Goal: Task Accomplishment & Management: Use online tool/utility

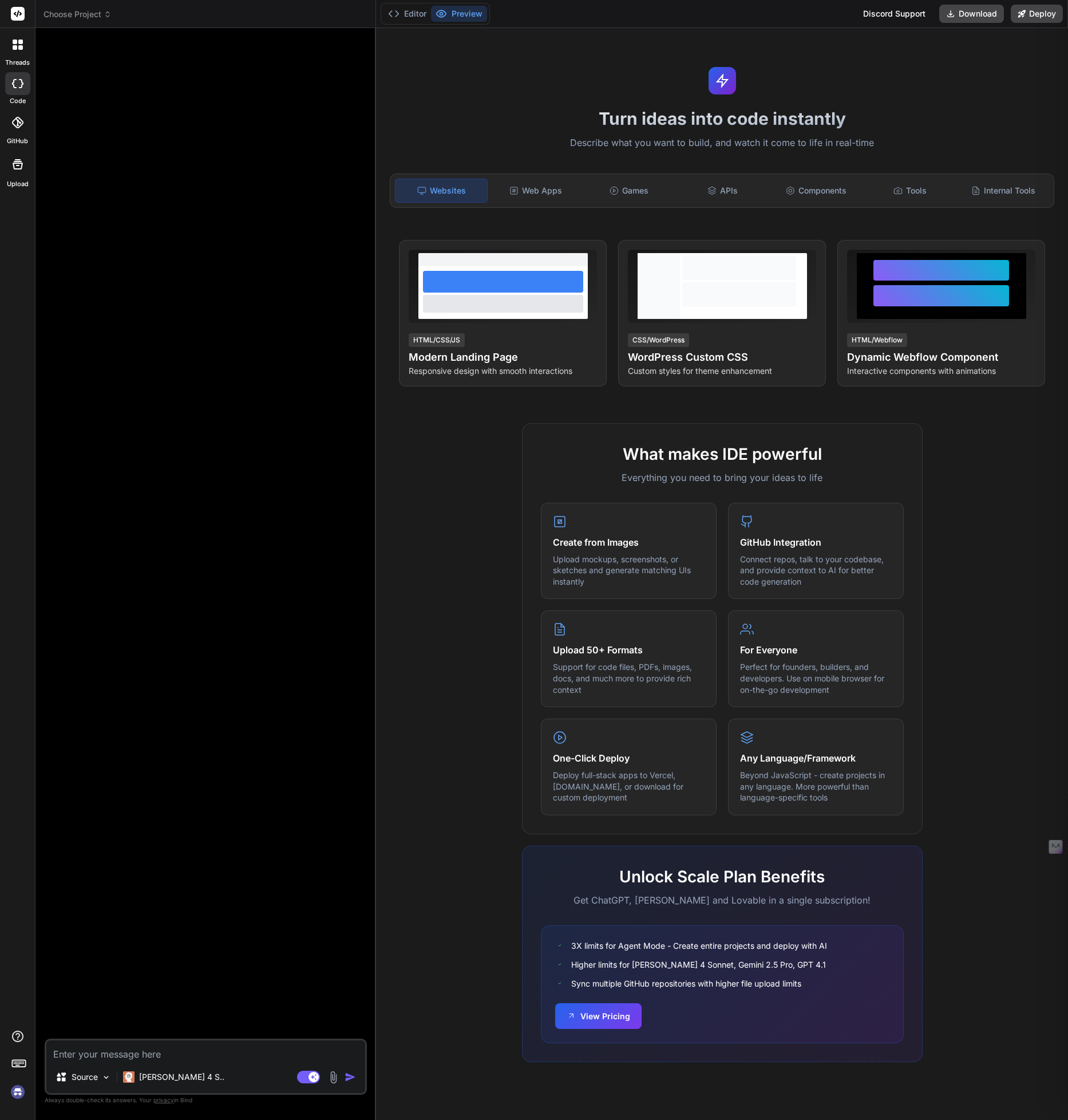
click at [77, 18] on span "Choose Project" at bounding box center [77, 15] width 68 height 11
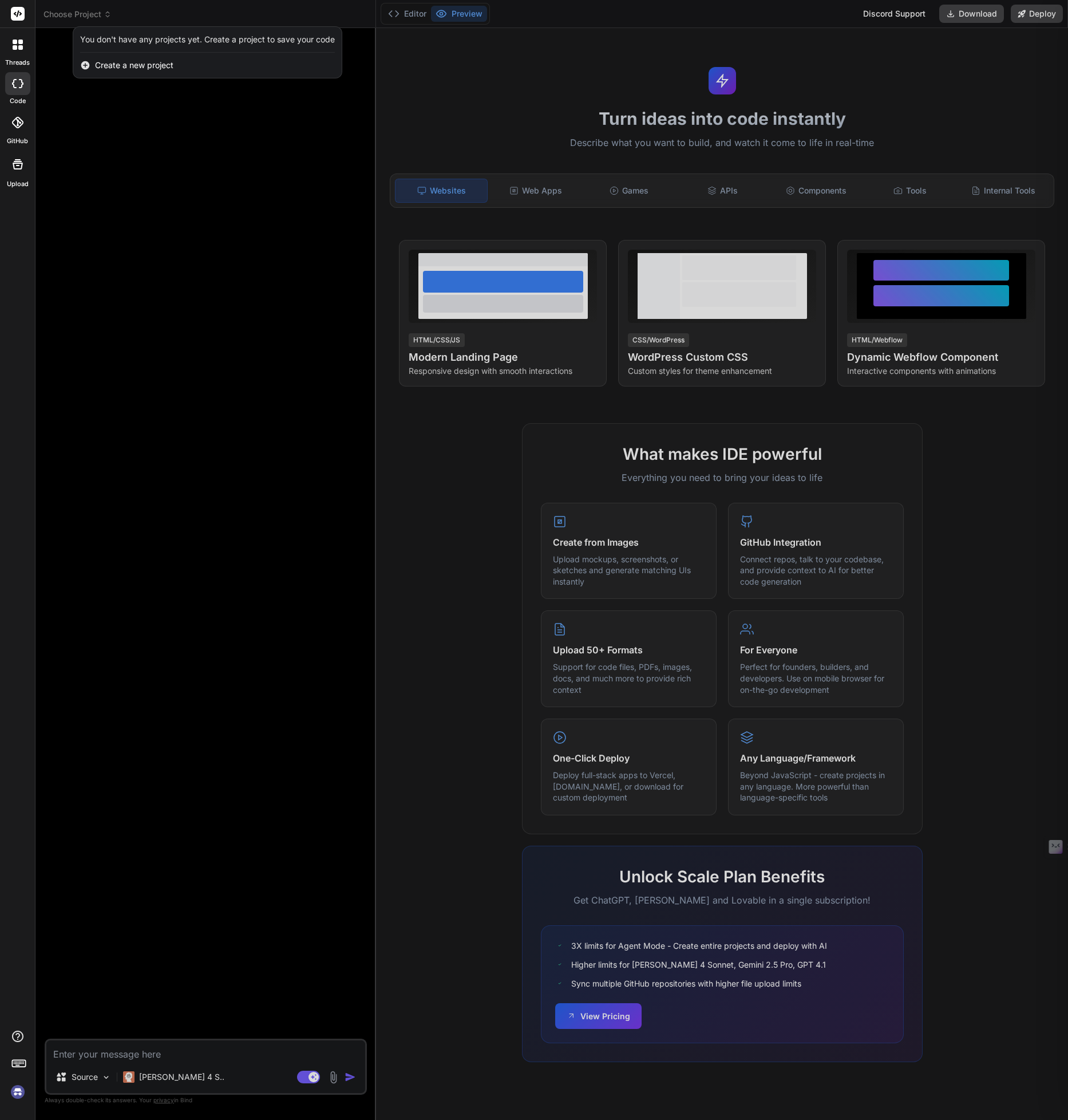
click at [17, 1094] on img at bounding box center [18, 1092] width 20 height 20
click at [23, 1093] on img at bounding box center [18, 1092] width 20 height 20
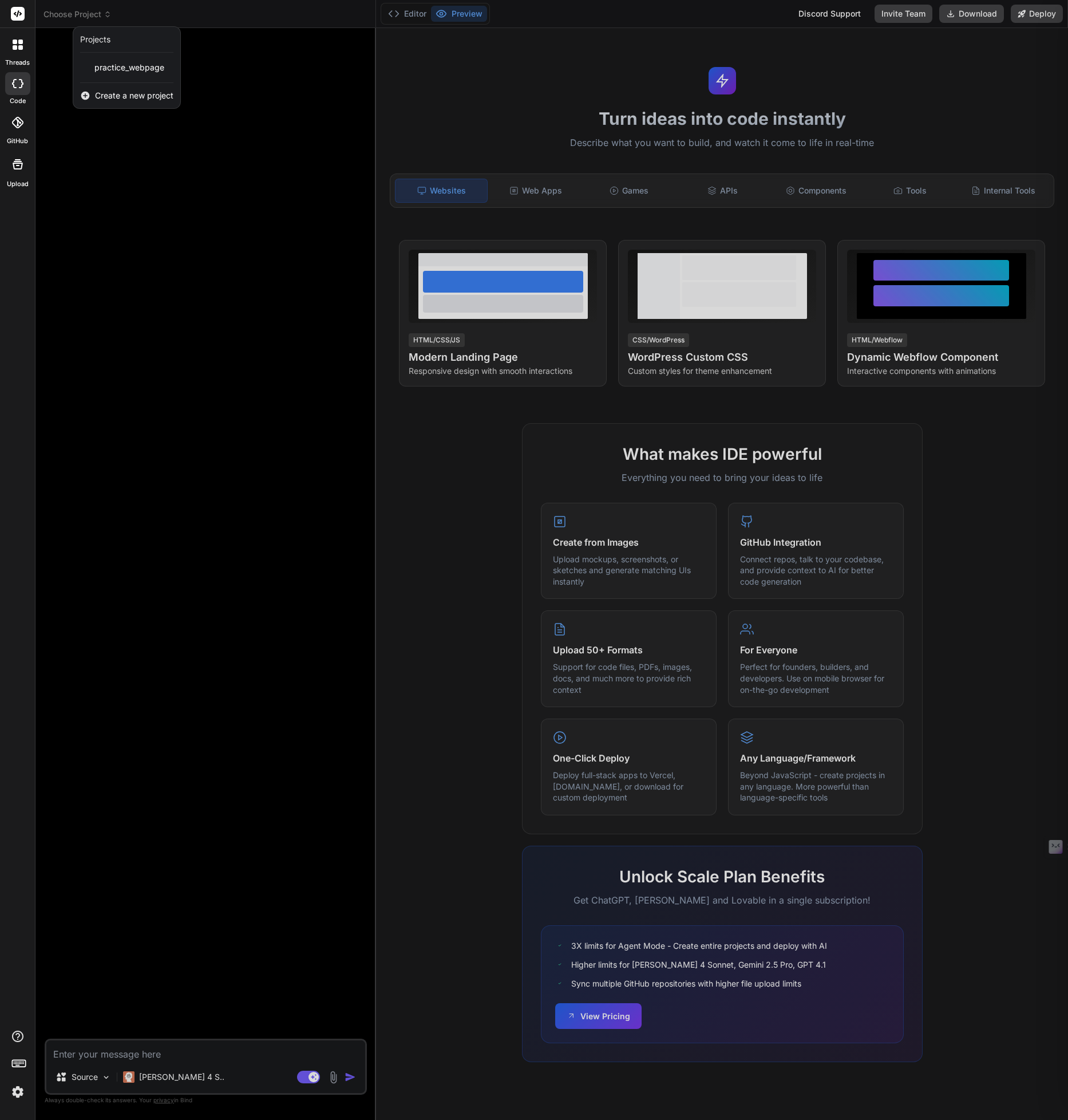
click at [333, 1077] on div at bounding box center [534, 560] width 1068 height 1120
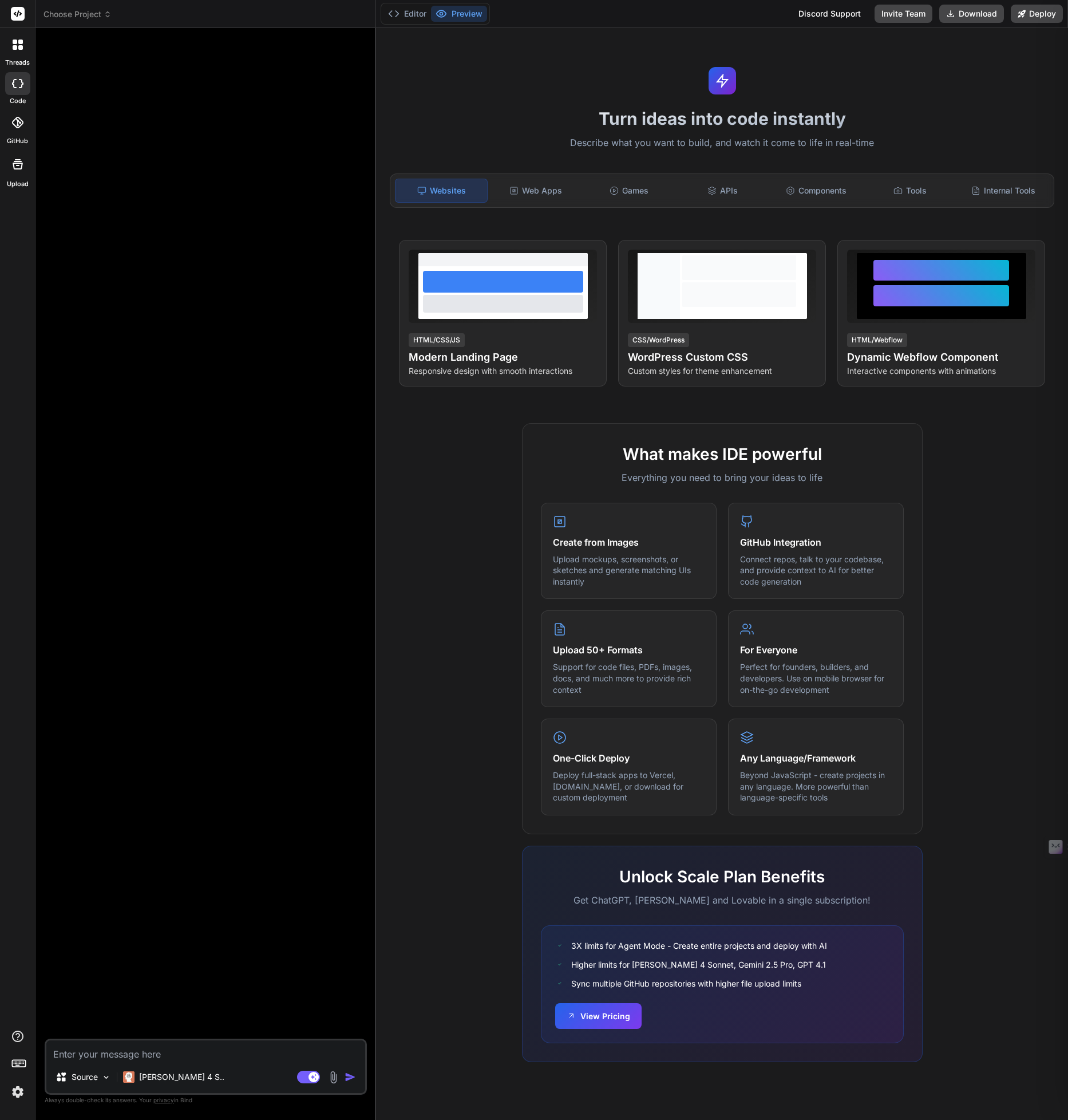
click at [333, 1077] on img at bounding box center [333, 1077] width 13 height 13
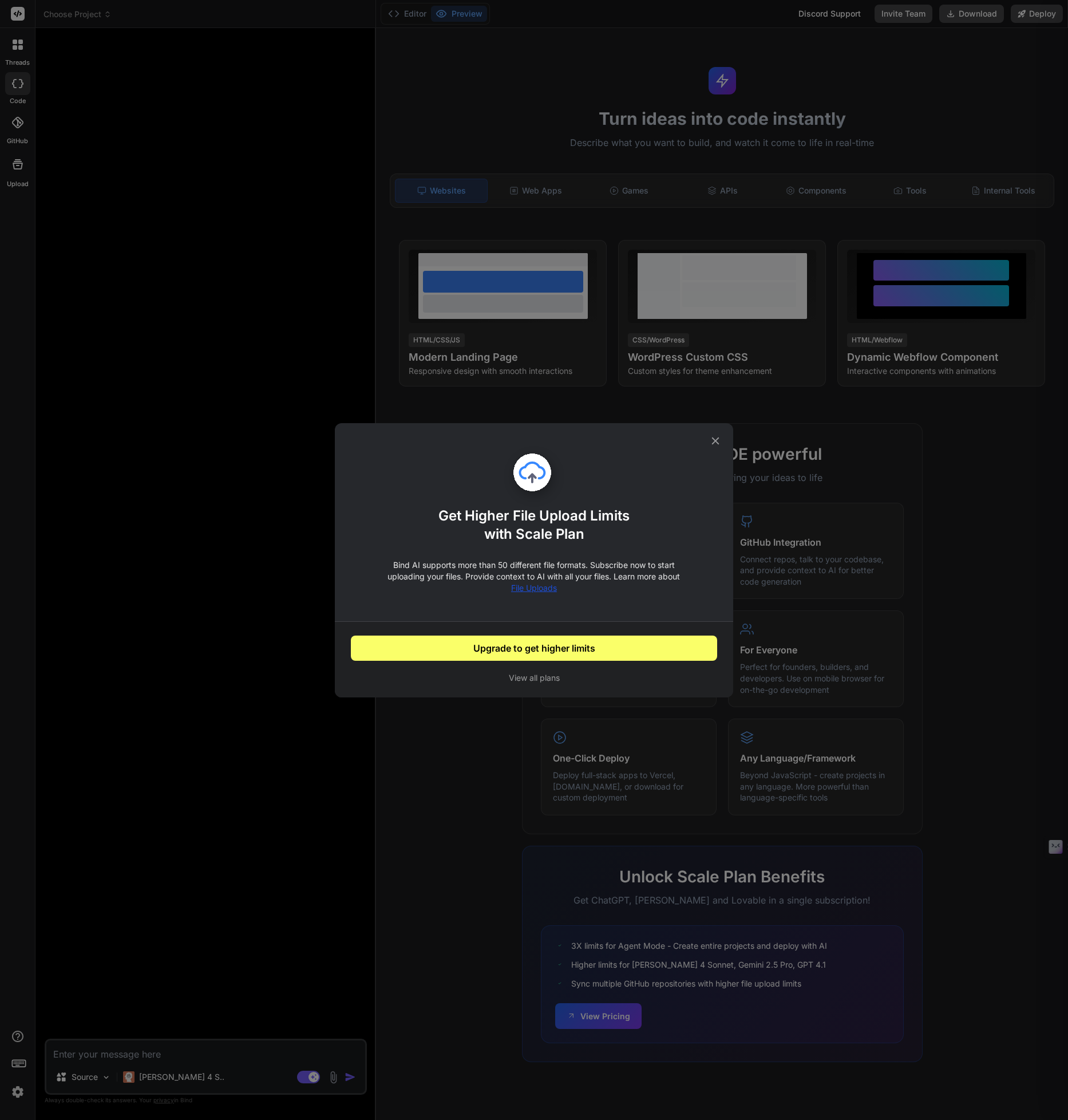
click at [539, 652] on button "Upgrade to get higher limits" at bounding box center [534, 648] width 367 height 25
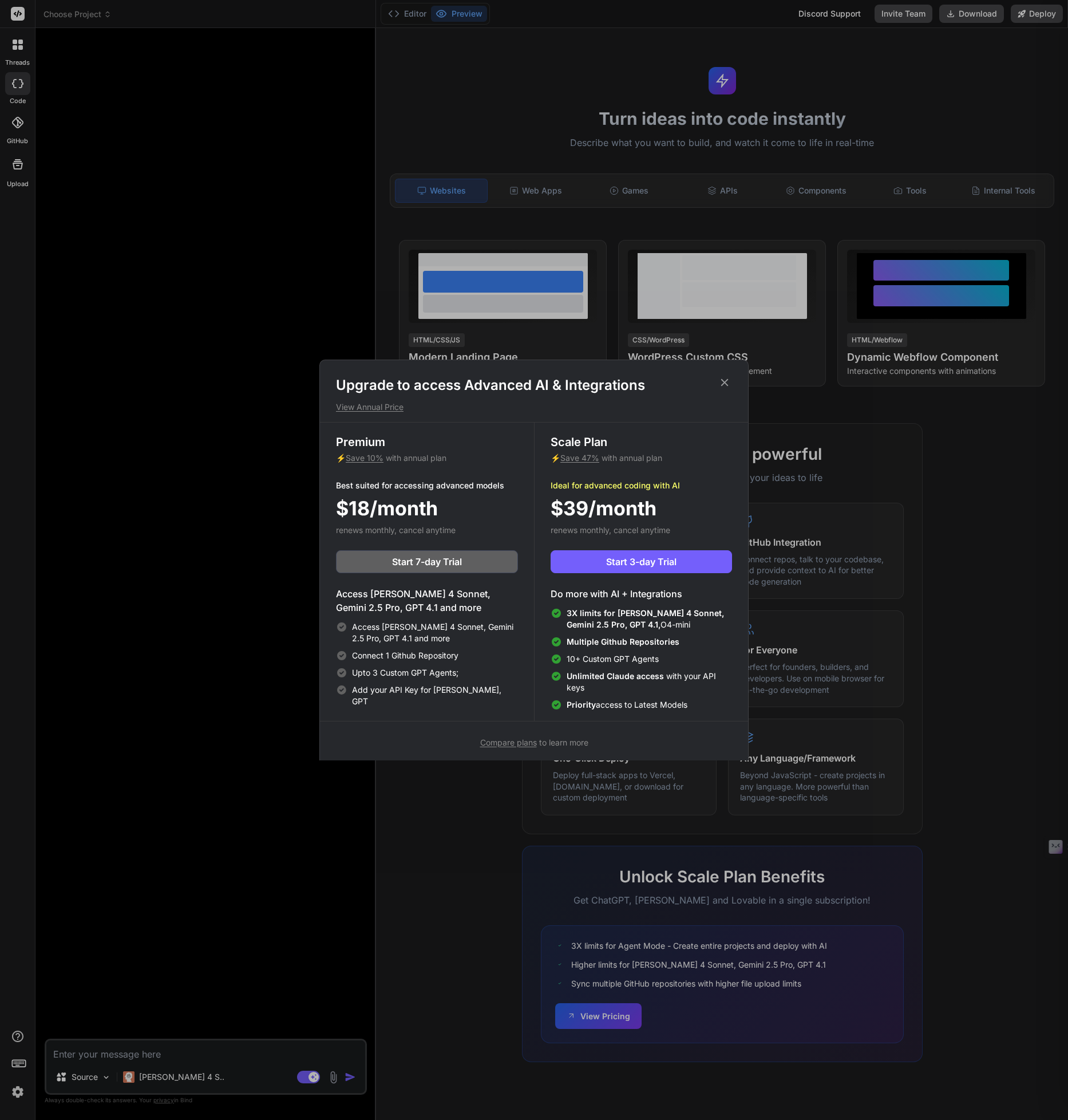
click at [722, 383] on icon at bounding box center [724, 382] width 12 height 12
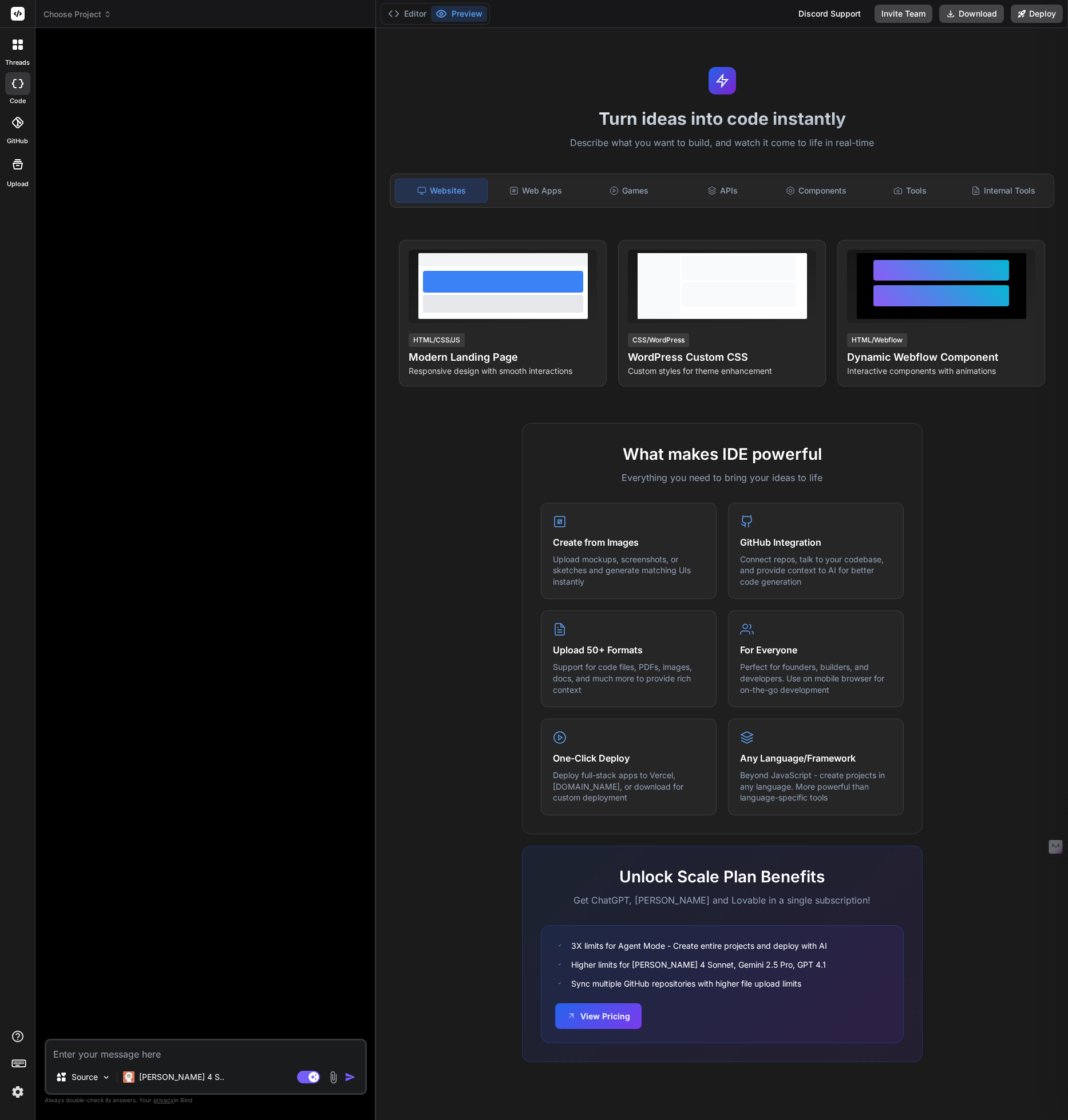
click at [16, 20] on div at bounding box center [17, 14] width 35 height 28
click at [60, 16] on span "Choose Project" at bounding box center [77, 15] width 68 height 11
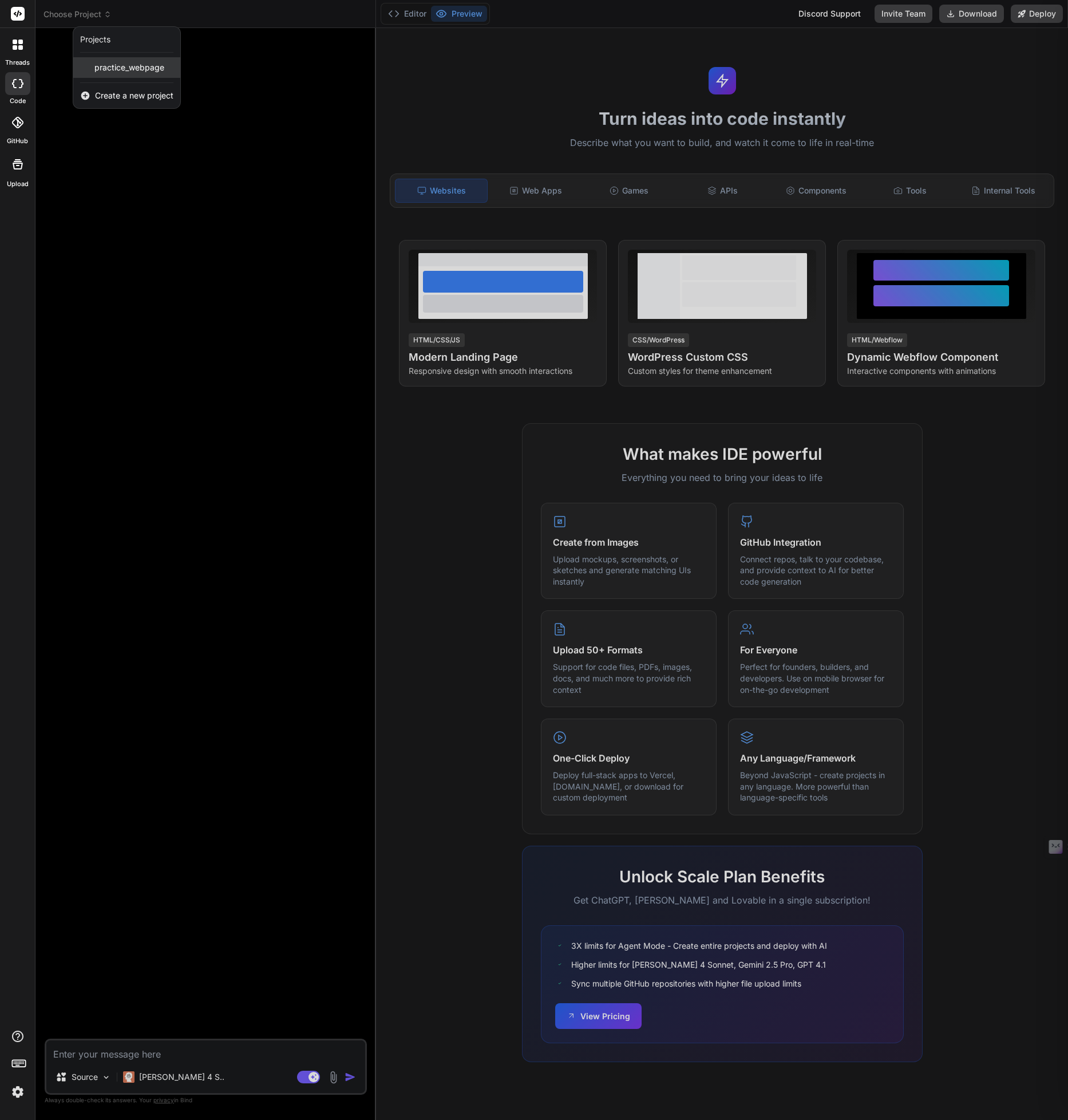
click at [131, 67] on span "practice_webpage" at bounding box center [129, 68] width 69 height 11
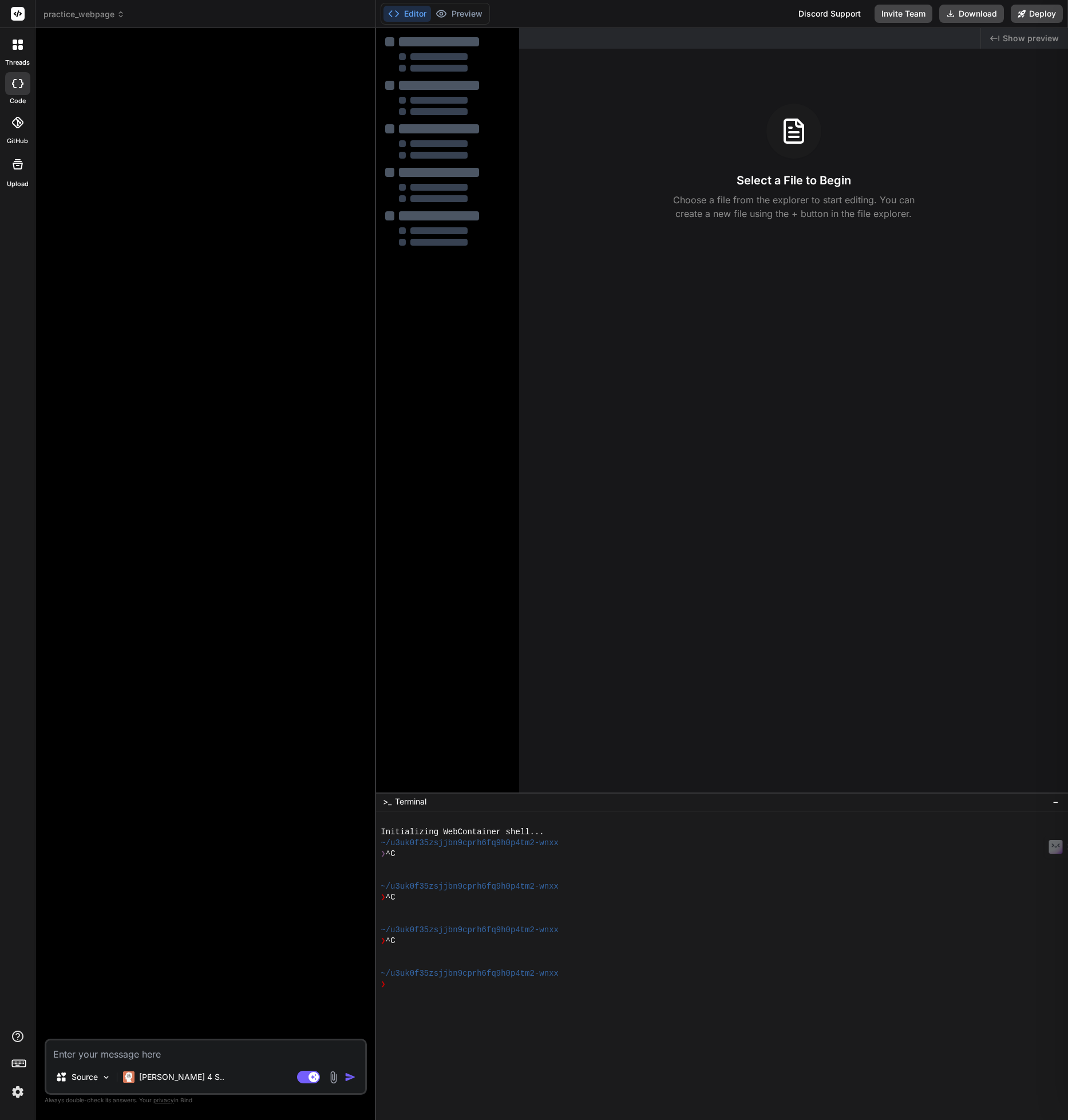
type textarea "x"
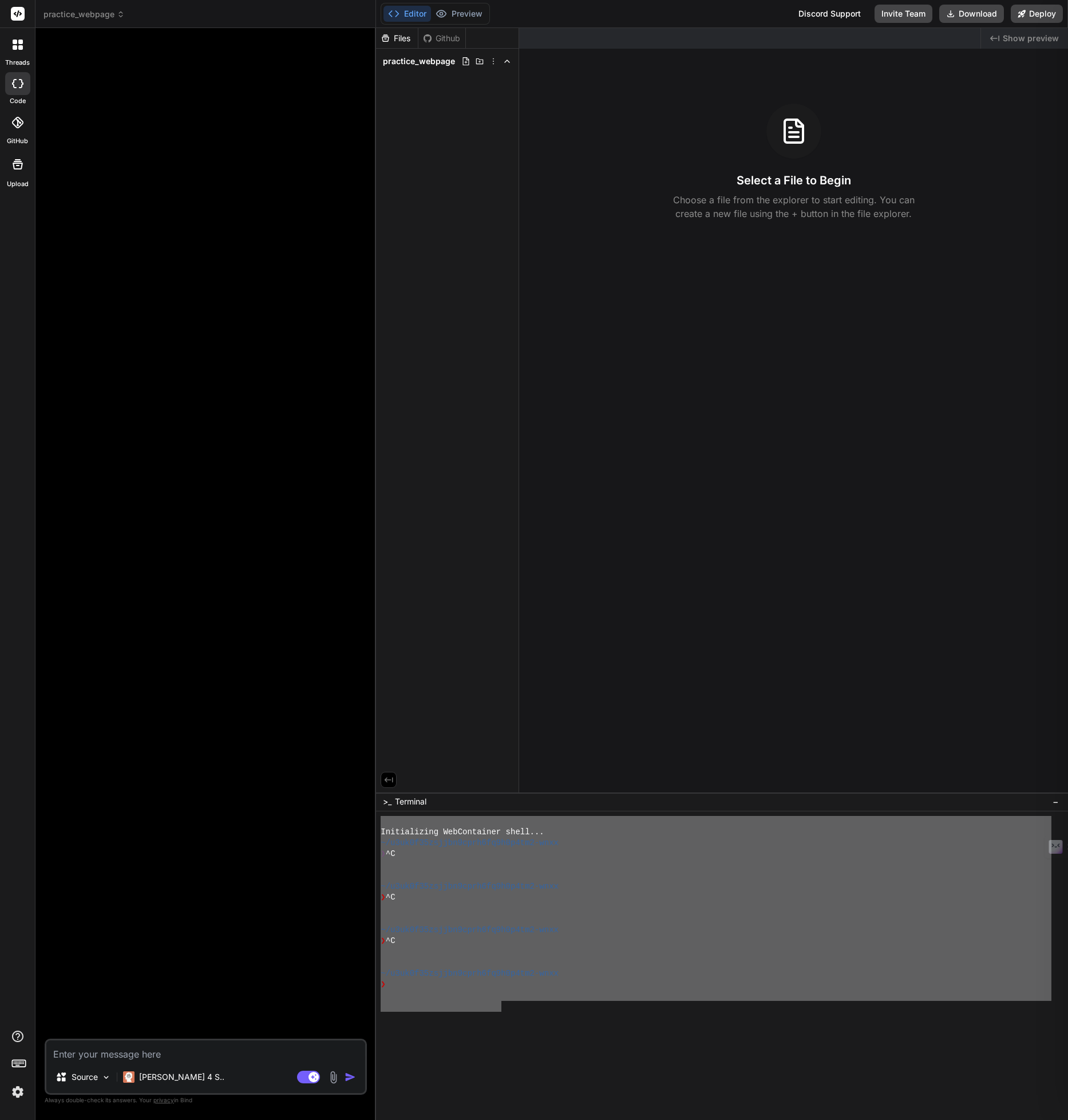
drag, startPoint x: 503, startPoint y: 1005, endPoint x: 337, endPoint y: 776, distance: 282.8
click at [337, 776] on div "practice_webpage Created with Pixso. Bind AI Web Search Created with Pixso. Cod…" at bounding box center [552, 560] width 1033 height 1120
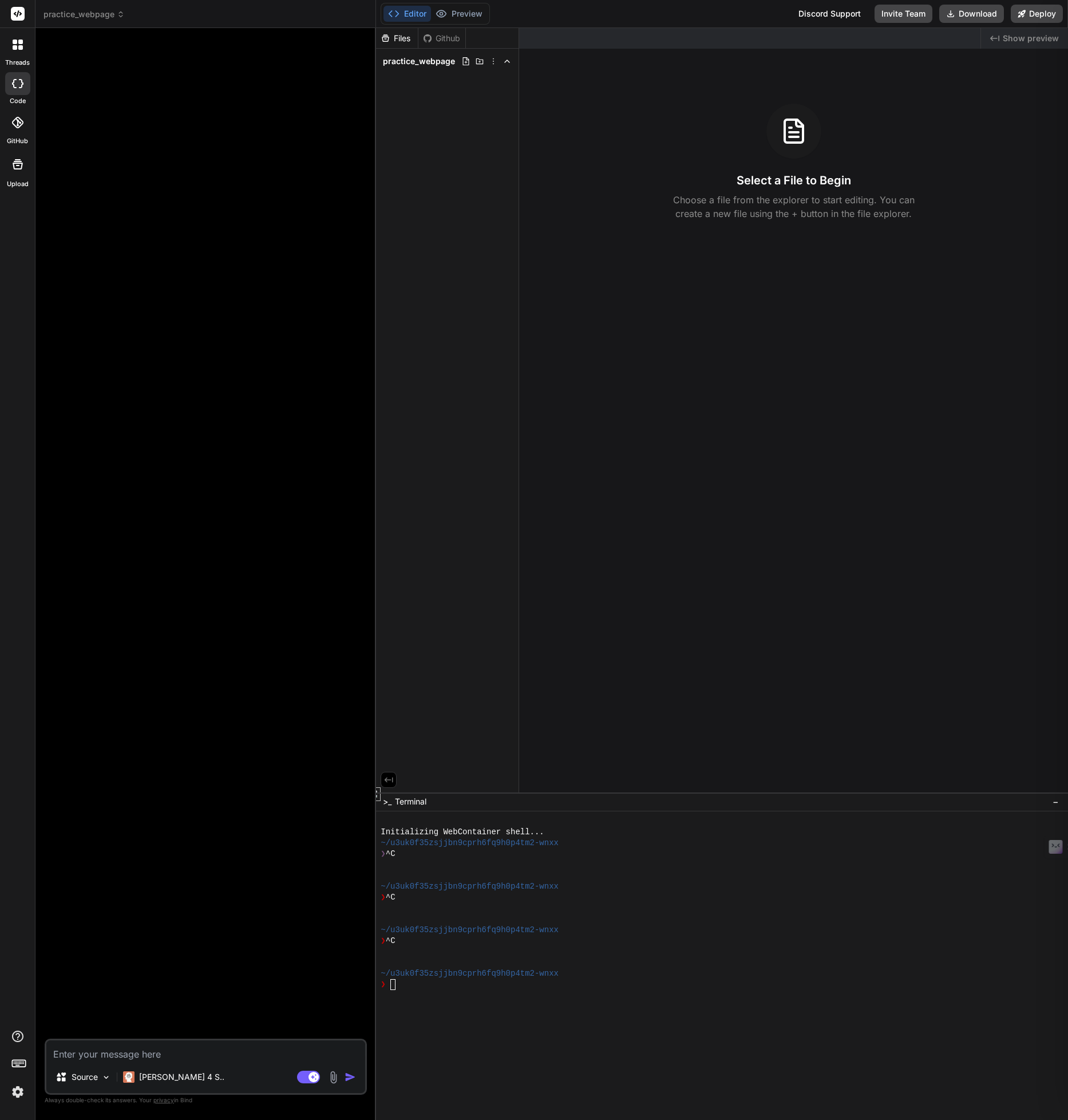
click at [1056, 802] on span "−" at bounding box center [1056, 802] width 7 height 11
click at [1054, 1109] on icon at bounding box center [1054, 1110] width 9 height 9
click at [405, 1106] on span "Terminal" at bounding box center [410, 1111] width 32 height 11
click at [491, 60] on icon at bounding box center [493, 60] width 9 height 9
click at [440, 195] on div at bounding box center [722, 574] width 692 height 1092
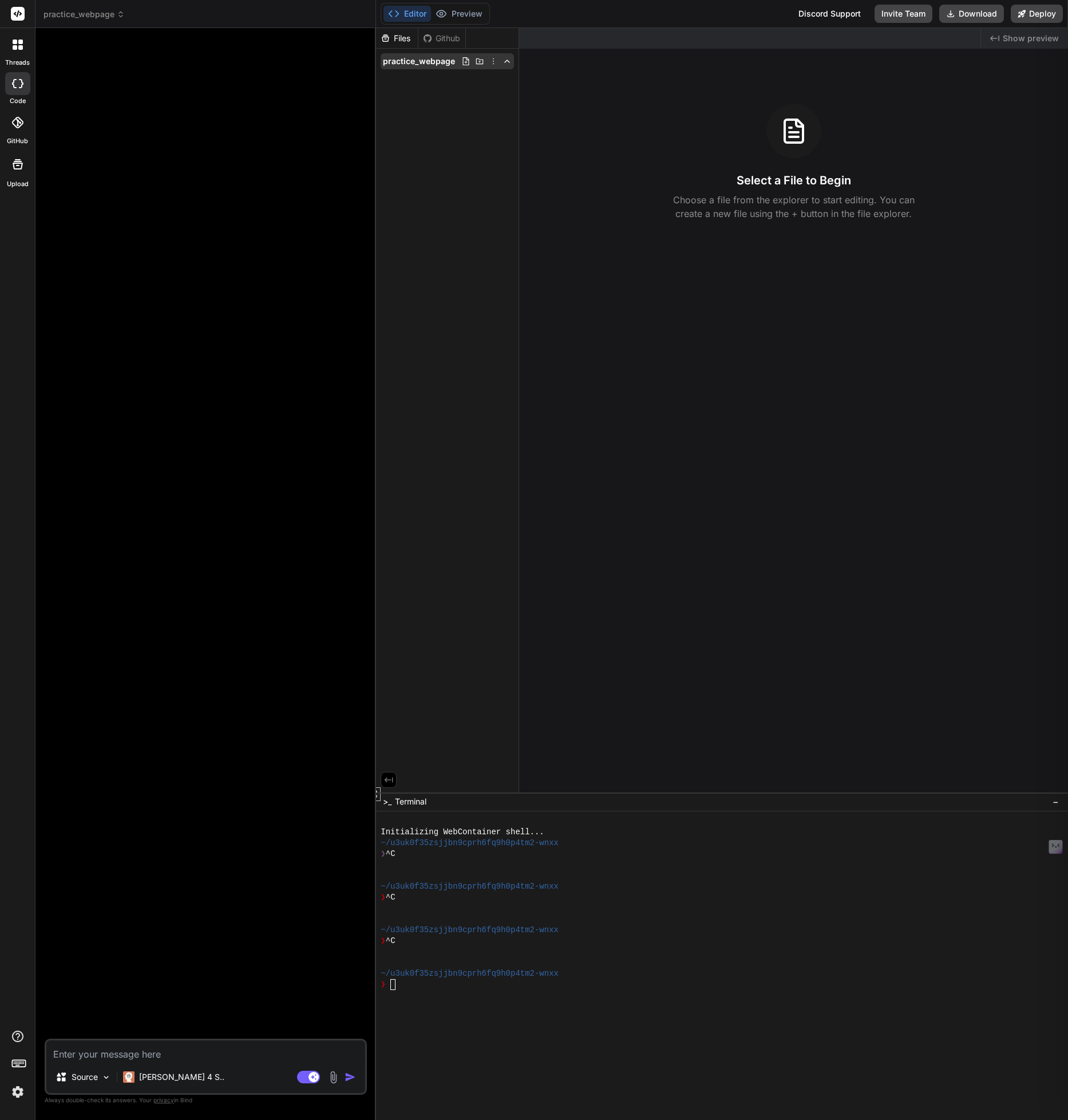
click at [480, 63] on icon at bounding box center [479, 60] width 9 height 9
click at [466, 74] on input "text" at bounding box center [457, 76] width 125 height 14
click at [492, 60] on icon at bounding box center [493, 60] width 9 height 9
click at [439, 186] on div at bounding box center [722, 574] width 692 height 1092
click at [570, 145] on div "Select a File to Begin Choose a file from the explorer to start editing. You ca…" at bounding box center [793, 162] width 549 height 117
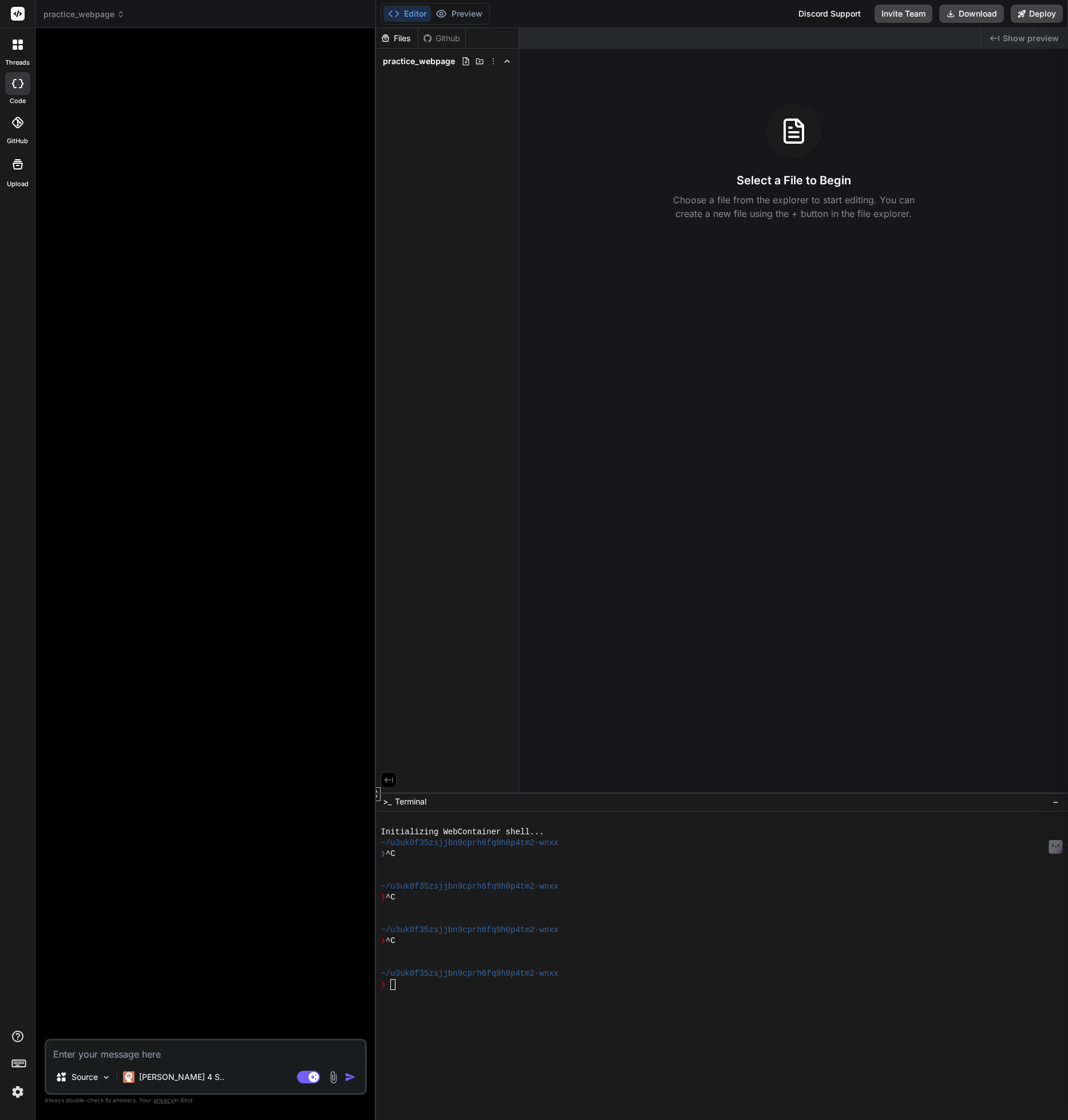
click at [458, 159] on div "Files Github practice_webpage" at bounding box center [447, 410] width 143 height 764
click at [480, 62] on icon at bounding box center [479, 60] width 9 height 9
click at [465, 79] on input "text" at bounding box center [457, 76] width 125 height 14
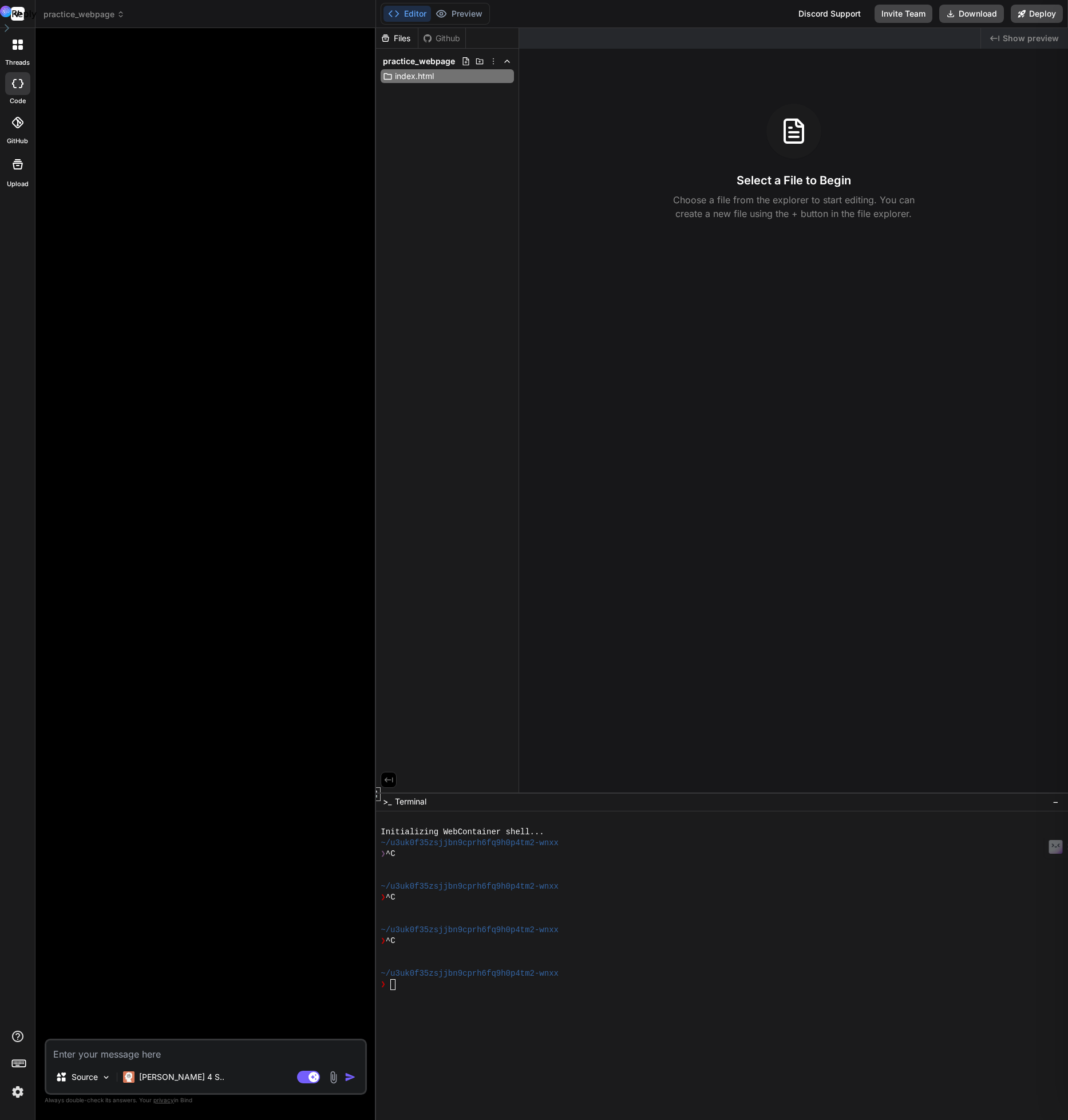
type input "index.html"
click at [406, 74] on span "index.html" at bounding box center [413, 76] width 39 height 11
click at [551, 87] on div "Created with Pixso. Show preview Select a File to Begin Choose a file from the …" at bounding box center [793, 410] width 549 height 764
click at [389, 78] on icon at bounding box center [388, 77] width 10 height 10
click at [467, 60] on icon at bounding box center [466, 60] width 9 height 9
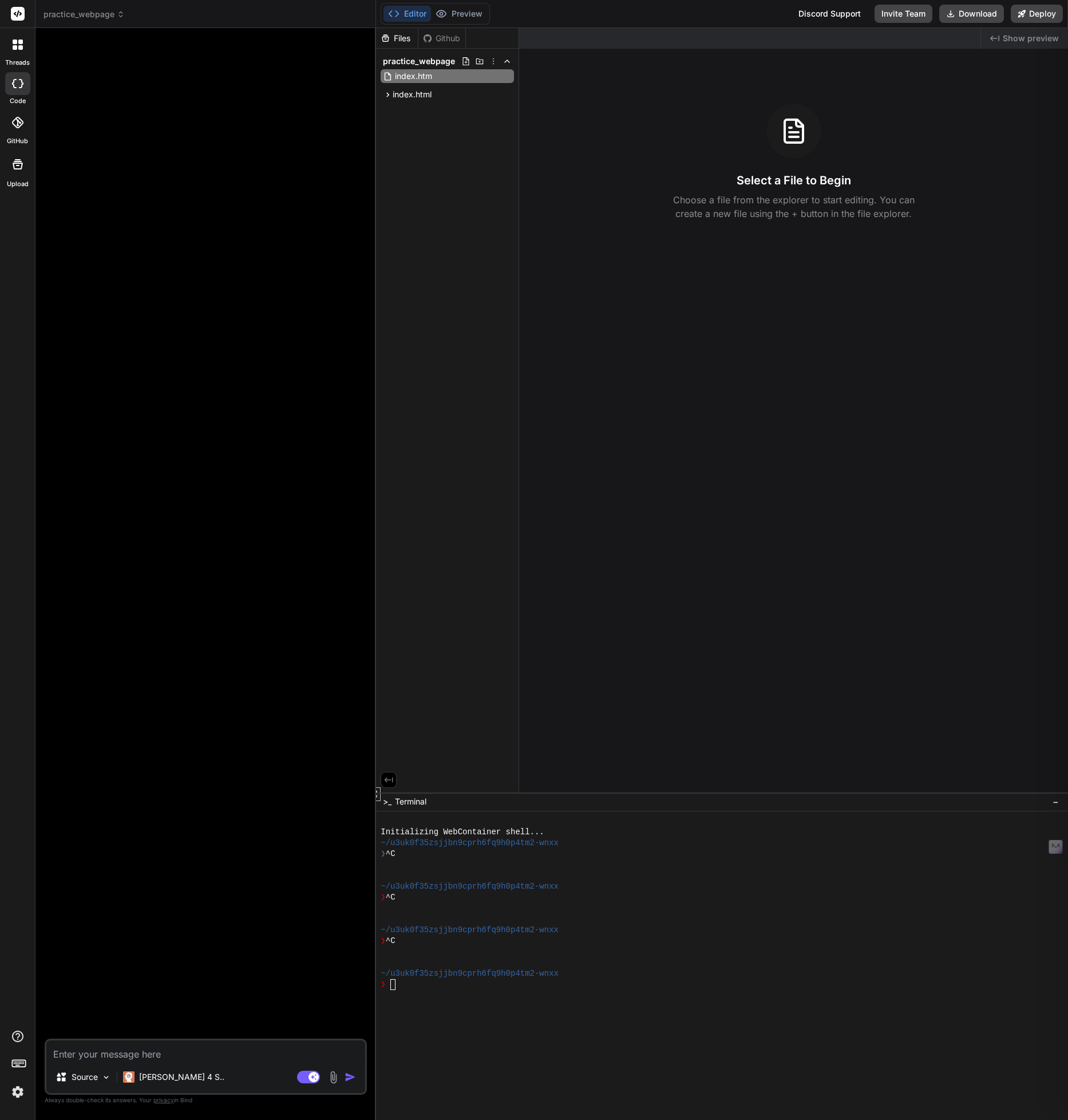
type input "index.html"
click at [509, 77] on icon at bounding box center [507, 76] width 9 height 9
click at [442, 168] on span "Delete folder" at bounding box center [440, 170] width 48 height 11
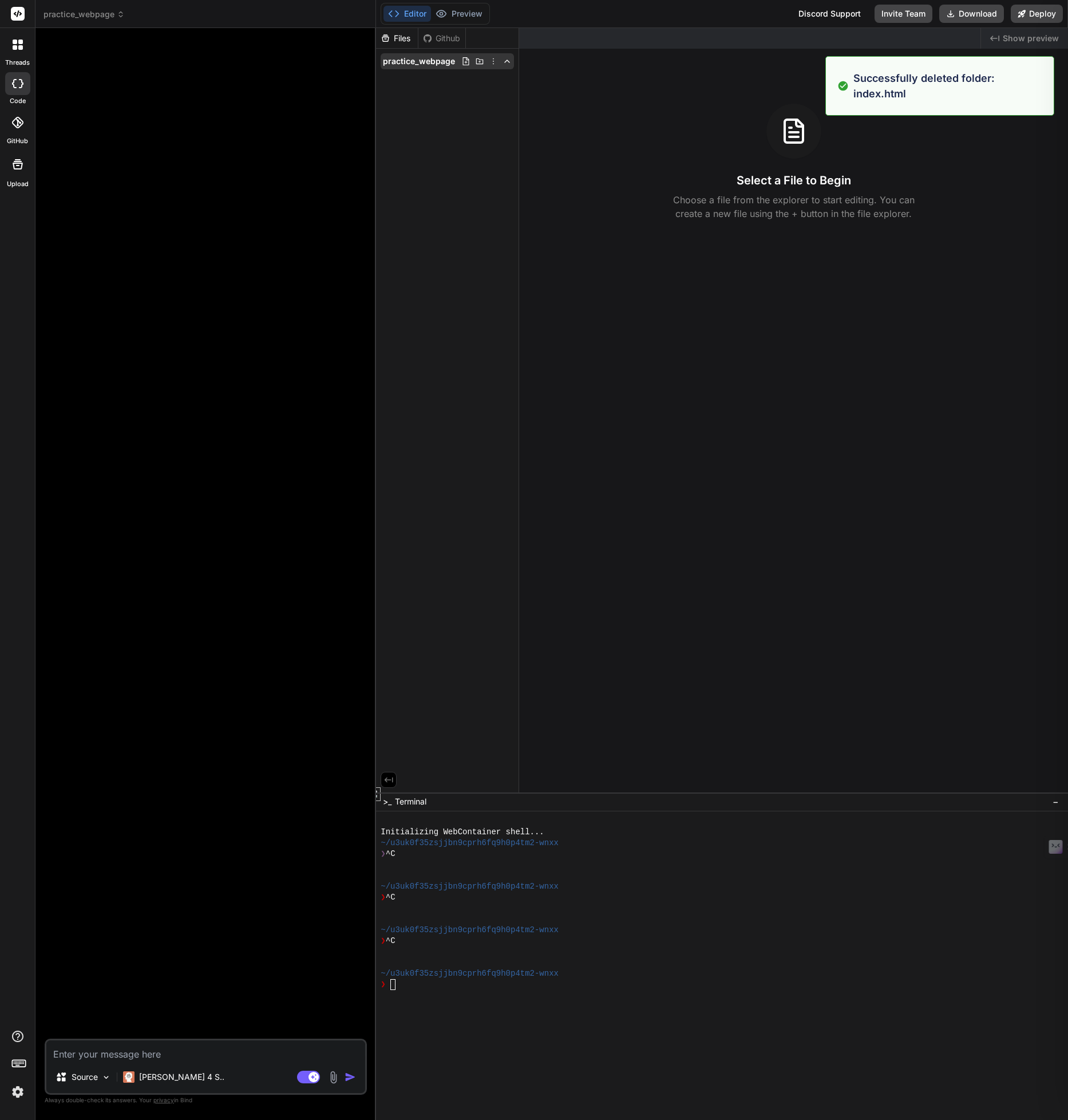
click at [467, 64] on icon at bounding box center [466, 60] width 9 height 9
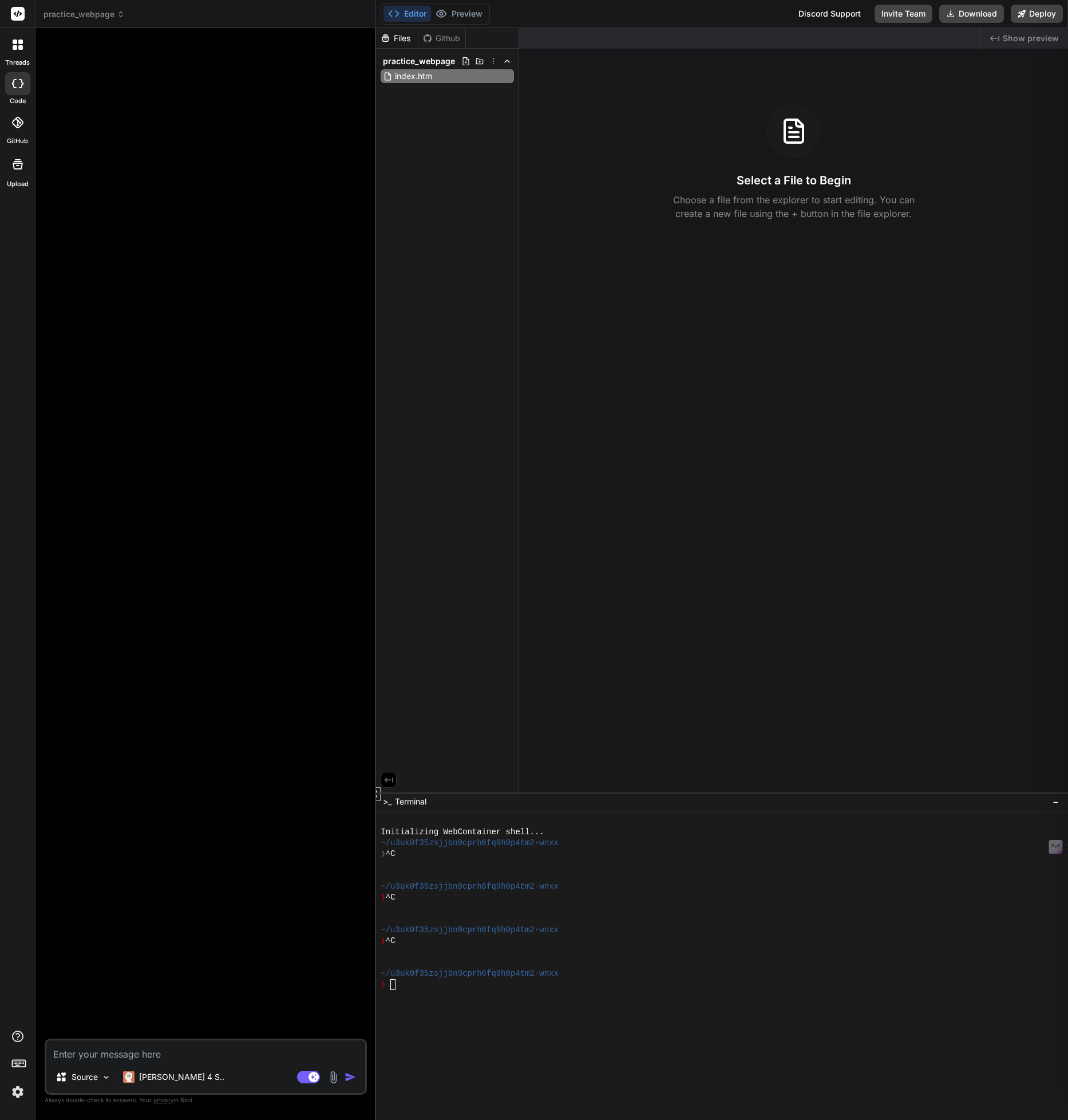
type input "index.html"
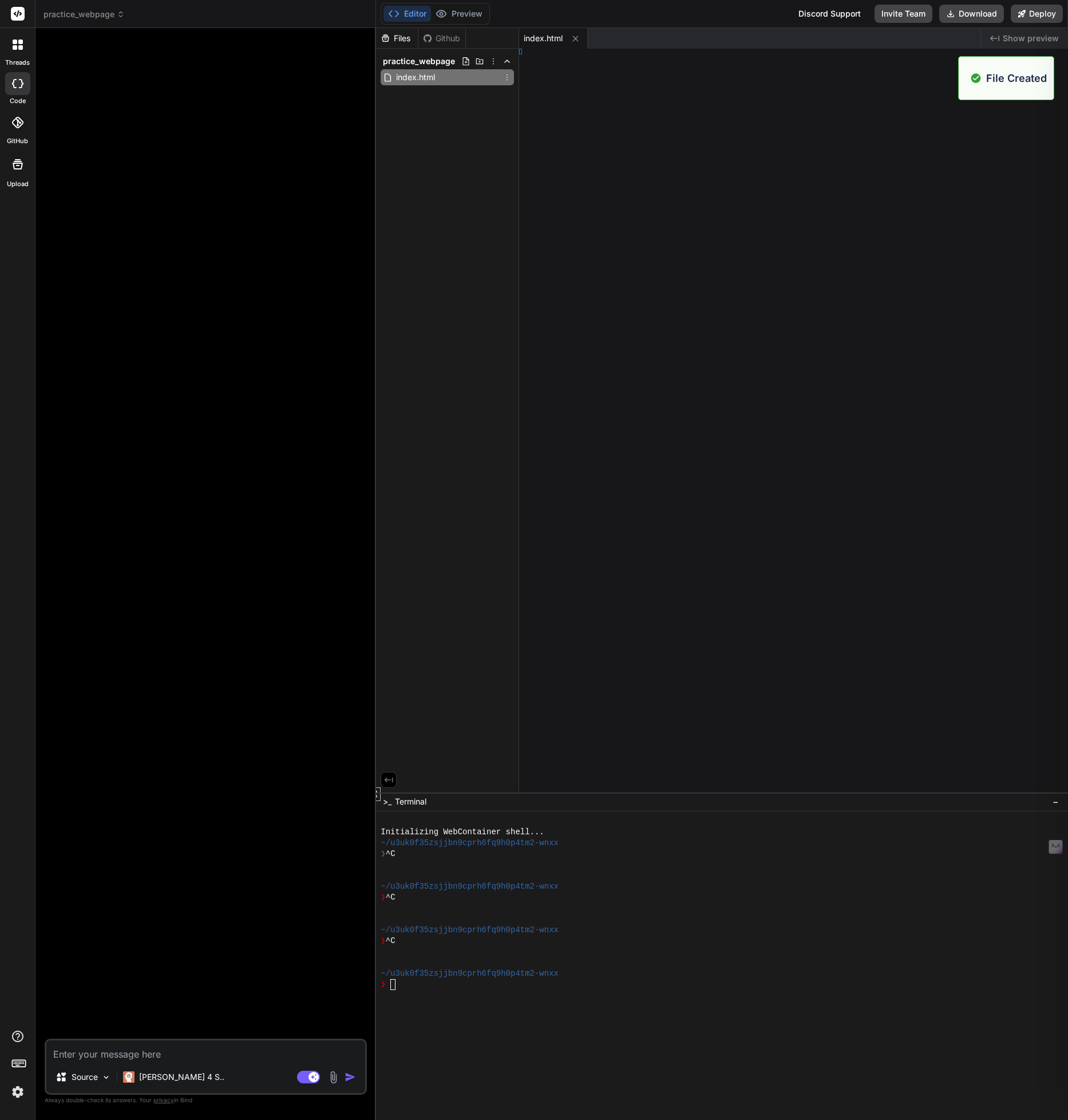
type textarea "x"
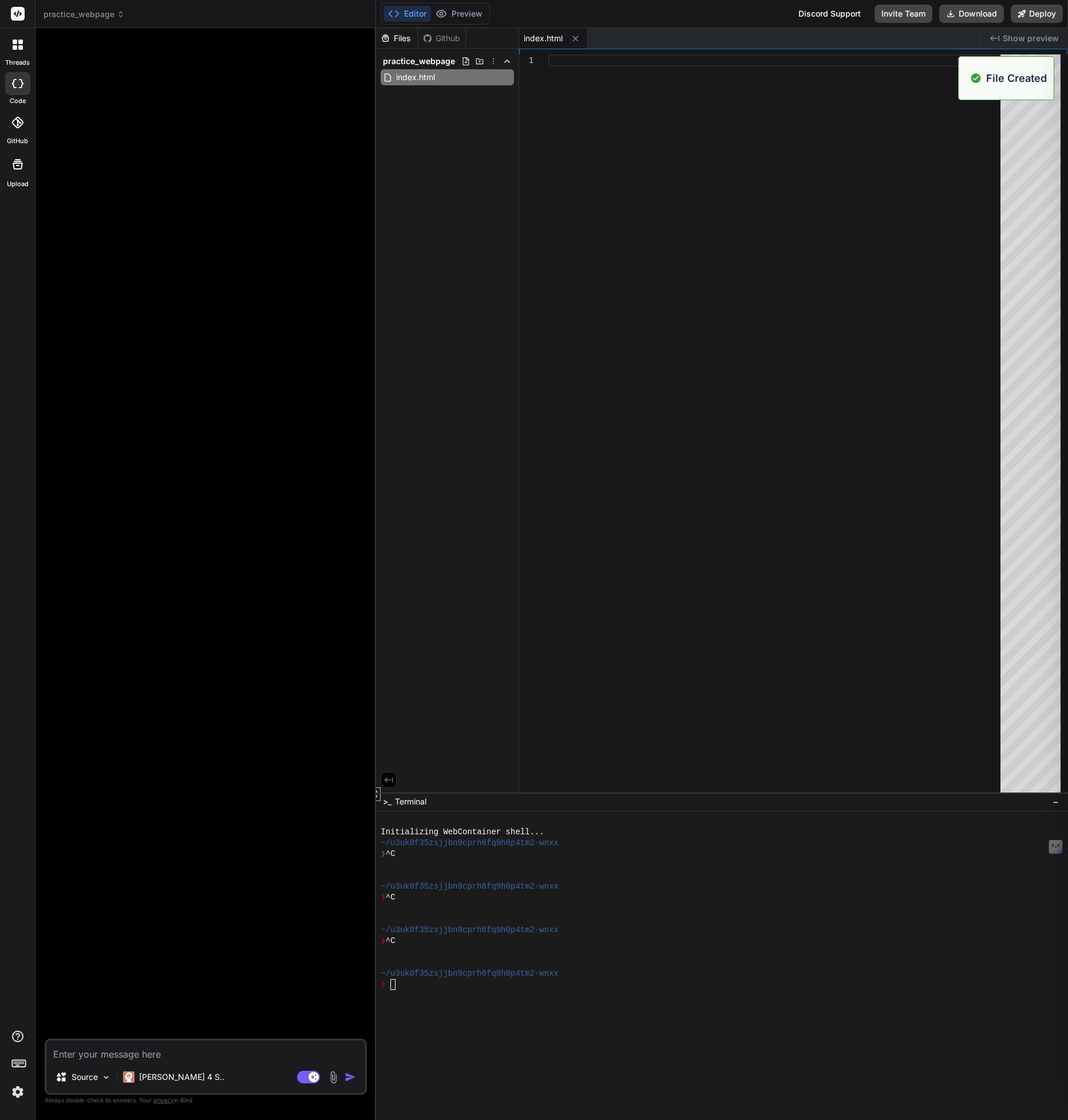
click at [555, 64] on div at bounding box center [778, 426] width 459 height 743
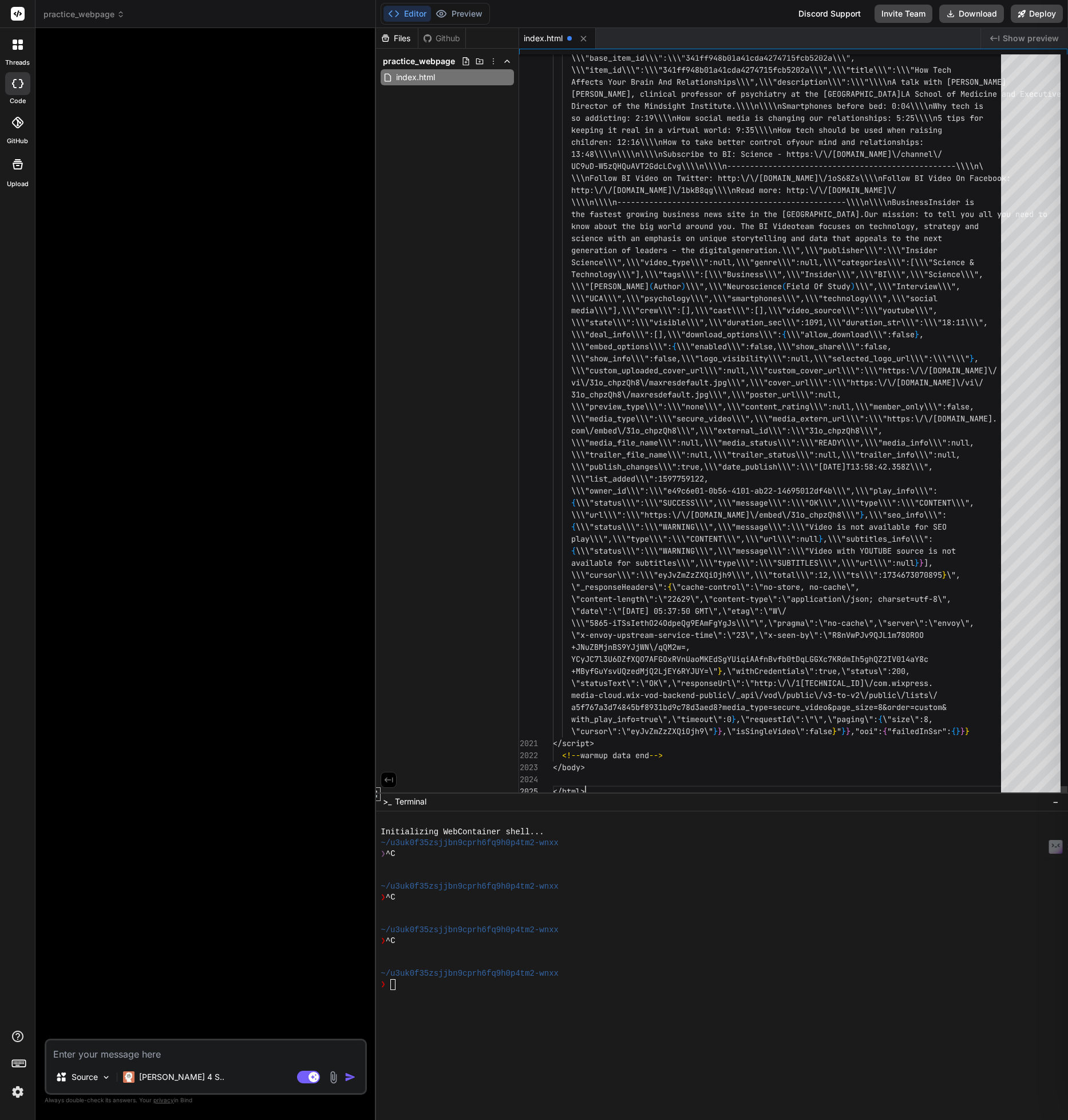
type textarea "<!-- warmup data end --> </body> </html>"
type textarea "x"
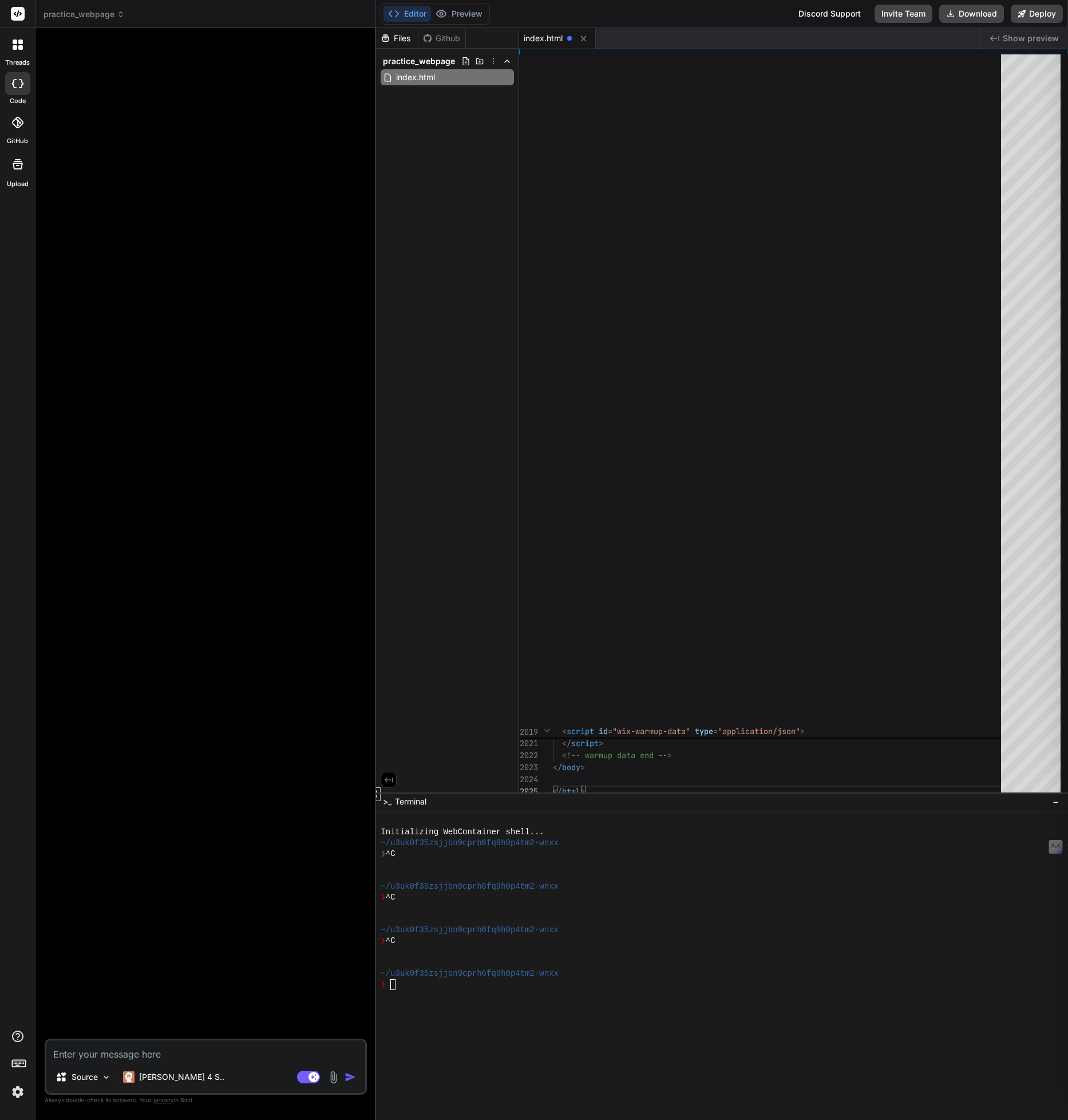
click at [468, 206] on div "Files Github practice_webpage index.html" at bounding box center [447, 410] width 143 height 764
click at [465, 60] on icon at bounding box center [466, 60] width 9 height 9
type input "style.css"
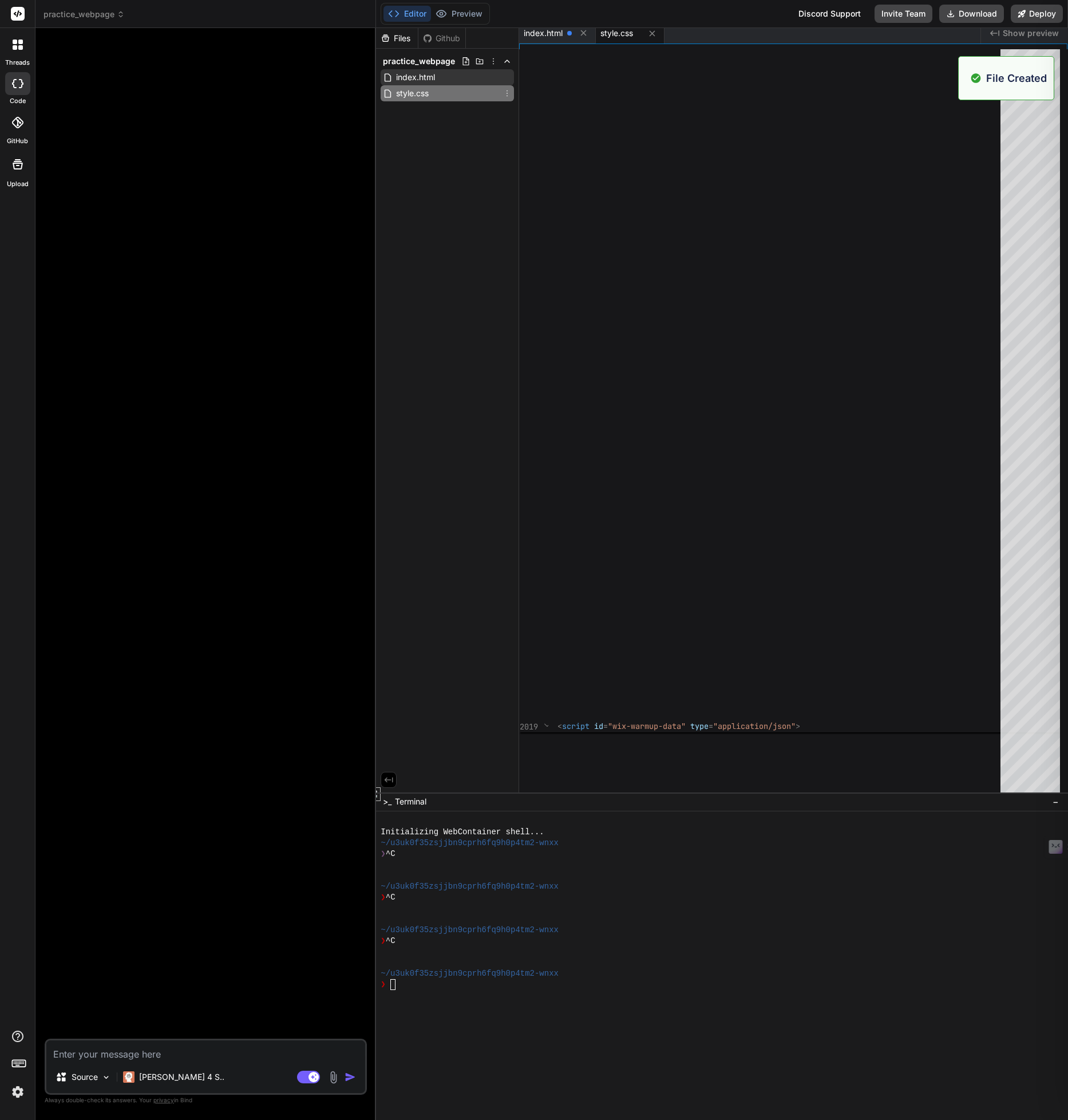
scroll to position [0, 0]
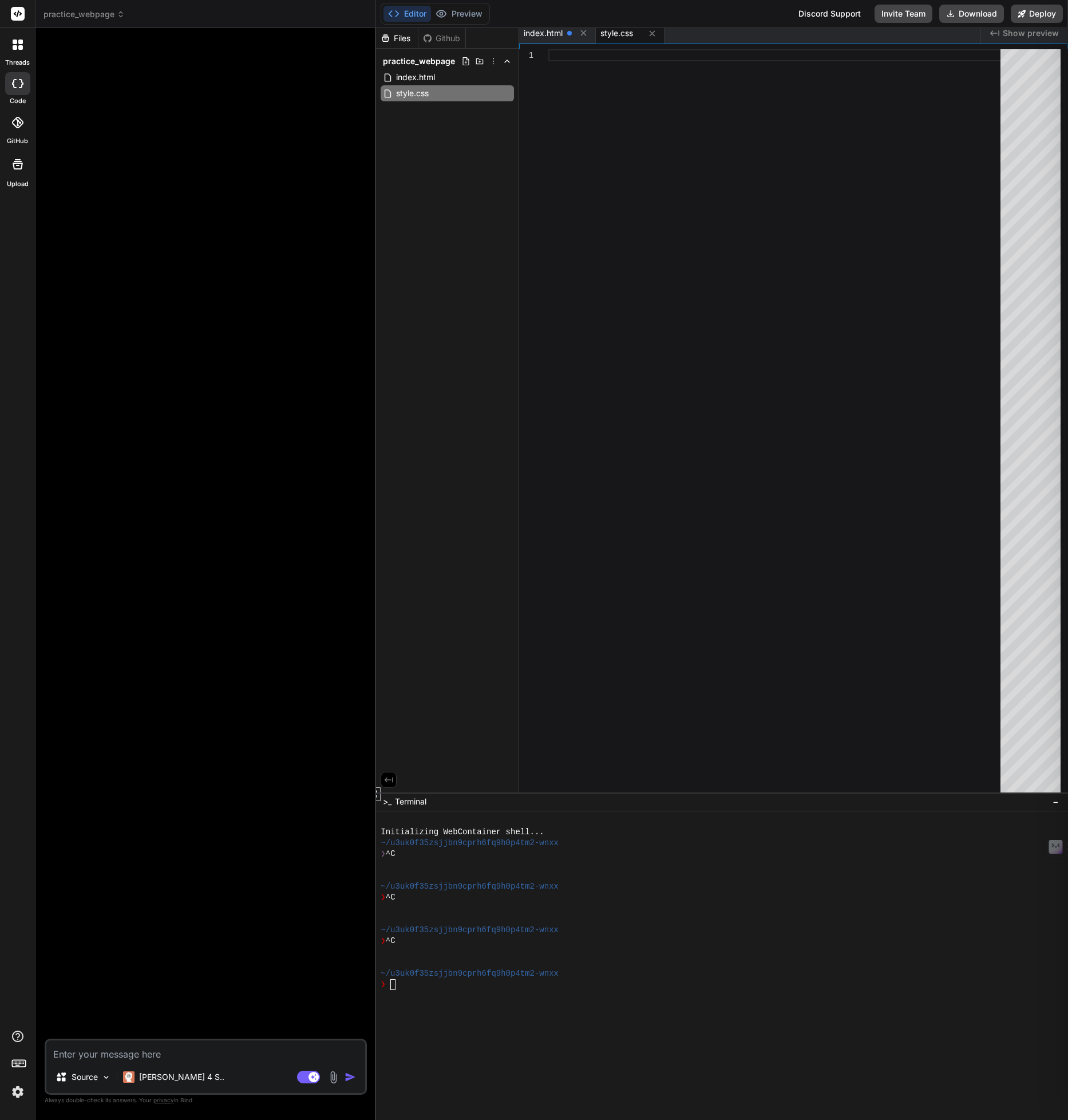
click at [589, 51] on div at bounding box center [778, 420] width 459 height 743
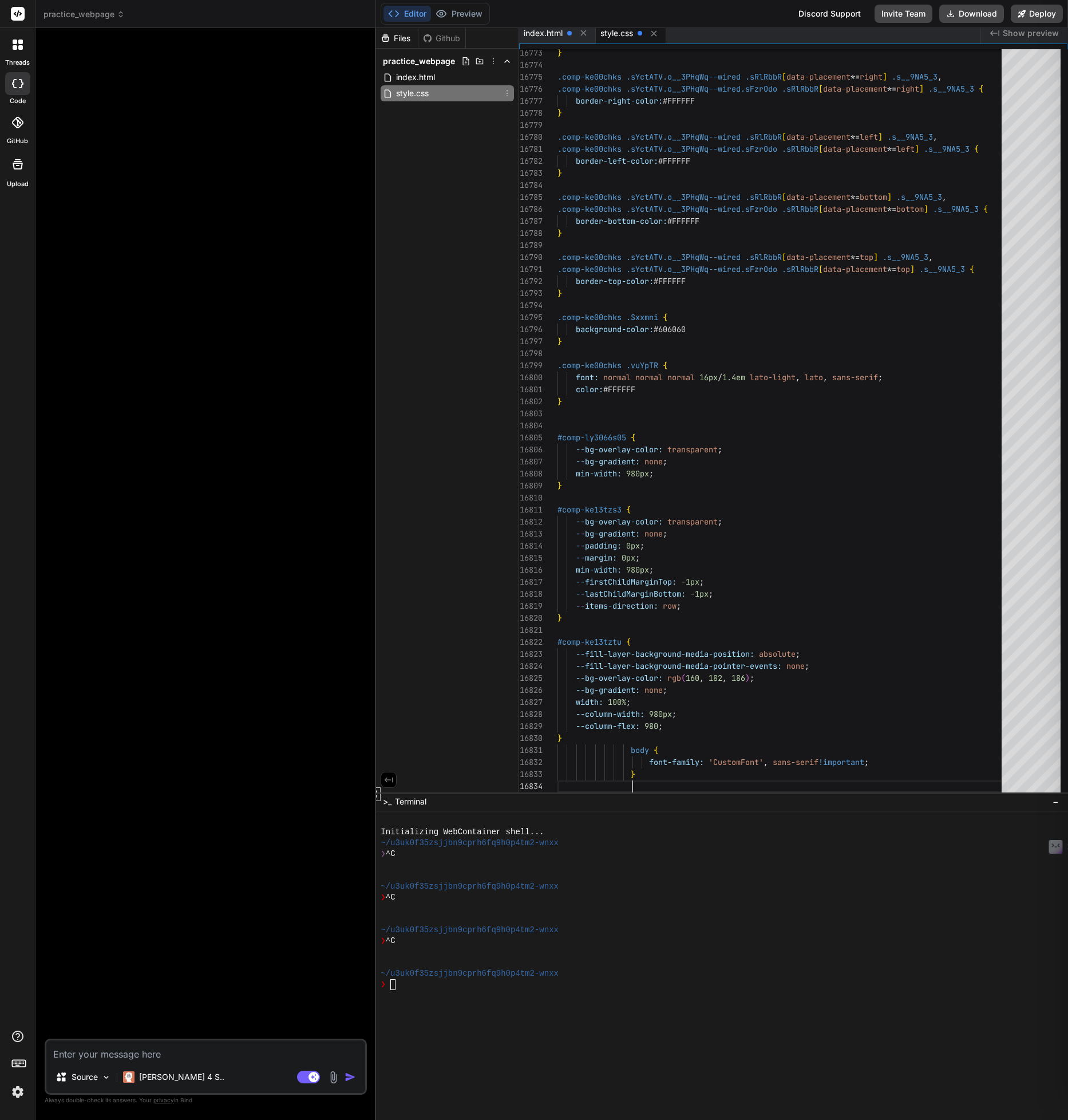
type textarea "--column-width: 980px; --column-flex: 980; } body { font-family: 'CustomFont', …"
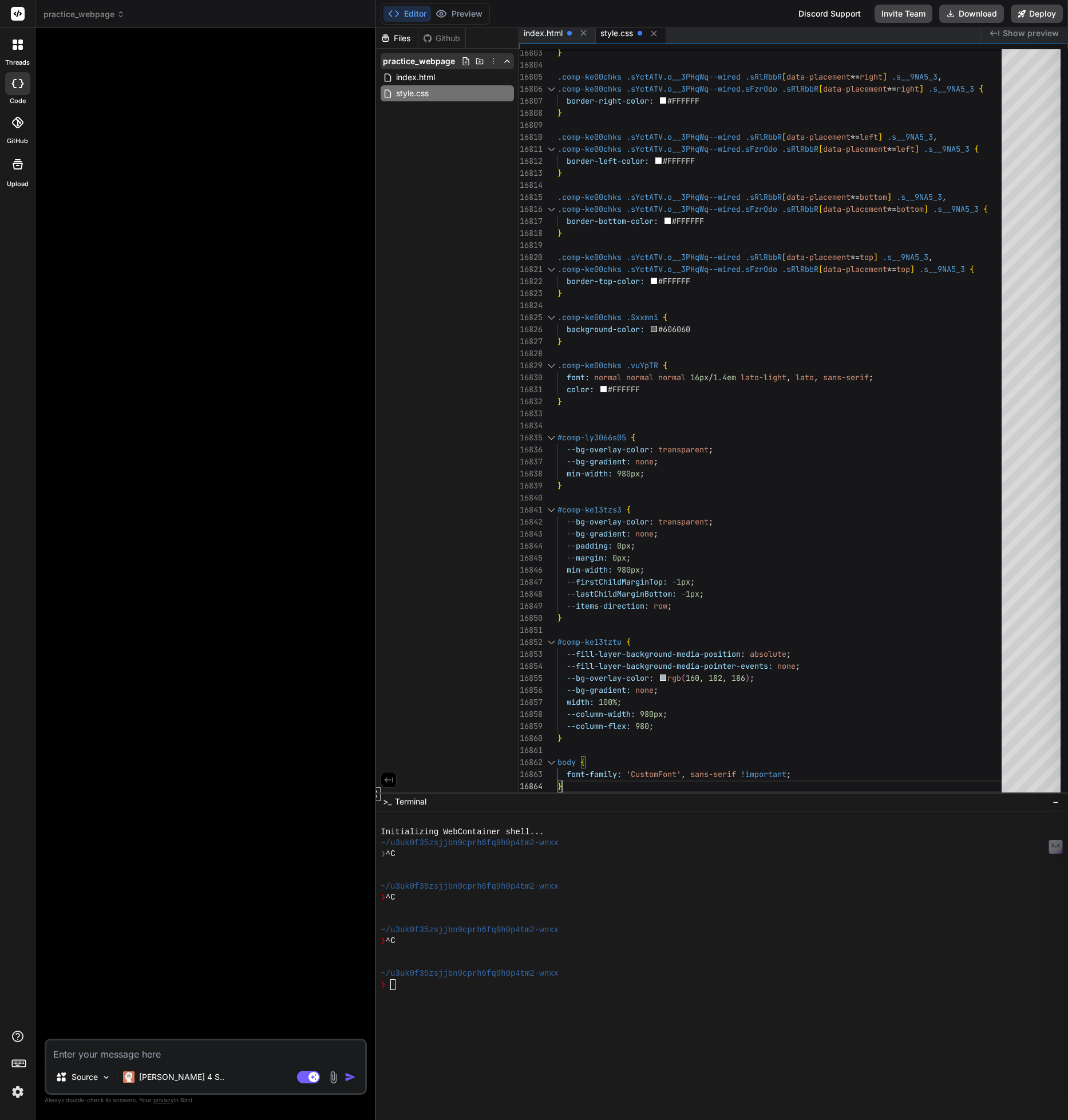
click at [466, 63] on icon at bounding box center [466, 60] width 9 height 9
type input "script.js"
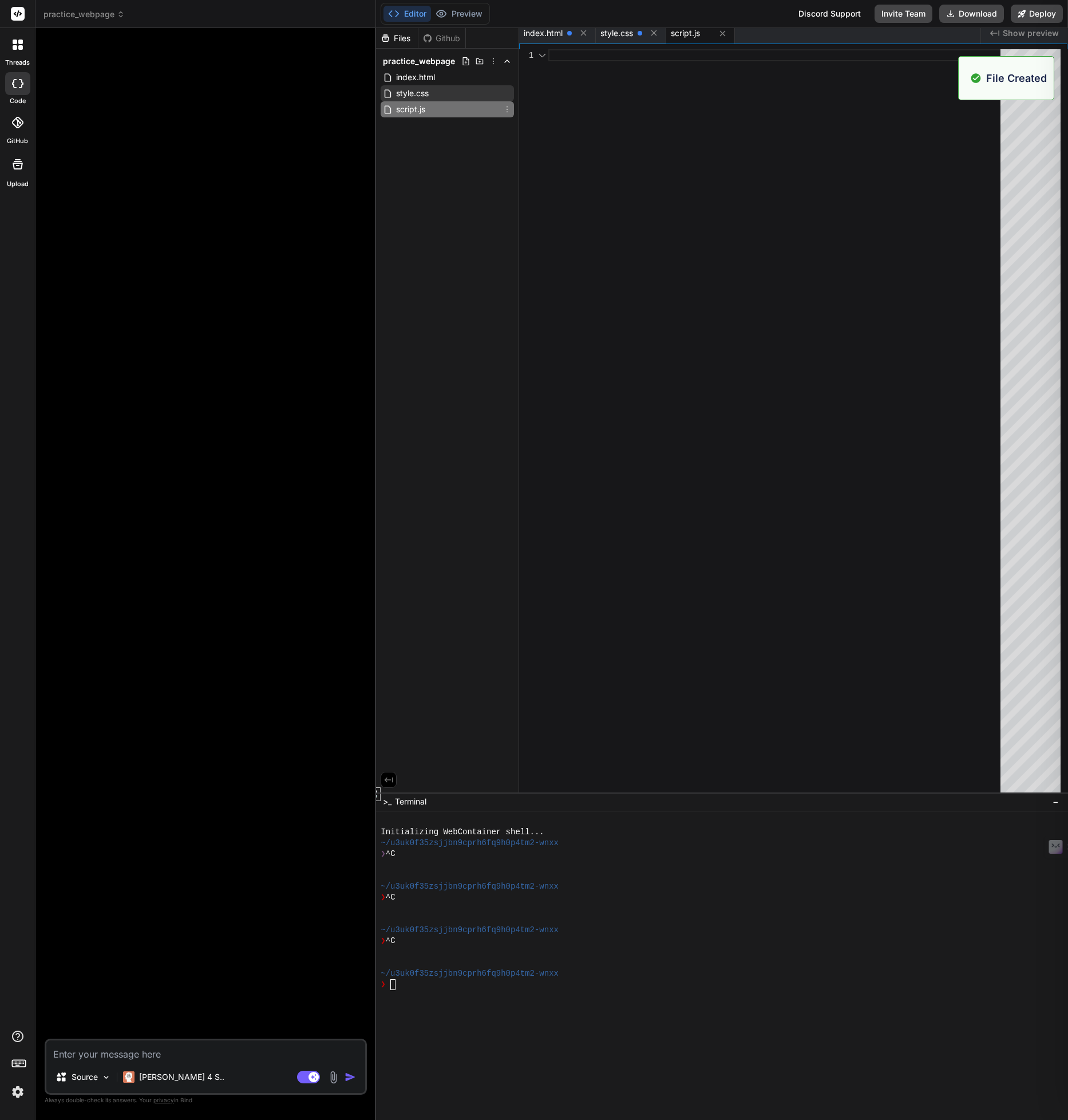
scroll to position [0, 0]
click at [593, 57] on div at bounding box center [778, 420] width 459 height 743
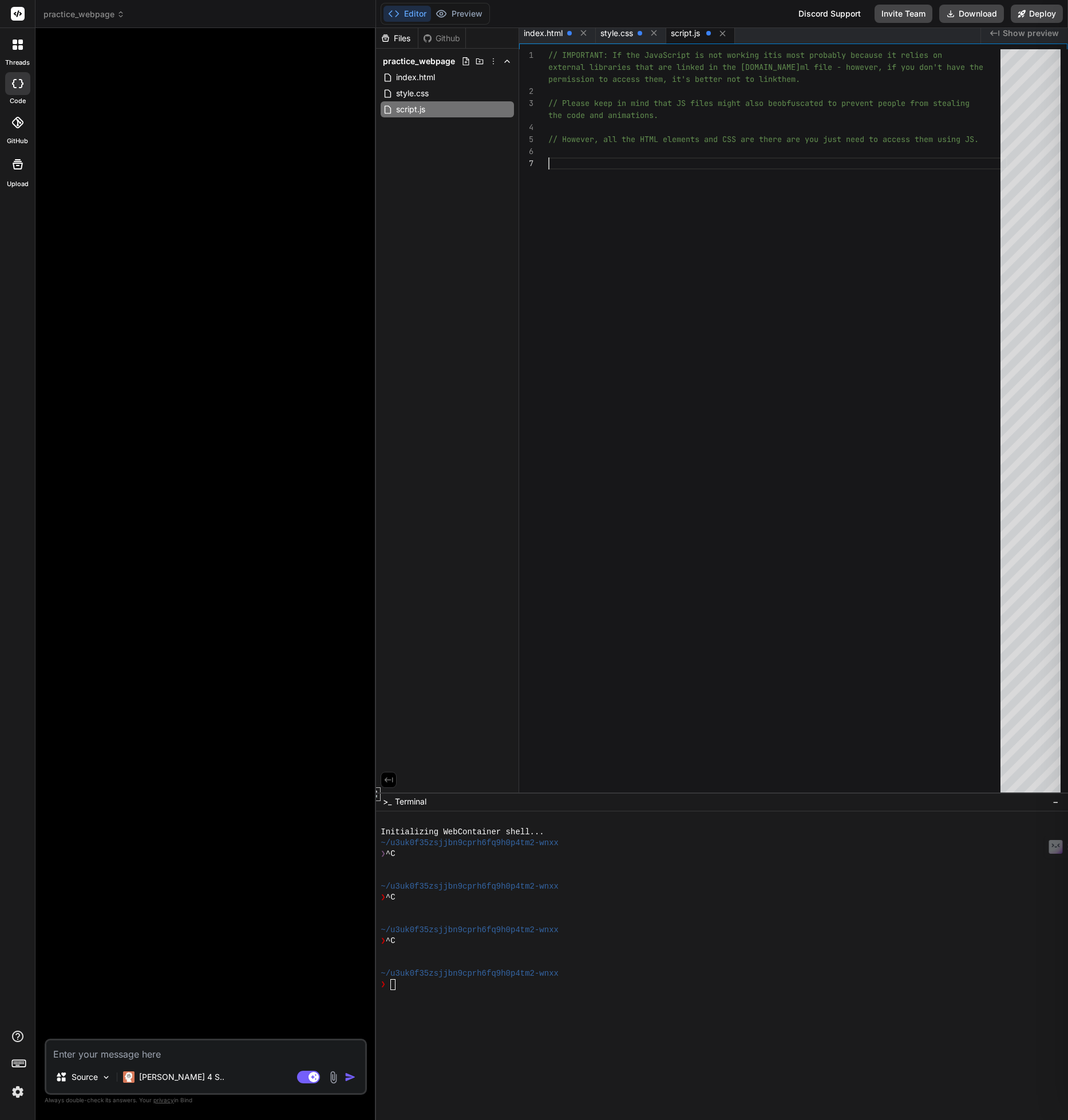
scroll to position [108, 0]
click at [454, 96] on div "style.css" at bounding box center [447, 93] width 133 height 16
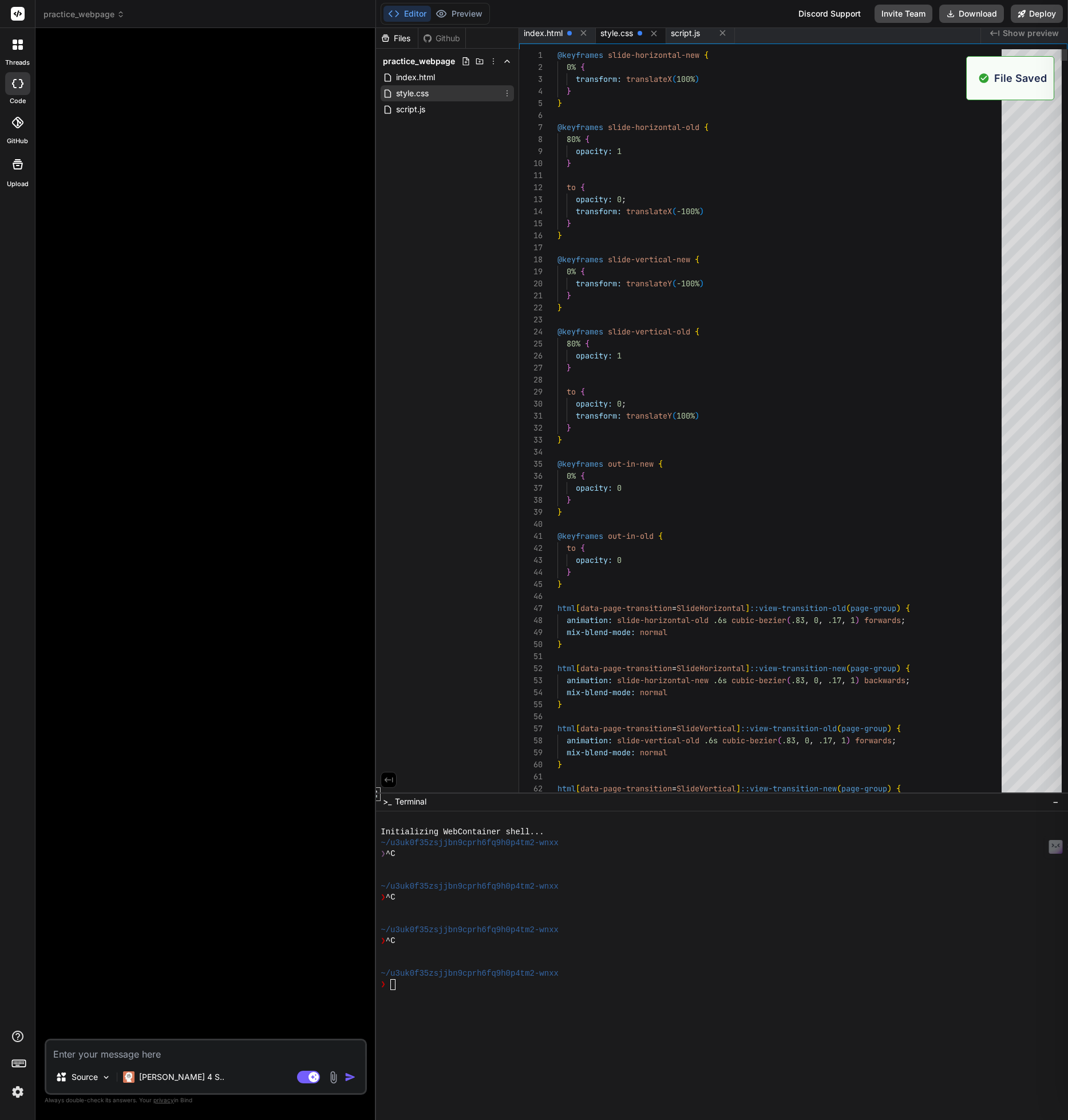
scroll to position [72, 0]
click at [408, 73] on span "index.html" at bounding box center [415, 77] width 41 height 14
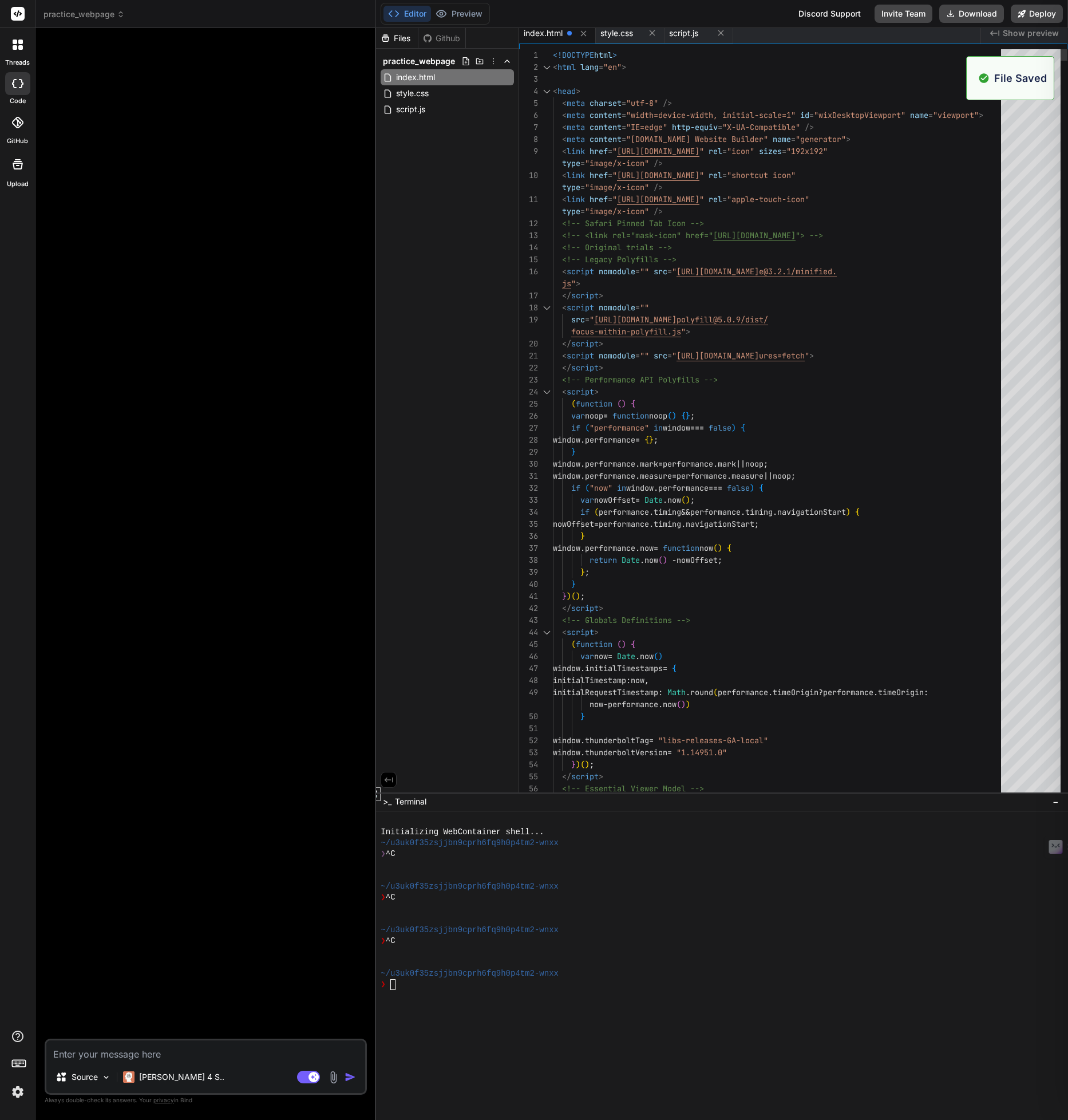
type textarea "<!DOCTYPE html> <html lang="en"> <head> <meta charset="utf-8" /> <meta content=…"
click at [494, 361] on div "Files Github practice_webpage index.html style.css script.js" at bounding box center [447, 410] width 143 height 764
click at [435, 59] on span "practice_webpage" at bounding box center [419, 61] width 72 height 11
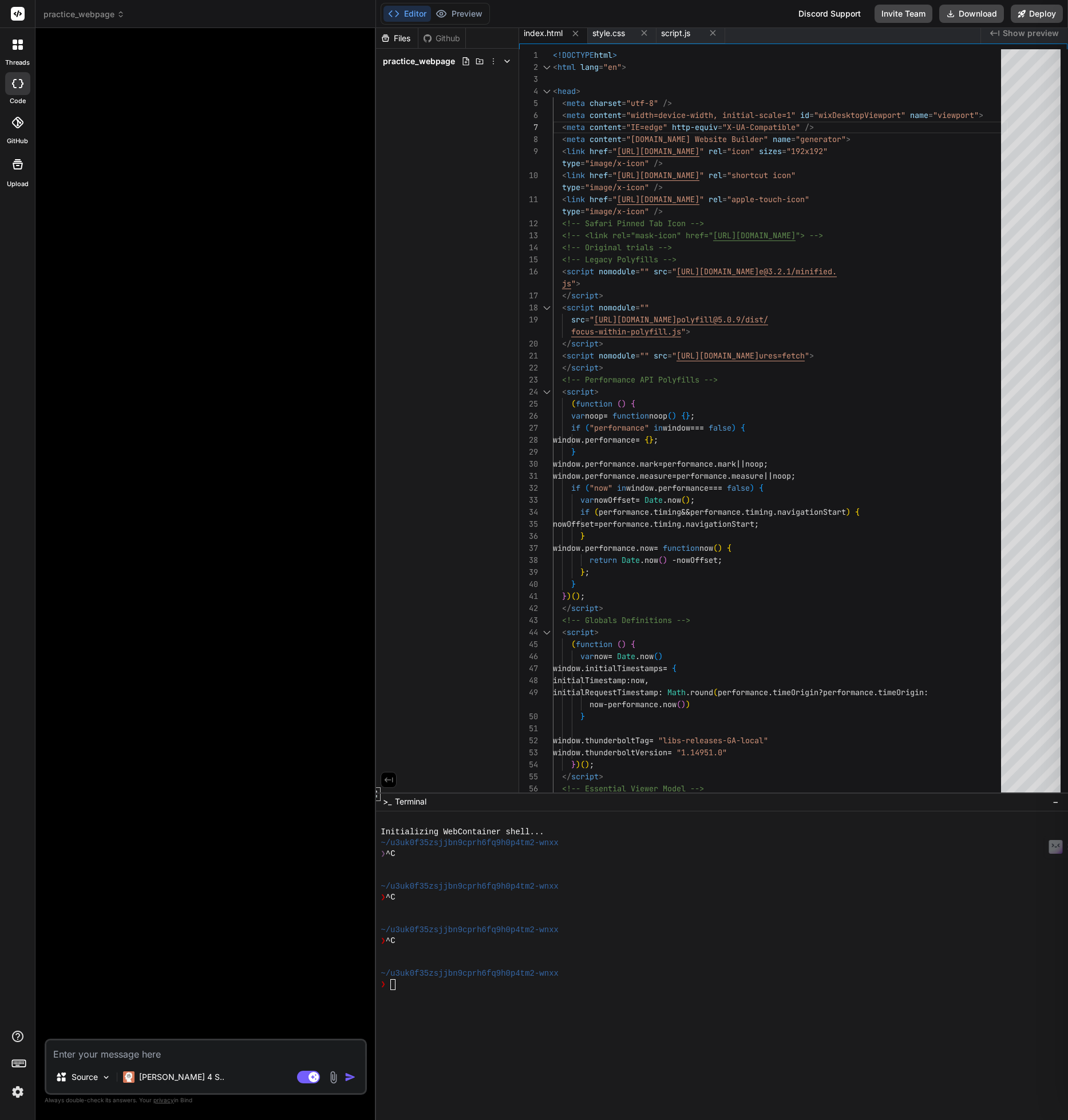
click at [403, 18] on button "Editor" at bounding box center [407, 14] width 47 height 16
click at [303, 106] on div at bounding box center [207, 538] width 320 height 1001
click at [494, 61] on icon at bounding box center [493, 60] width 9 height 9
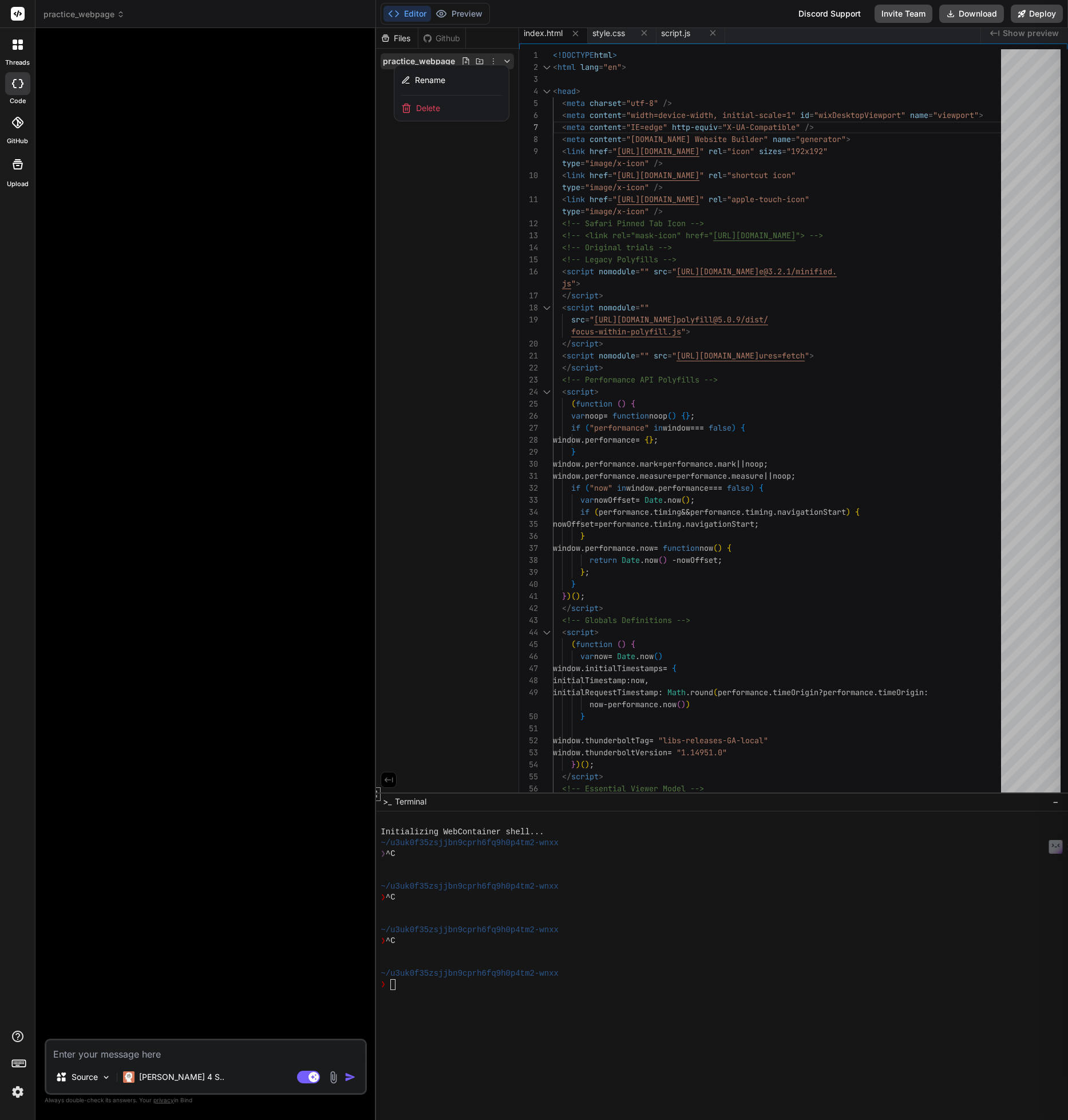
click at [426, 181] on div at bounding box center [722, 574] width 692 height 1092
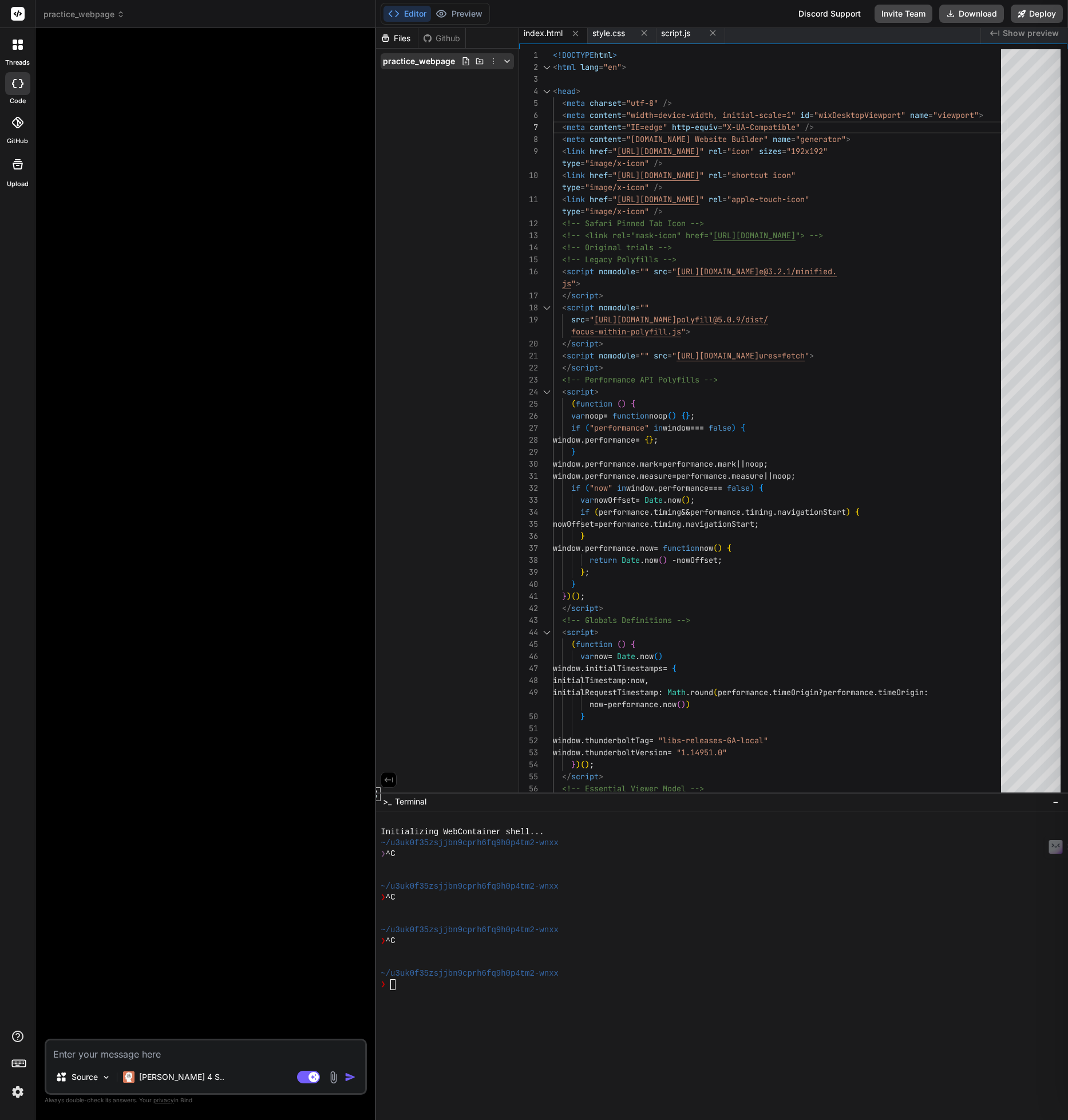
click at [466, 60] on icon at bounding box center [466, 60] width 9 height 9
click at [463, 179] on div "Files Github practice_webpage index.html style.css script.js" at bounding box center [447, 410] width 143 height 764
click at [546, 31] on span "index.html" at bounding box center [543, 34] width 39 height 11
click at [458, 994] on div at bounding box center [716, 995] width 671 height 11
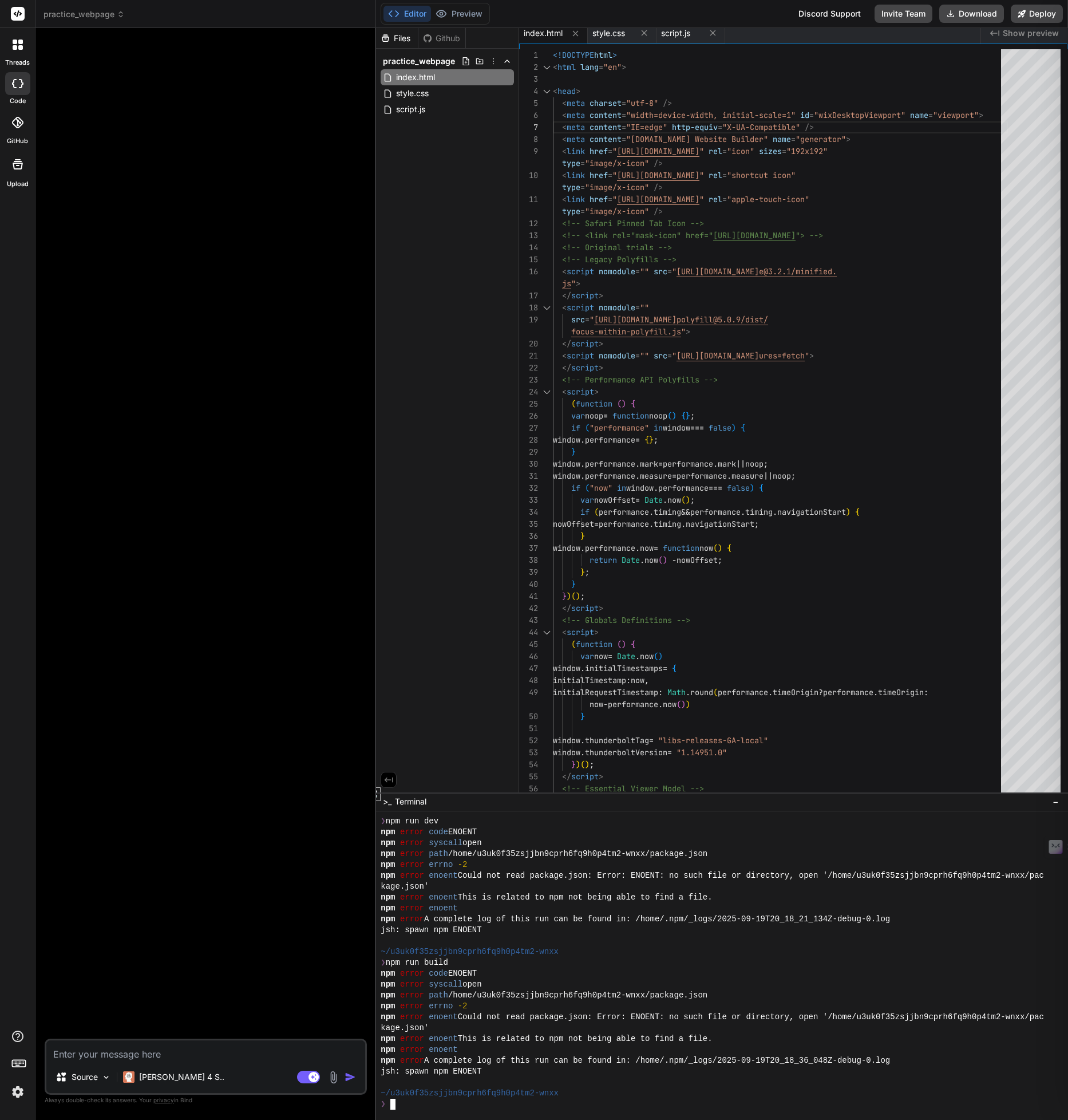
scroll to position [305, 0]
click at [238, 782] on div at bounding box center [207, 538] width 320 height 1001
click at [102, 1079] on img at bounding box center [106, 1077] width 10 height 10
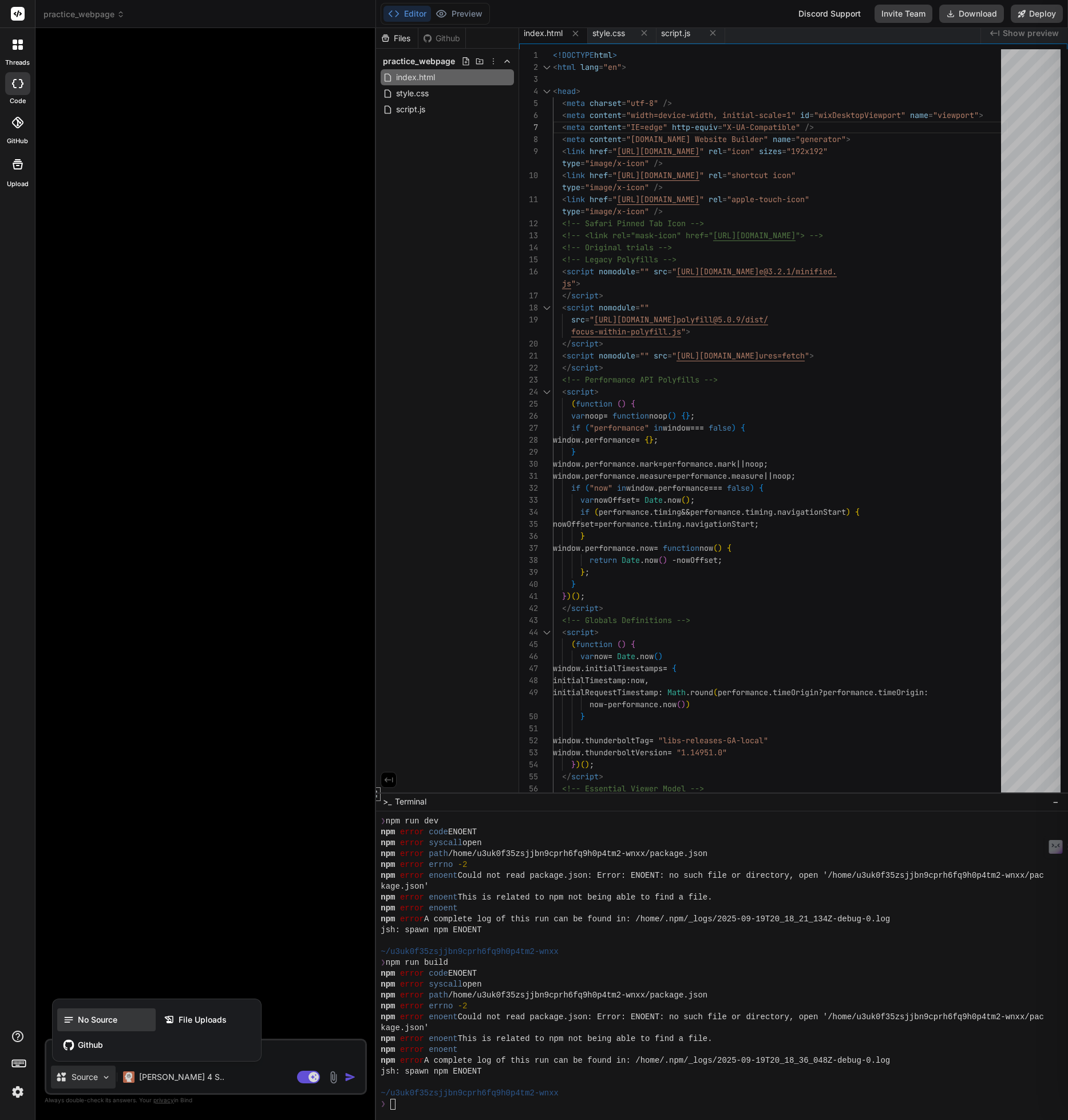
click at [109, 1023] on span "No Source" at bounding box center [97, 1020] width 39 height 11
type textarea "x"
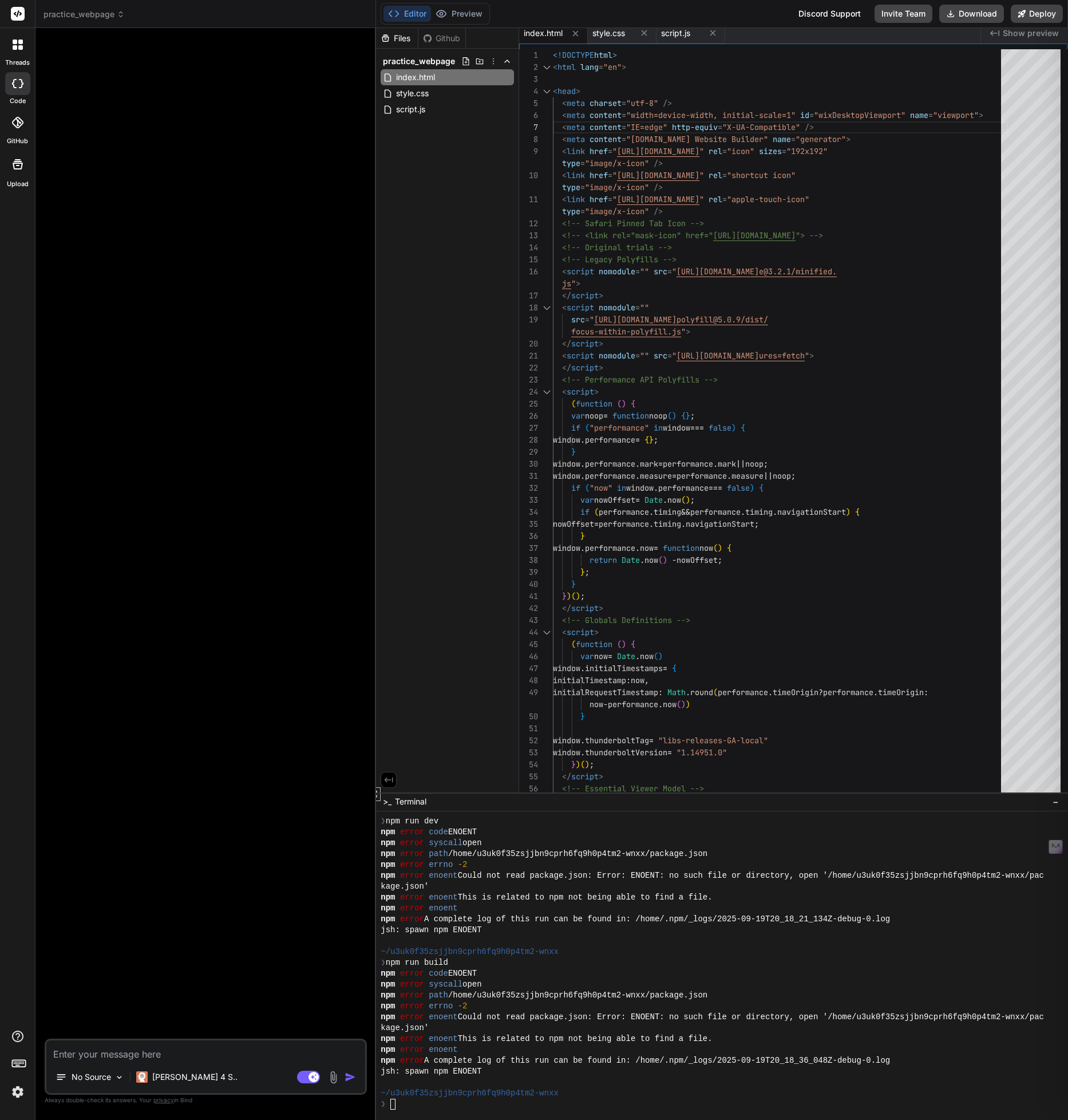
click at [163, 1051] on textarea at bounding box center [206, 1051] width 319 height 20
type textarea "b"
type textarea "x"
type textarea "ba"
type textarea "x"
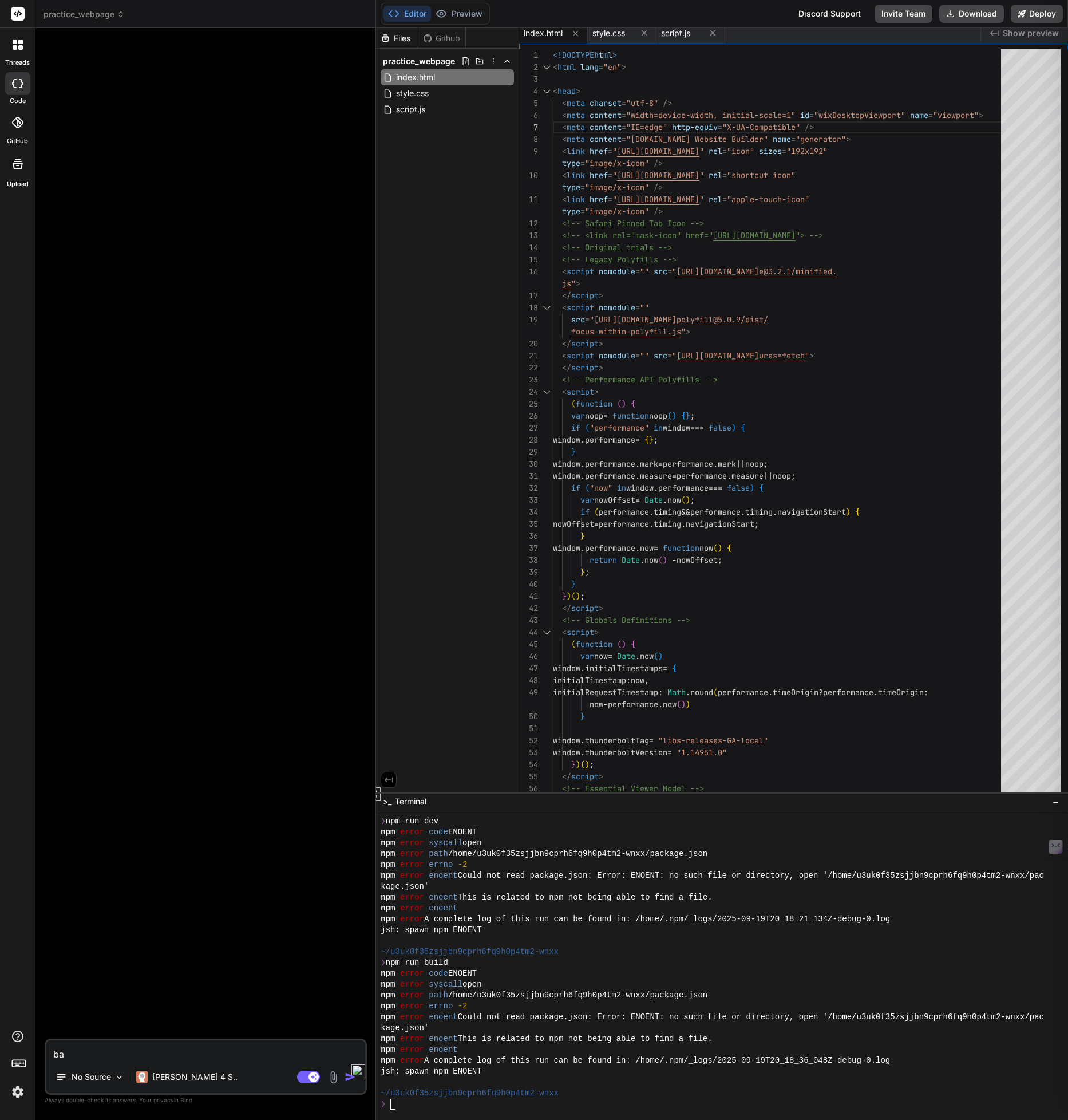
type textarea "bas"
type textarea "x"
type textarea "base"
type textarea "x"
type textarea "based"
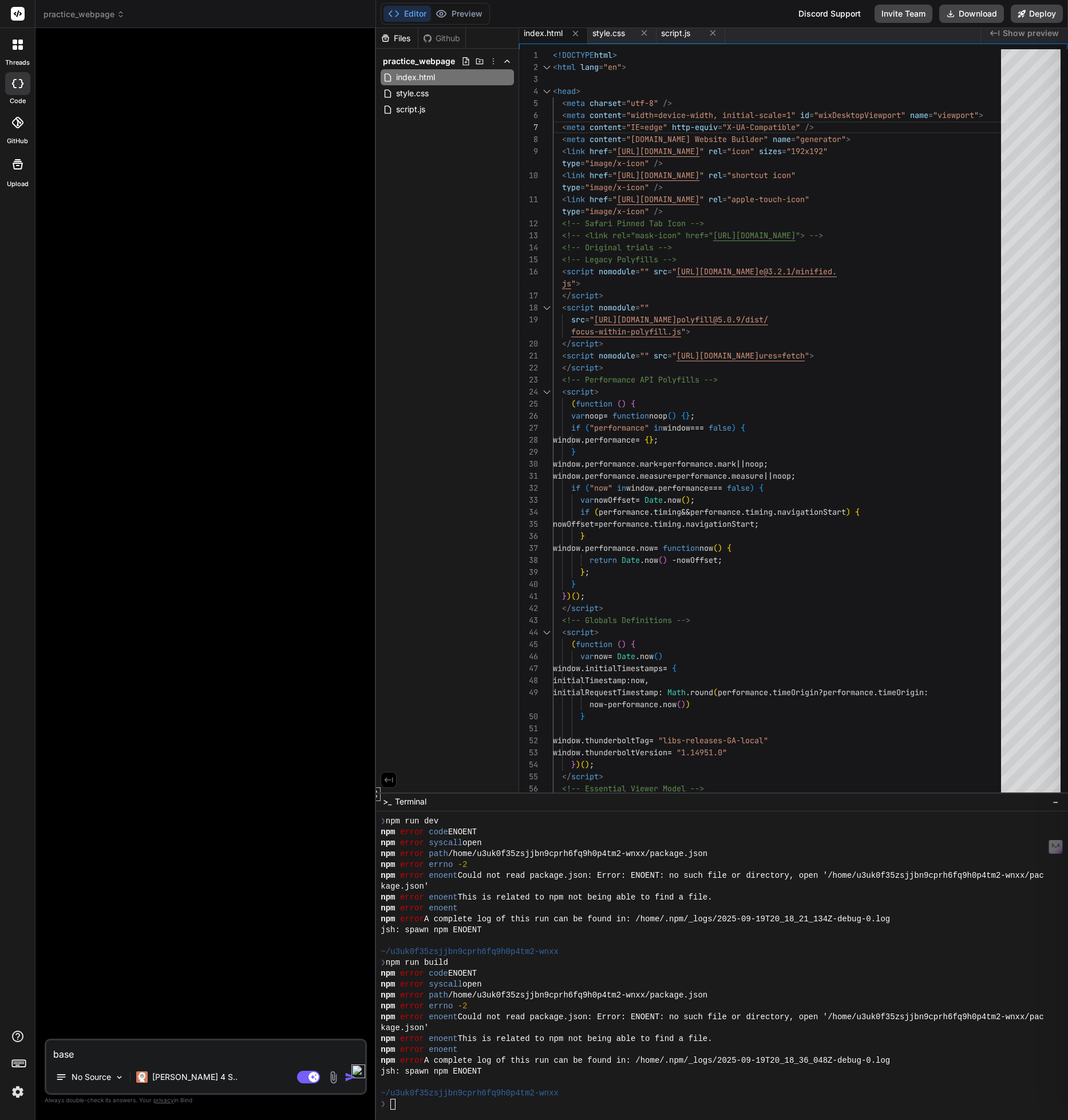
type textarea "x"
type textarea "based"
type textarea "x"
type textarea "based o"
type textarea "x"
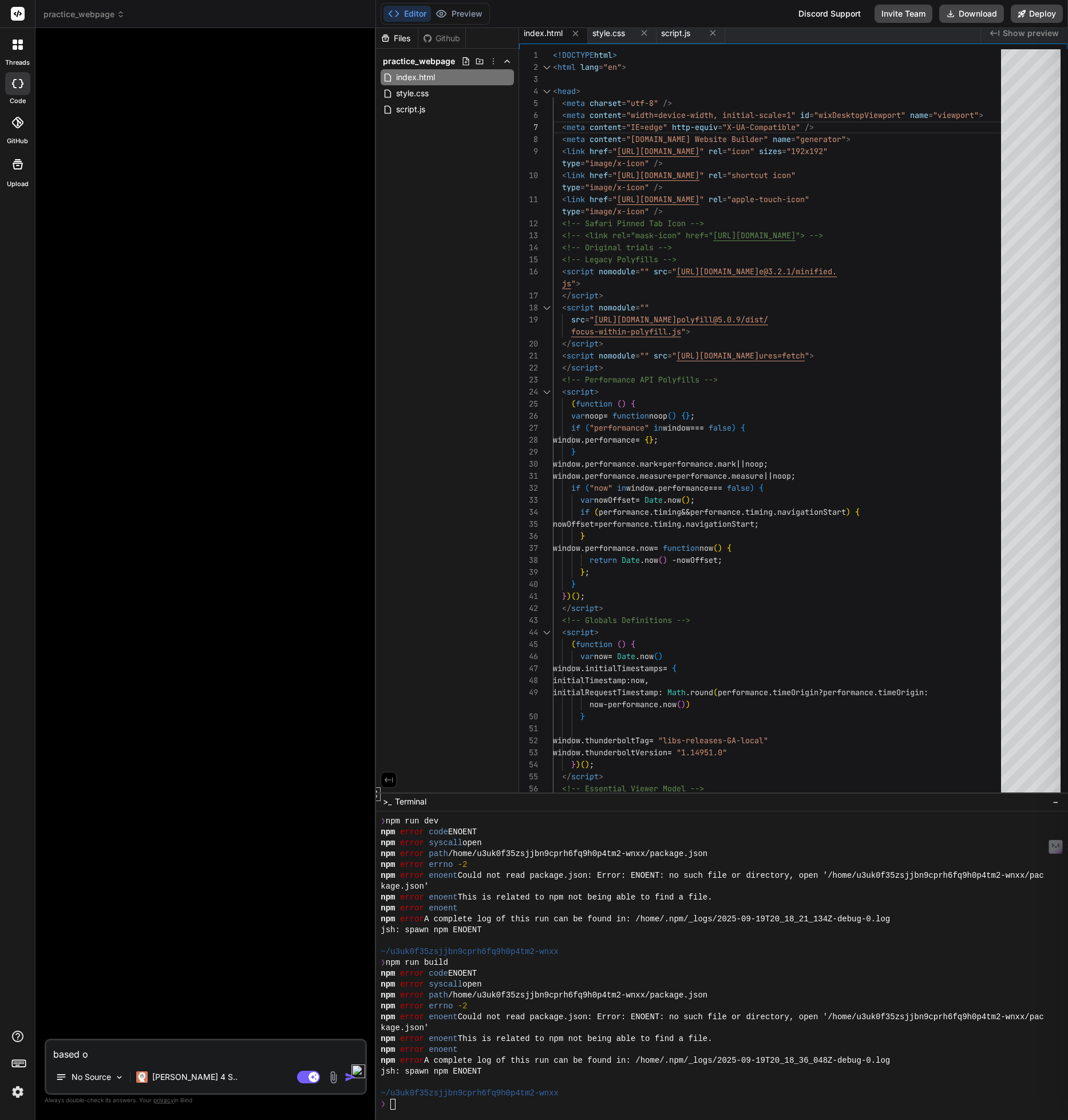
type textarea "based on"
type textarea "x"
type textarea "based on"
type textarea "x"
type textarea "based on w"
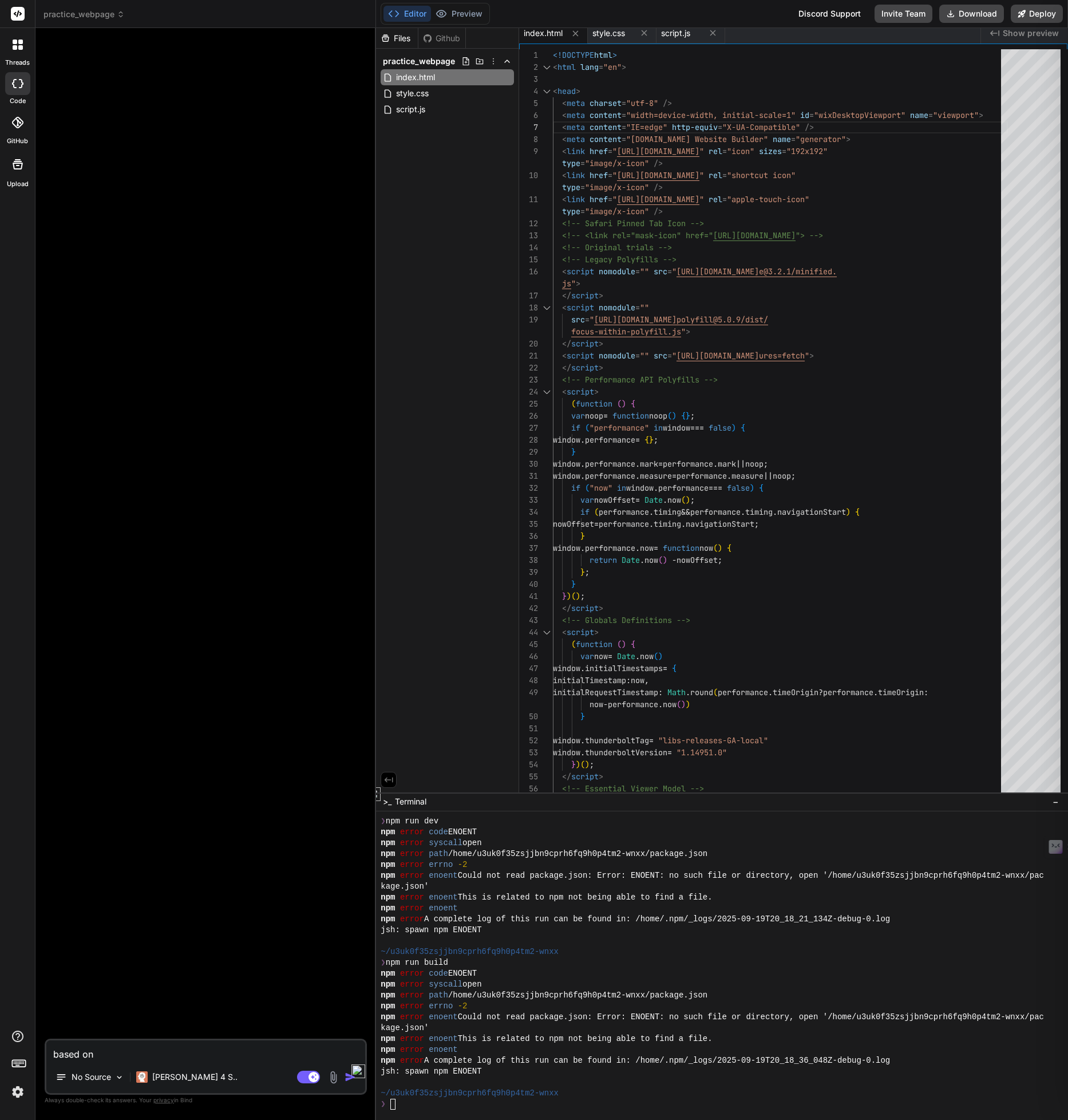
type textarea "x"
type textarea "based on"
type textarea "x"
type textarea "based on t"
type textarea "x"
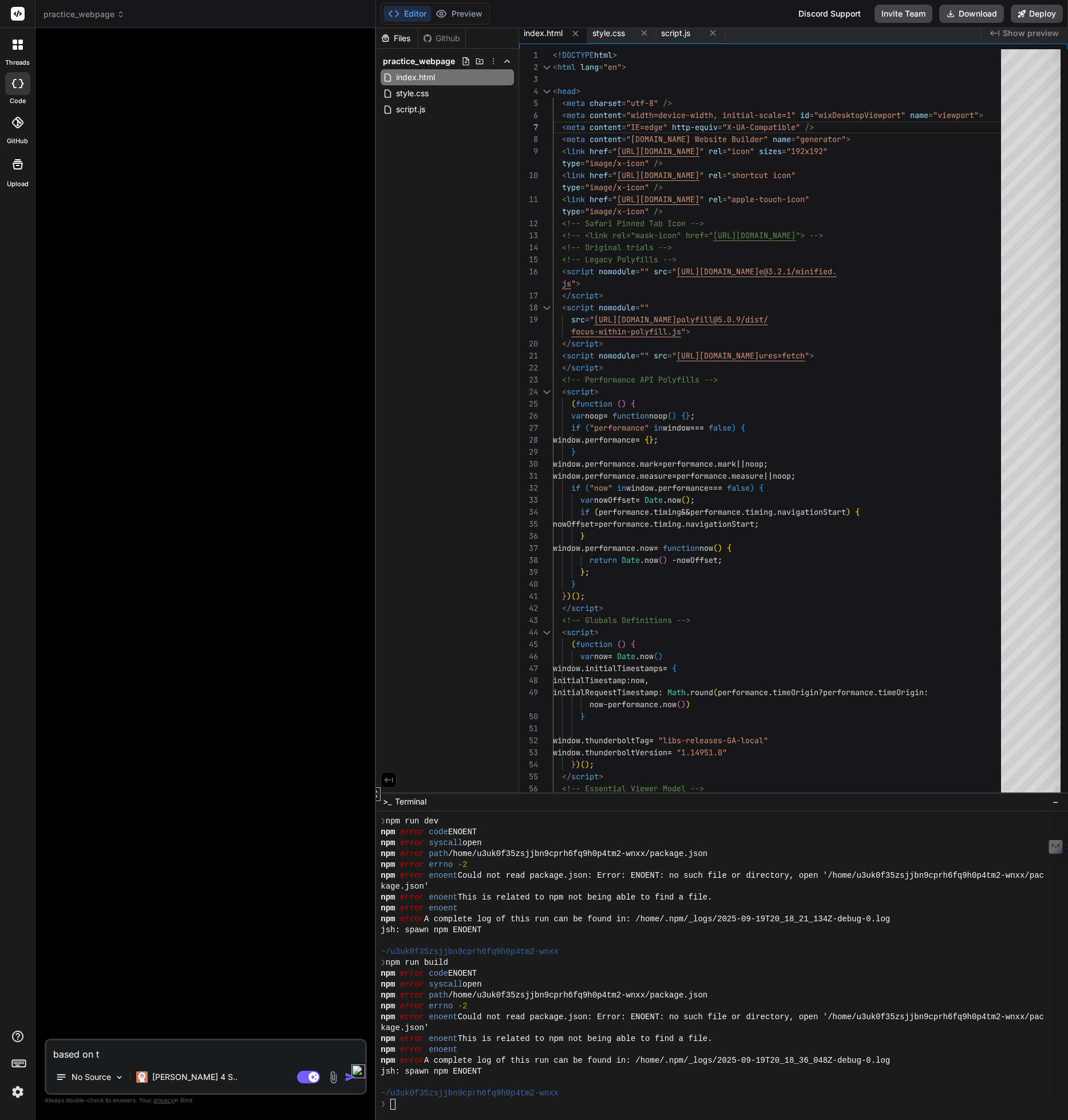
type textarea "based on th"
type textarea "x"
type textarea "based on the"
type textarea "x"
type textarea "based on the"
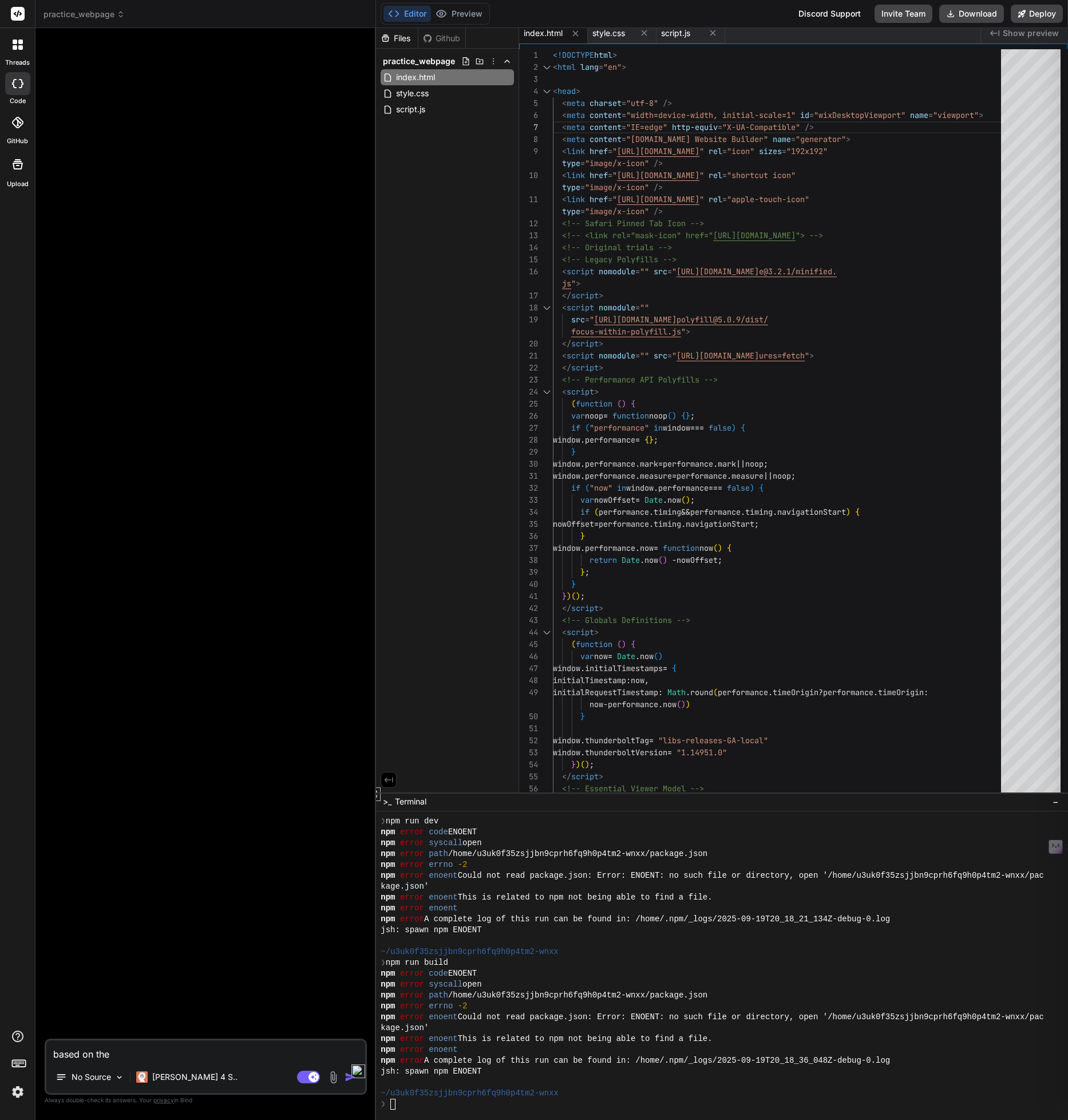
type textarea "x"
type textarea "based on the t"
type textarea "x"
type textarea "based on the th"
type textarea "x"
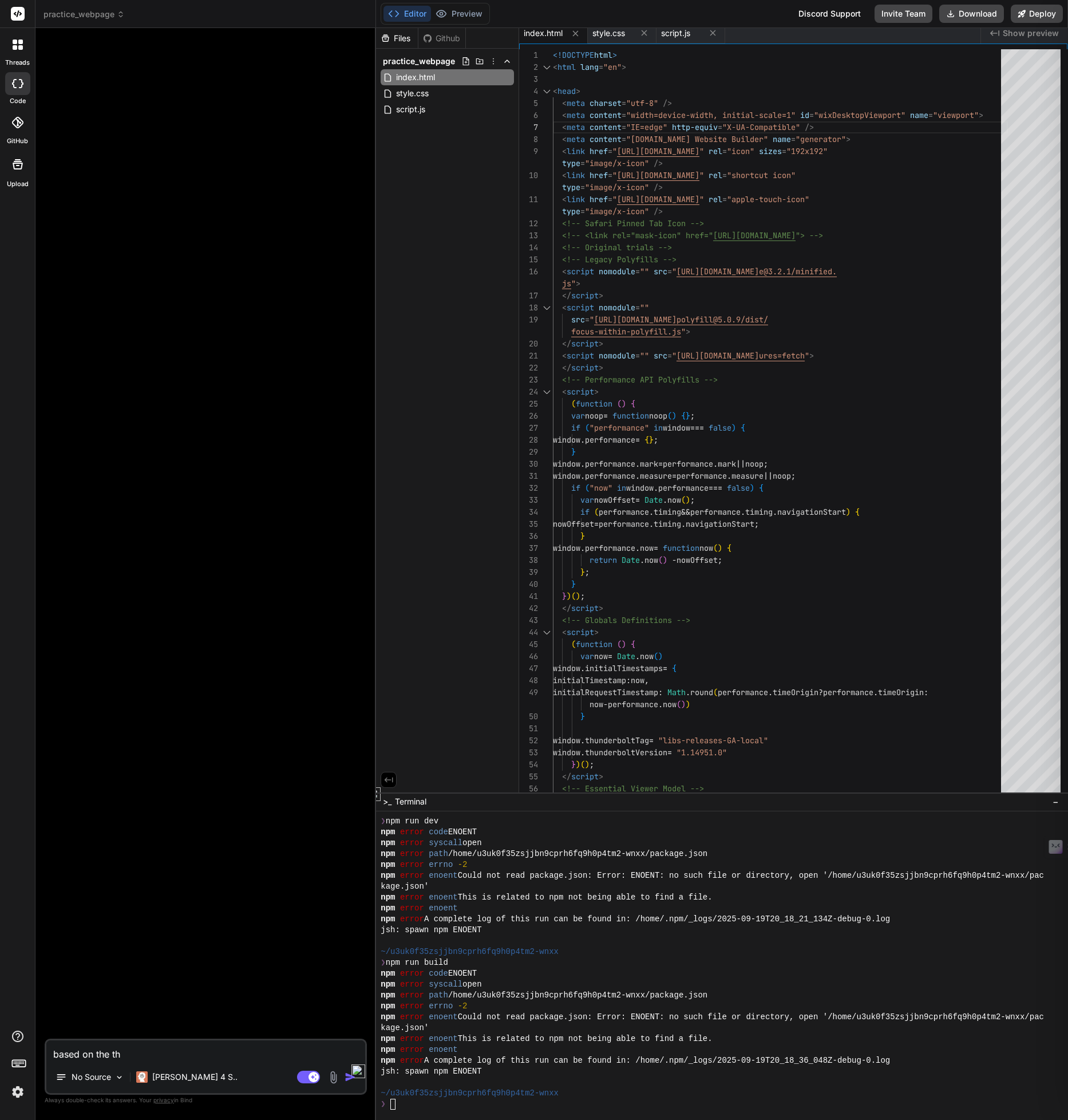
type textarea "based on the thr"
type textarea "x"
type textarea "based on the thre"
type textarea "x"
type textarea "based on the three"
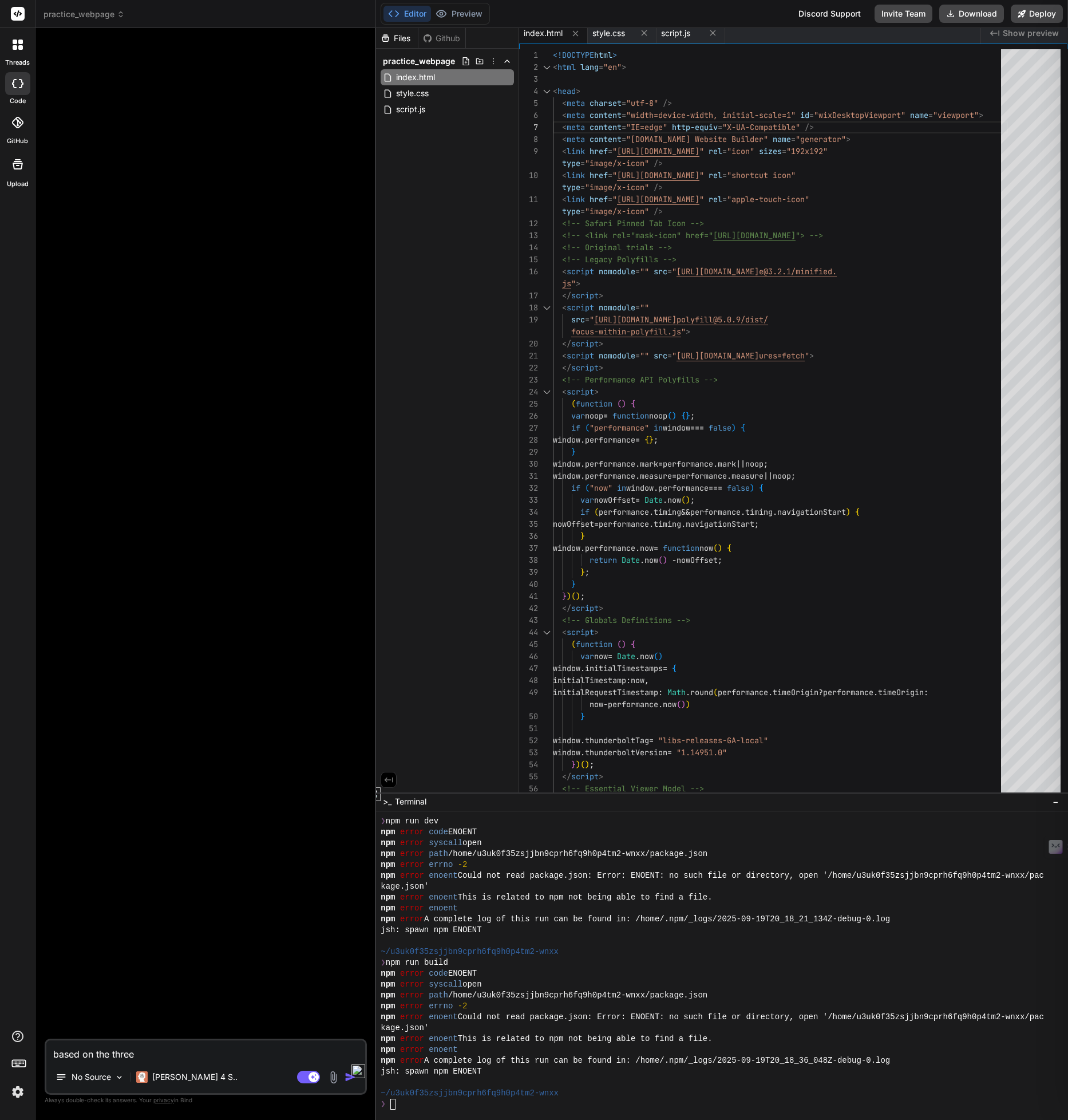
type textarea "x"
type textarea "based on the three"
type textarea "x"
type textarea "based on the three f"
type textarea "x"
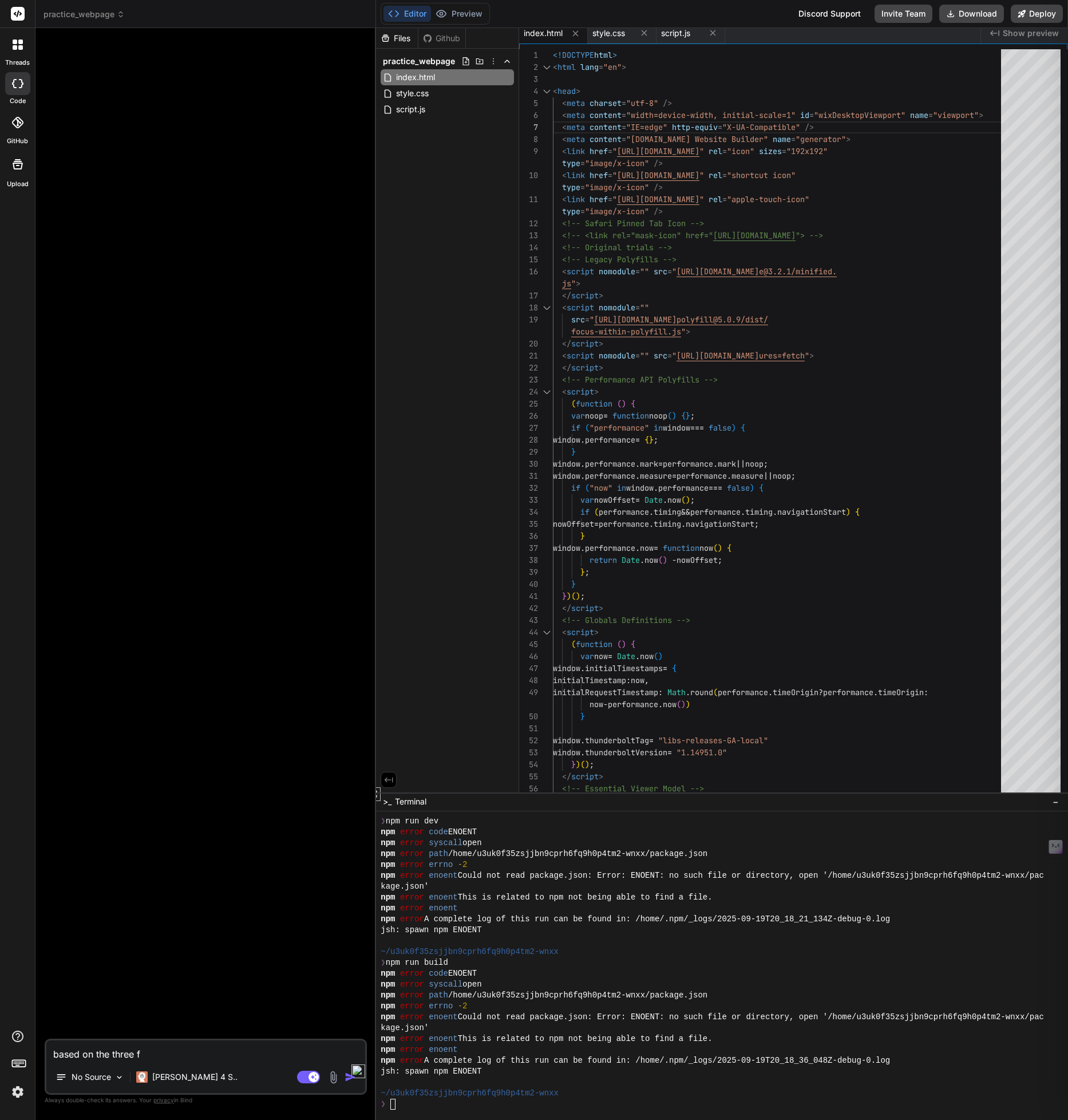
type textarea "based on the three fi"
type textarea "x"
type textarea "based on the three fil"
type textarea "x"
type textarea "based on the three file"
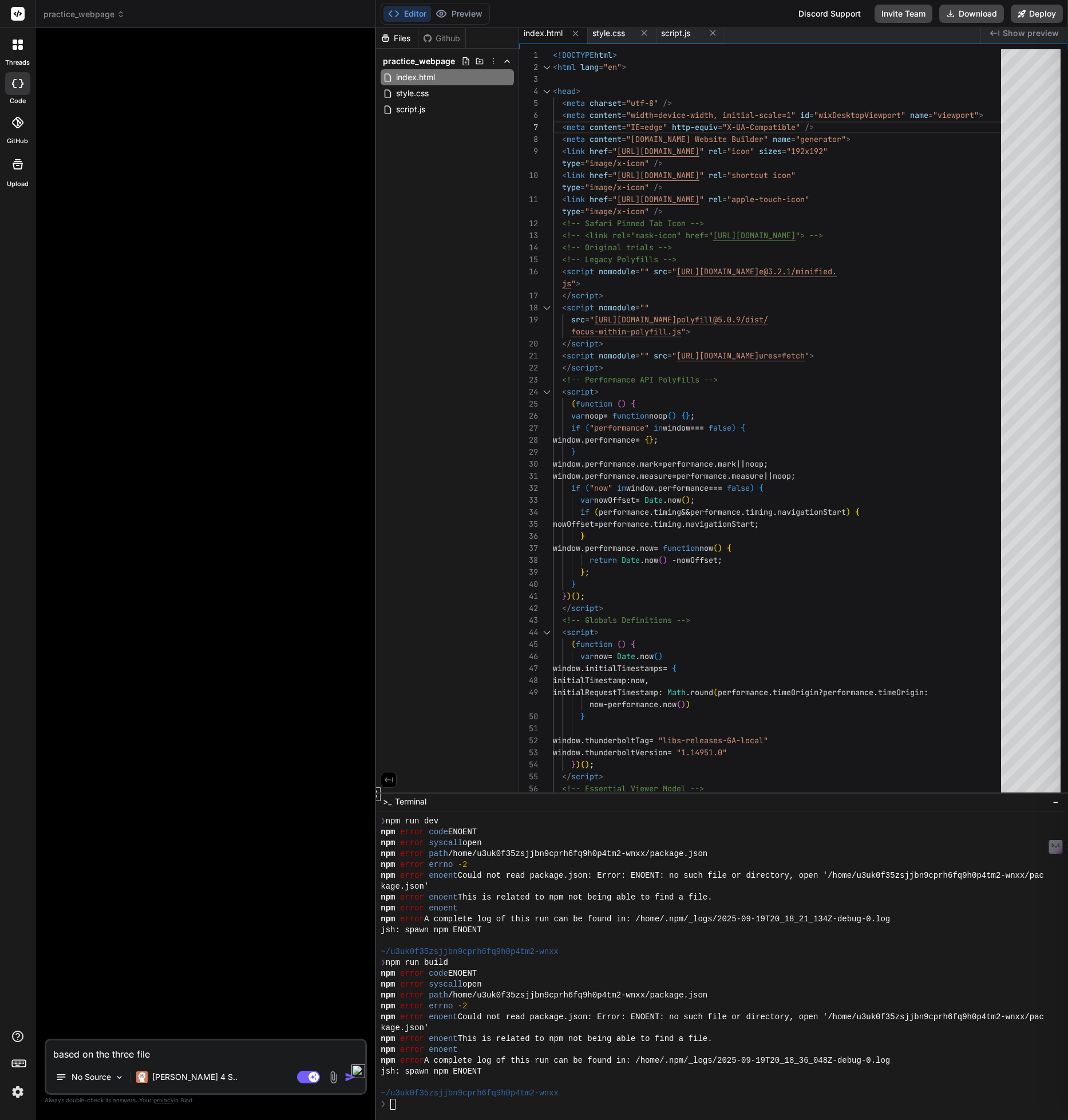
type textarea "x"
type textarea "based on the three files"
type textarea "x"
type textarea "based on the three files"
type textarea "x"
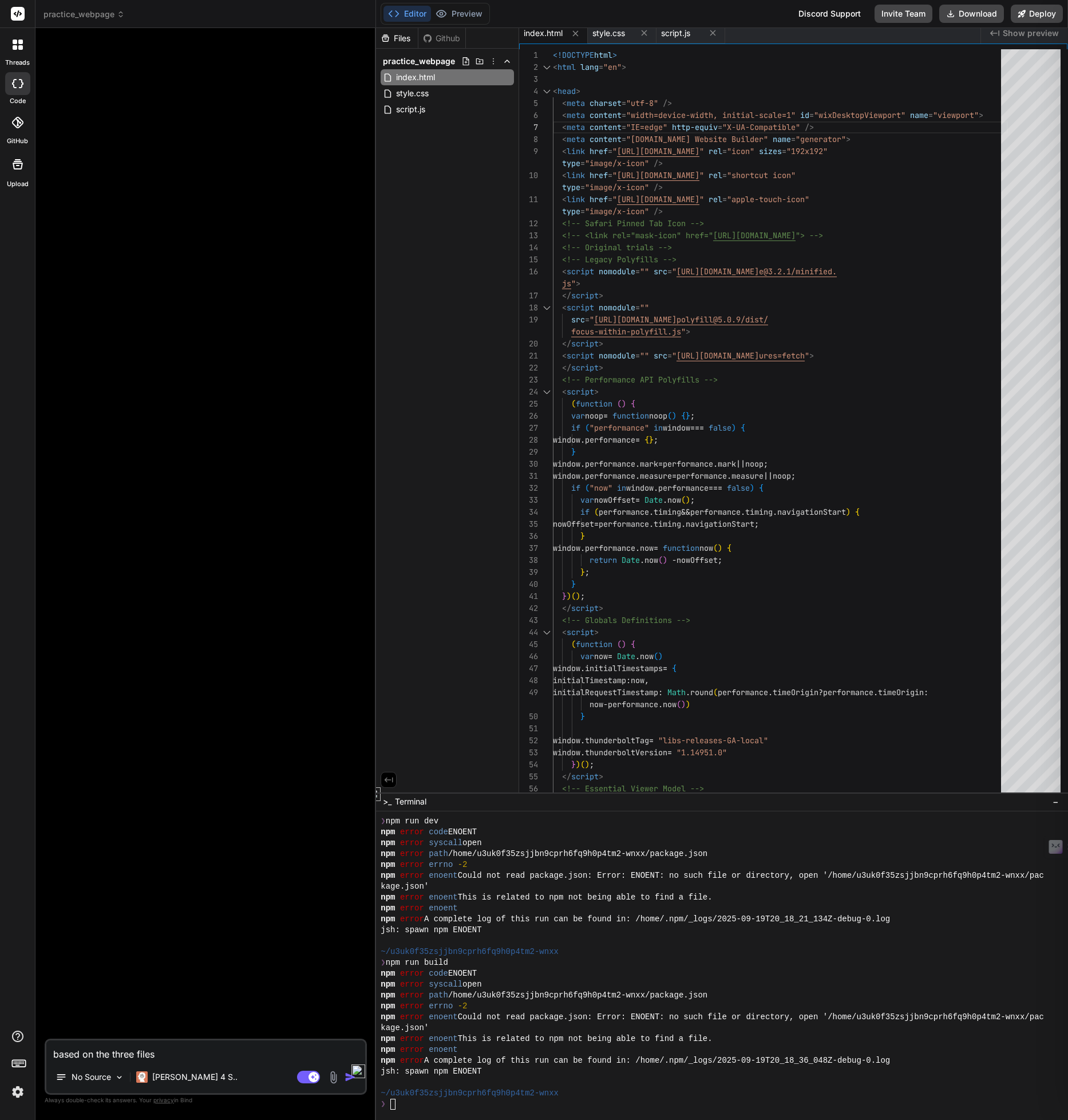
type textarea "based on the three files I"
type textarea "x"
type textarea "based on the three files I"
type textarea "x"
type textarea "based on the three files I h"
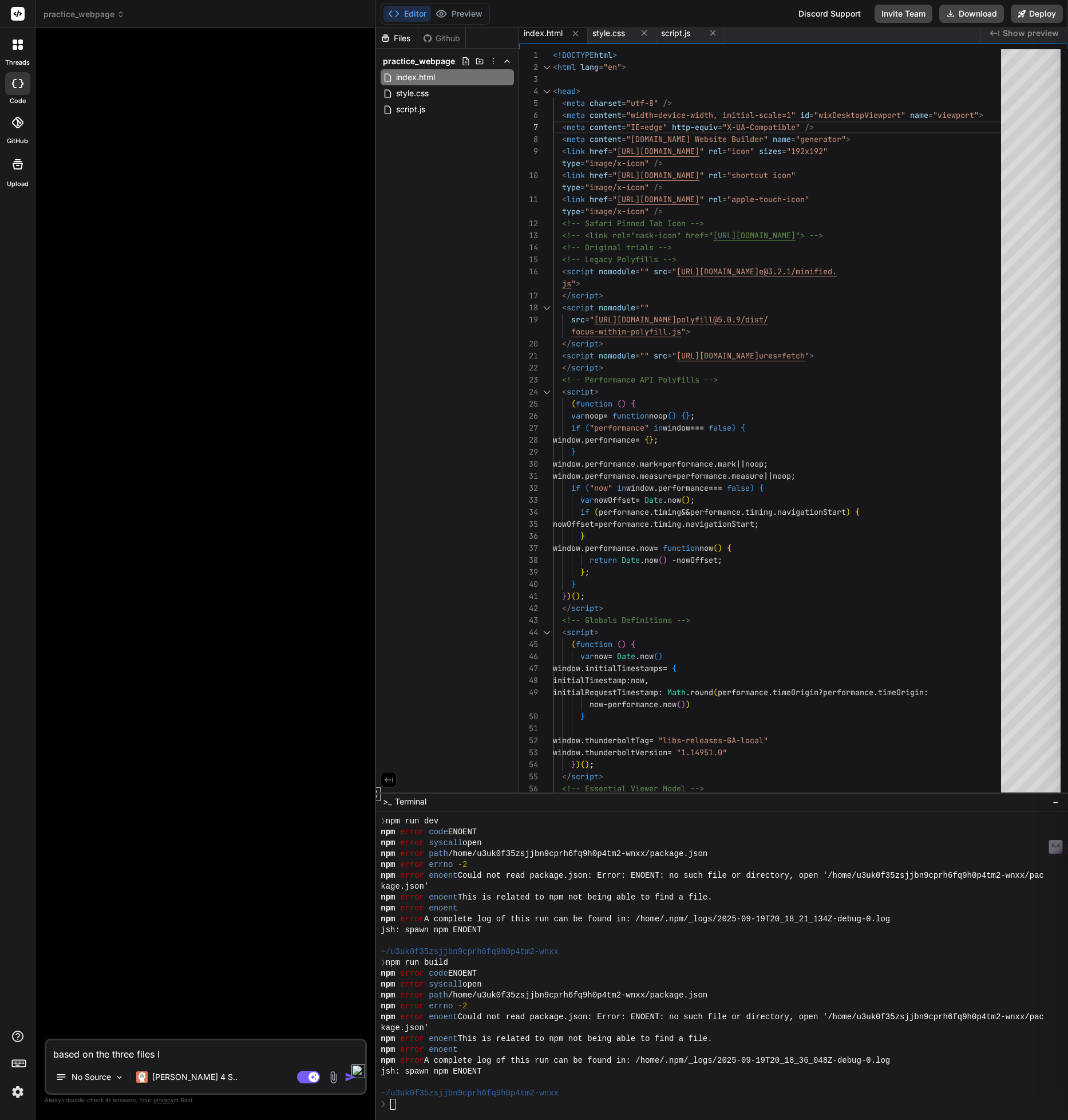
type textarea "x"
type textarea "based on the three files I ha"
type textarea "x"
type textarea "based on the three files I hav"
type textarea "x"
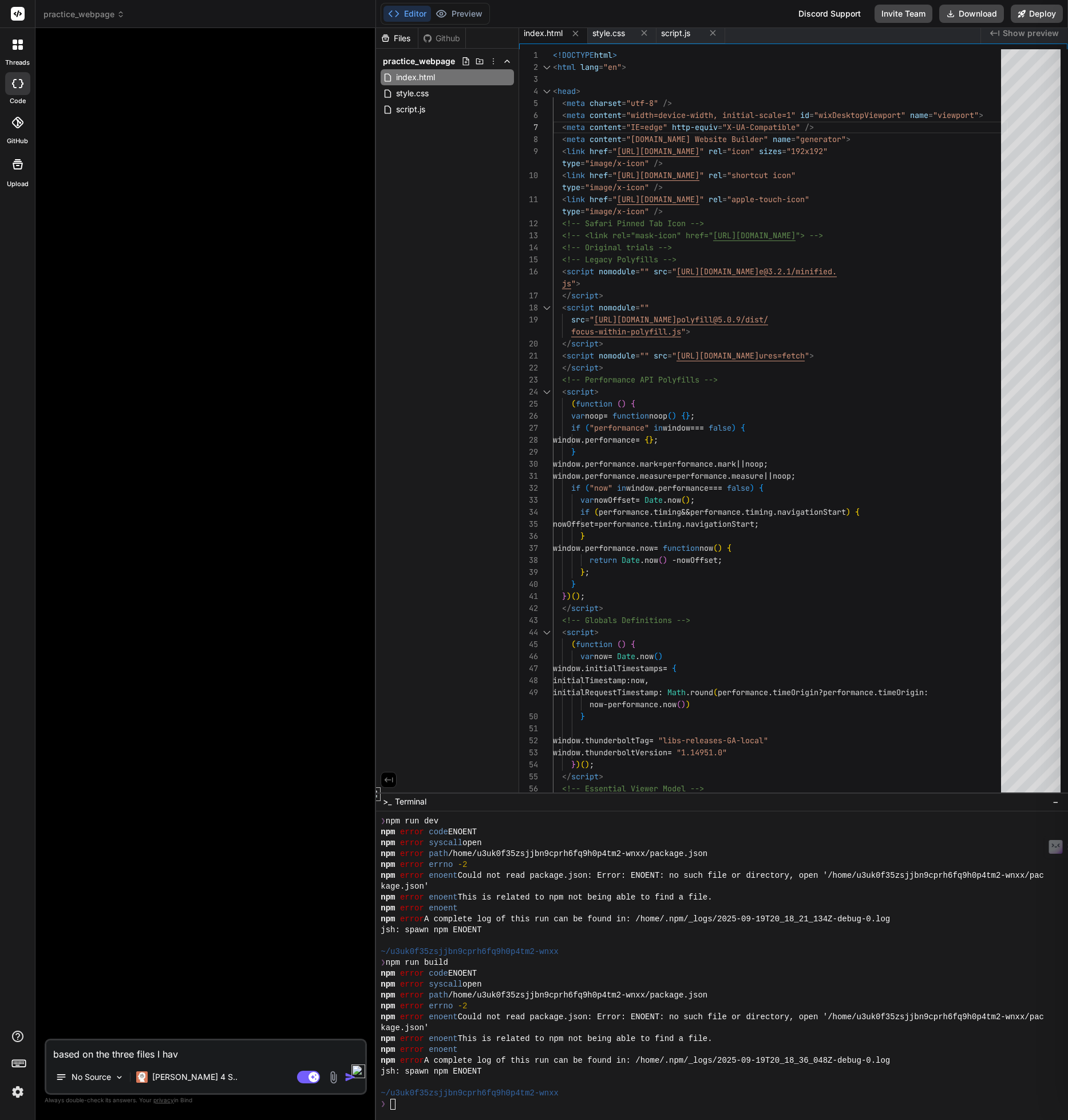
type textarea "based on the three files I have"
type textarea "x"
type textarea "based on the three files I have,"
type textarea "x"
type textarea "based on the three files I have,"
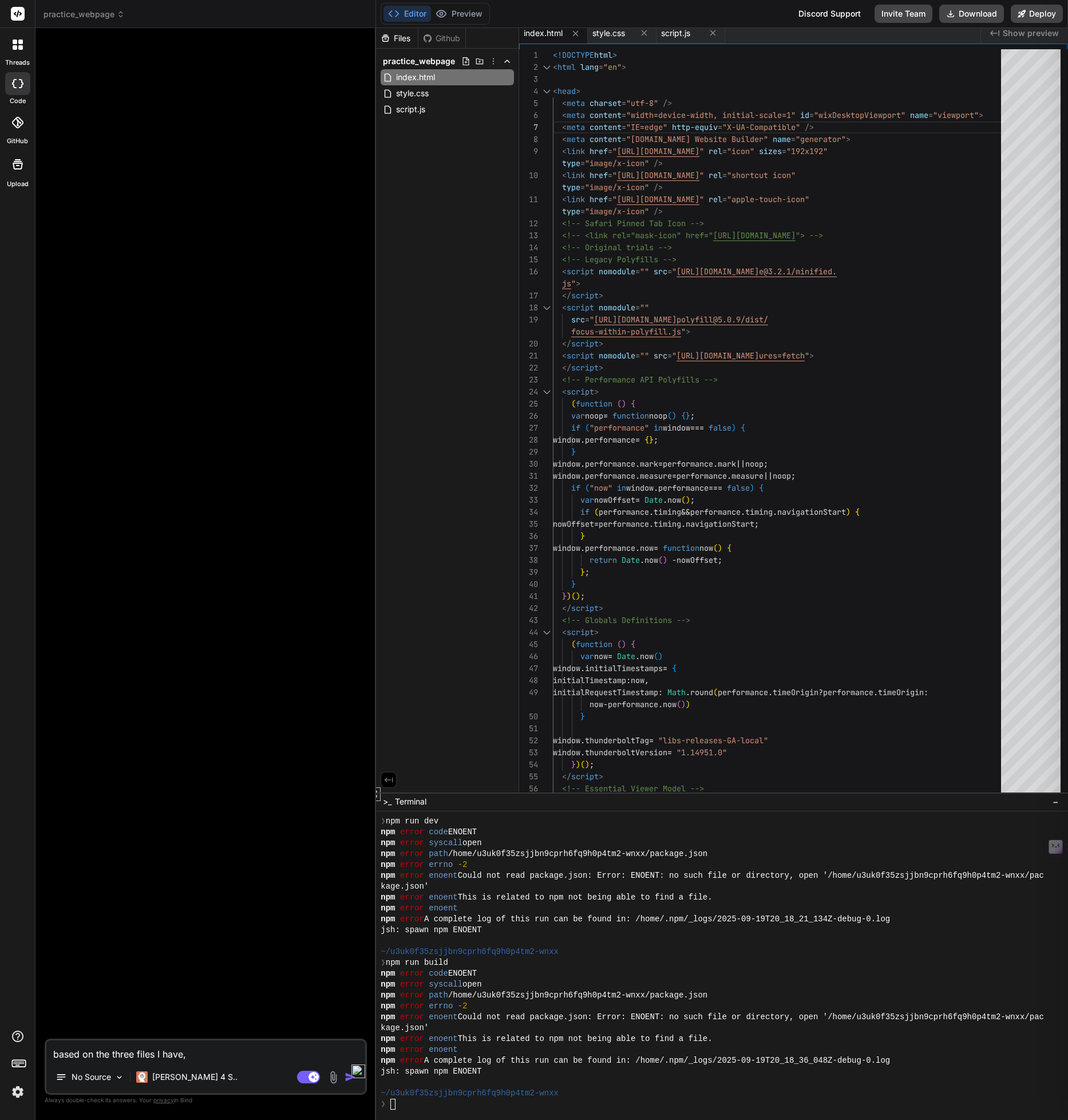
type textarea "x"
type textarea "based on the three files I have, w"
type textarea "x"
type textarea "based on the three files I have, wh"
type textarea "x"
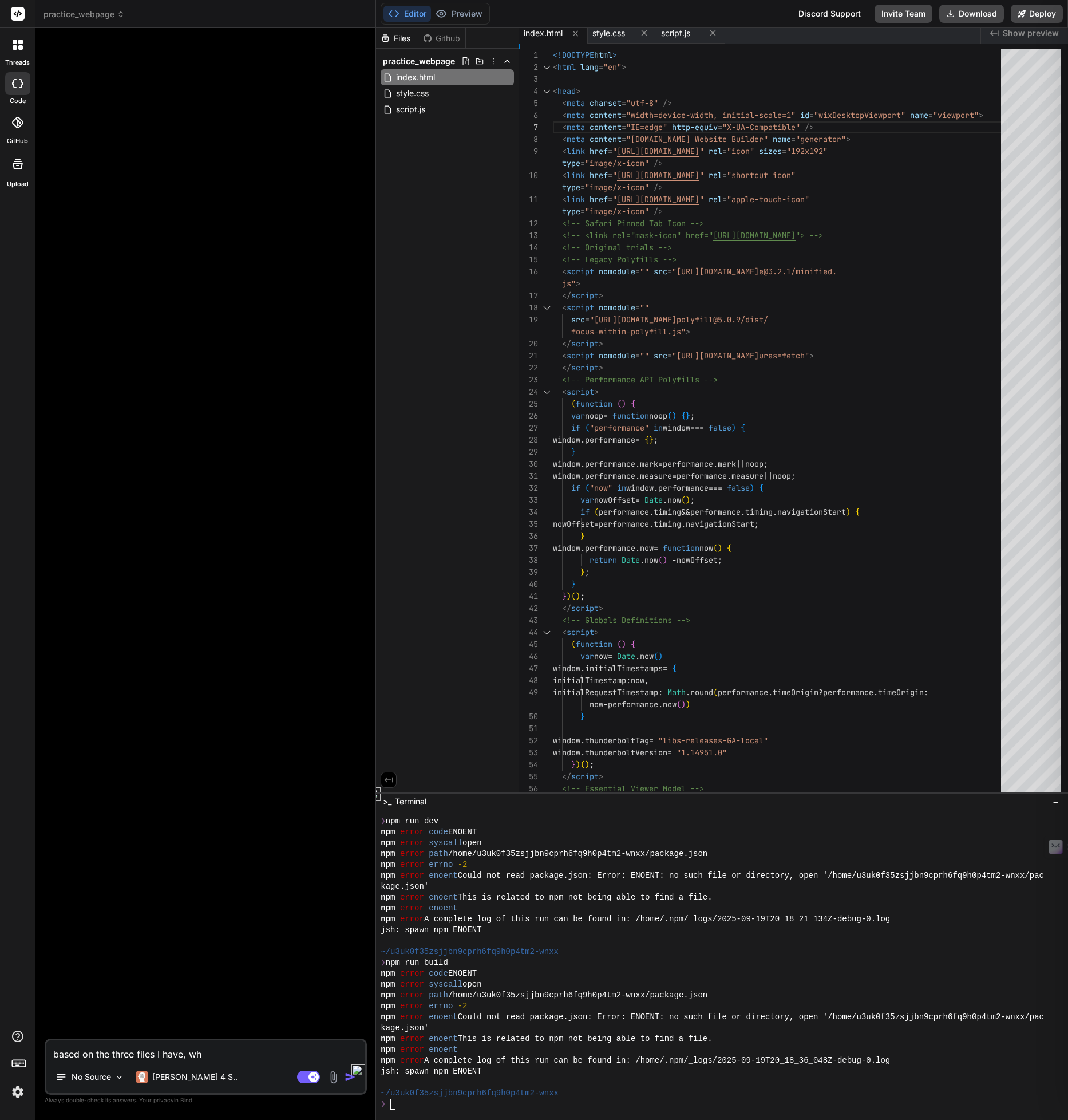
type textarea "based on the three files I have, wha"
type textarea "x"
type textarea "based on the three files I have, what"
type textarea "x"
type textarea "based on the three files I have, what"
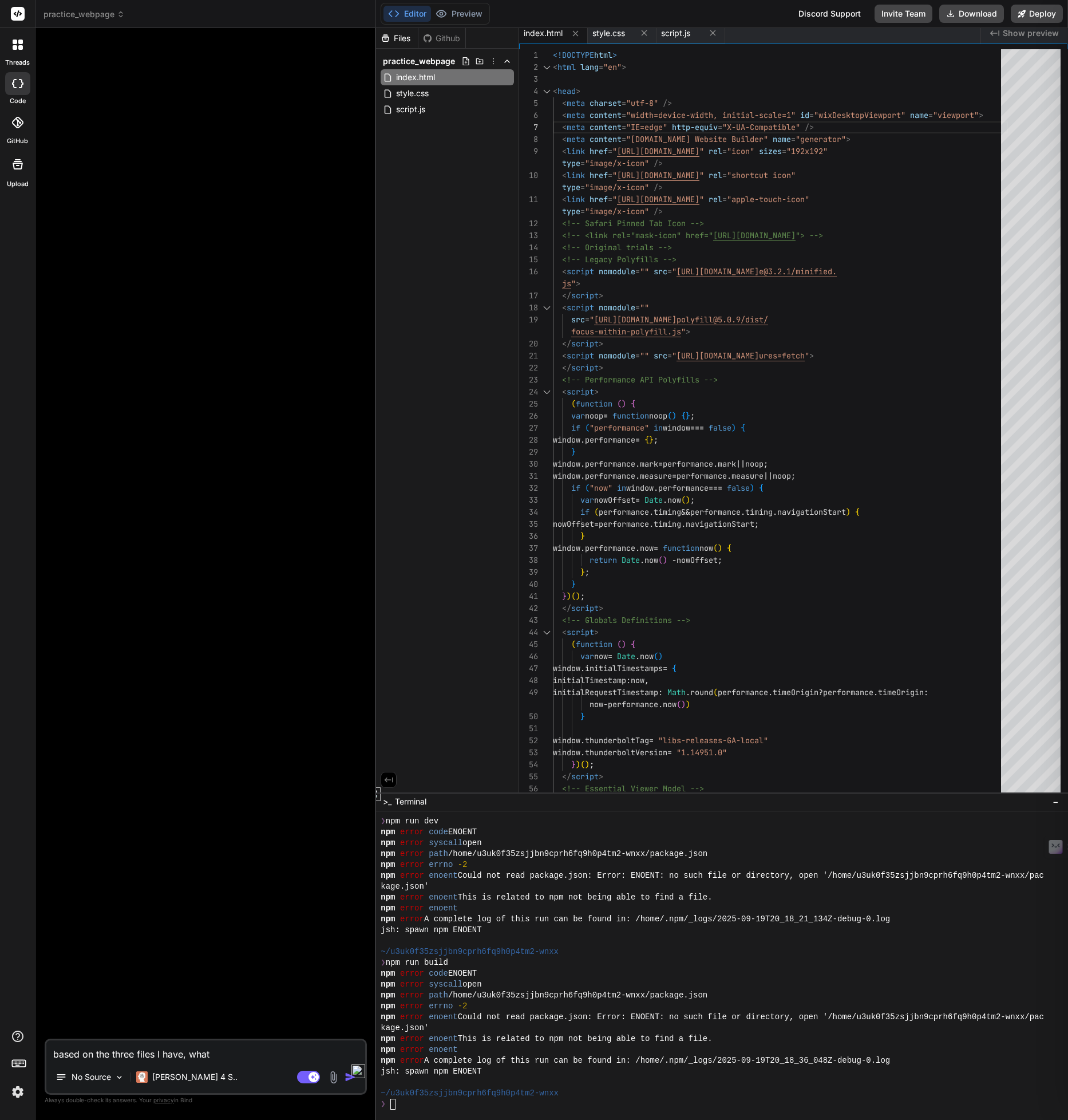
type textarea "x"
type textarea "based on the three files I have, what f"
type textarea "x"
type textarea "based on the three files I have, what"
type textarea "x"
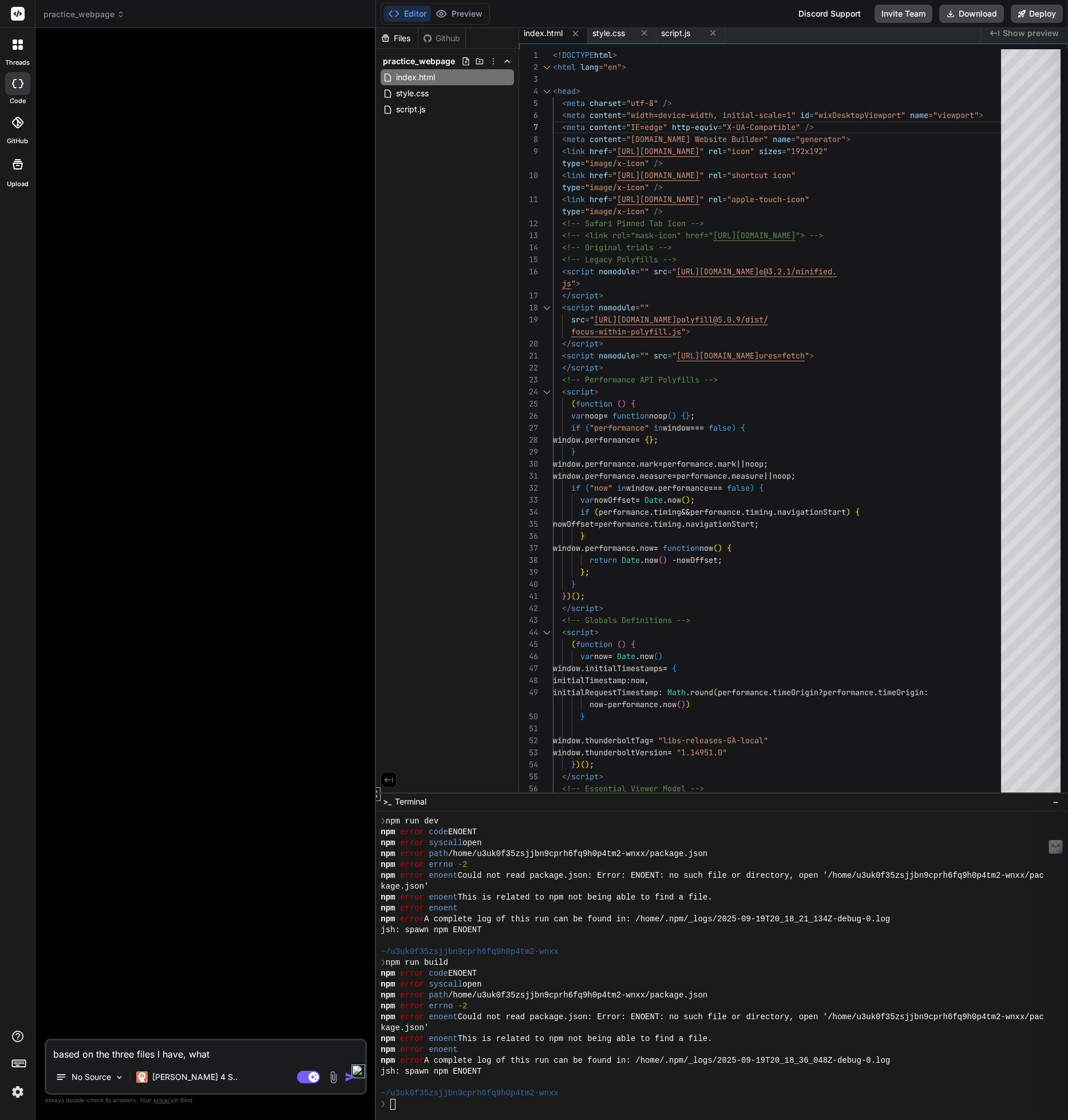
type textarea "based on the three files I have, what c"
type textarea "x"
type textarea "based on the three files I have, what ca"
type textarea "x"
type textarea "based on the three files I have, what can"
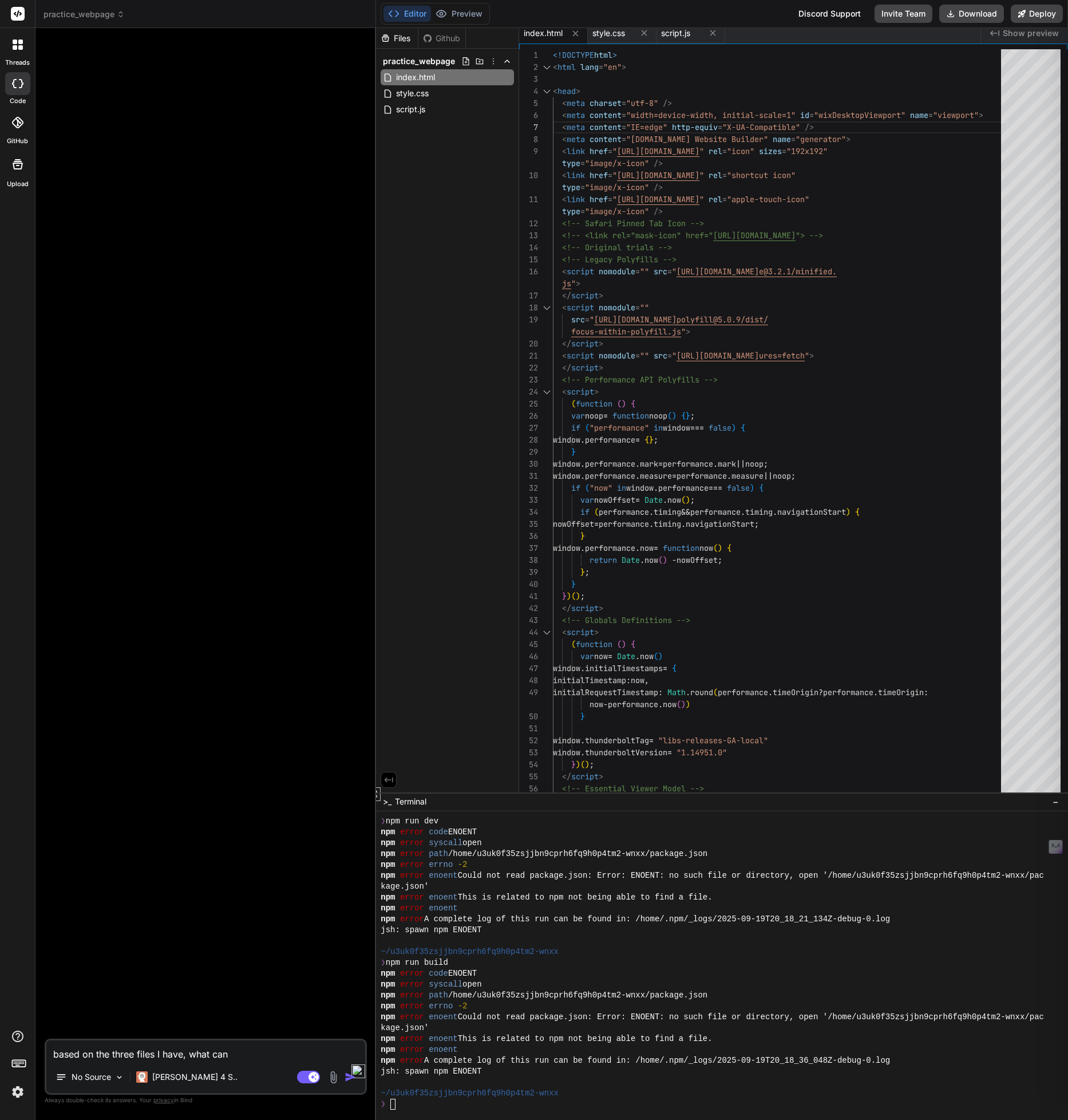
type textarea "x"
type textarea "based on the three files I have, what can"
type textarea "x"
type textarea "based on the three files I have, what can m"
type textarea "x"
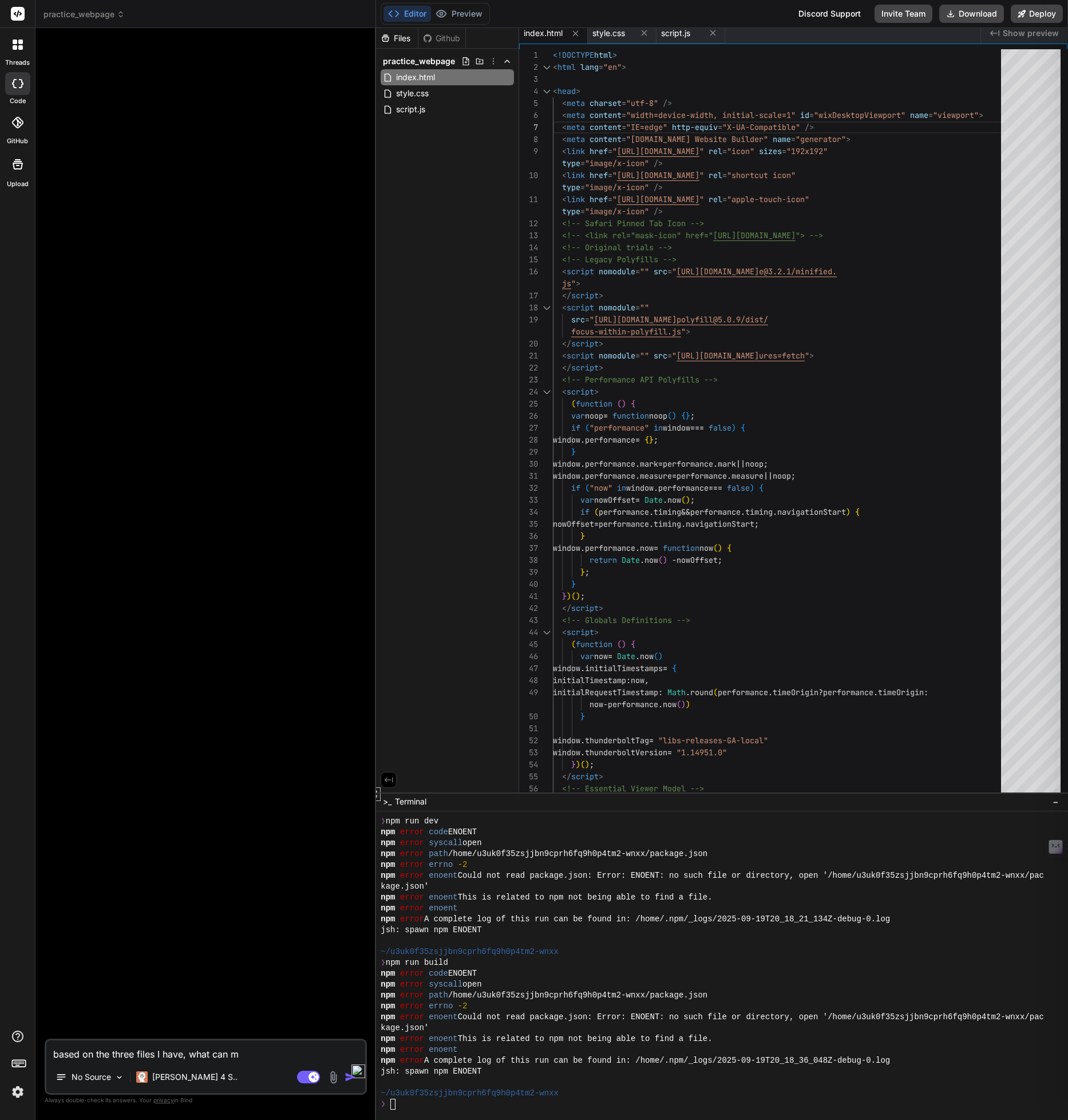
type textarea "based on the three files I have, what can me"
type textarea "x"
type textarea "based on the three files I have, what can me"
type textarea "x"
type textarea "based on the three files I have, what can me b"
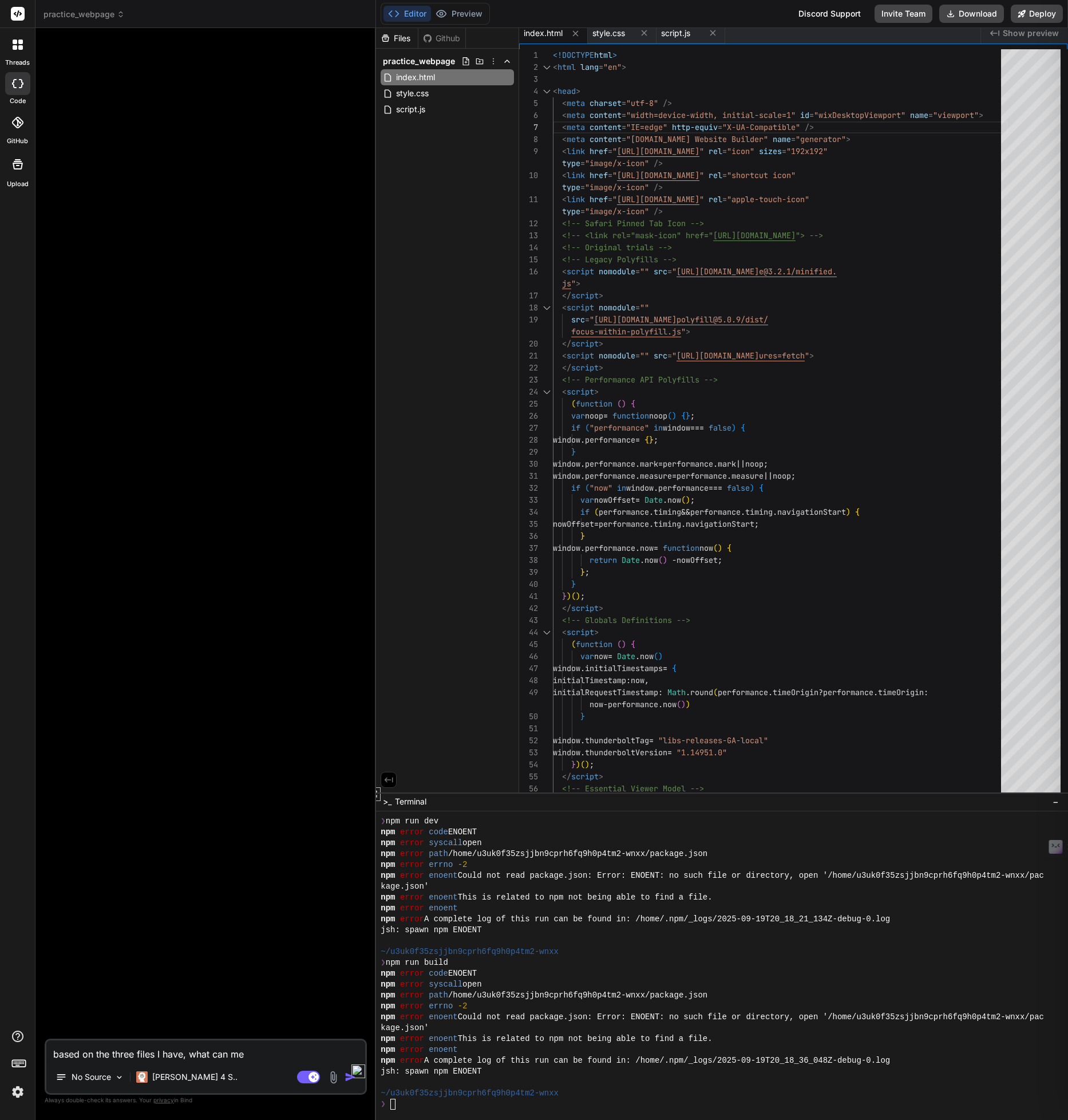
type textarea "x"
type textarea "based on the three files I have, what can me bi"
type textarea "x"
type textarea "based on the three files I have, what can me bim"
type textarea "x"
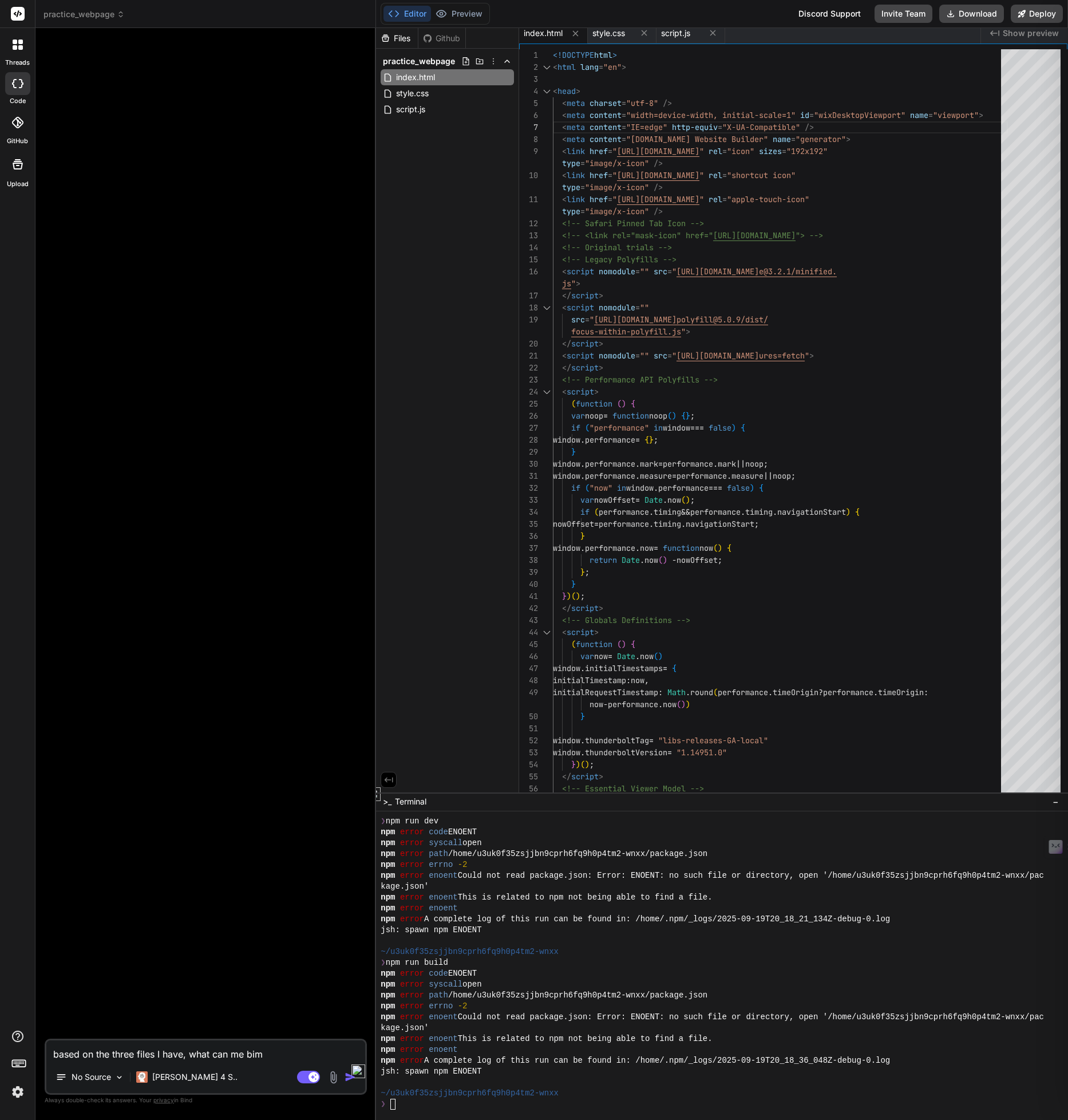
type textarea "based on the three files I have, what can me bimp"
type textarea "x"
type textarea "based on the three files I have, what can me bimpr"
type textarea "x"
type textarea "based on the three files I have, what can me bimpro"
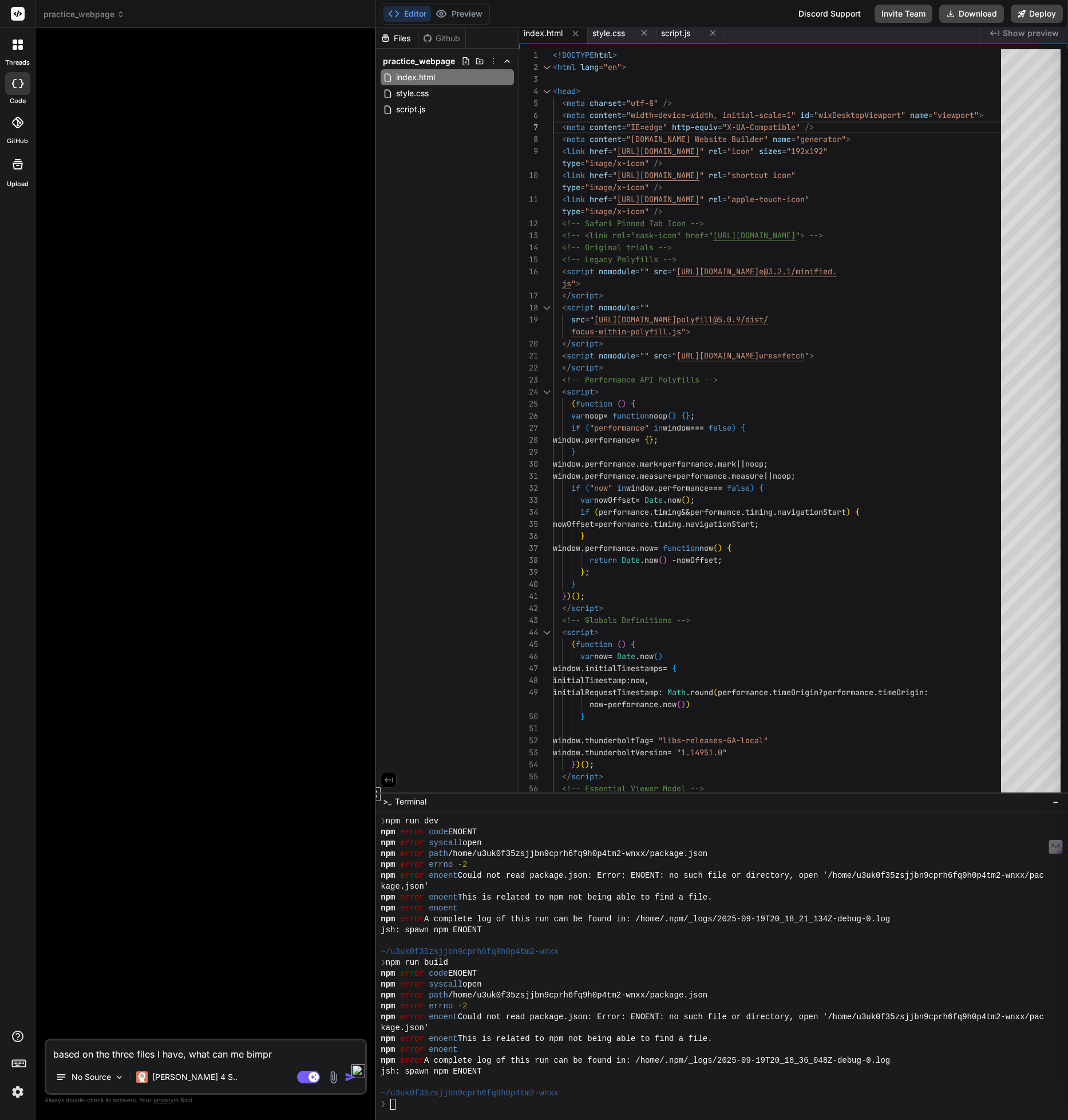
type textarea "x"
type textarea "based on the three files I have, what can me bimprov"
type textarea "x"
type textarea "based on the three files I have, what can me bimprove"
type textarea "x"
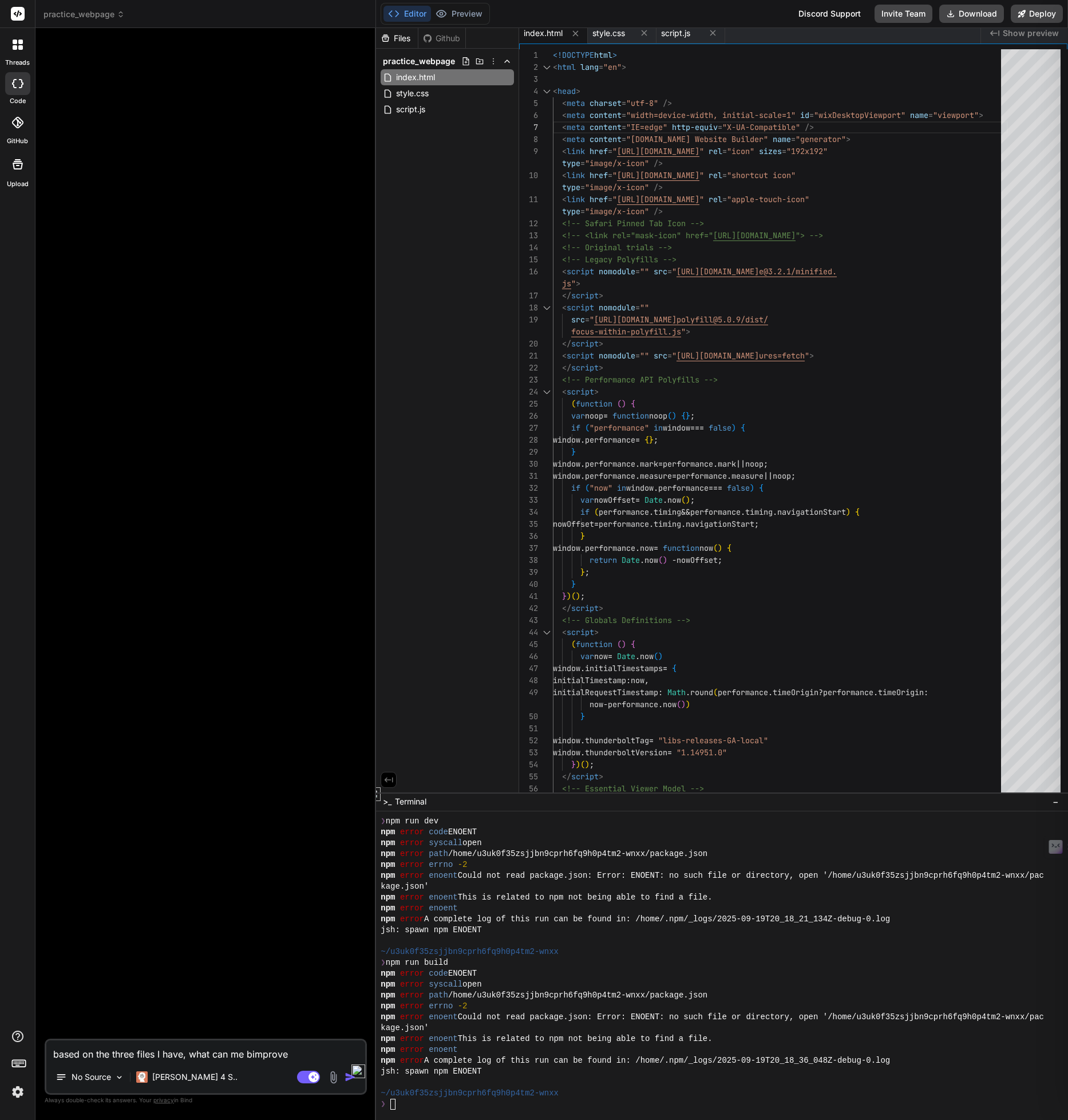
type textarea "based on the three files I have, what can me bimproved"
type textarea "x"
type textarea "based on the three files I have, what can me bimprove"
type textarea "x"
type textarea "based on the three files I have, what can me bimprov"
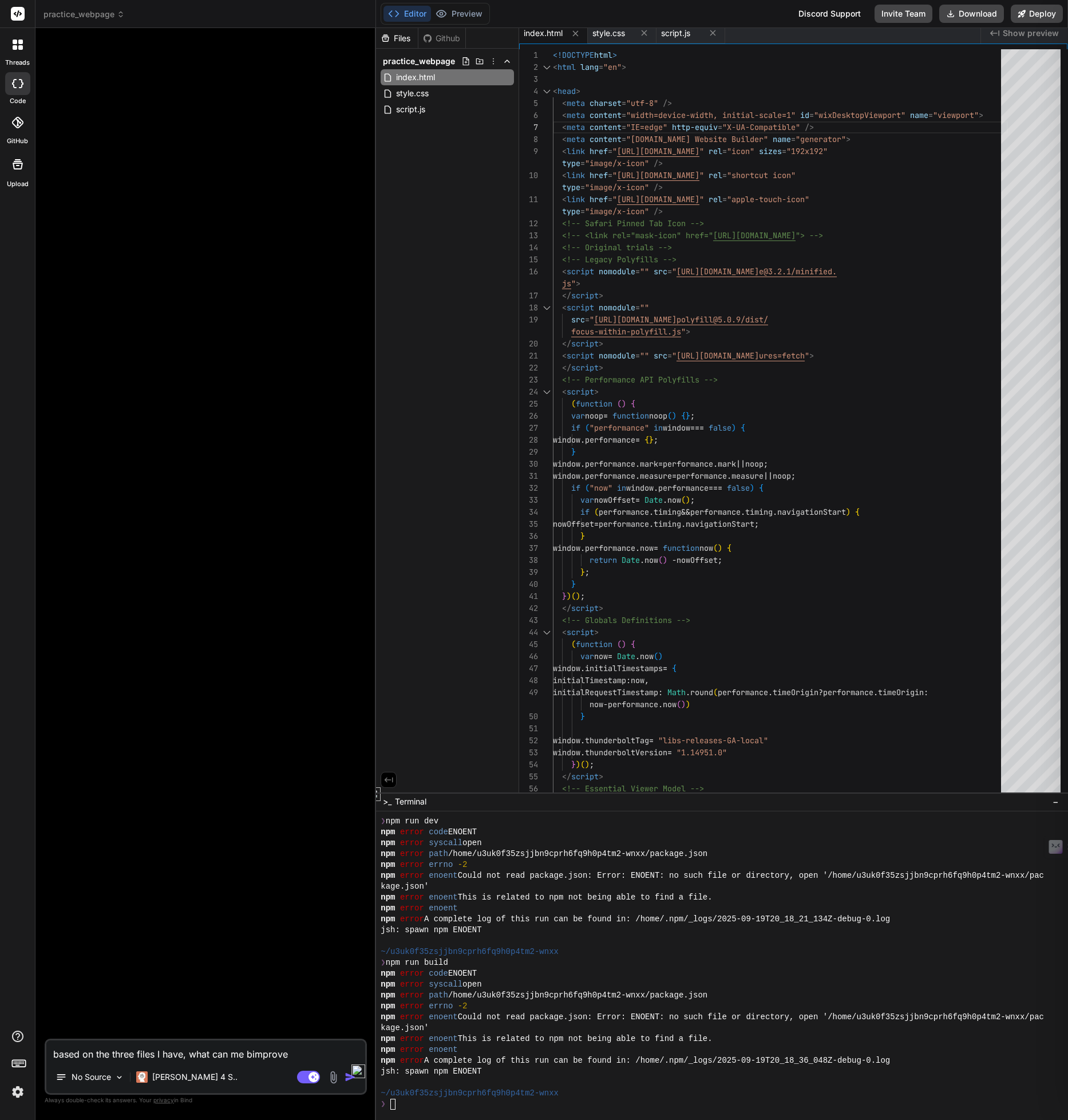
type textarea "x"
type textarea "based on the three files I have, what can me bimpro"
type textarea "x"
type textarea "based on the three files I have, what can me bimpr"
type textarea "x"
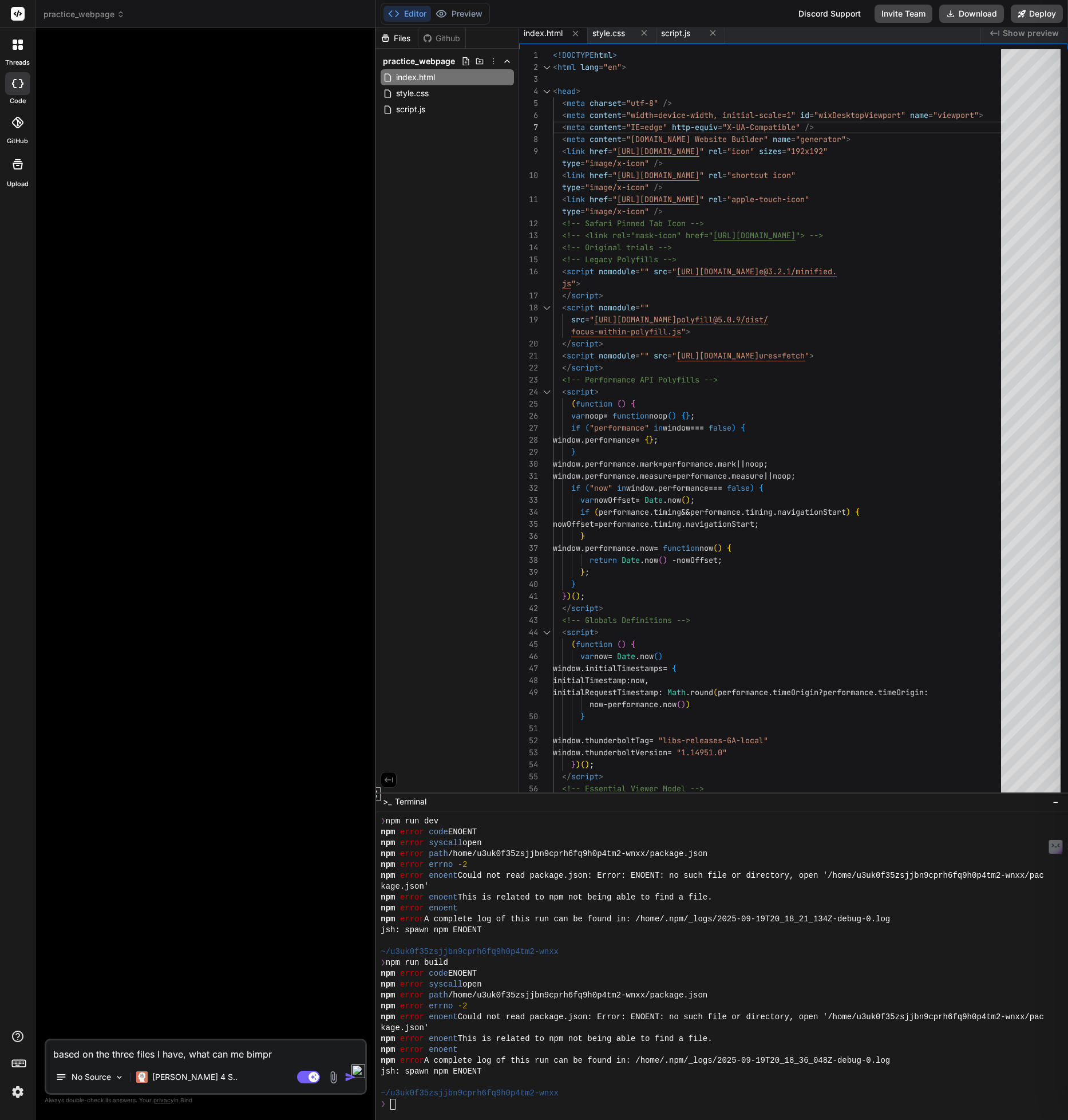
type textarea "based on the three files I have, what can me bimp"
type textarea "x"
type textarea "based on the three files I have, what can me bim"
type textarea "x"
type textarea "based on the three files I have, what can me bi"
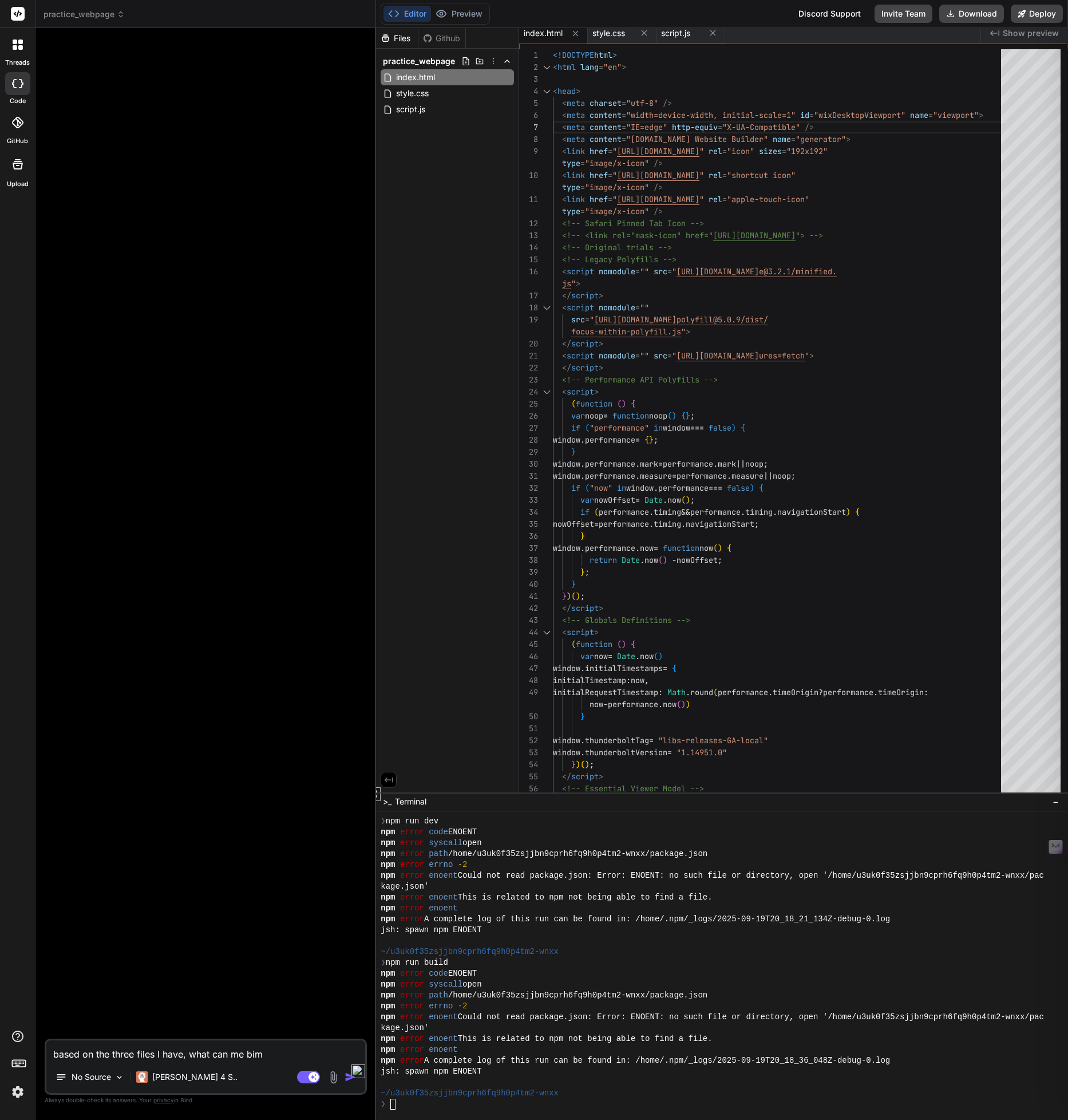
type textarea "x"
type textarea "based on the three files I have, what can me b"
type textarea "x"
type textarea "based on the three files I have, what can me be"
type textarea "x"
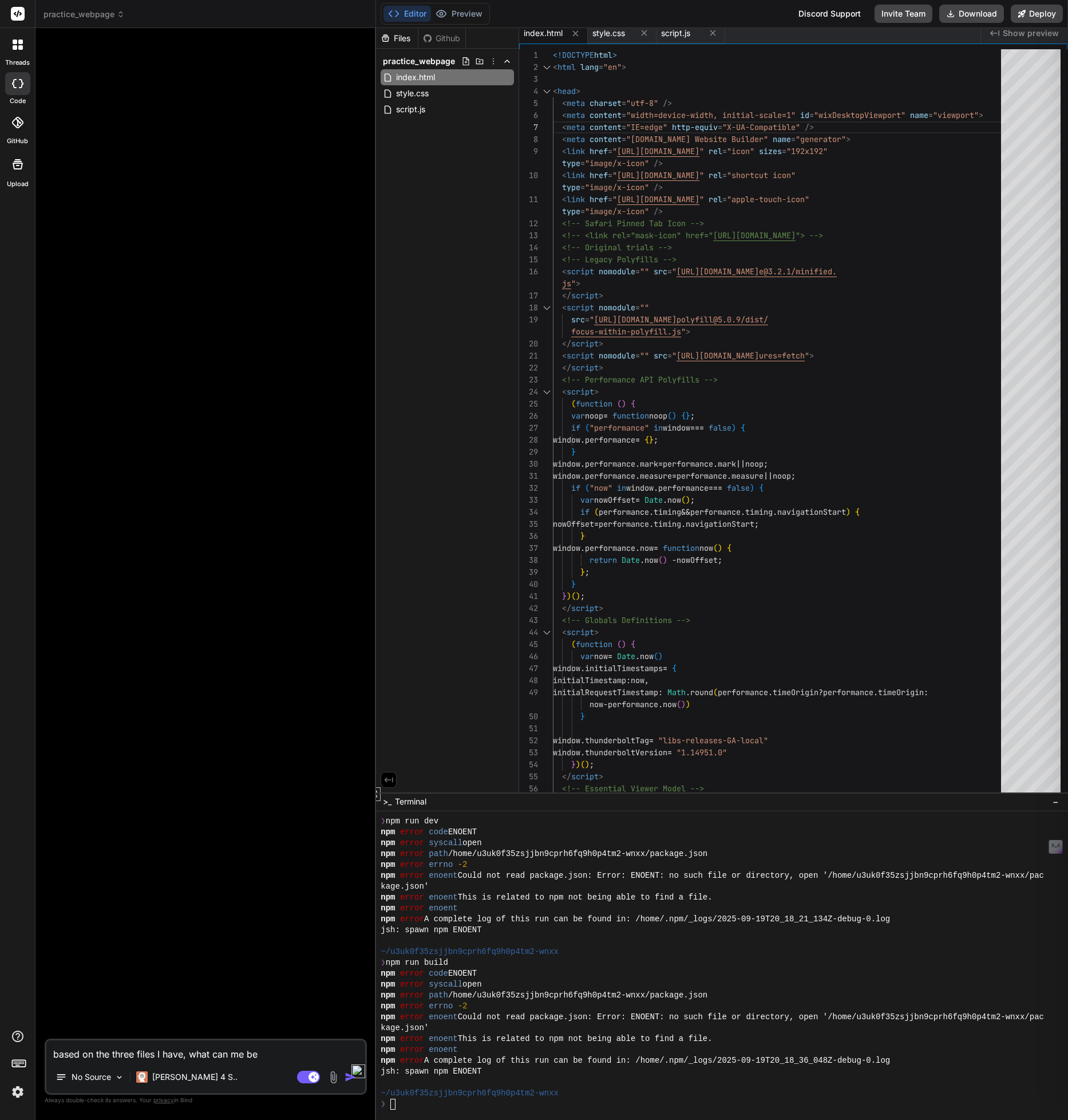
type textarea "based on the three files I have, what can me be"
type textarea "x"
type textarea "based on the three files I have, what can me be i"
type textarea "x"
type textarea "based on the three files I have, what can me be im"
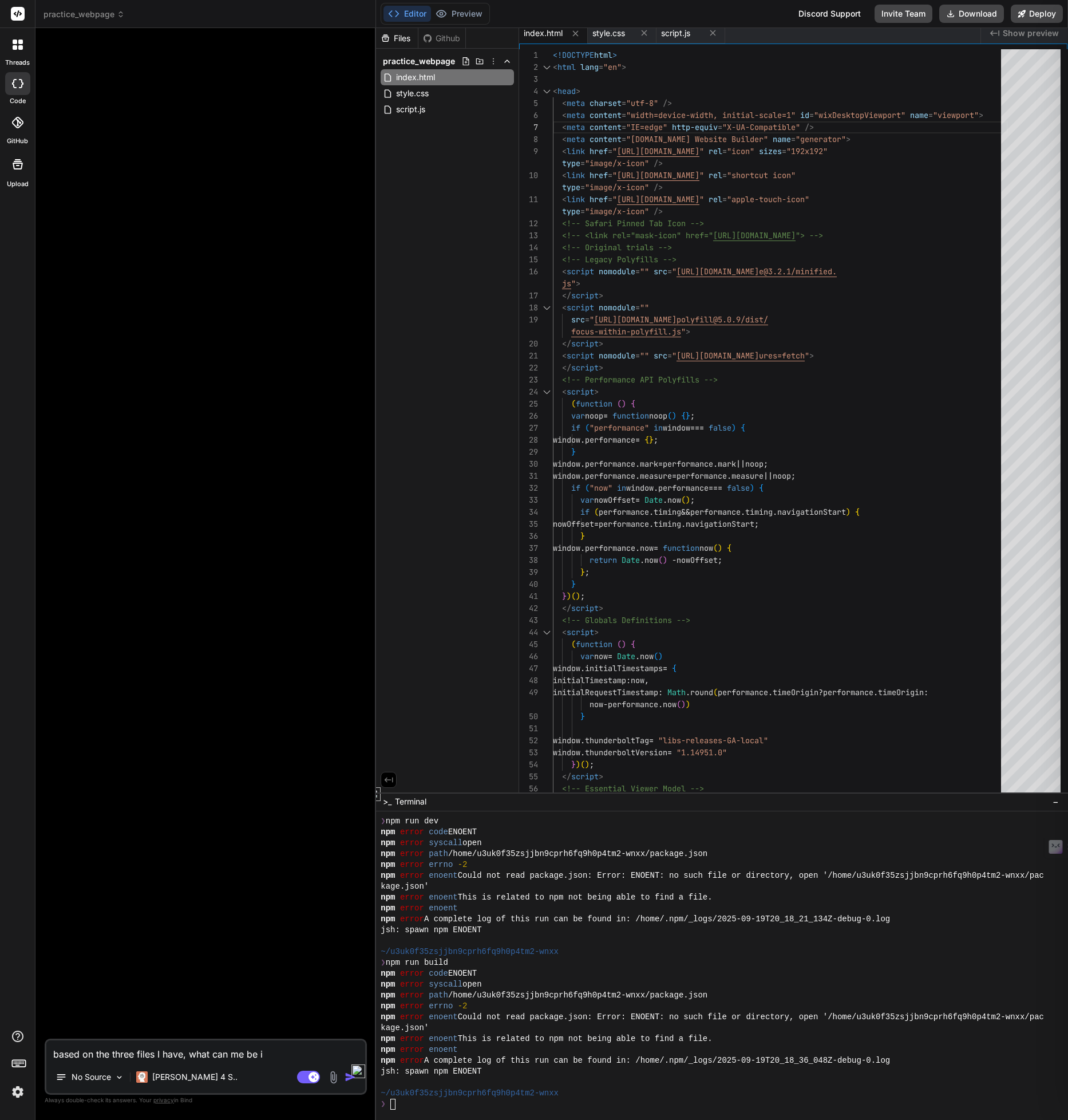
type textarea "x"
type textarea "based on the three files I have, what can me be imp"
type textarea "x"
type textarea "based on the three files I have, what can me be impr"
type textarea "x"
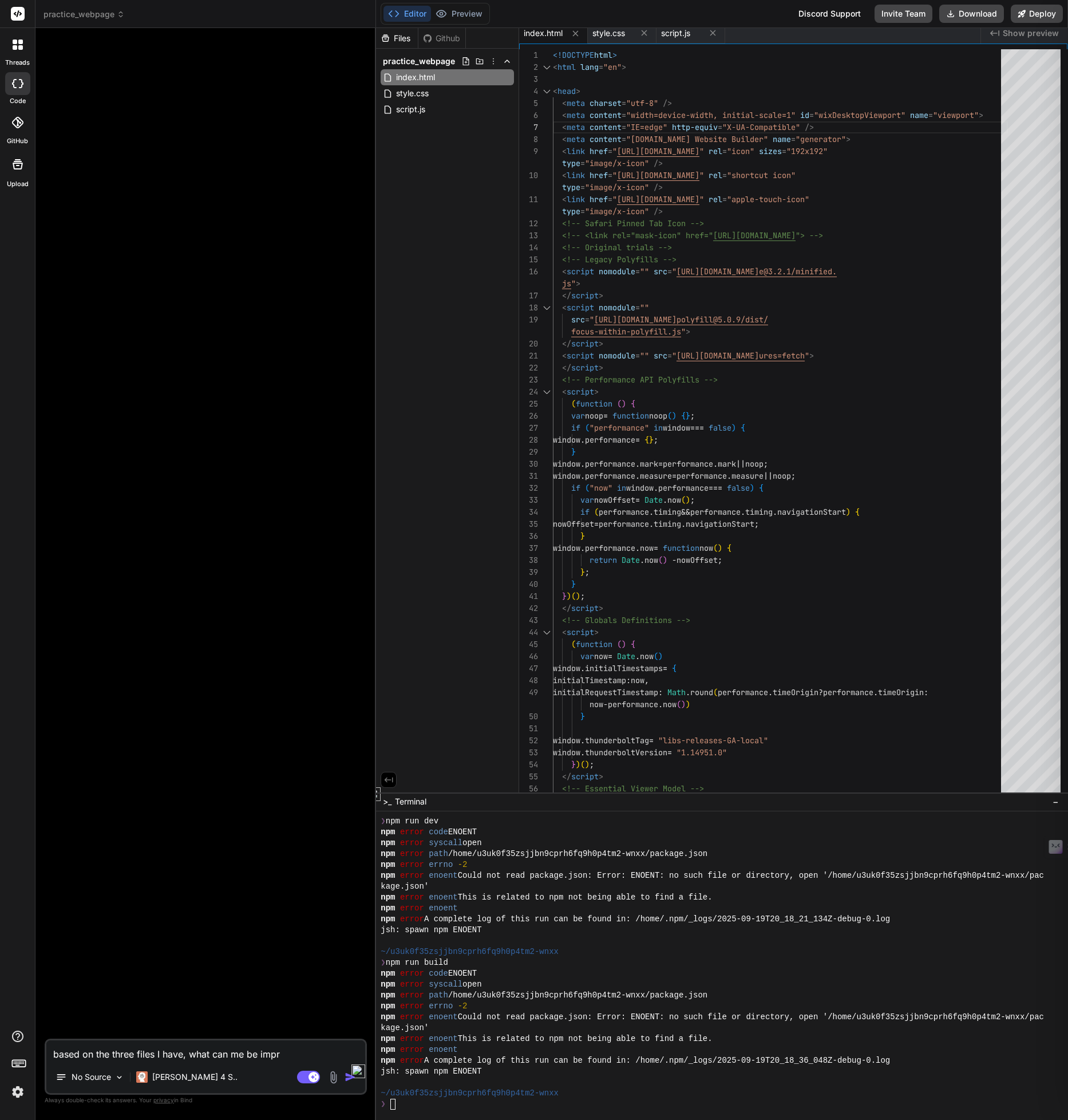
type textarea "based on the three files I have, what can me be impro"
type textarea "x"
type textarea "based on the three files I have, what can me be improv"
type textarea "x"
type textarea "based on the three files I have, what can me be improve"
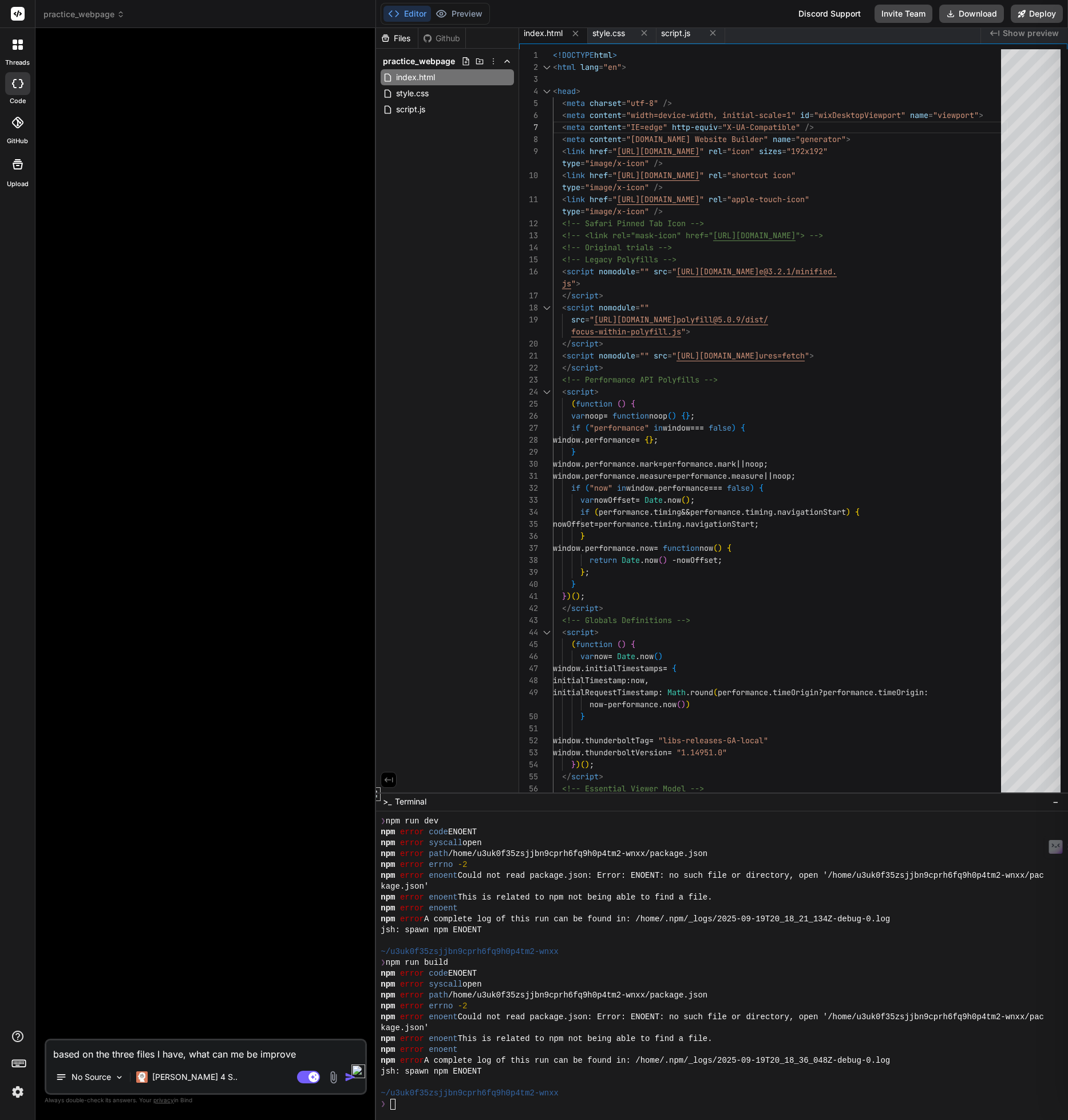
type textarea "x"
type textarea "based on the three files I have, what can me be improved"
type textarea "x"
type textarea "based on the three files I have, what can me be improved"
type textarea "x"
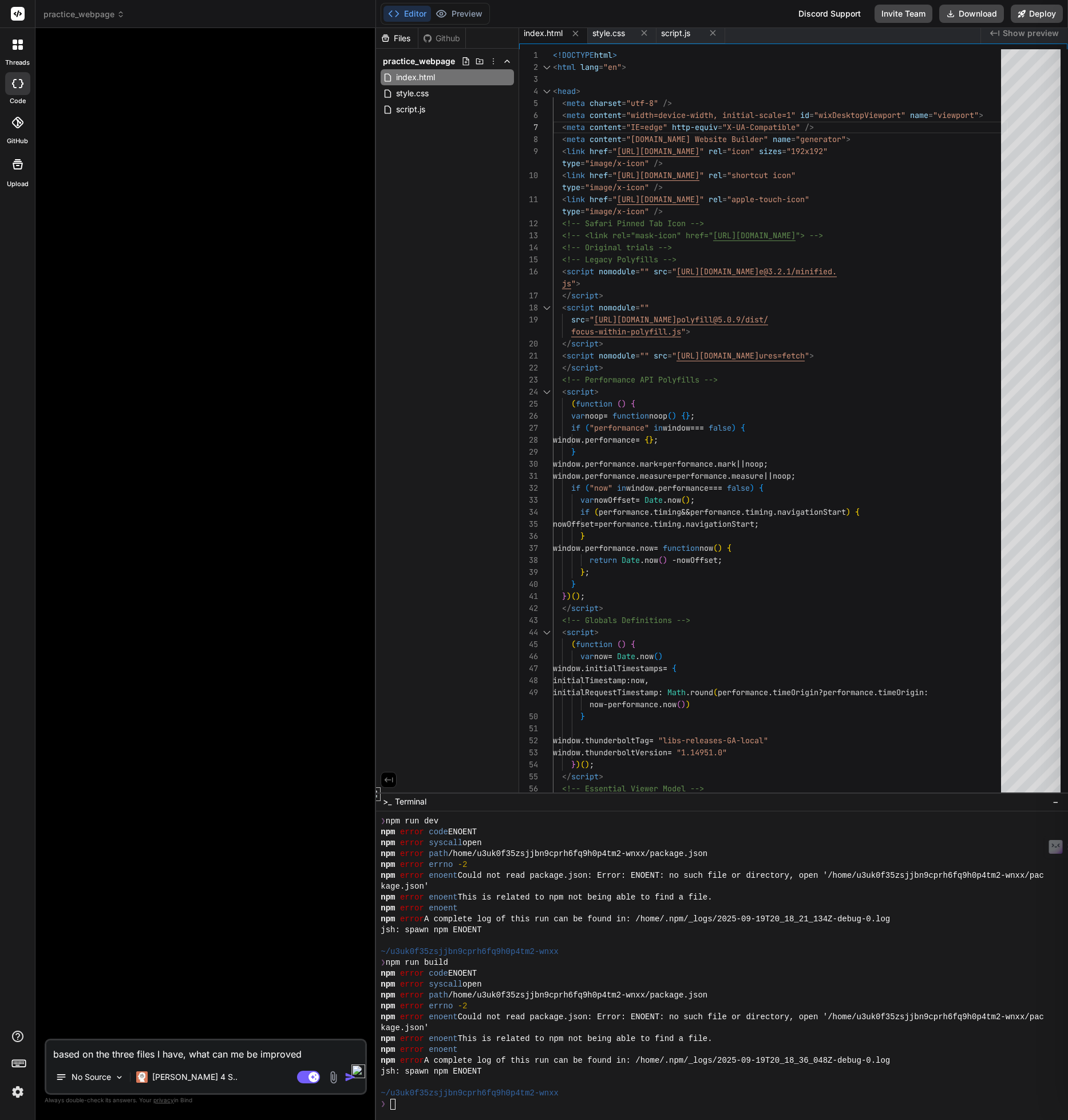
type textarea "based on the three files I have, what can me be improved w"
type textarea "x"
type textarea "based on the three files I have, what can me be improved wi"
type textarea "x"
type textarea "based on the three files I have, what can me be improved wit"
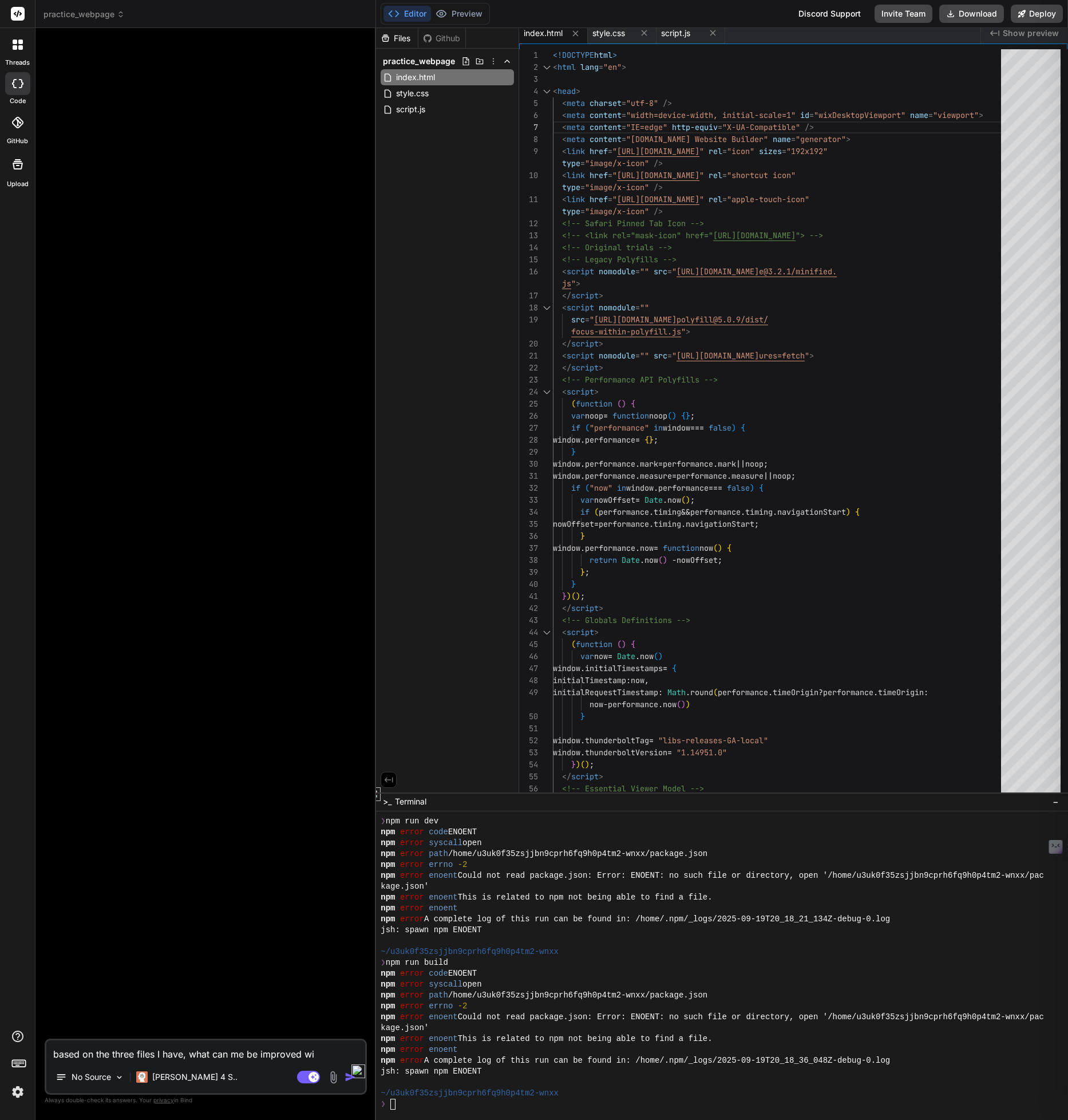
type textarea "x"
type textarea "based on the three files I have, what can me be improved with"
type textarea "x"
type textarea "based on the three files I have, what can me be improved withi"
type textarea "x"
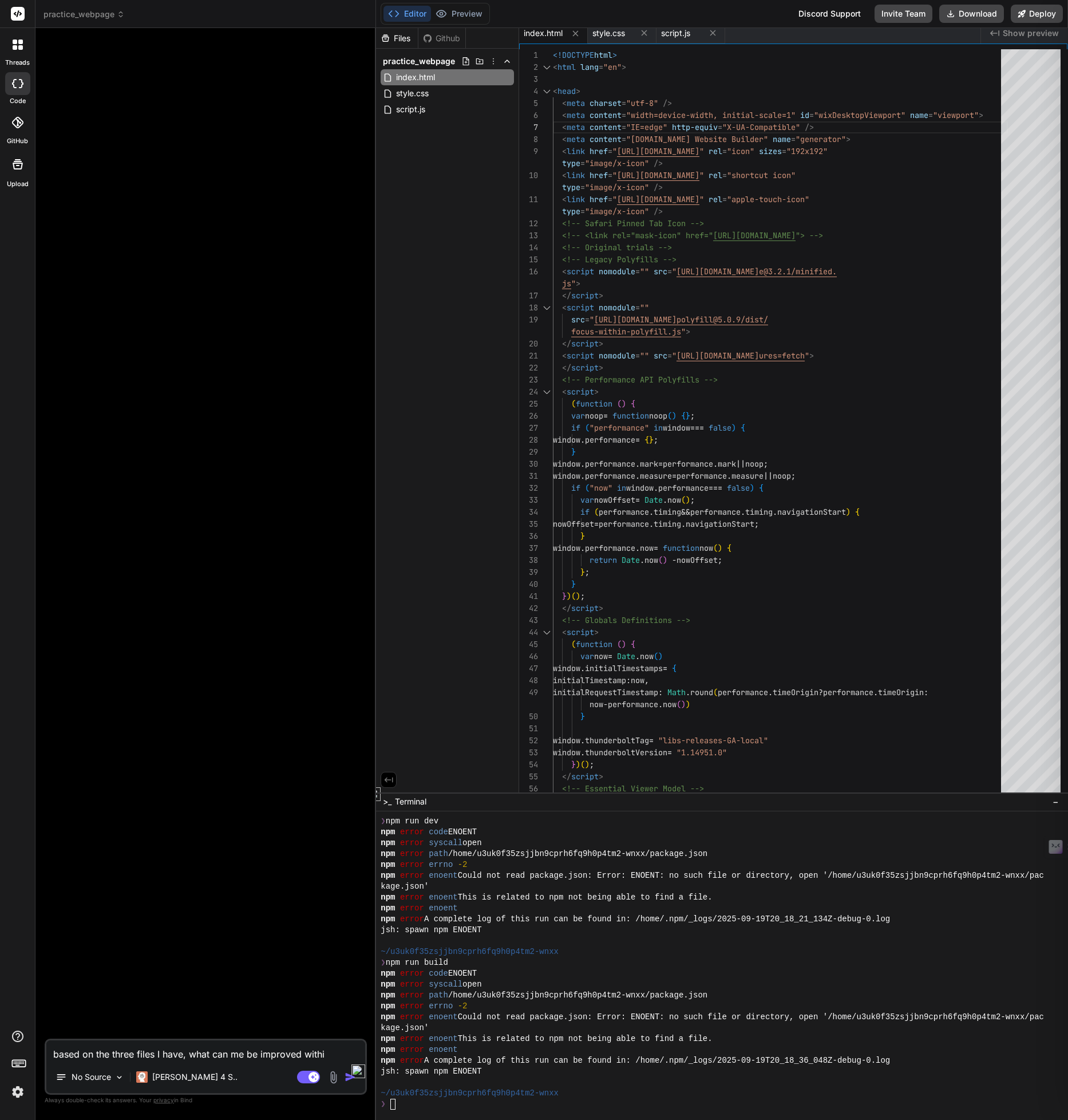
type textarea "based on the three files I have, what can me be improved within"
type textarea "x"
type textarea "based on the three files I have, what can me be improved within"
type textarea "x"
type textarea "based on the three files I have, what can me be improved within t"
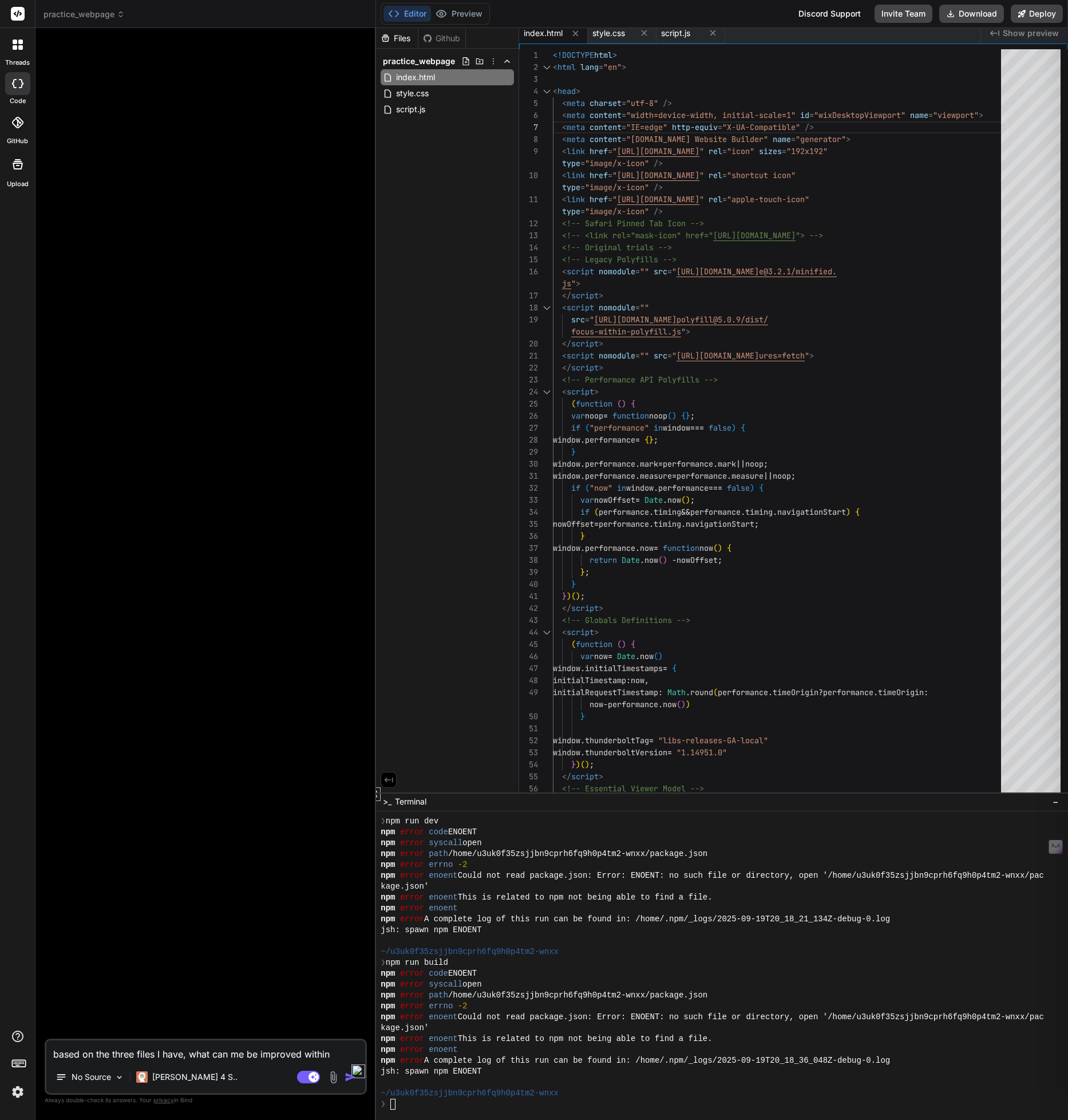
type textarea "x"
type textarea "based on the three files I have, what can me be improved within th"
type textarea "x"
type textarea "based on the three files I have, what can me be improved within the"
type textarea "x"
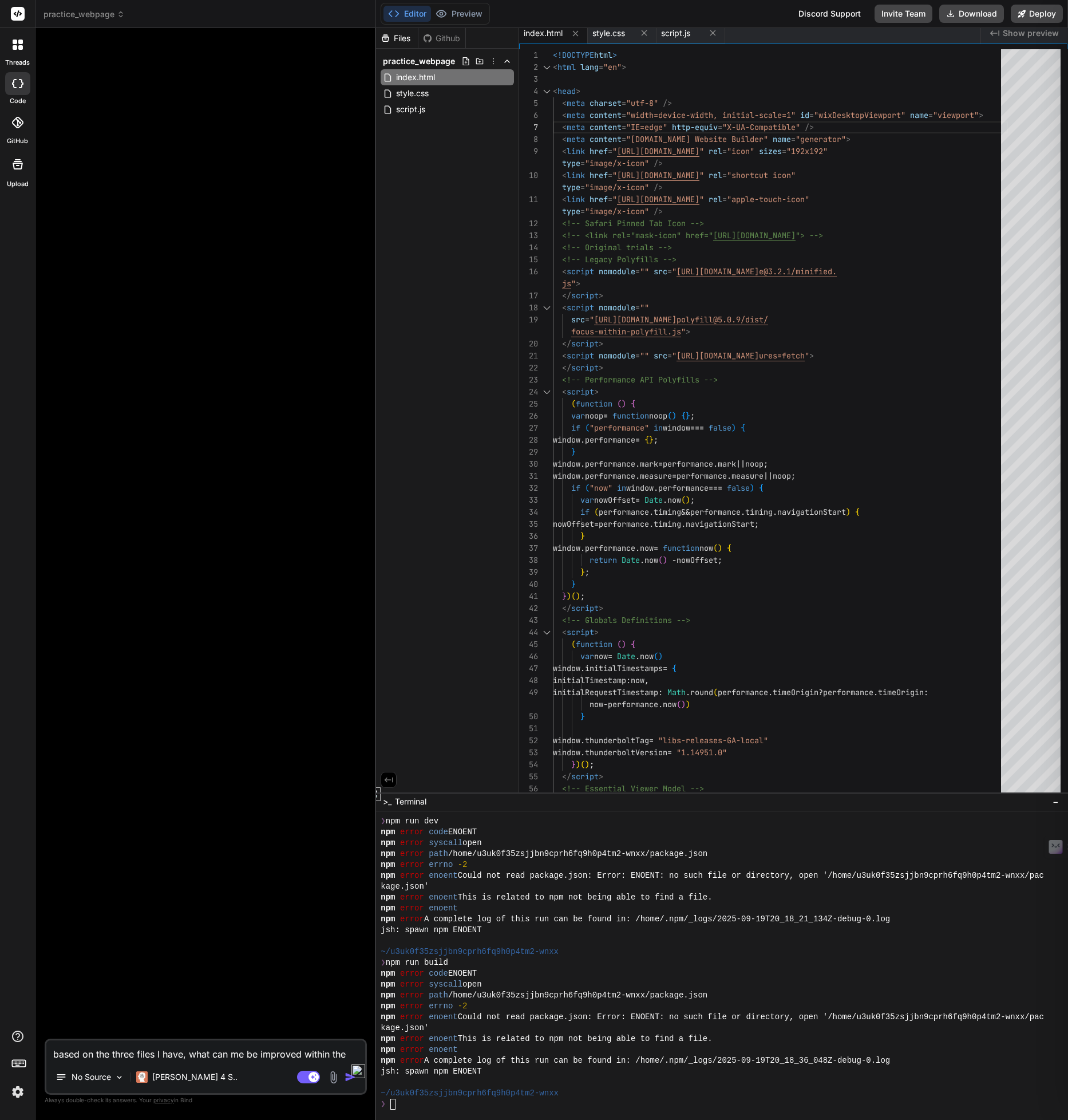
type textarea "based on the three files I have, what can me be improved within the"
type textarea "x"
type textarea "based on the three files I have, what can me be improved within the w"
type textarea "x"
type textarea "based on the three files I have, what can me be improved within the we"
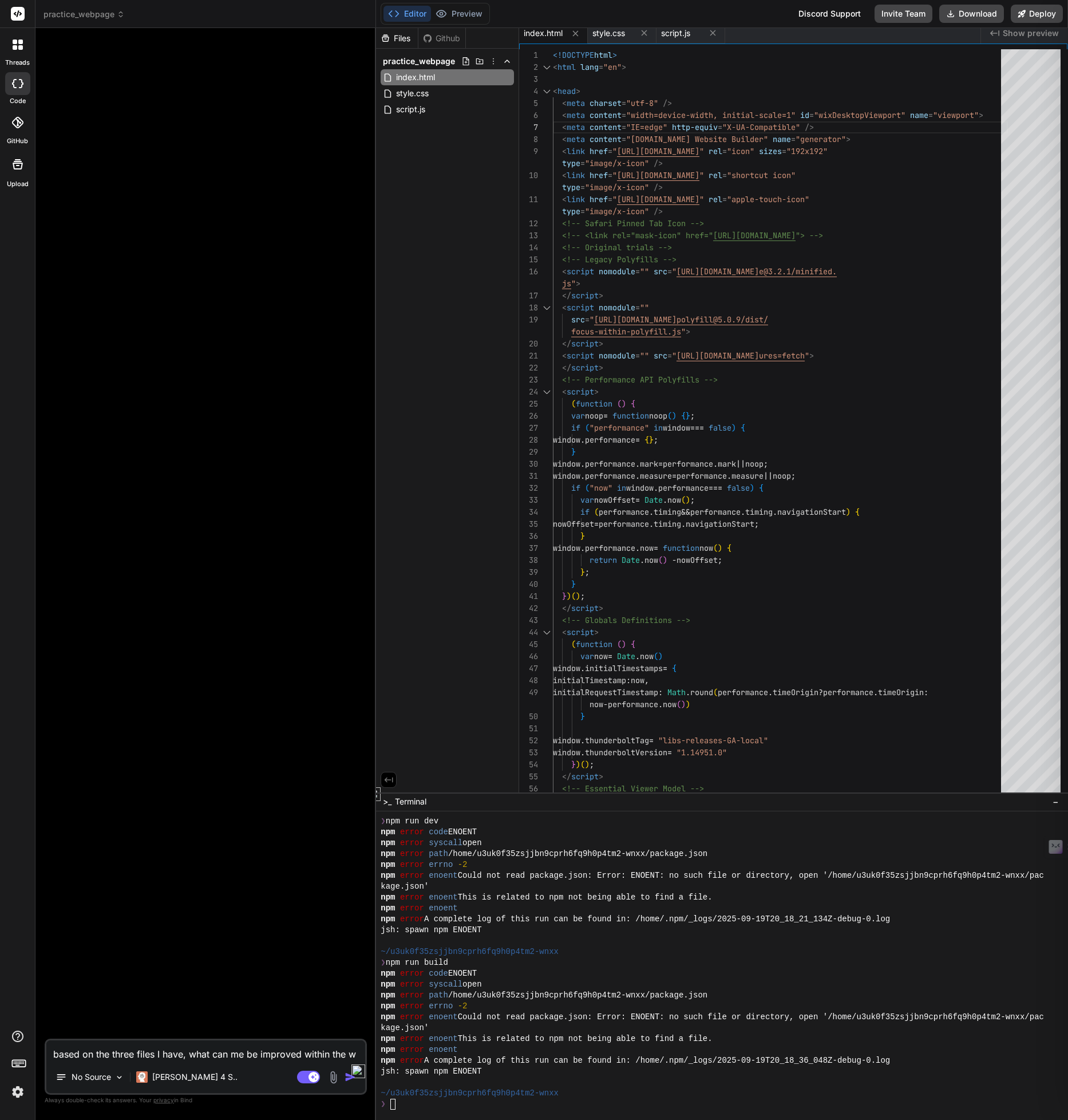
type textarea "x"
type textarea "based on the three files I have, what can me be improved within the w"
type textarea "x"
type textarea "based on the three files I have, what can me be improved within the"
type textarea "x"
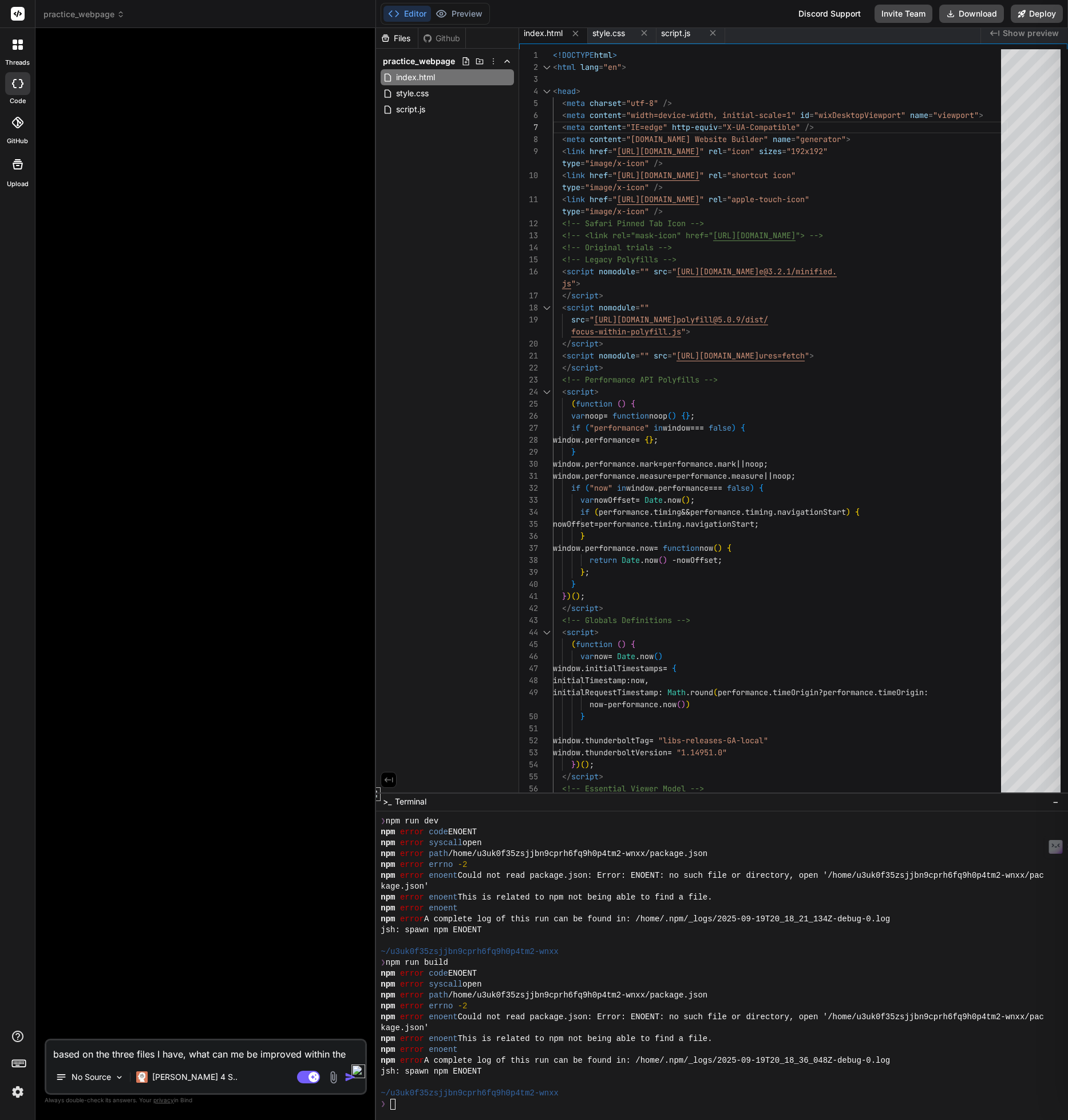
type textarea "based on the three files I have, what can me be improved within the p"
type textarea "x"
type textarea "based on the three files I have, what can me be improved within the pr"
click at [163, 1073] on p "[PERSON_NAME] 4 S.." at bounding box center [194, 1077] width 85 height 11
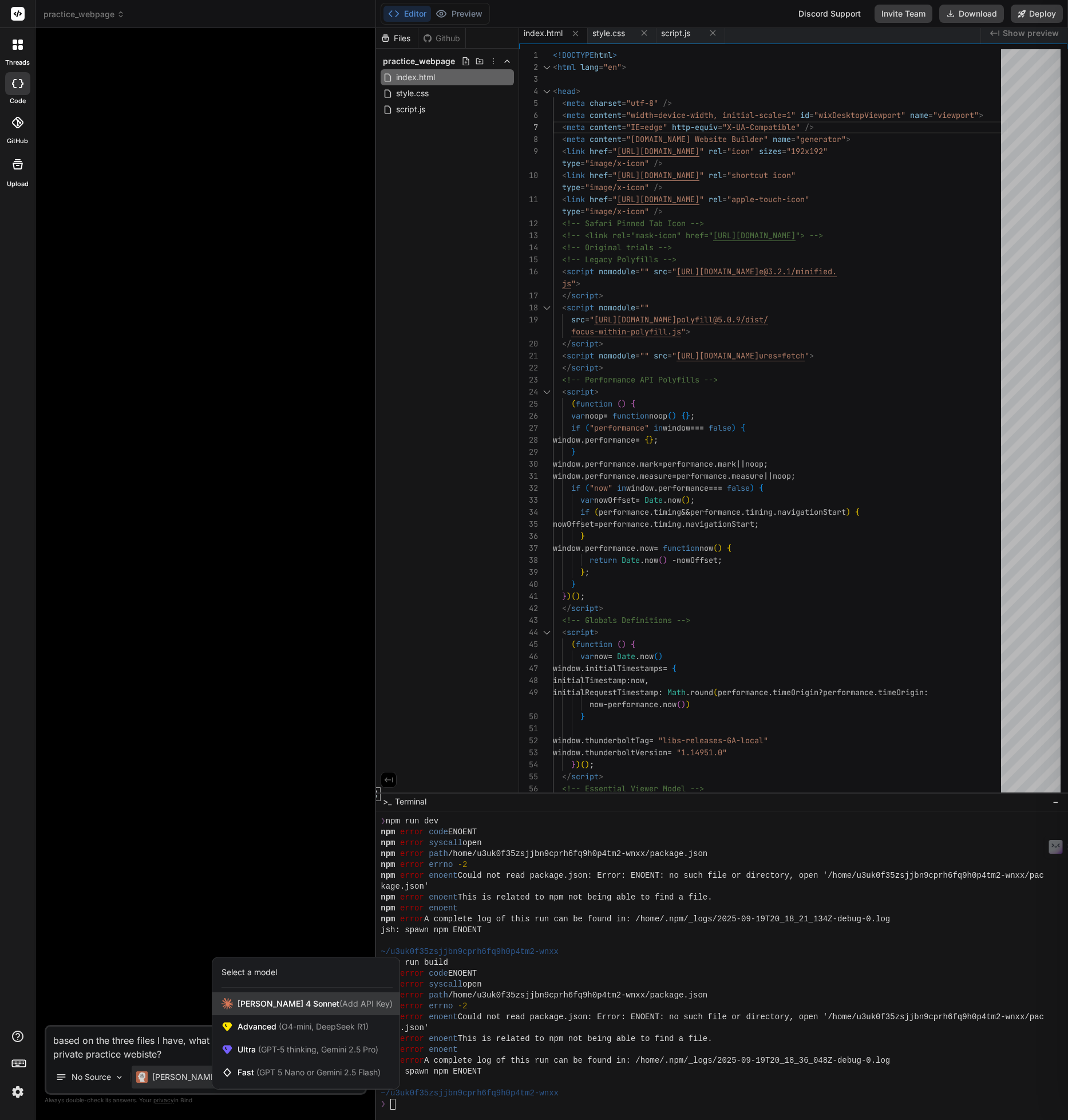
click at [257, 1006] on span "Claude 4 Sonnet (Add API Key)" at bounding box center [315, 1004] width 155 height 11
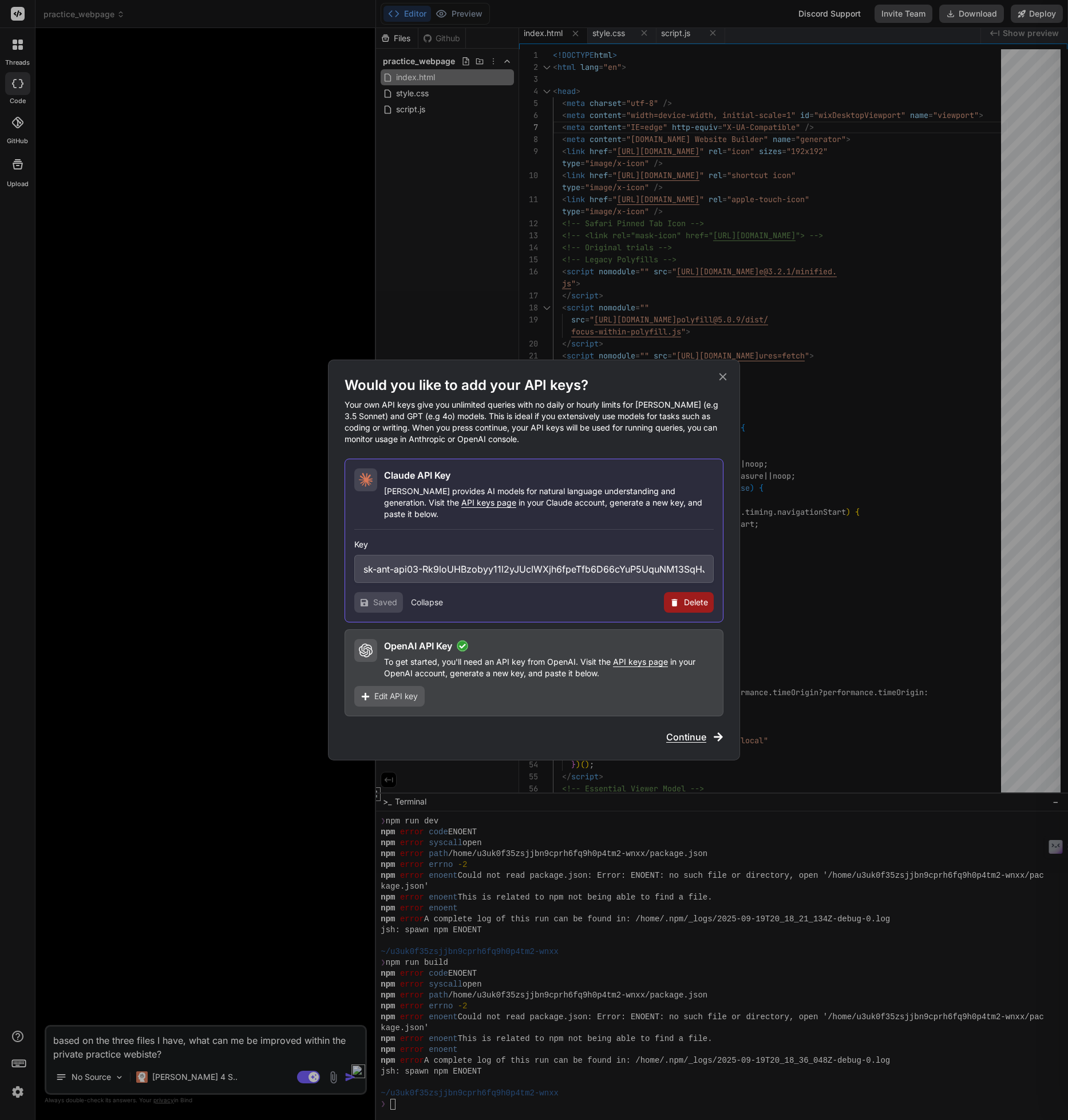
click at [678, 733] on span "Continue" at bounding box center [686, 737] width 40 height 14
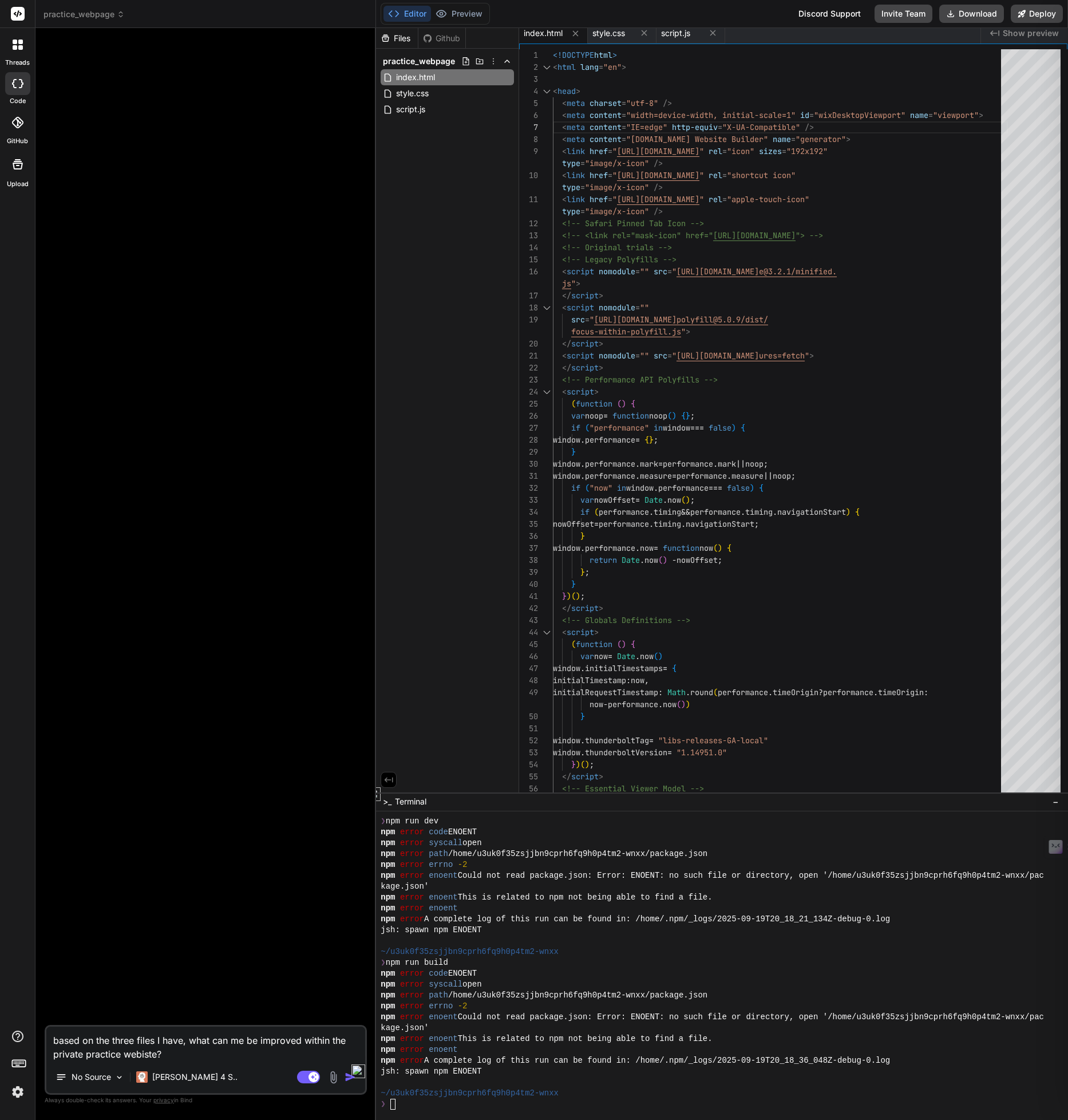
click at [351, 1080] on div at bounding box center [358, 1073] width 14 height 17
click at [345, 1082] on img "button" at bounding box center [351, 1077] width 11 height 11
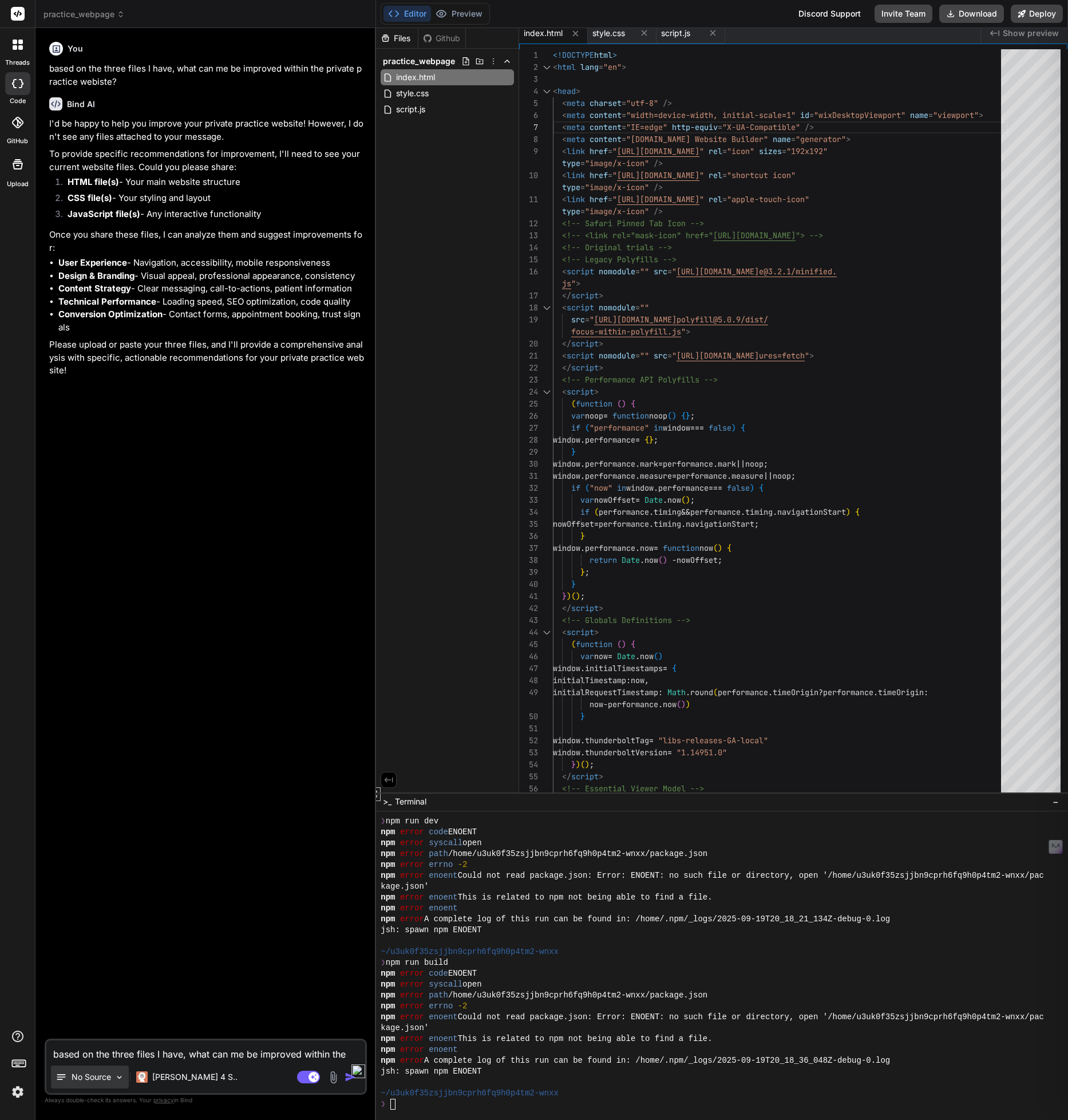
click at [94, 1081] on p "No Source" at bounding box center [92, 1077] width 39 height 11
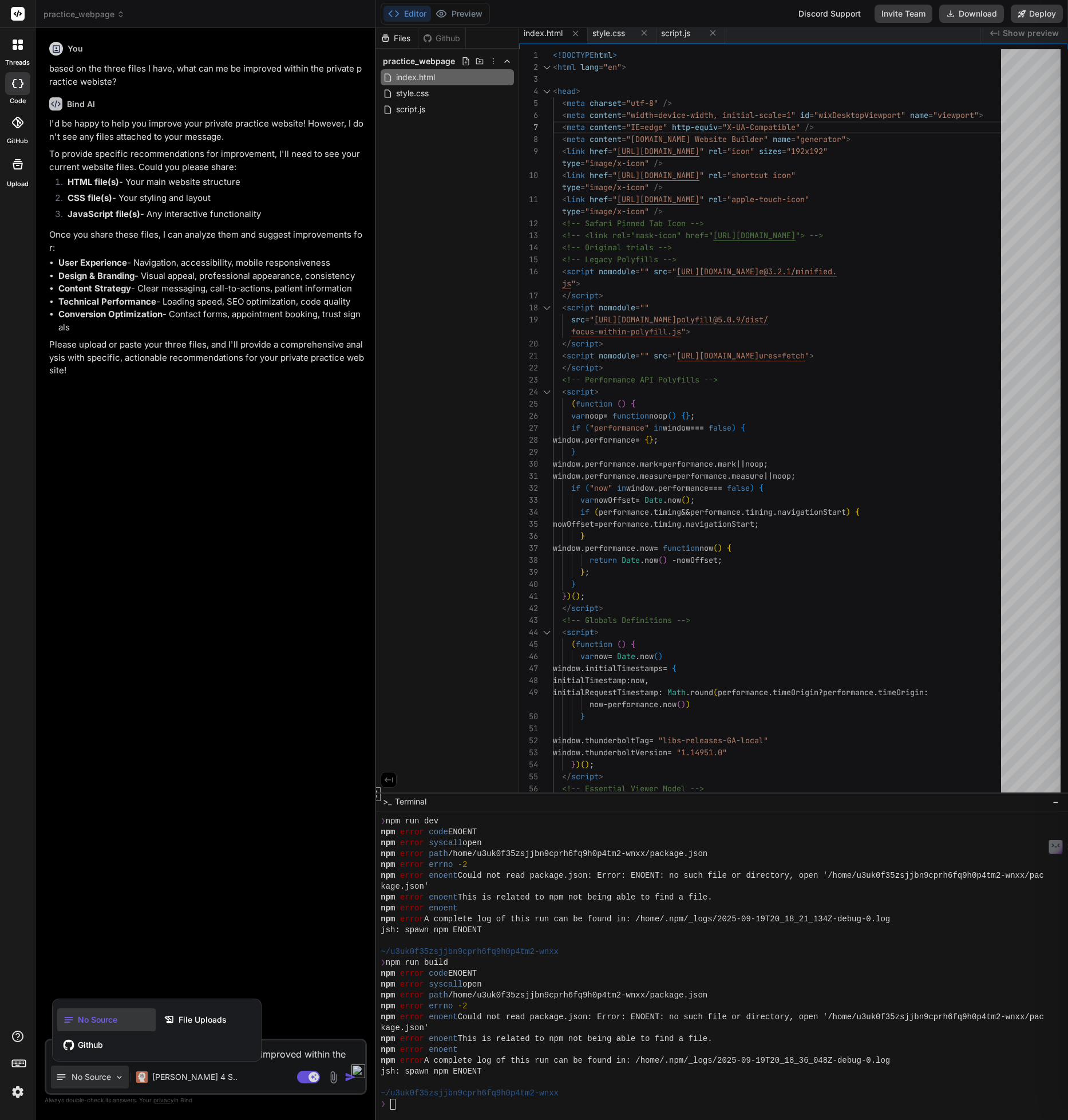
click at [332, 1077] on div at bounding box center [534, 560] width 1068 height 1120
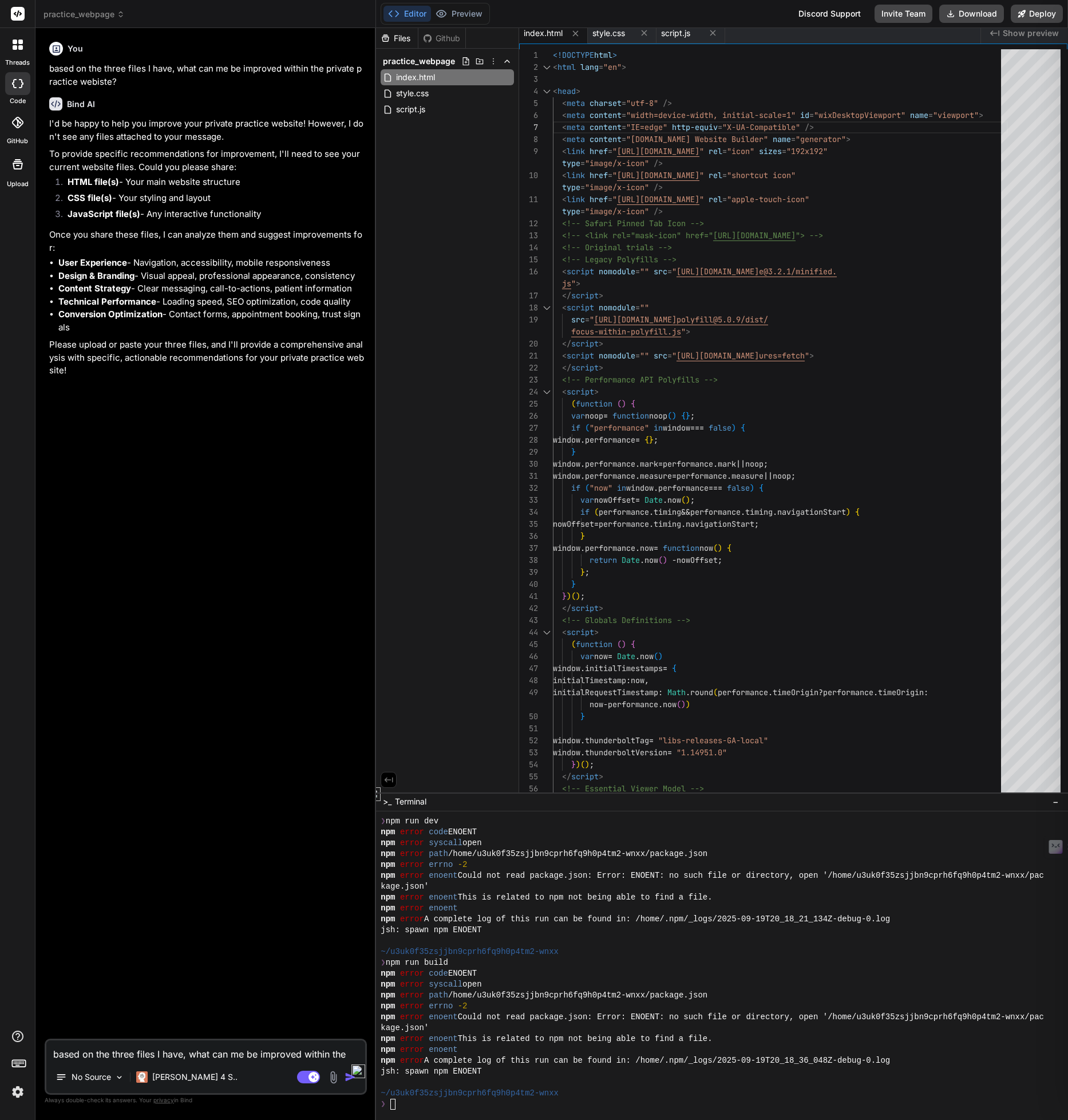
click at [334, 1077] on img at bounding box center [333, 1077] width 13 height 13
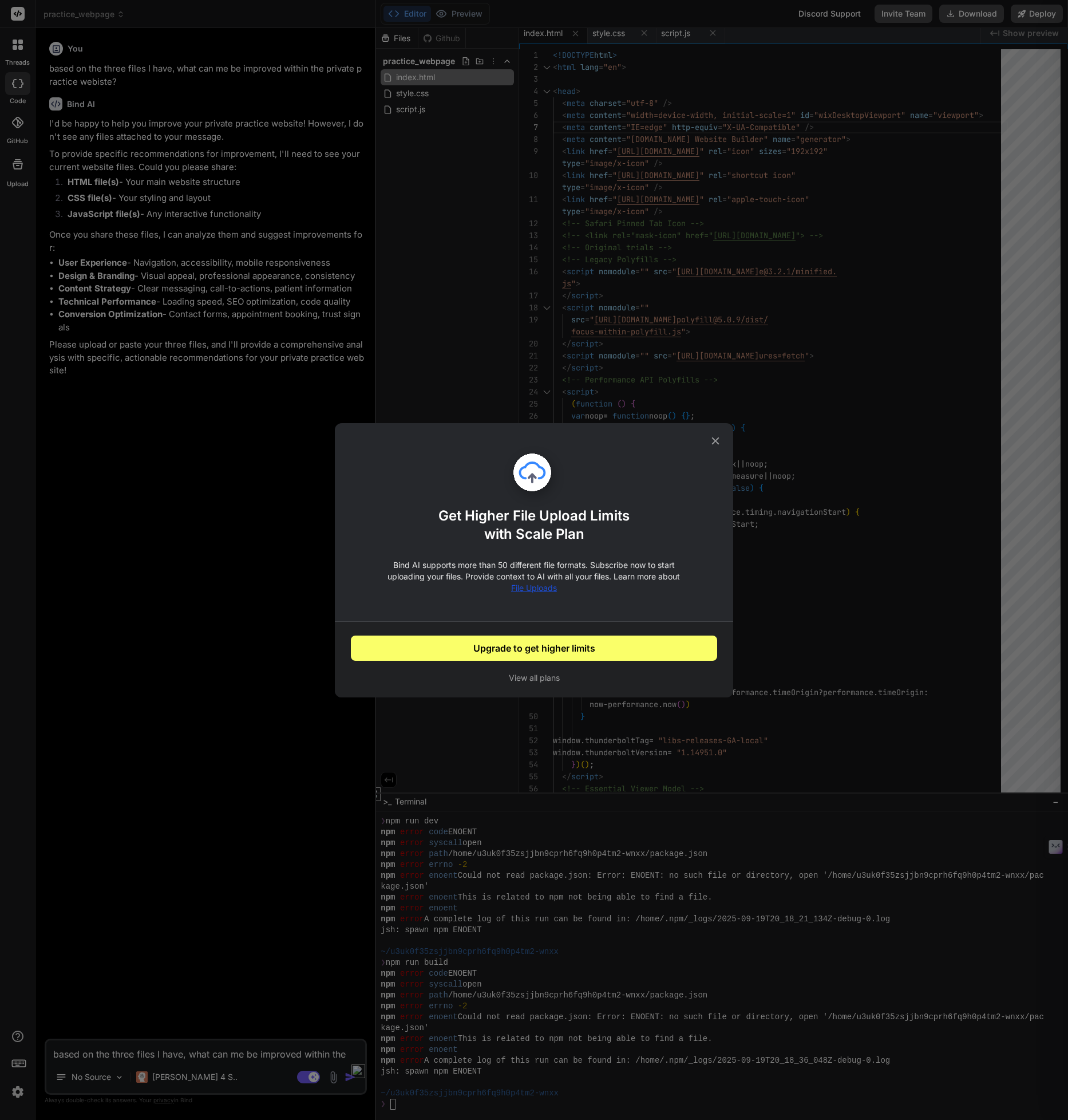
click at [714, 441] on icon at bounding box center [715, 440] width 7 height 7
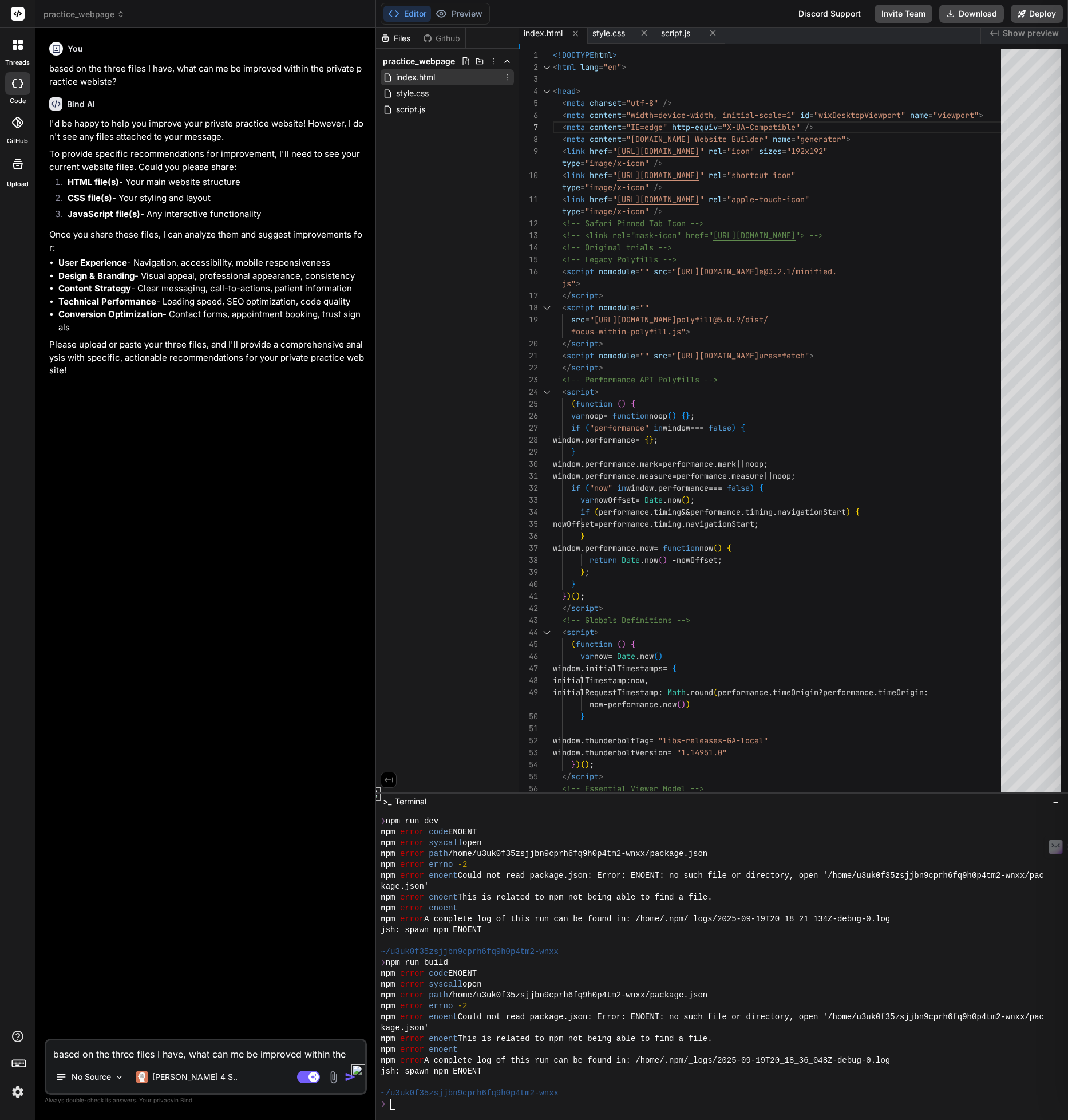
click at [506, 77] on icon at bounding box center [507, 77] width 9 height 9
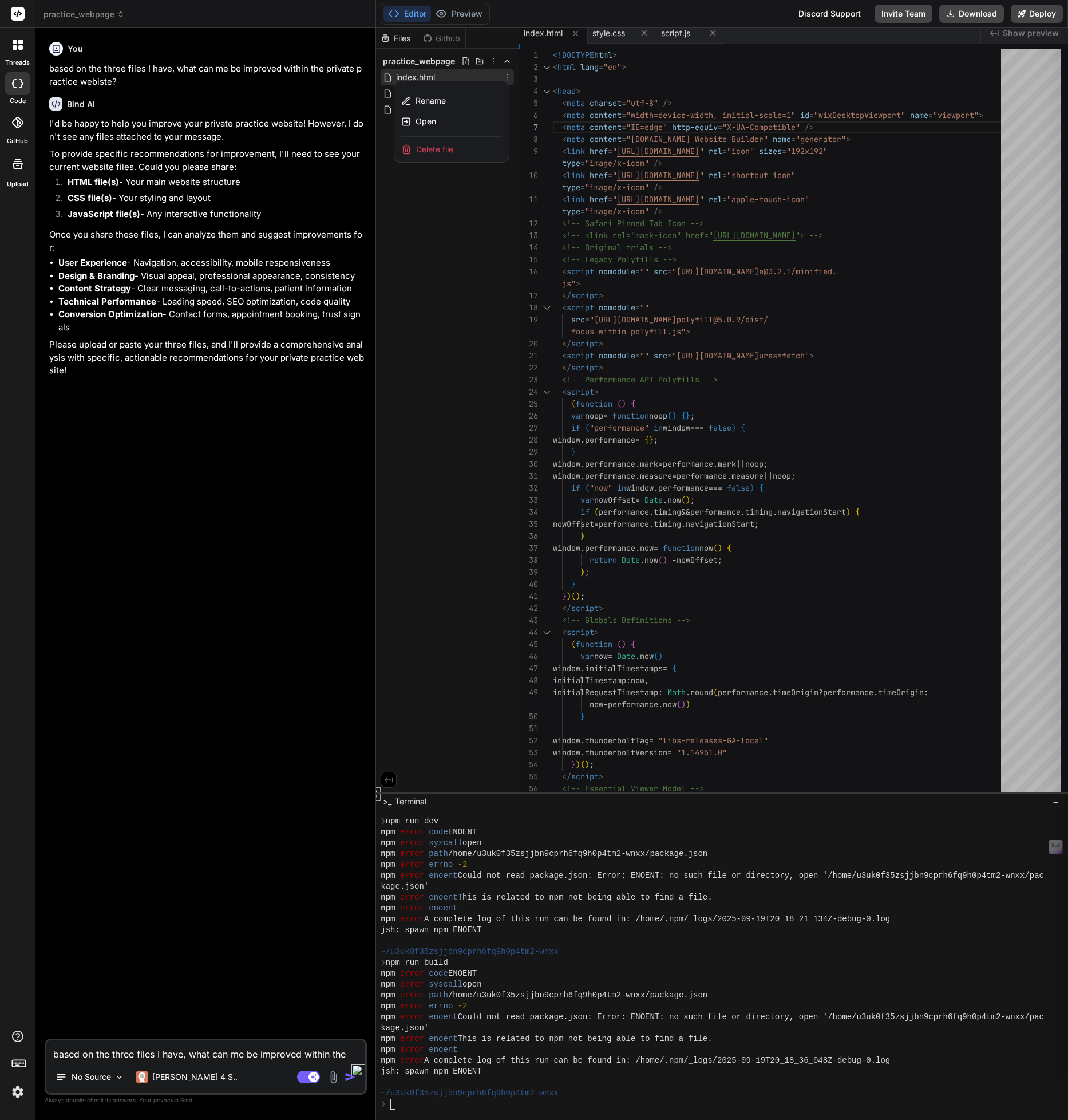
click at [440, 213] on div at bounding box center [722, 574] width 692 height 1092
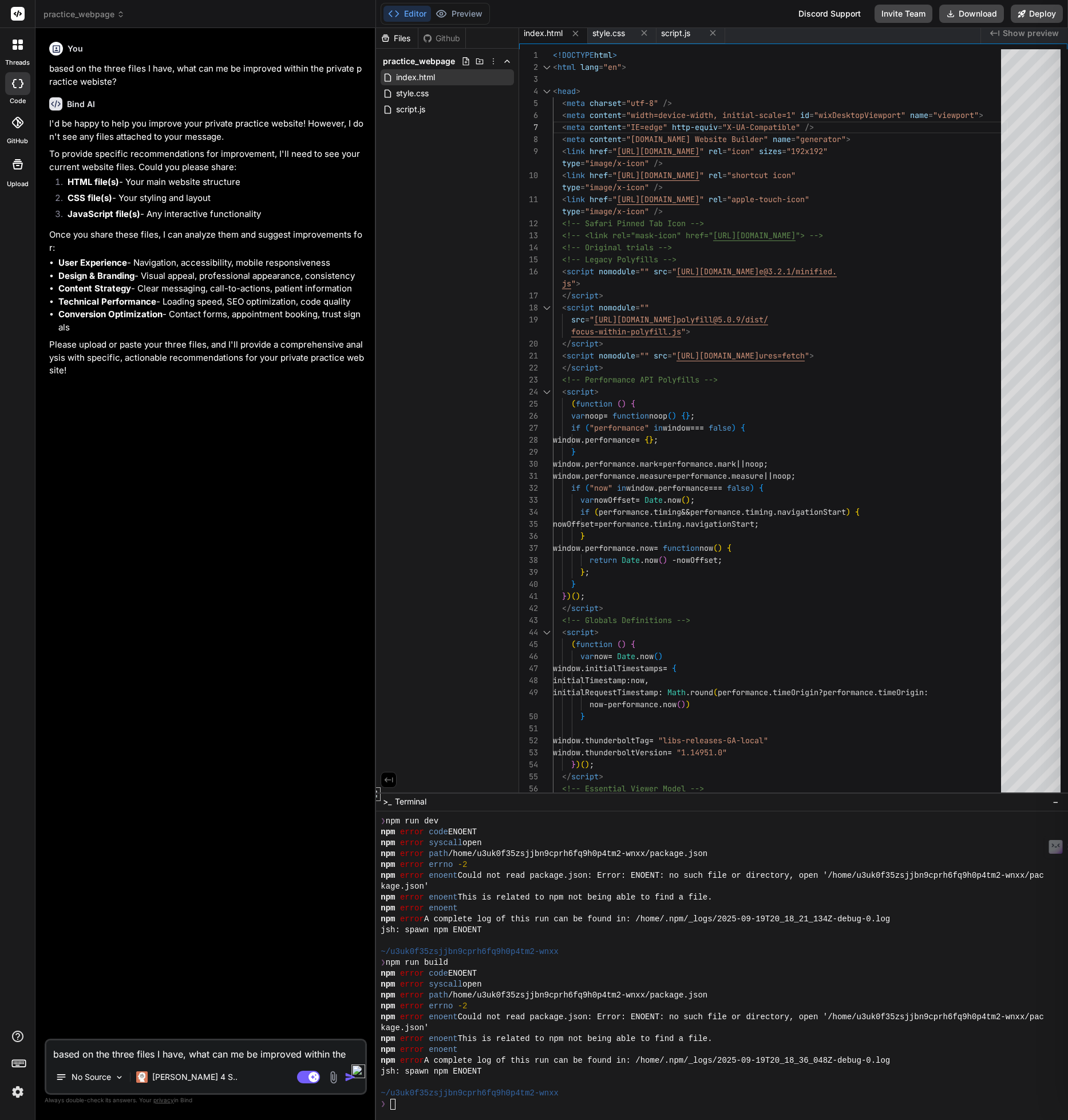
click at [393, 38] on div "Files" at bounding box center [396, 38] width 42 height 11
click at [123, 1079] on img at bounding box center [119, 1077] width 10 height 10
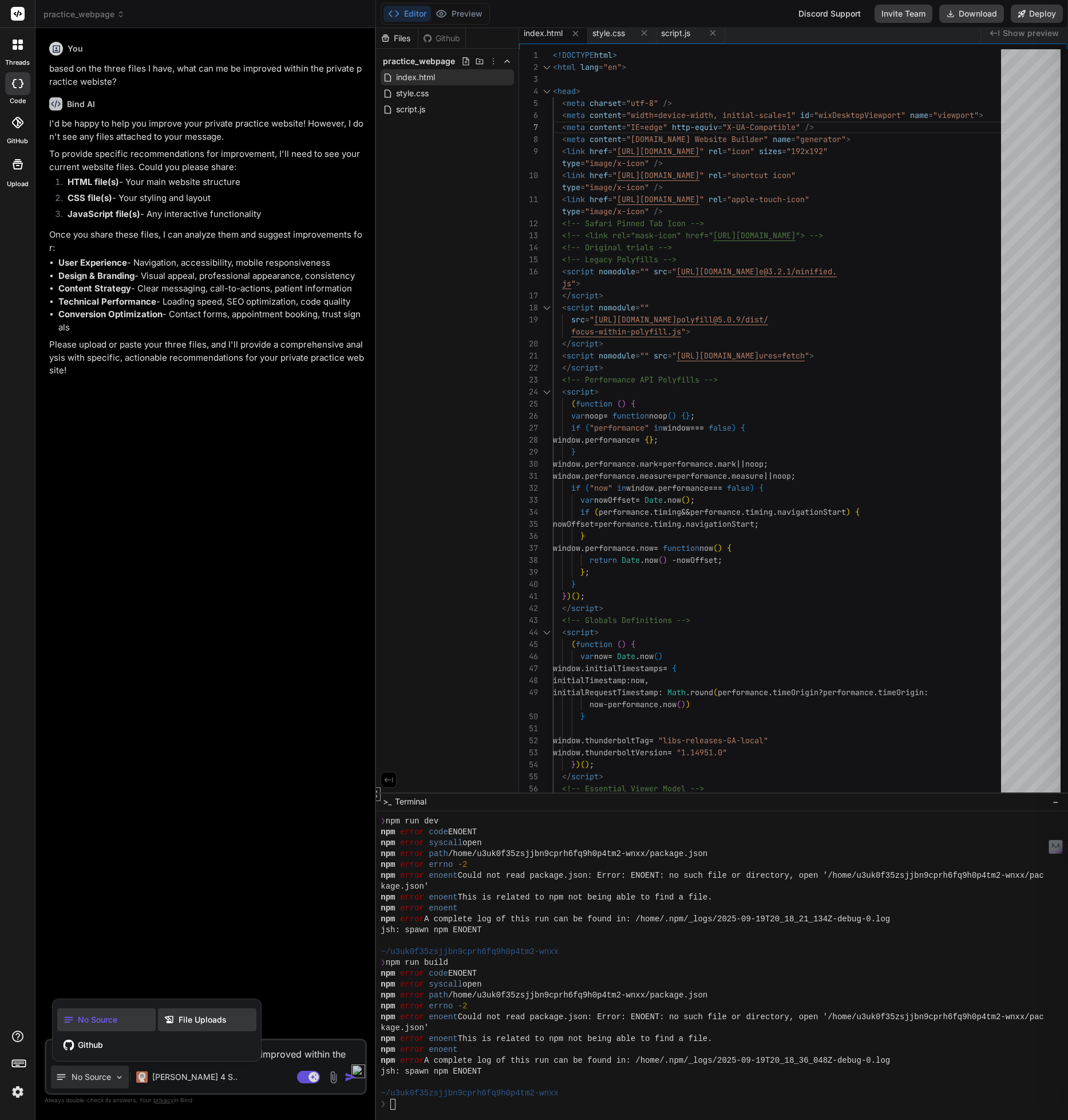
click at [185, 1028] on div "File Uploads" at bounding box center [207, 1020] width 98 height 23
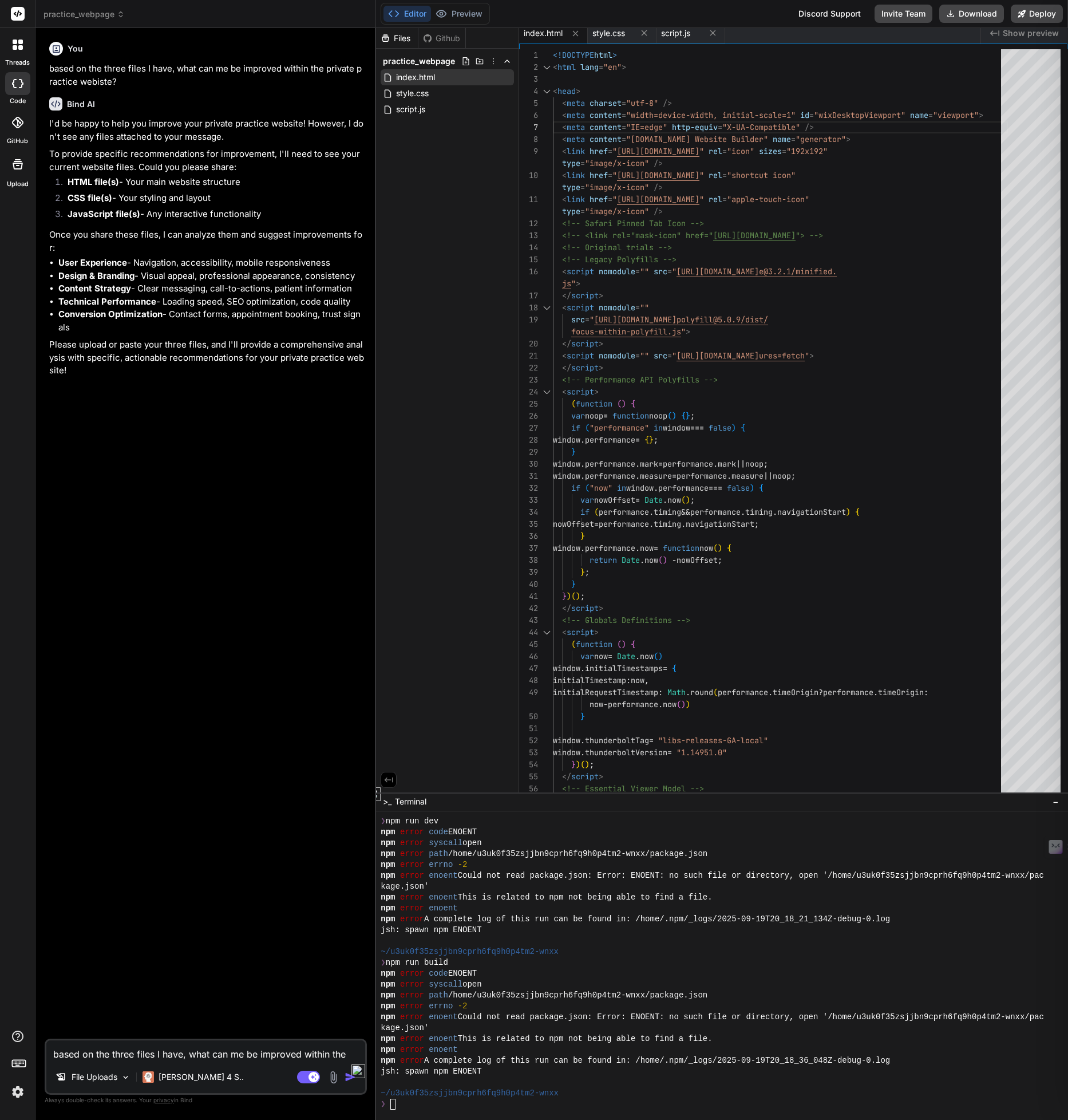
click at [154, 1055] on textarea "based on the three files I have, what can me be improved within the private pra…" at bounding box center [206, 1051] width 319 height 20
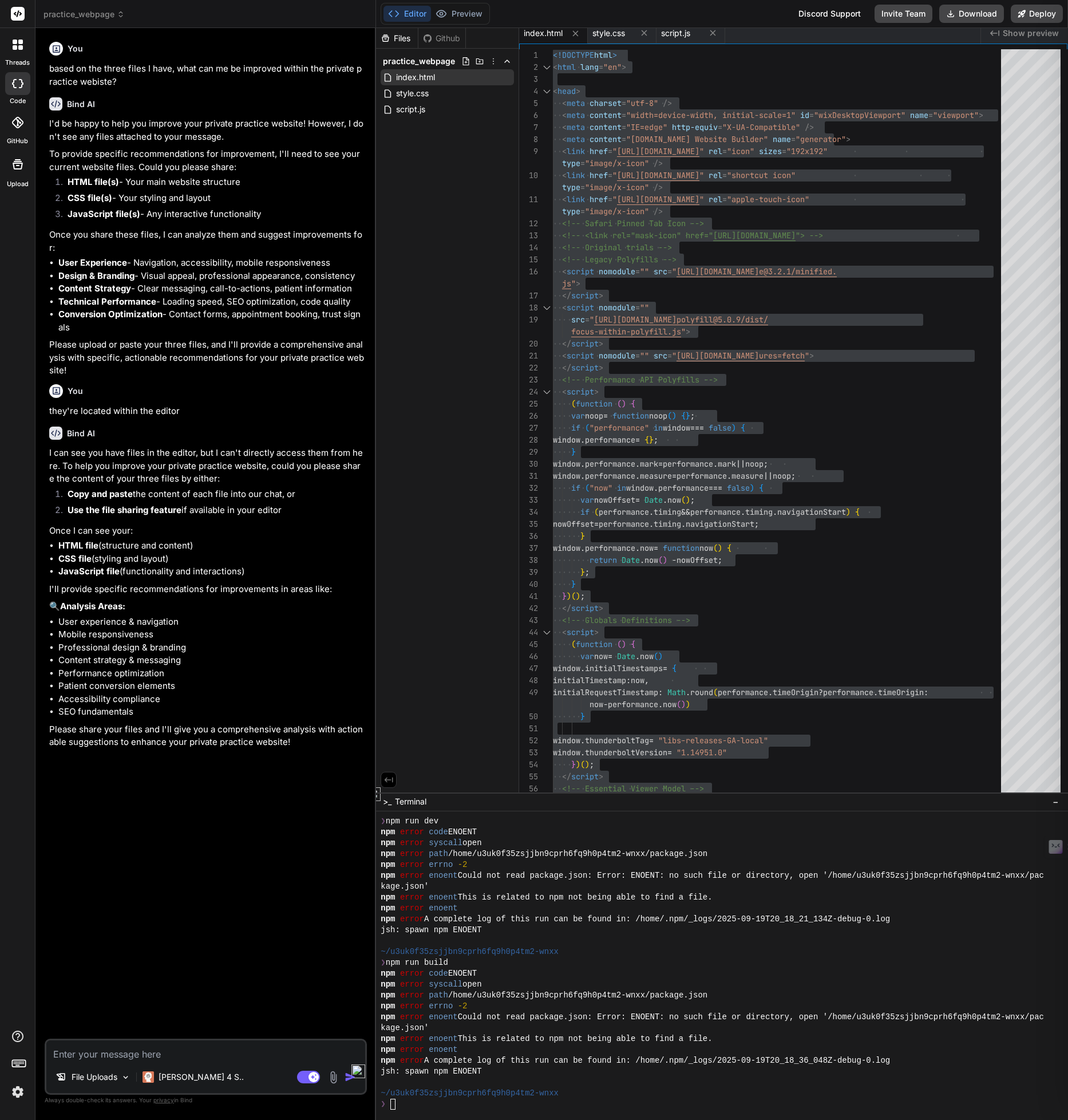
click at [235, 1056] on textarea at bounding box center [206, 1051] width 319 height 20
paste textarea "<!DOCTYPE html> <html lang="en"> <head> <meta charset="utf-8" /> <meta content=…"
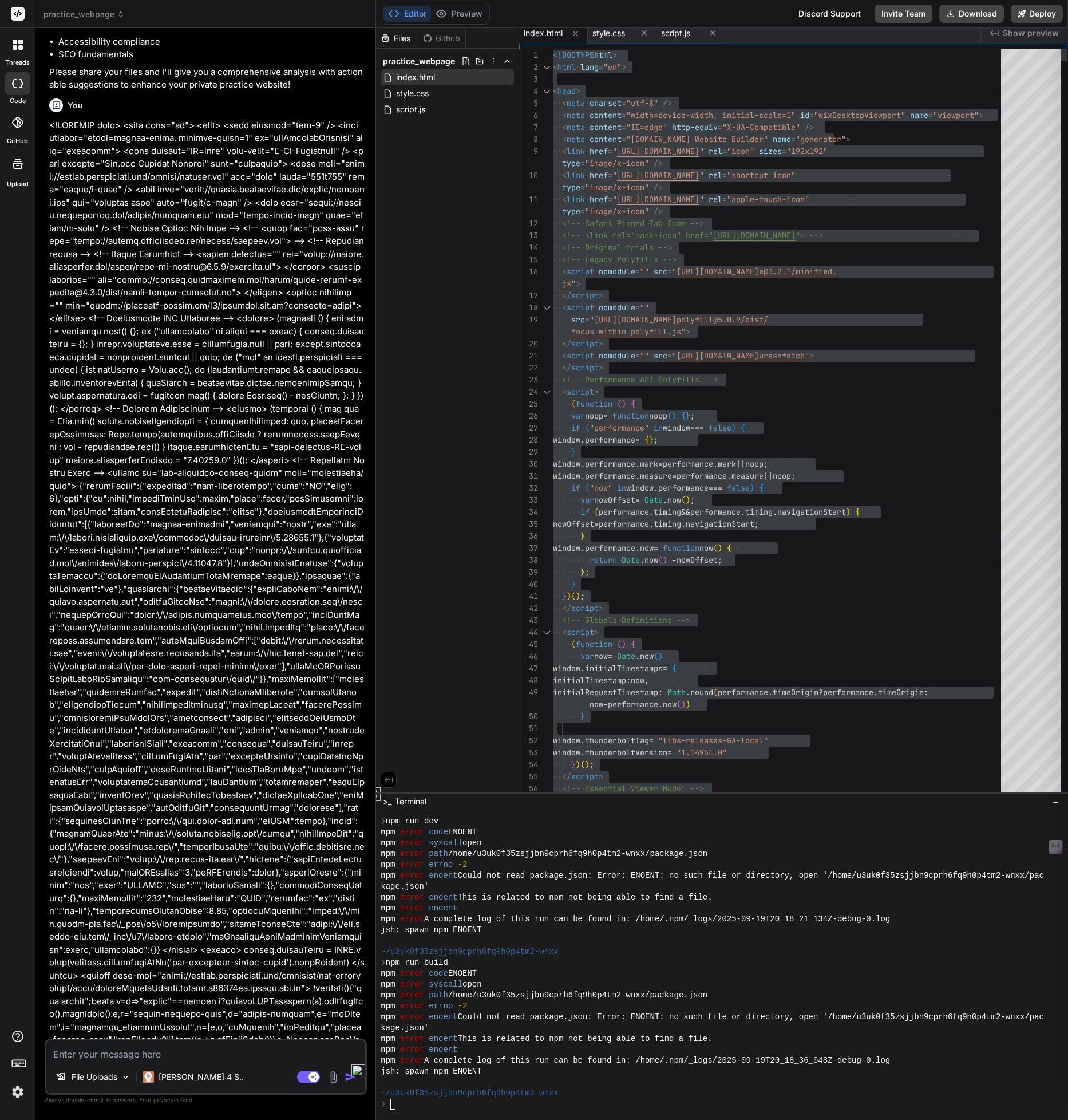
scroll to position [715, 0]
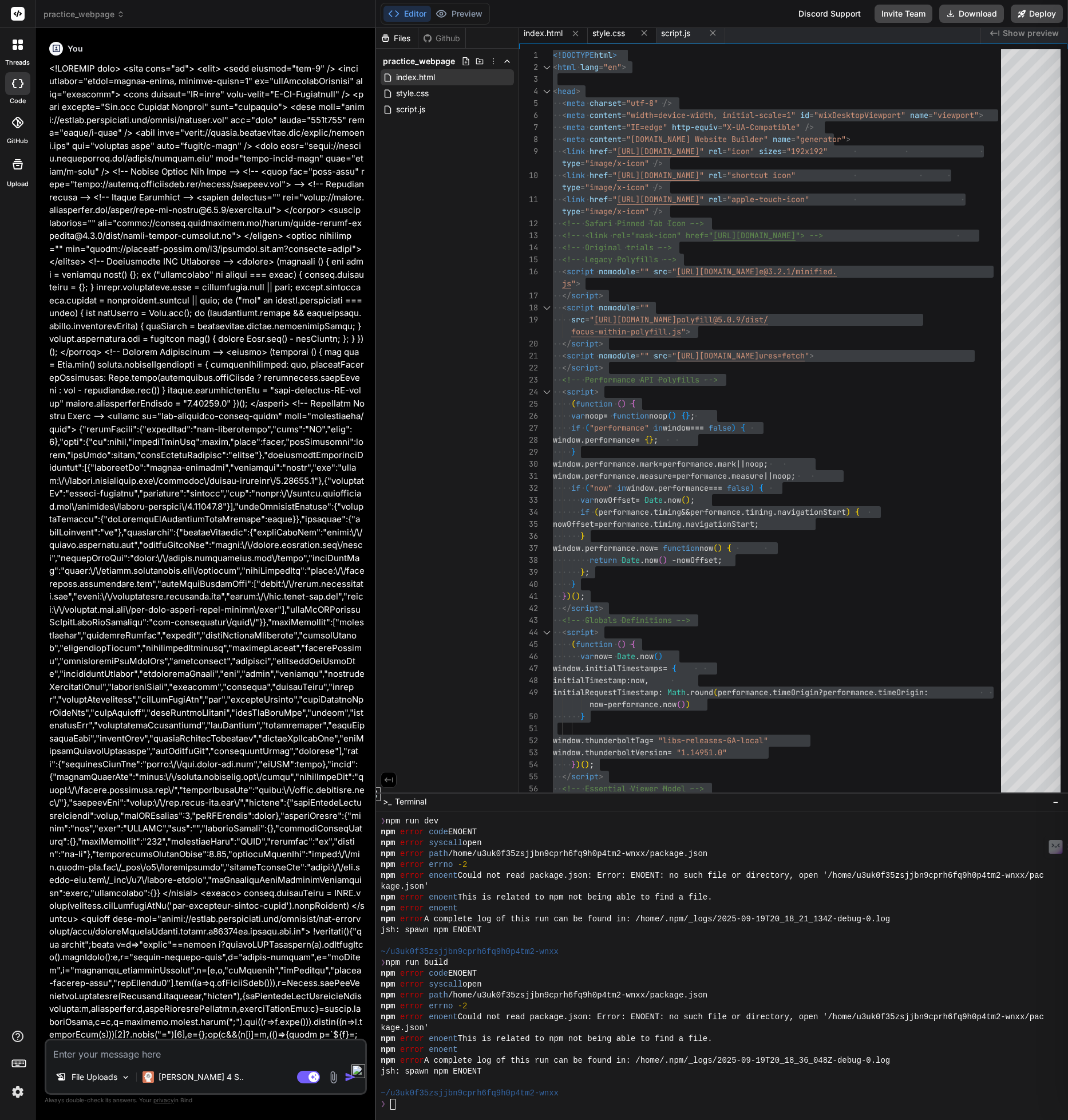
click at [609, 36] on span "style.css" at bounding box center [609, 34] width 33 height 11
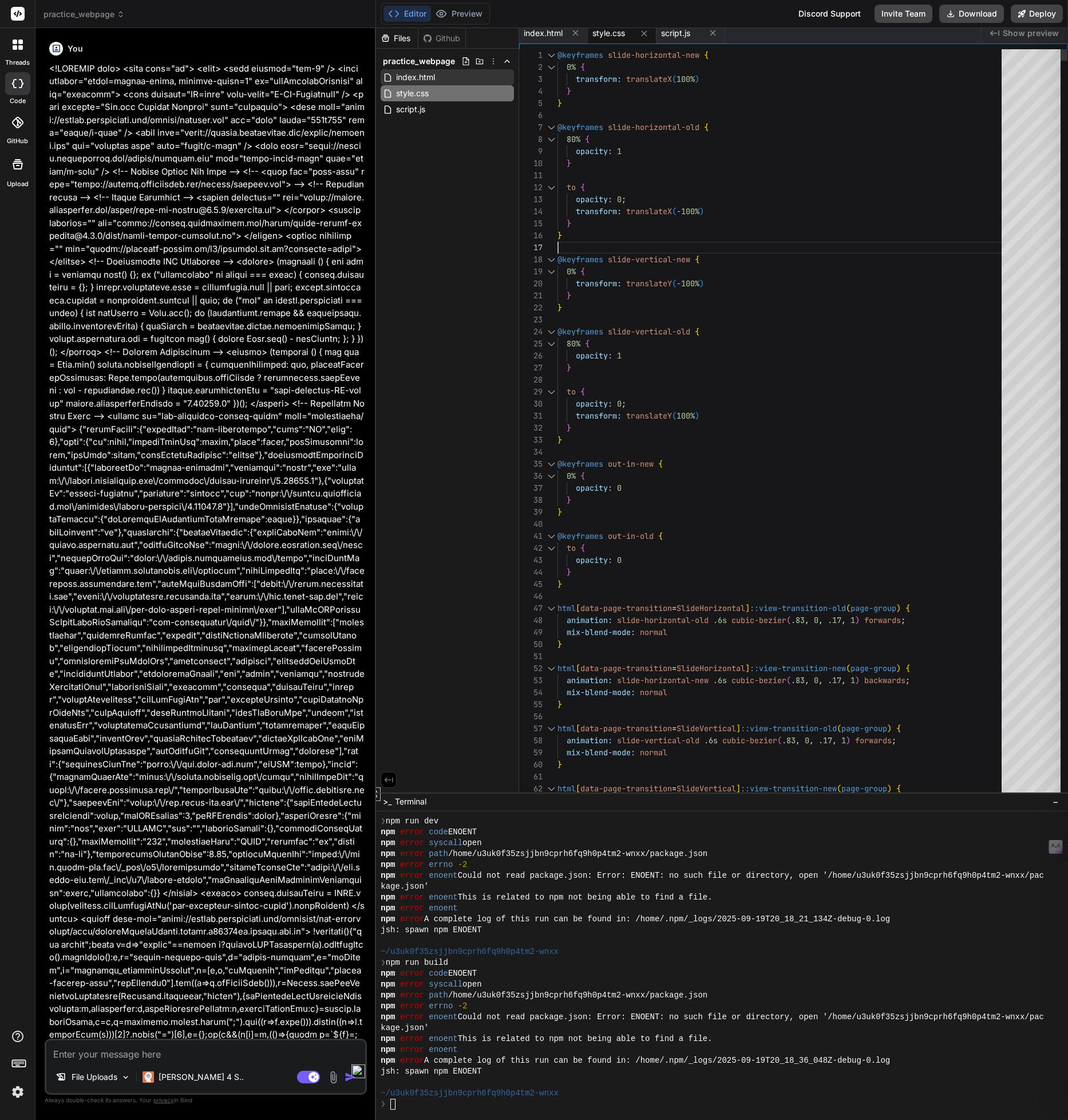
scroll to position [72, 0]
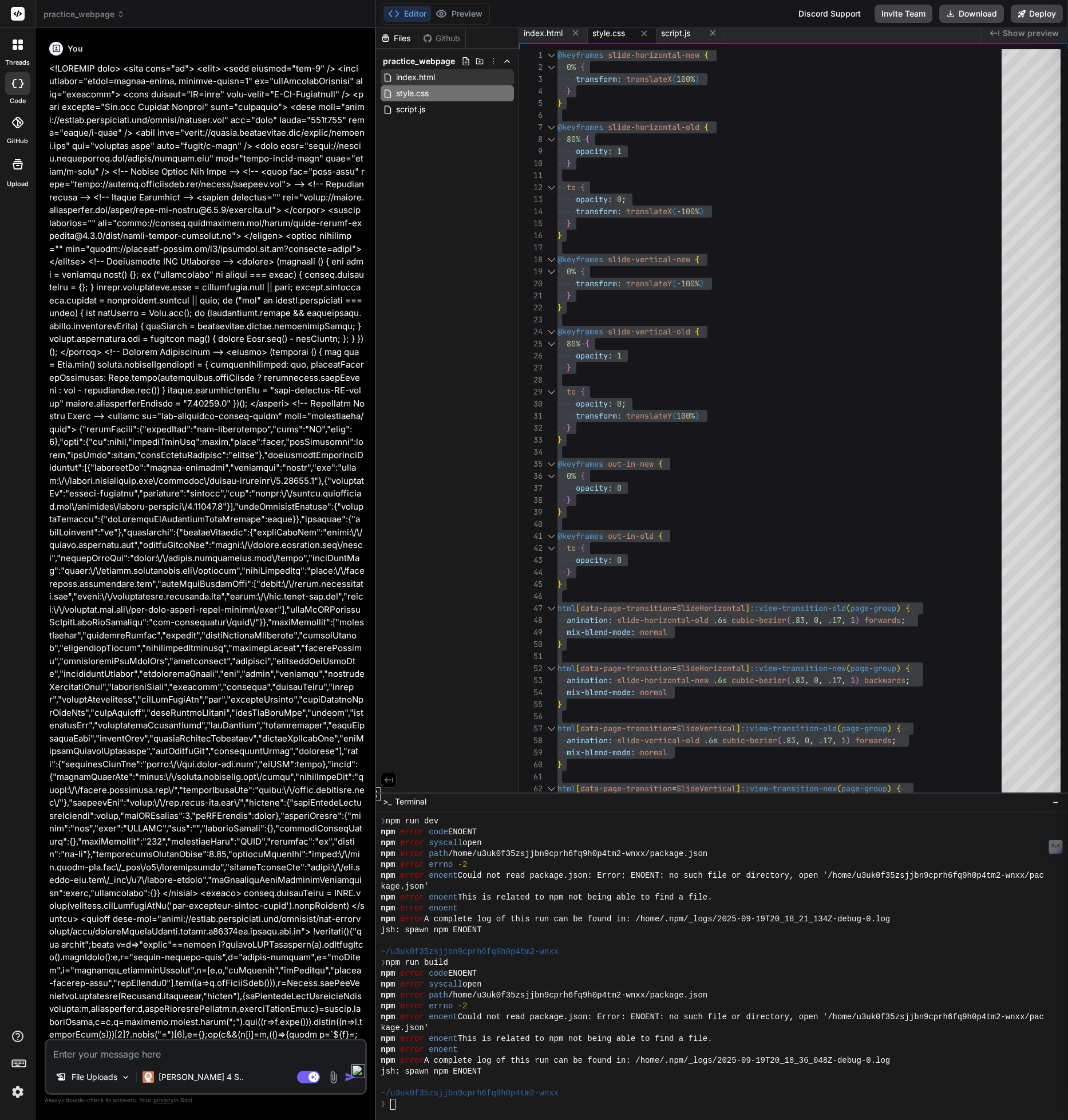
click at [198, 1059] on textarea at bounding box center [206, 1051] width 319 height 20
paste textarea "@keyframes slide-horizontal-new { 0% { transform: translateX(100%) } } @keyfram…"
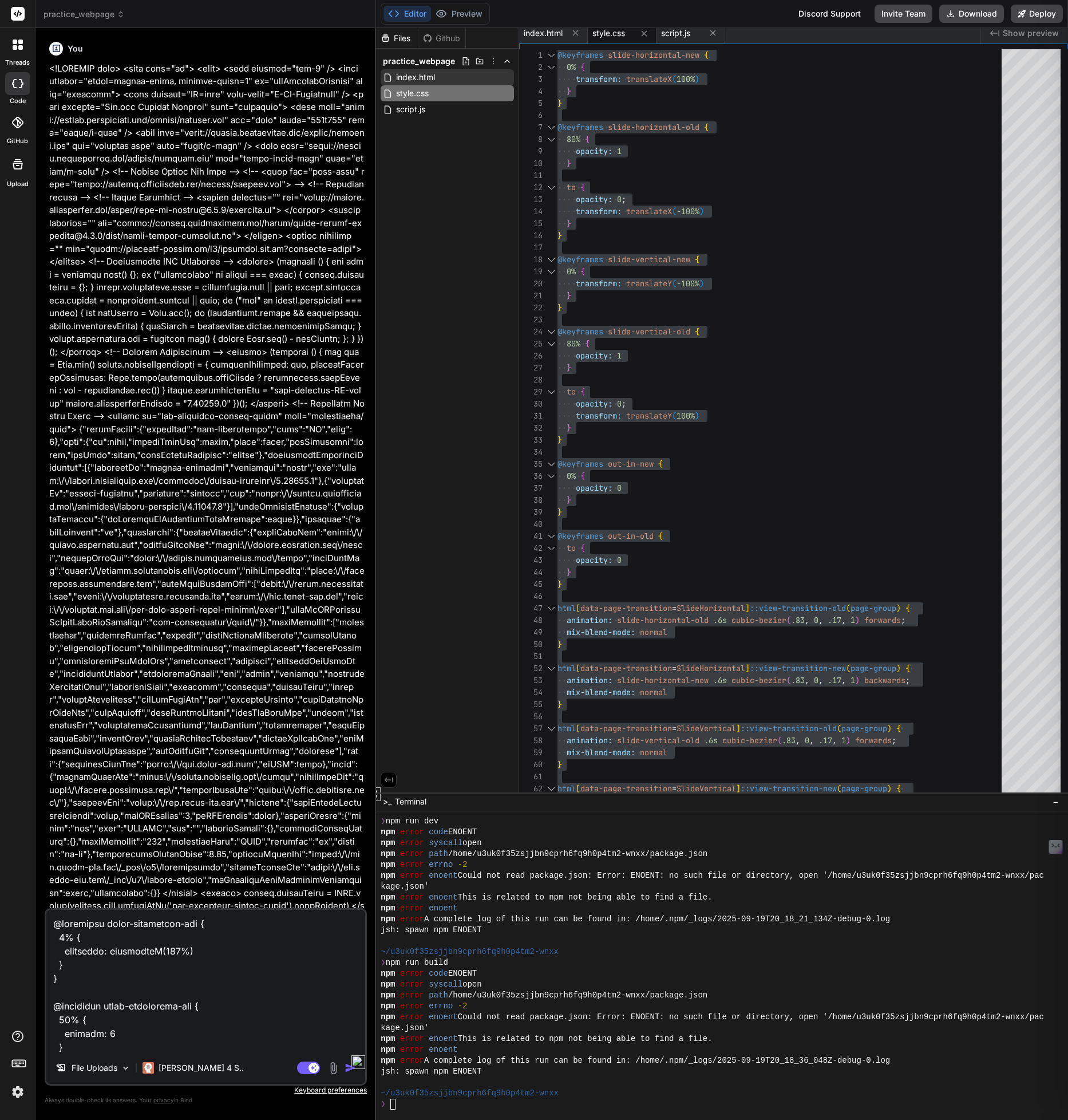
scroll to position [246481, 0]
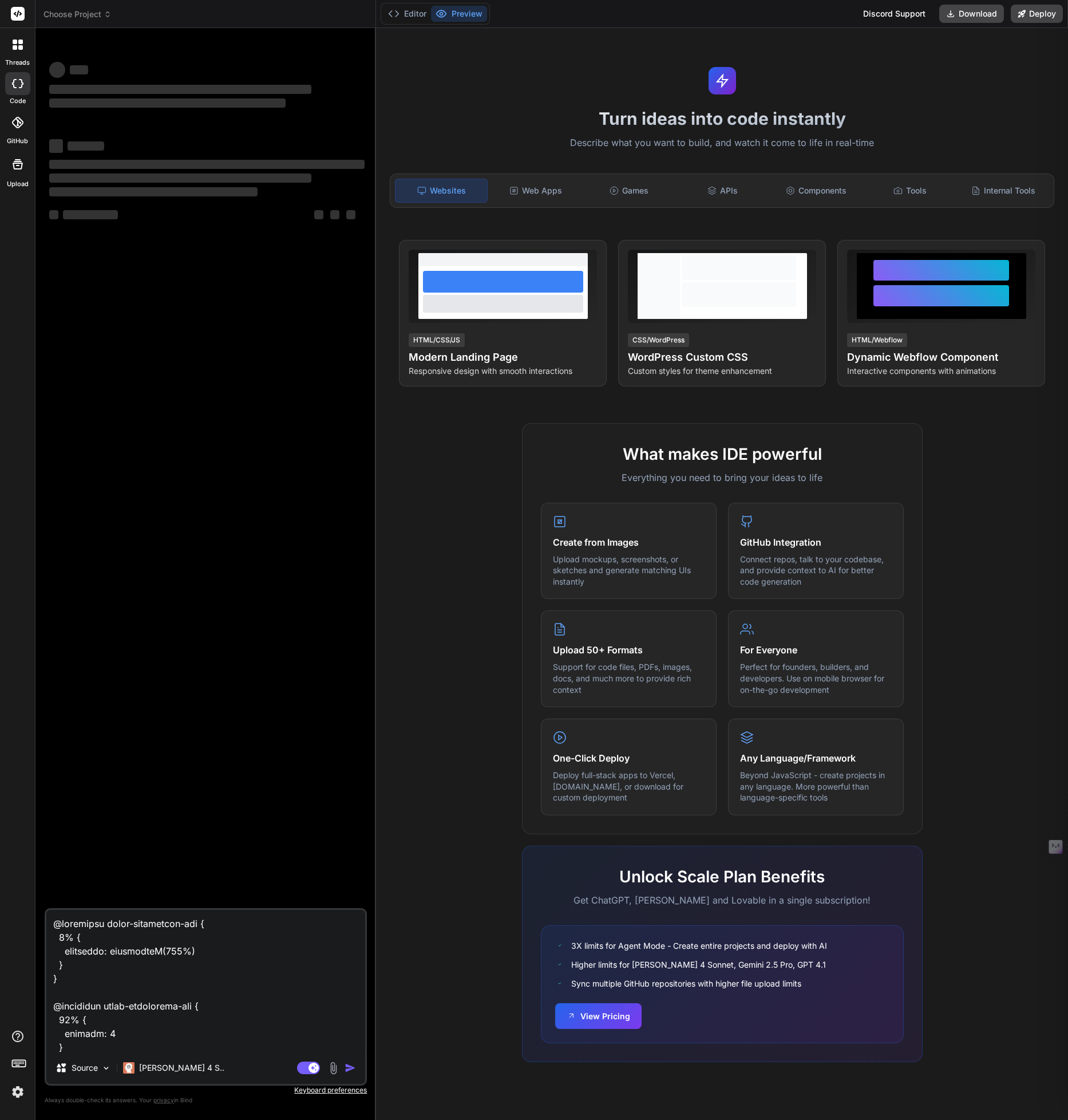
scroll to position [246523, 0]
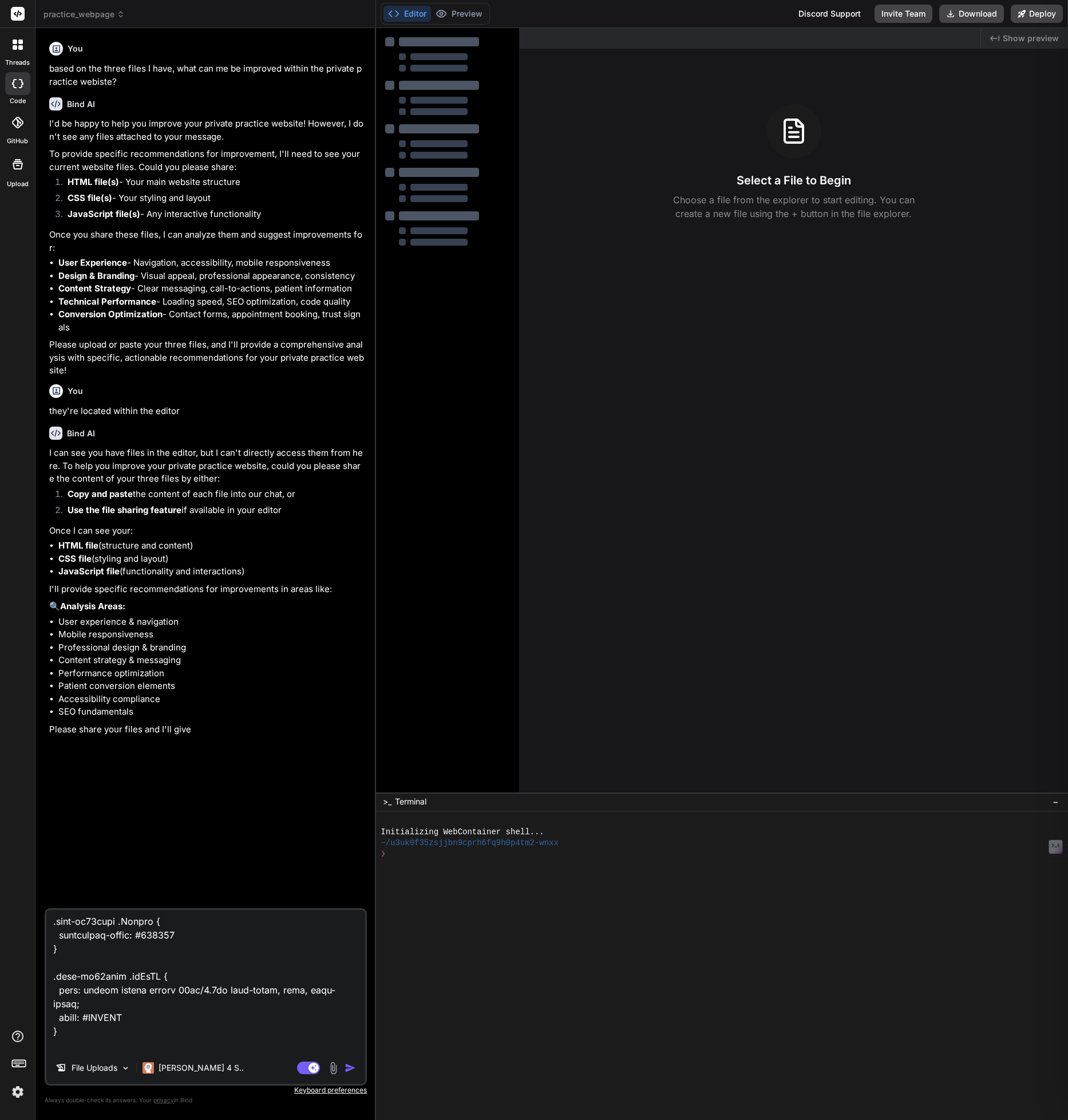
type textarea "x"
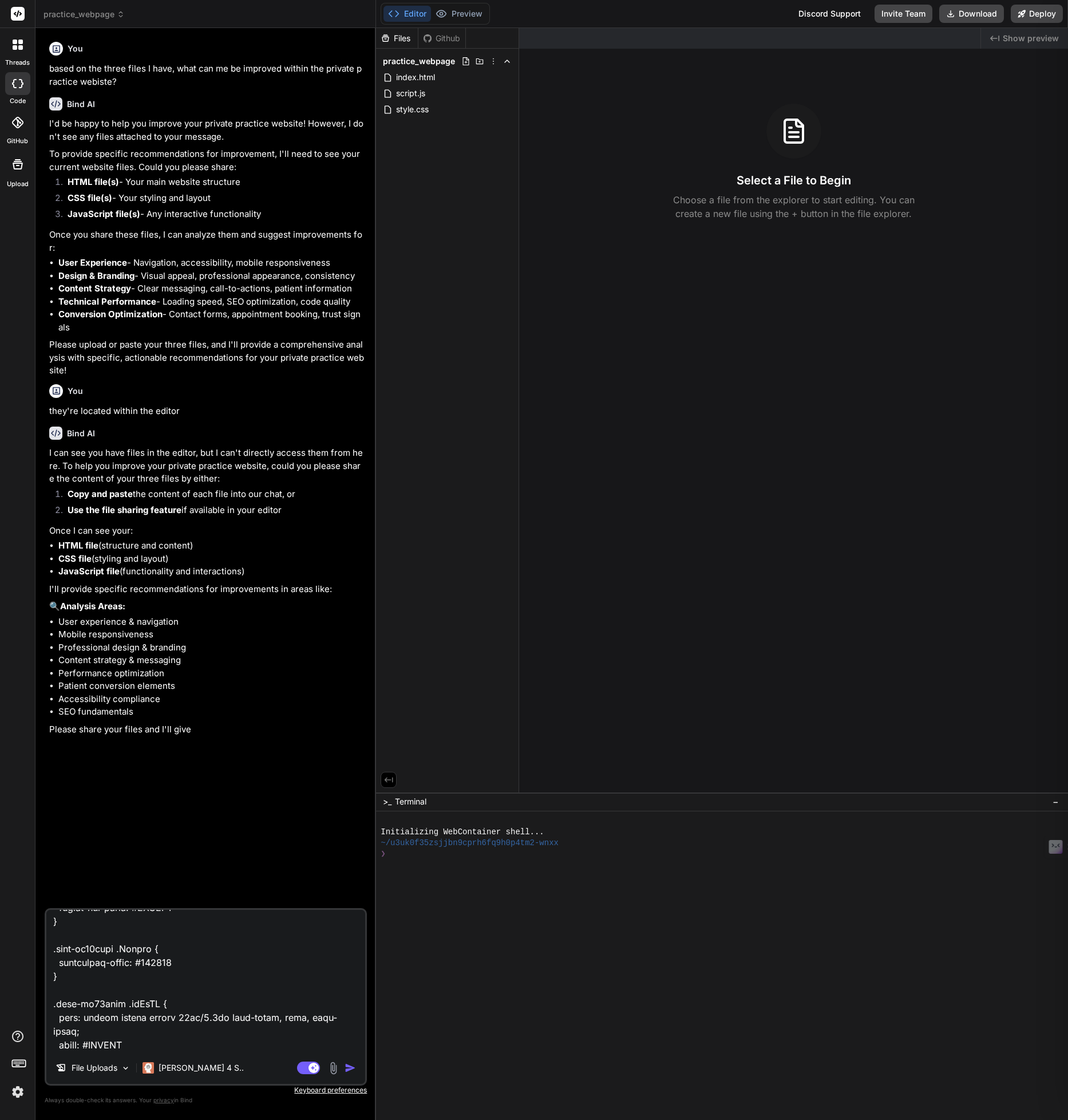
type textarea "@keyframes slide-horizontal-new { 0% { transform: translateX(100%) } } @keyfram…"
type textarea "x"
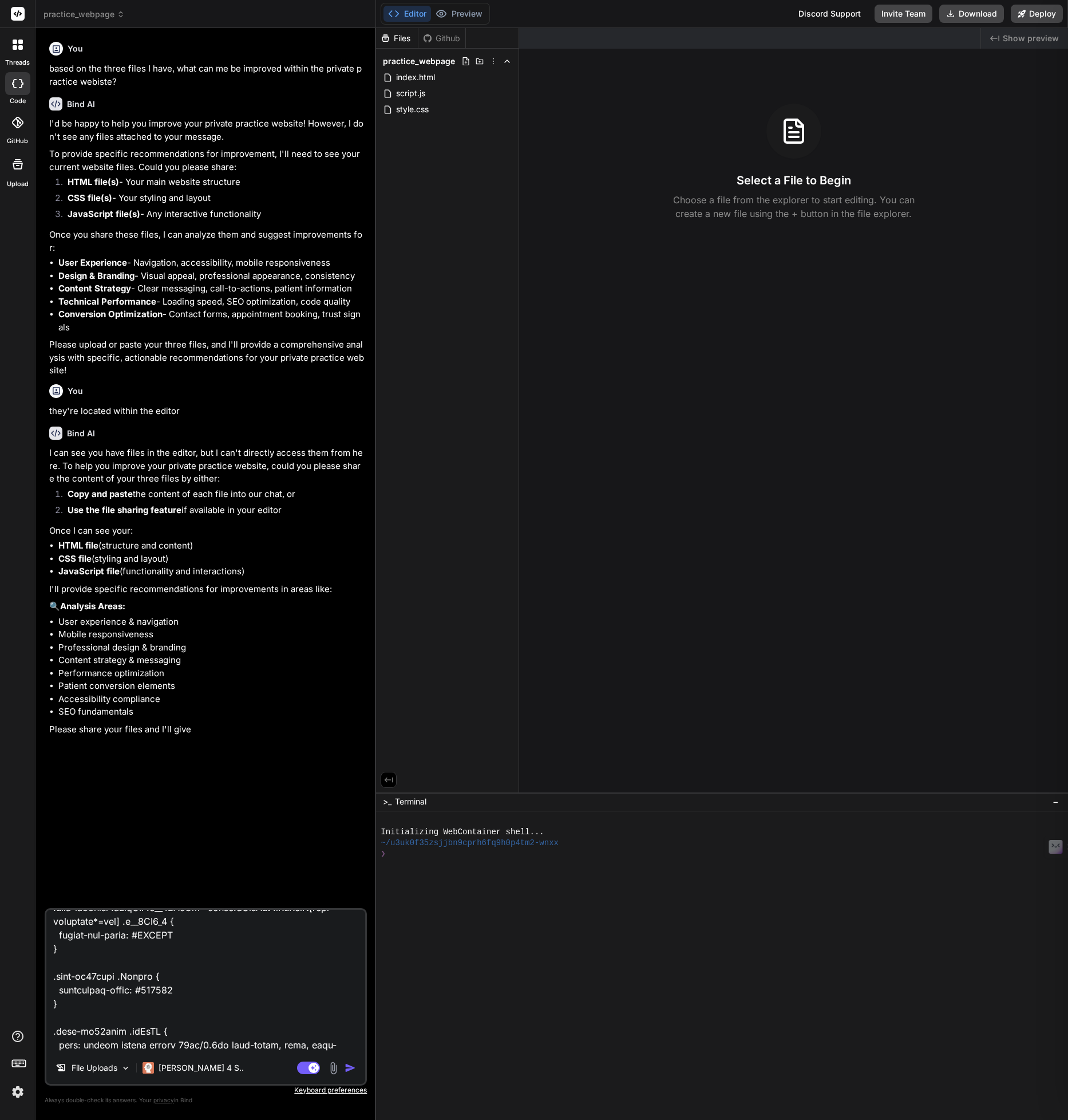
type textarea "@keyframes slide-horizontal-new { 0% { transform: translateX(100%) } } @keyfram…"
type textarea "x"
type textarea "@keyframes slide-horizontal-new { 0% { transform: translateX(100%) } } @keyfram…"
type textarea "x"
type textarea "@keyframes slide-horizontal-new { 0% { transform: translateX(100%) } } @keyfram…"
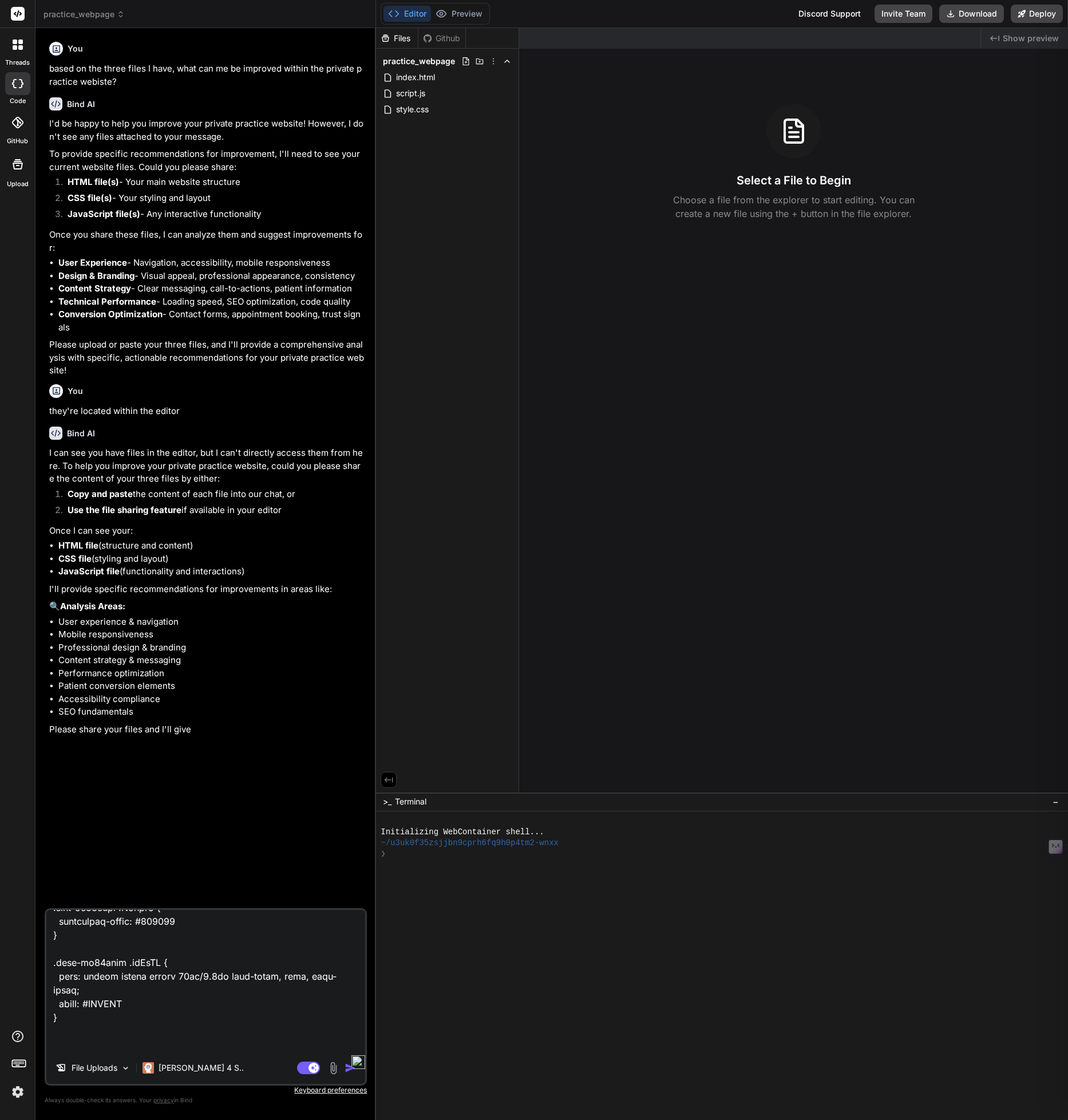
type textarea "x"
type textarea "@keyframes slide-horizontal-new { 0% { transform: translateX(100%) } } @keyfram…"
click at [345, 1069] on img "button" at bounding box center [351, 1068] width 11 height 11
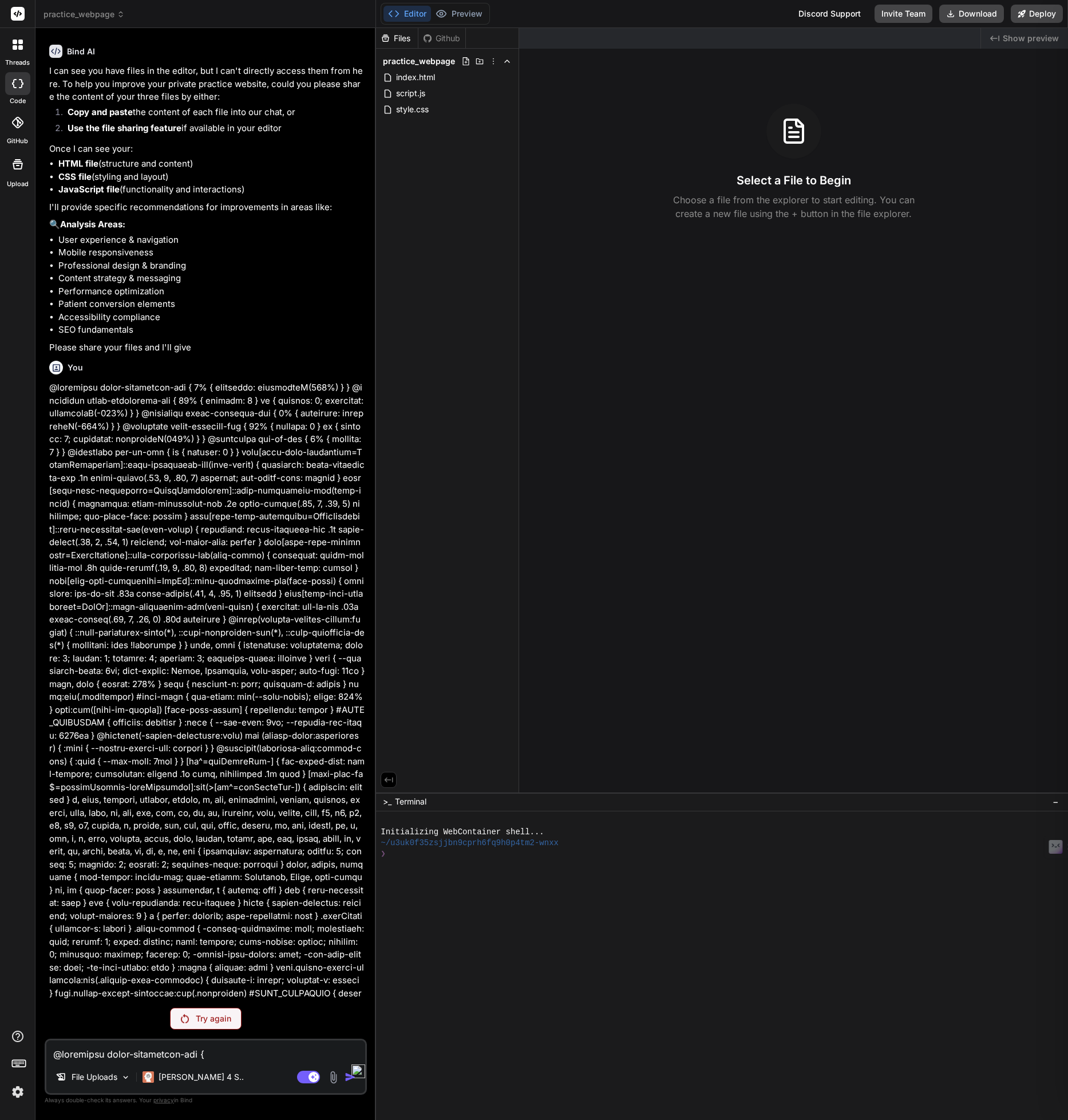
scroll to position [380, 0]
click at [183, 1019] on img at bounding box center [185, 1019] width 8 height 9
click at [55, 374] on icon at bounding box center [56, 370] width 10 height 10
click at [65, 369] on div "You" at bounding box center [207, 369] width 315 height 14
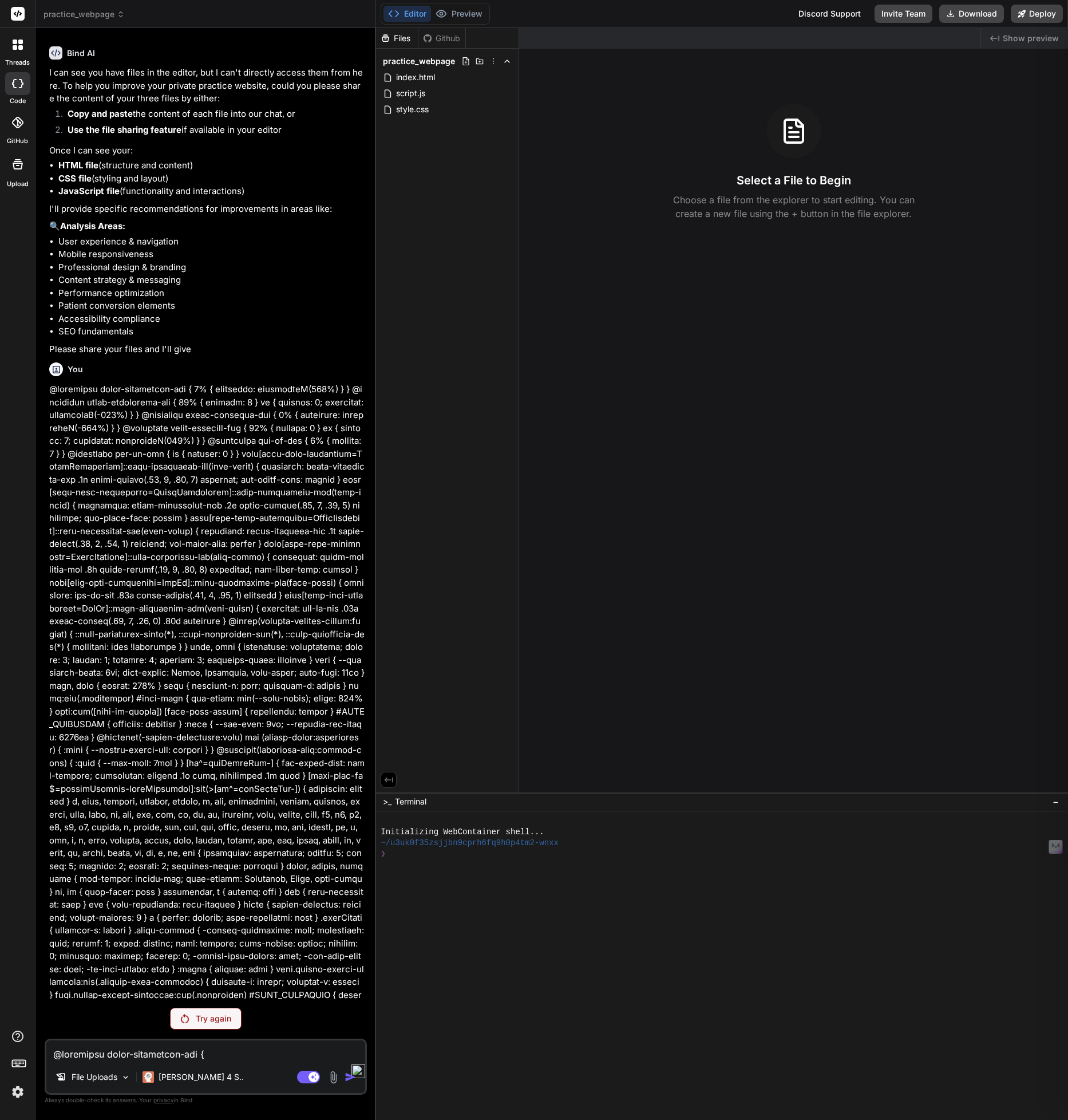
drag, startPoint x: 417, startPoint y: 108, endPoint x: 96, endPoint y: 1064, distance: 1008.5
click at [96, 1064] on div "practice_webpage Created with Pixso. Bind AI Web Search Created with Pixso. Cod…" at bounding box center [552, 560] width 1033 height 1120
click at [114, 1073] on p "File Uploads" at bounding box center [95, 1077] width 46 height 11
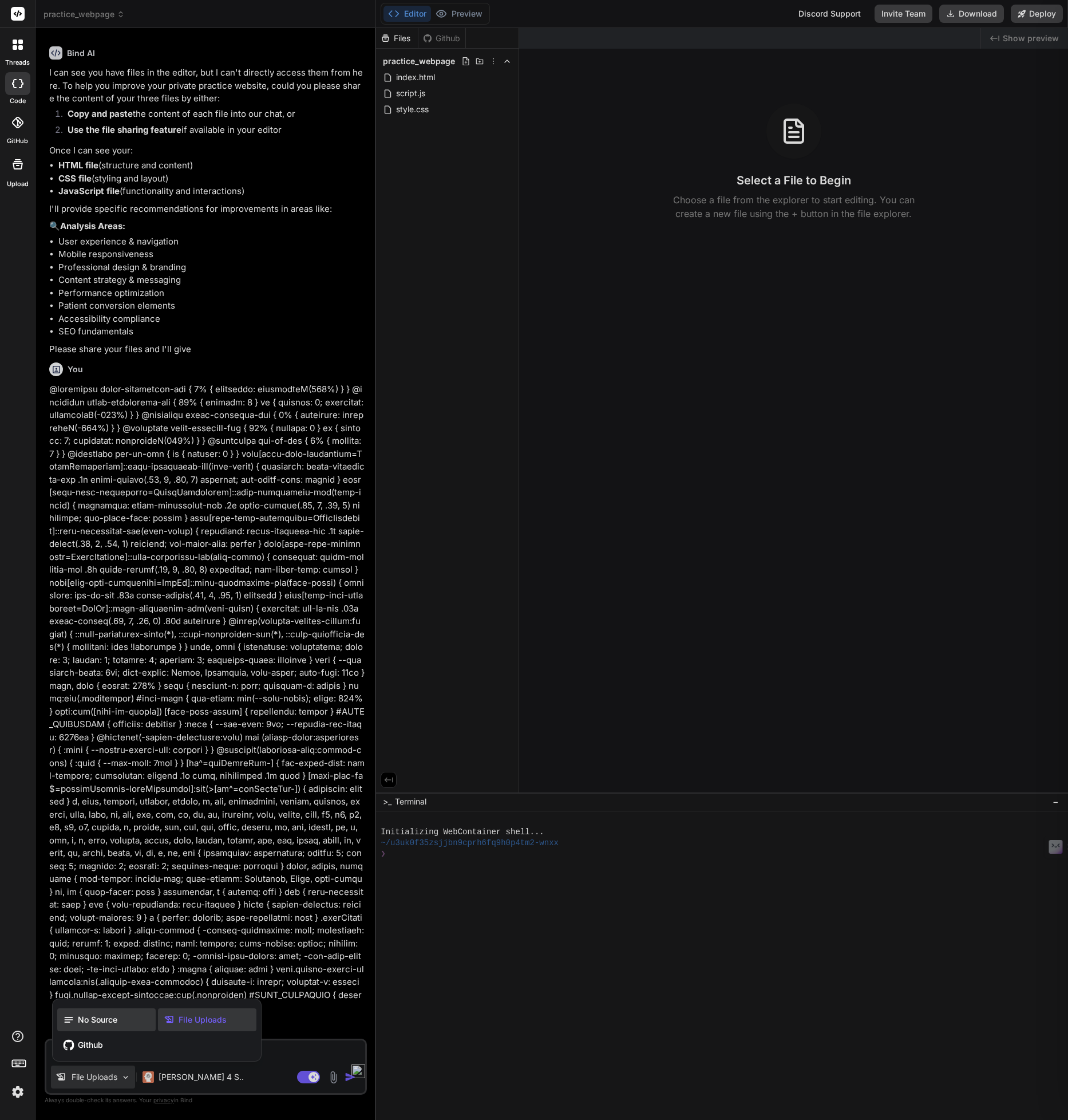
click at [105, 1022] on span "No Source" at bounding box center [97, 1020] width 39 height 11
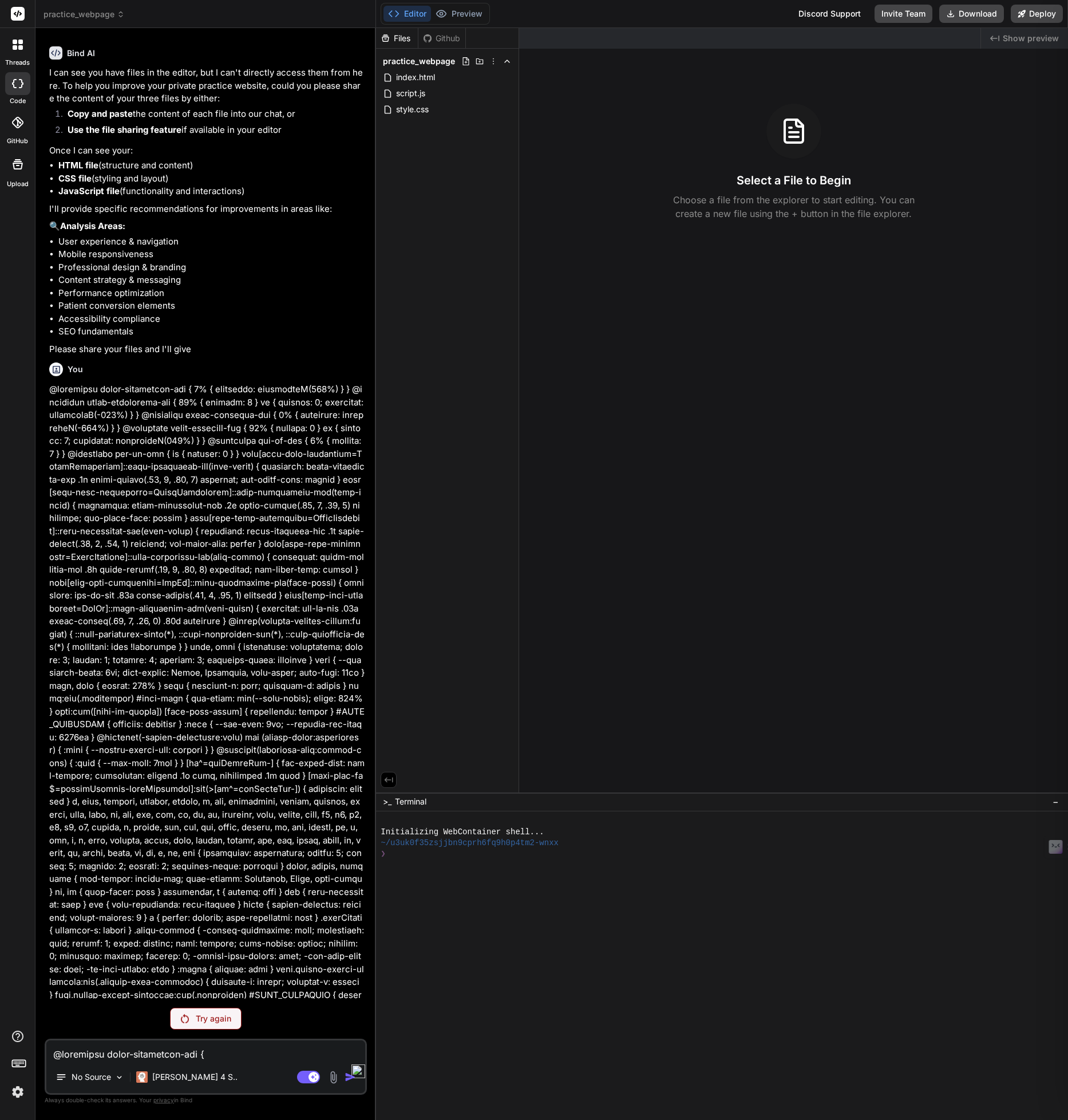
click at [14, 16] on rect at bounding box center [17, 13] width 14 height 14
click at [17, 13] on icon at bounding box center [18, 14] width 9 height 7
click at [12, 169] on icon at bounding box center [17, 164] width 14 height 14
type textarea "x"
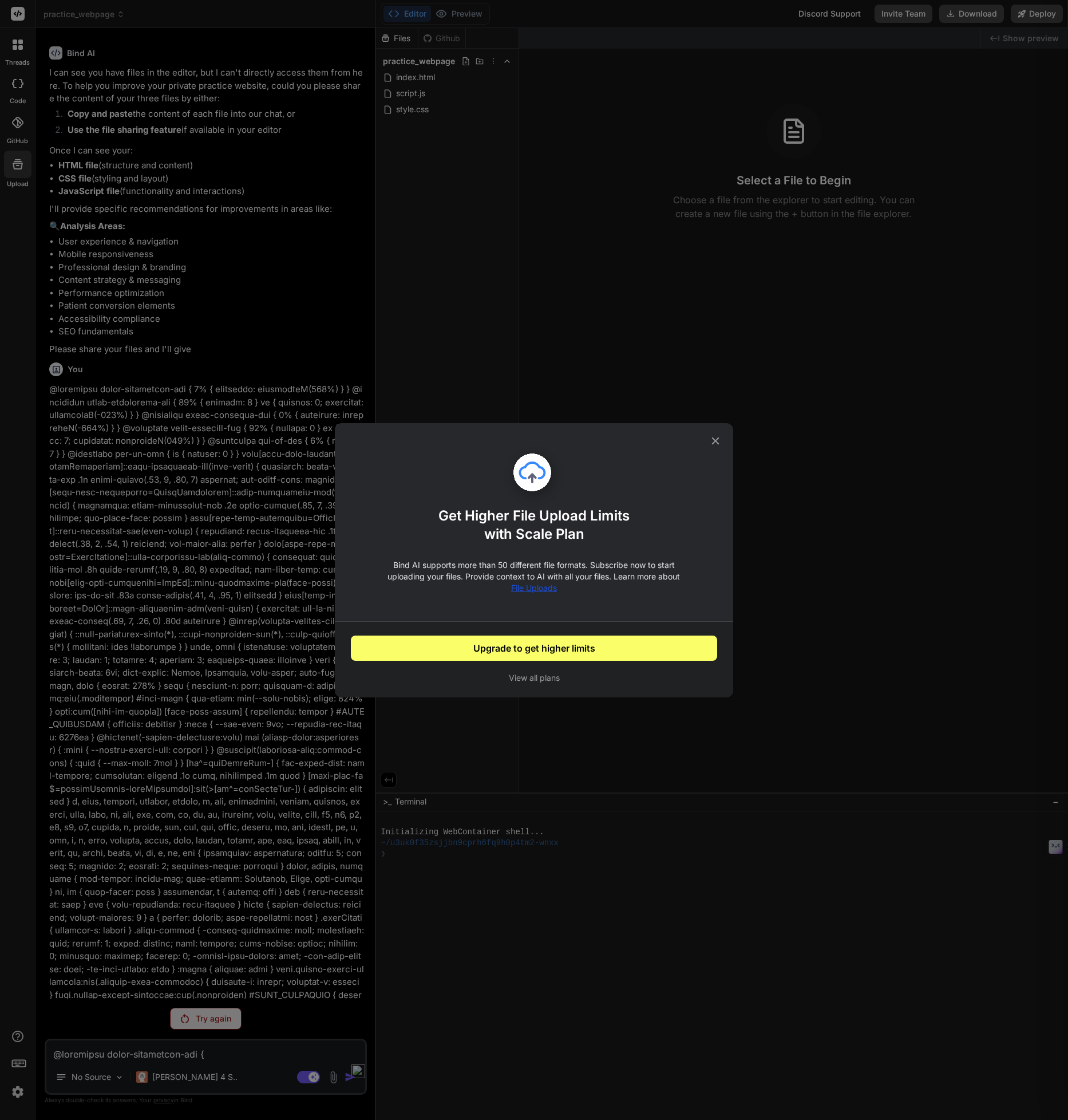
click at [547, 490] on icon at bounding box center [534, 477] width 60 height 60
click at [534, 678] on button "View all plans" at bounding box center [534, 678] width 367 height 11
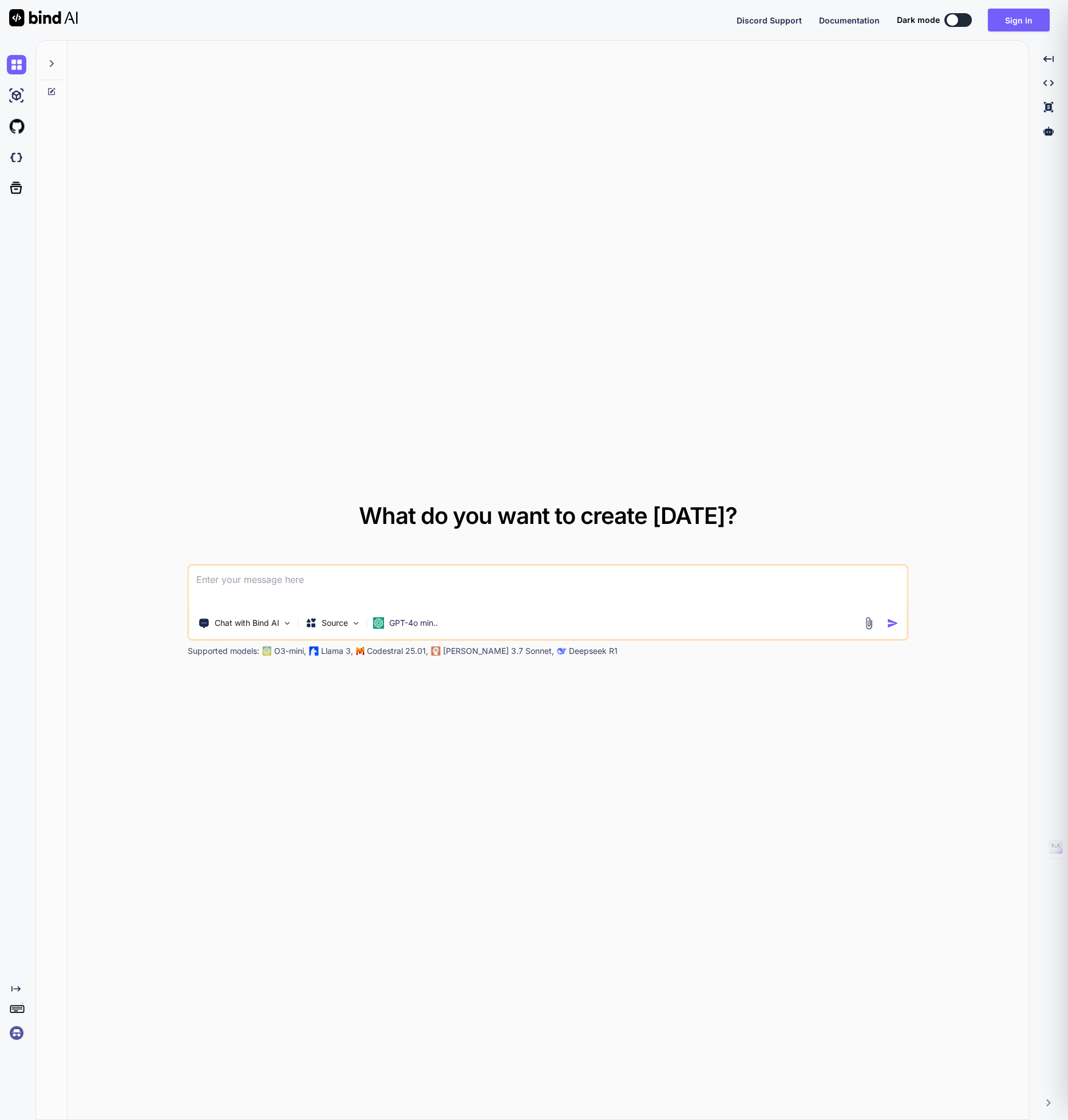
click at [870, 623] on img at bounding box center [869, 623] width 13 height 13
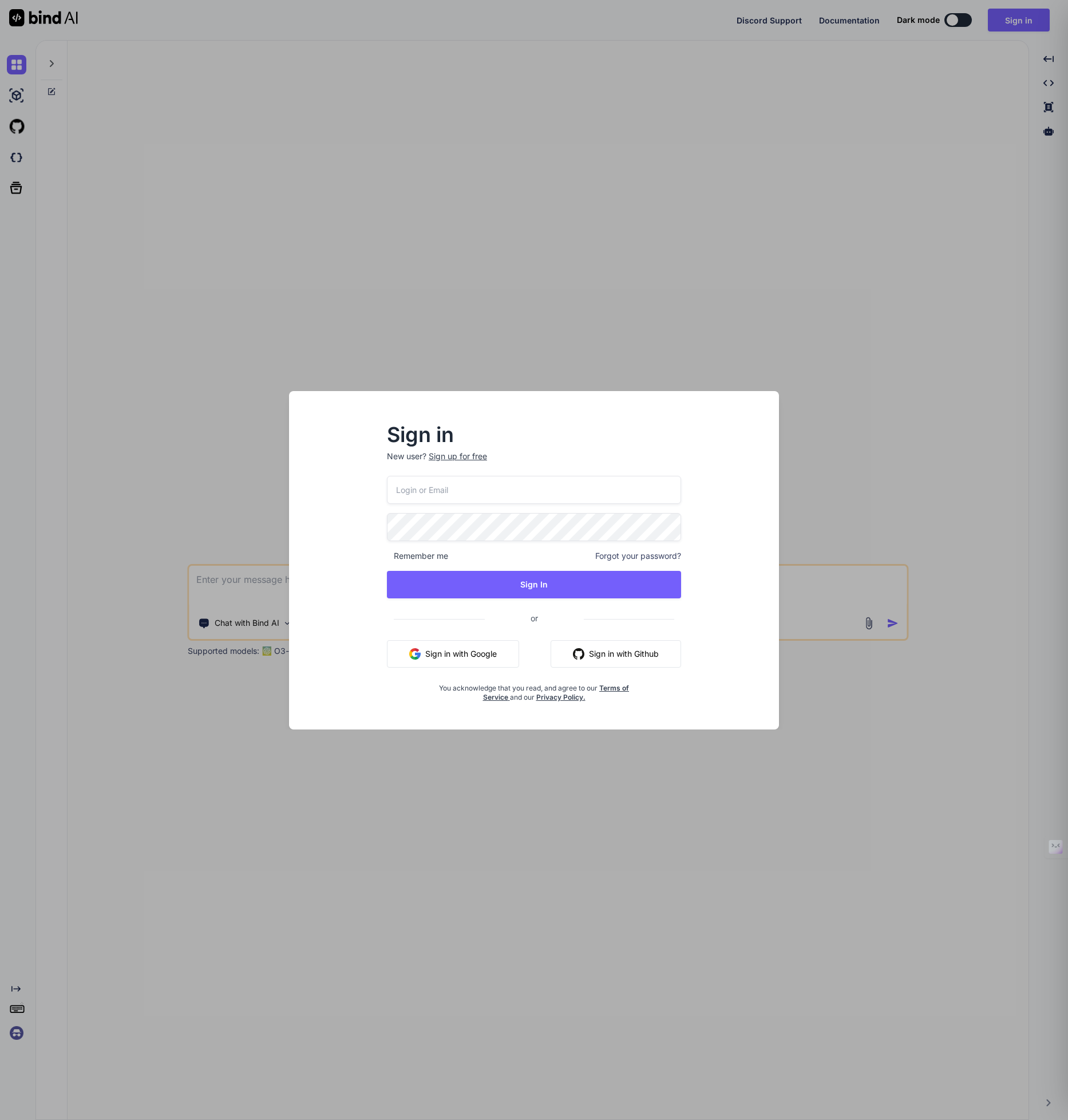
type textarea "x"
click at [458, 656] on button "Sign in with Google" at bounding box center [454, 654] width 132 height 28
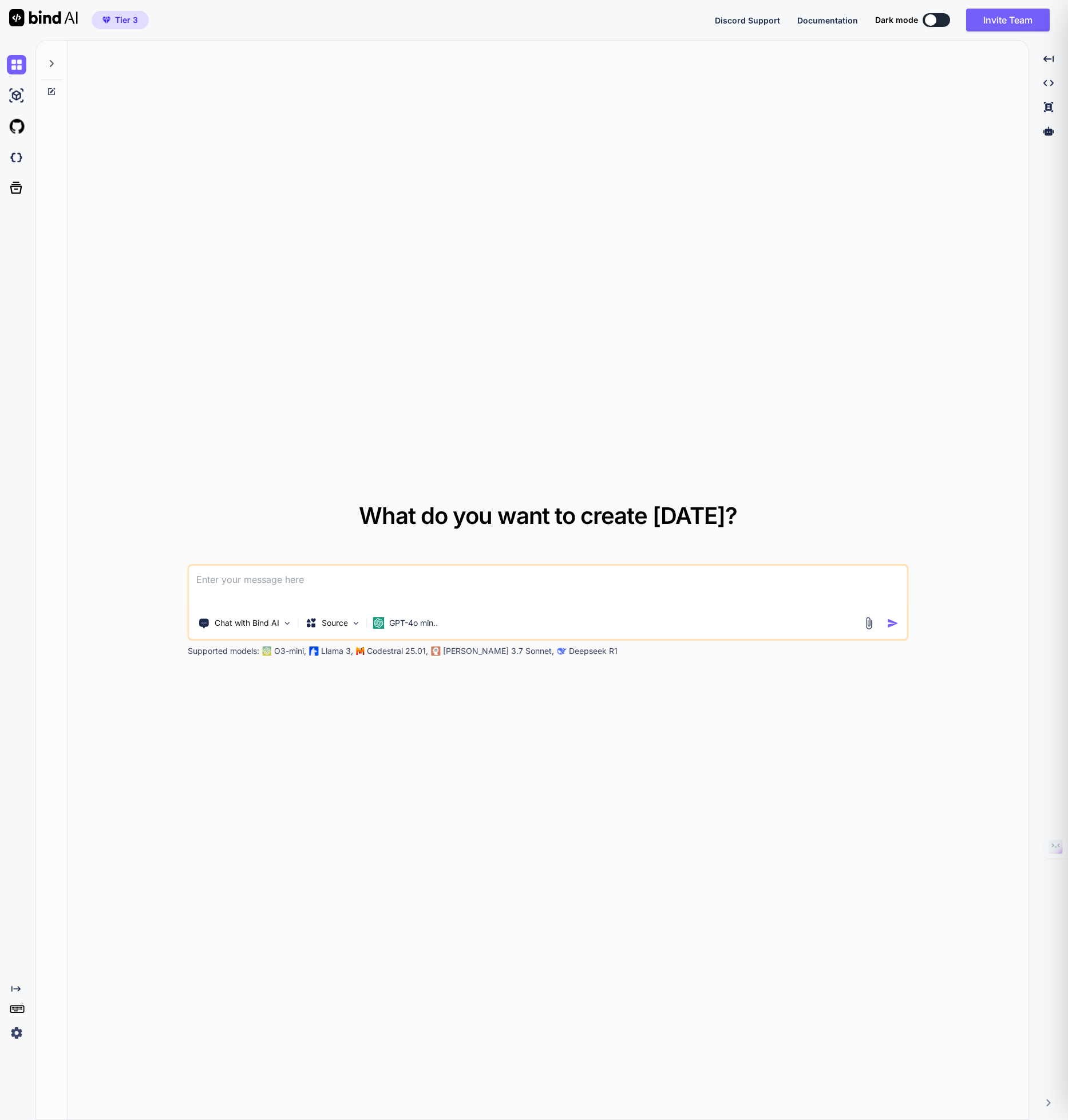
click at [870, 622] on img at bounding box center [869, 623] width 13 height 13
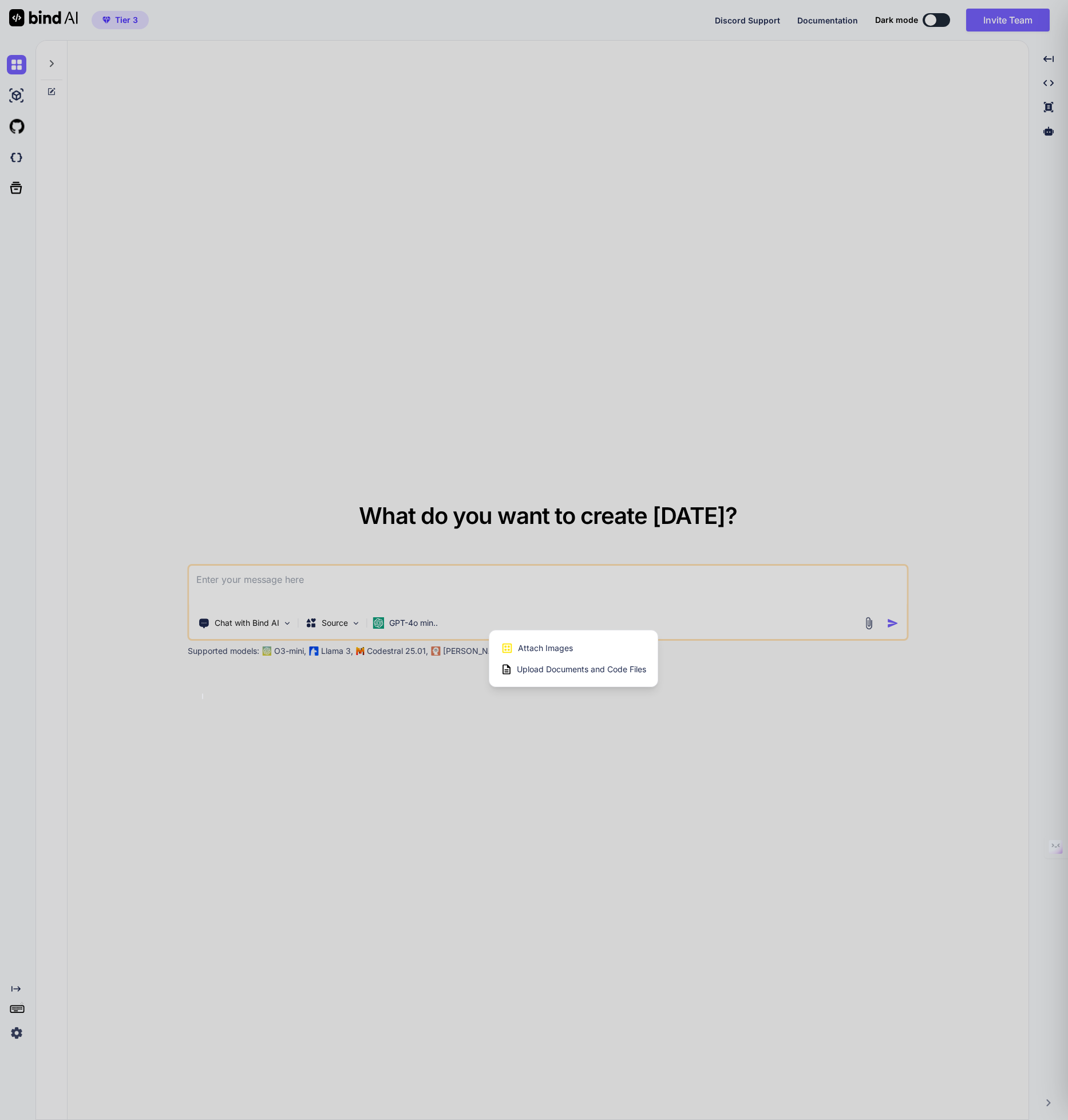
click at [618, 668] on span "Upload Documents and Code Files" at bounding box center [582, 670] width 129 height 11
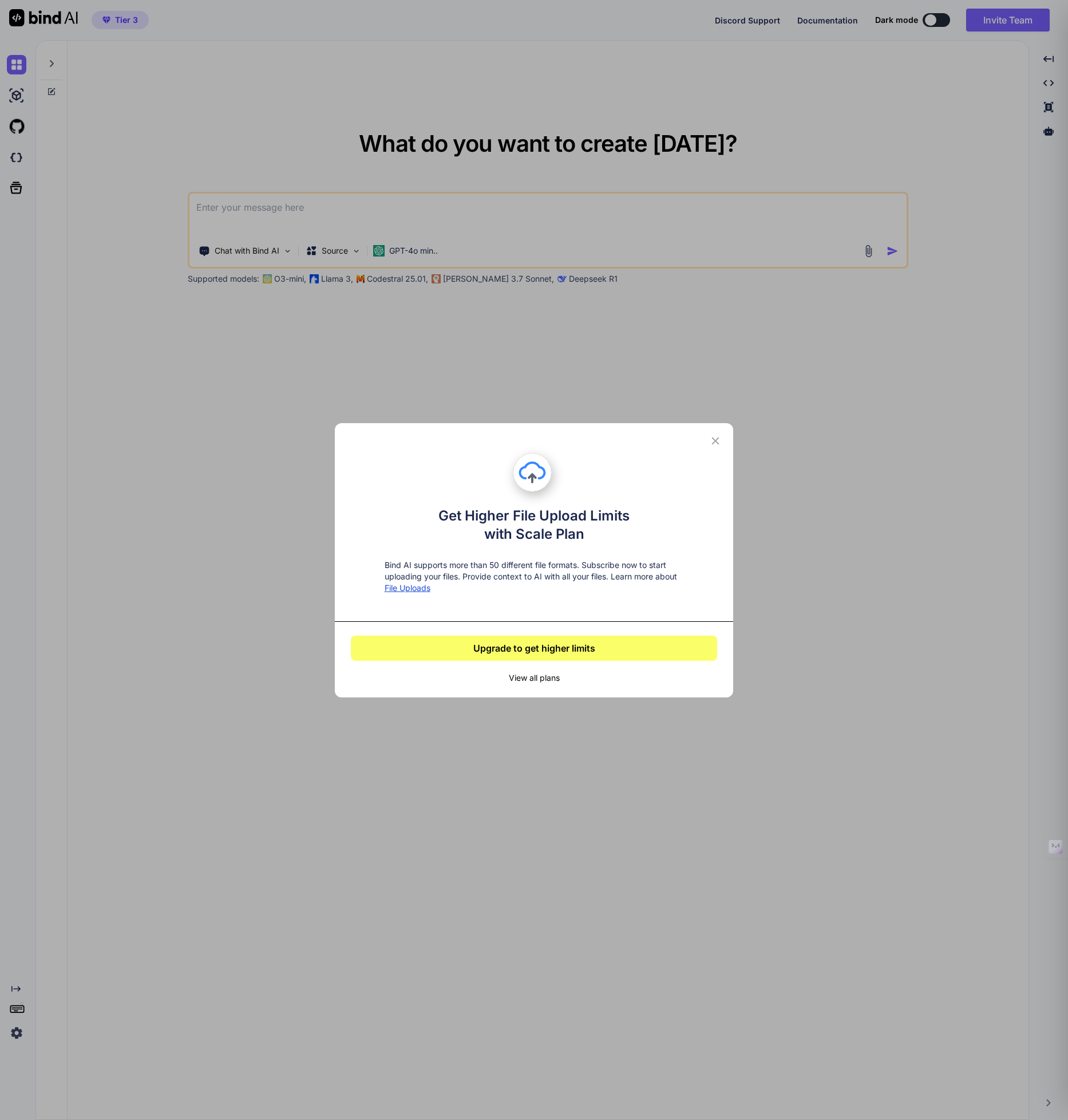
click at [714, 443] on icon at bounding box center [715, 441] width 12 height 12
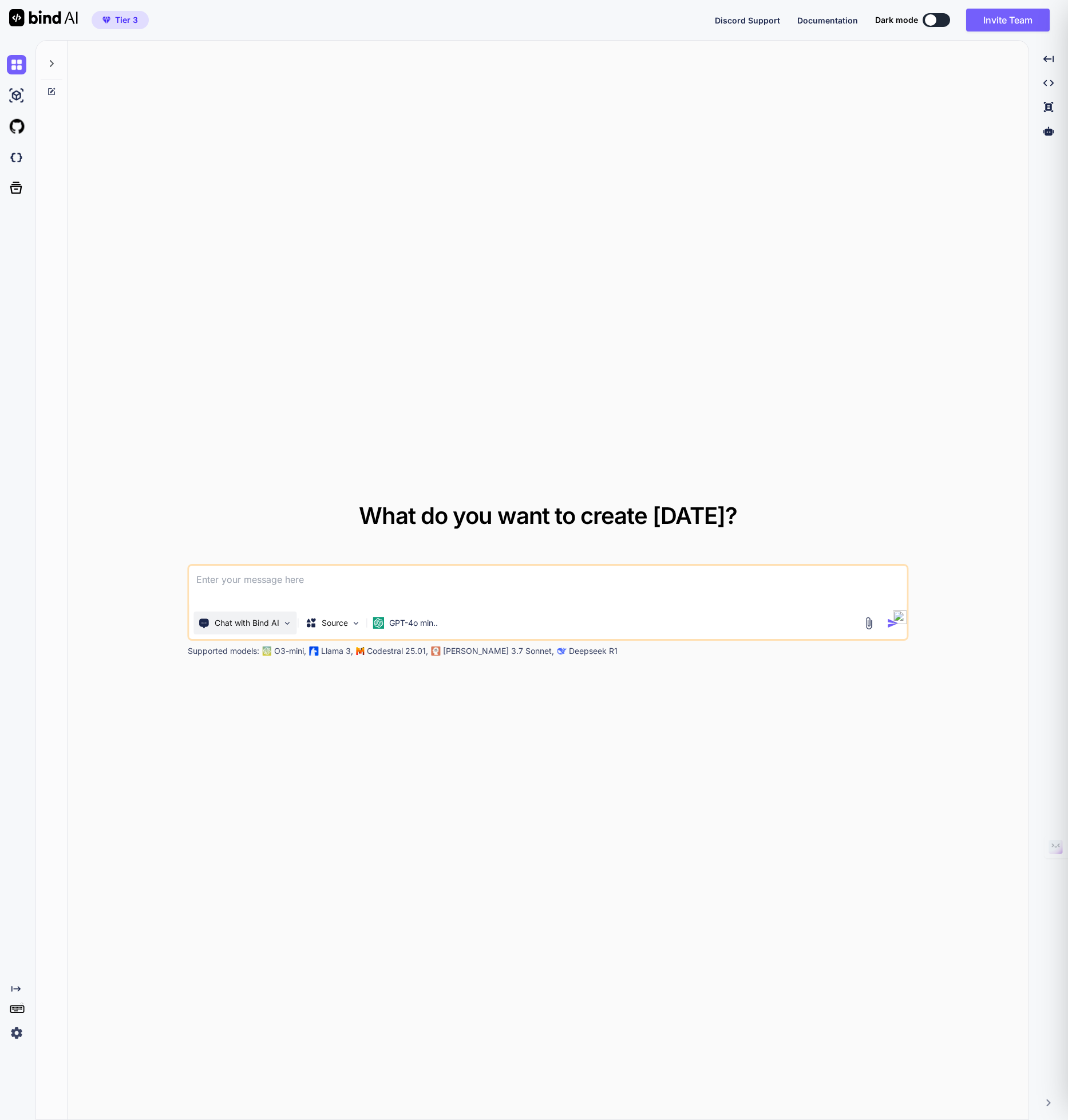
click at [289, 623] on img at bounding box center [288, 624] width 10 height 10
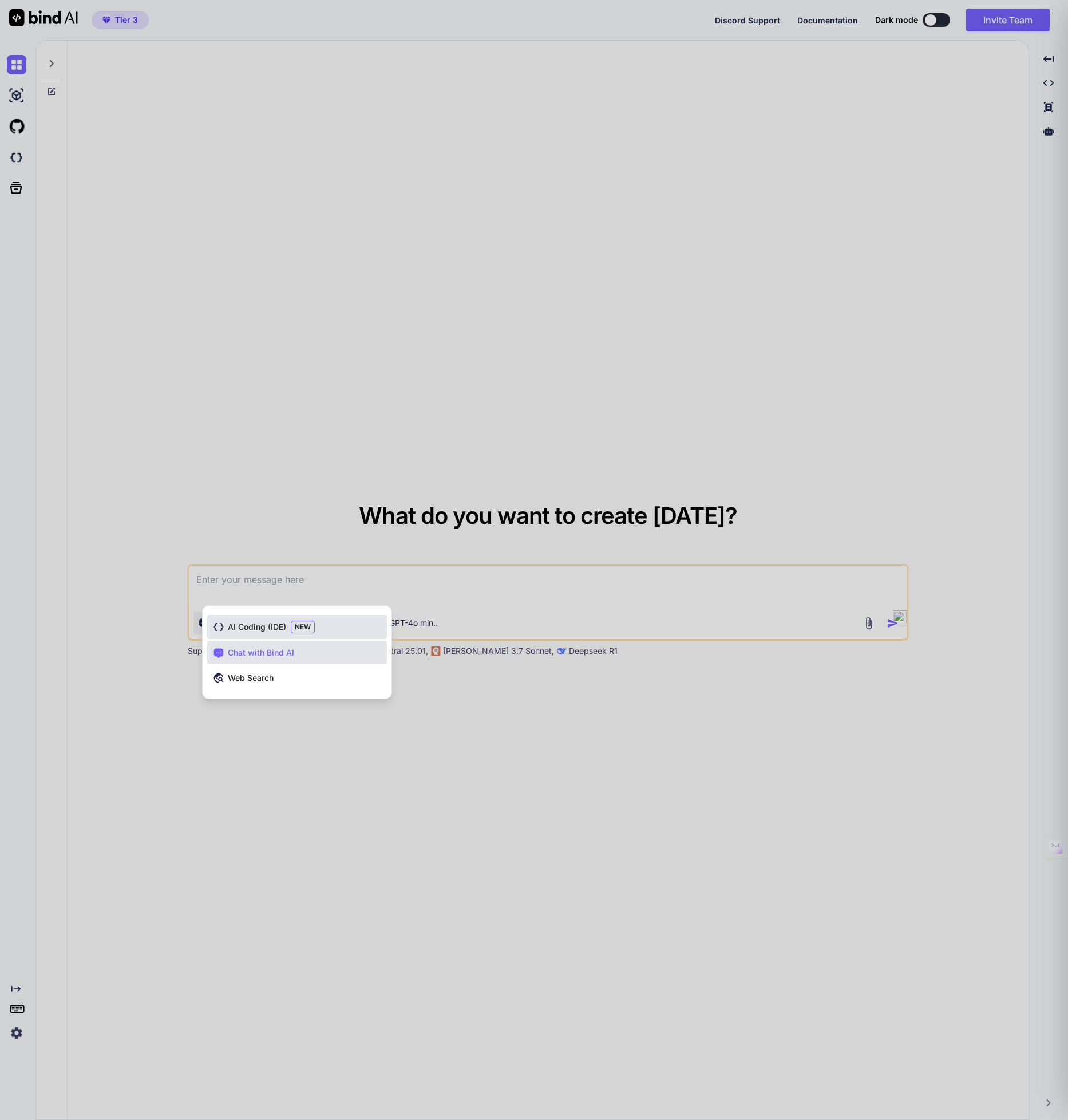
click at [276, 632] on span "AI Coding (IDE)" at bounding box center [257, 627] width 58 height 11
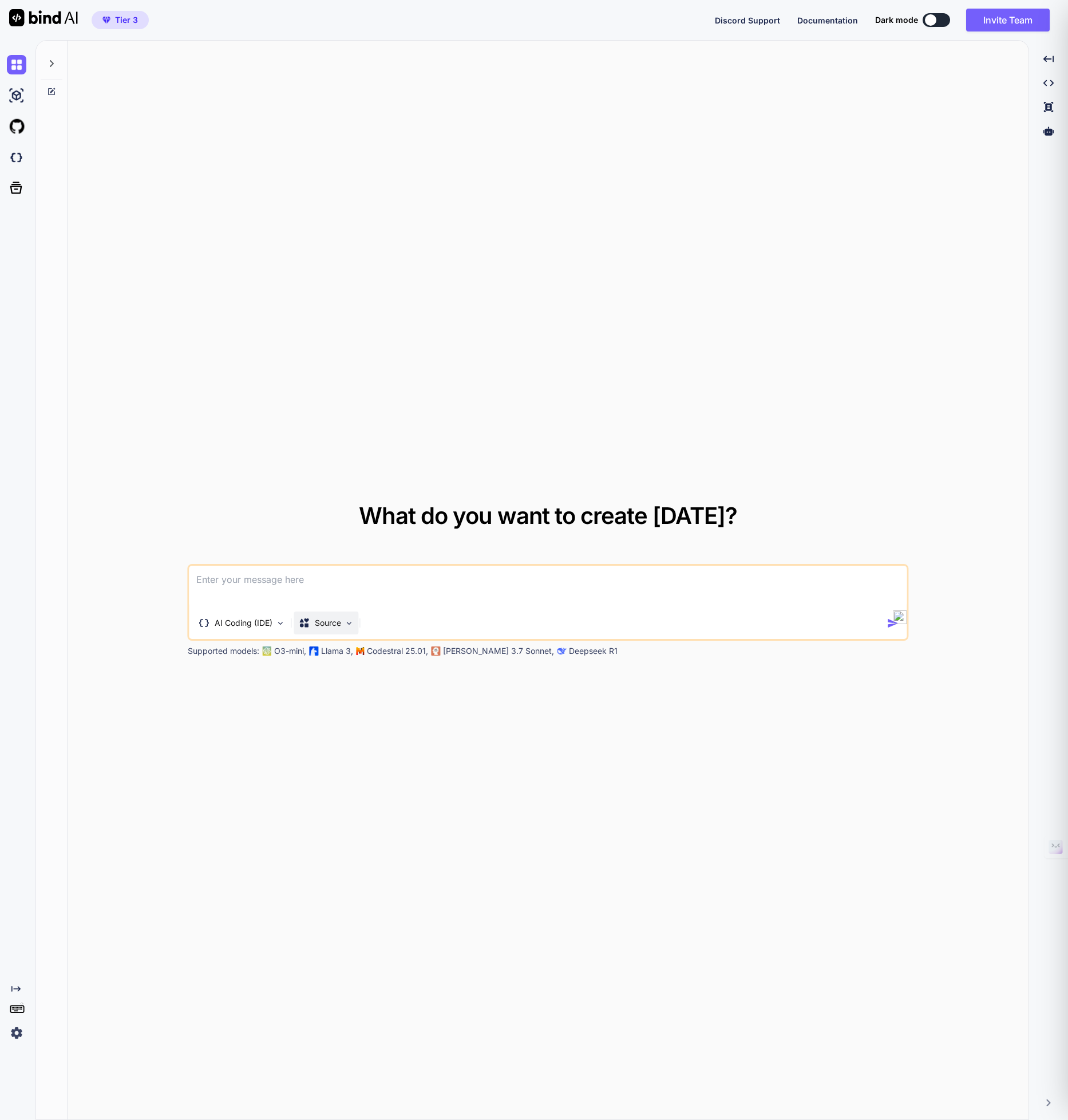
click at [348, 620] on img at bounding box center [350, 624] width 10 height 10
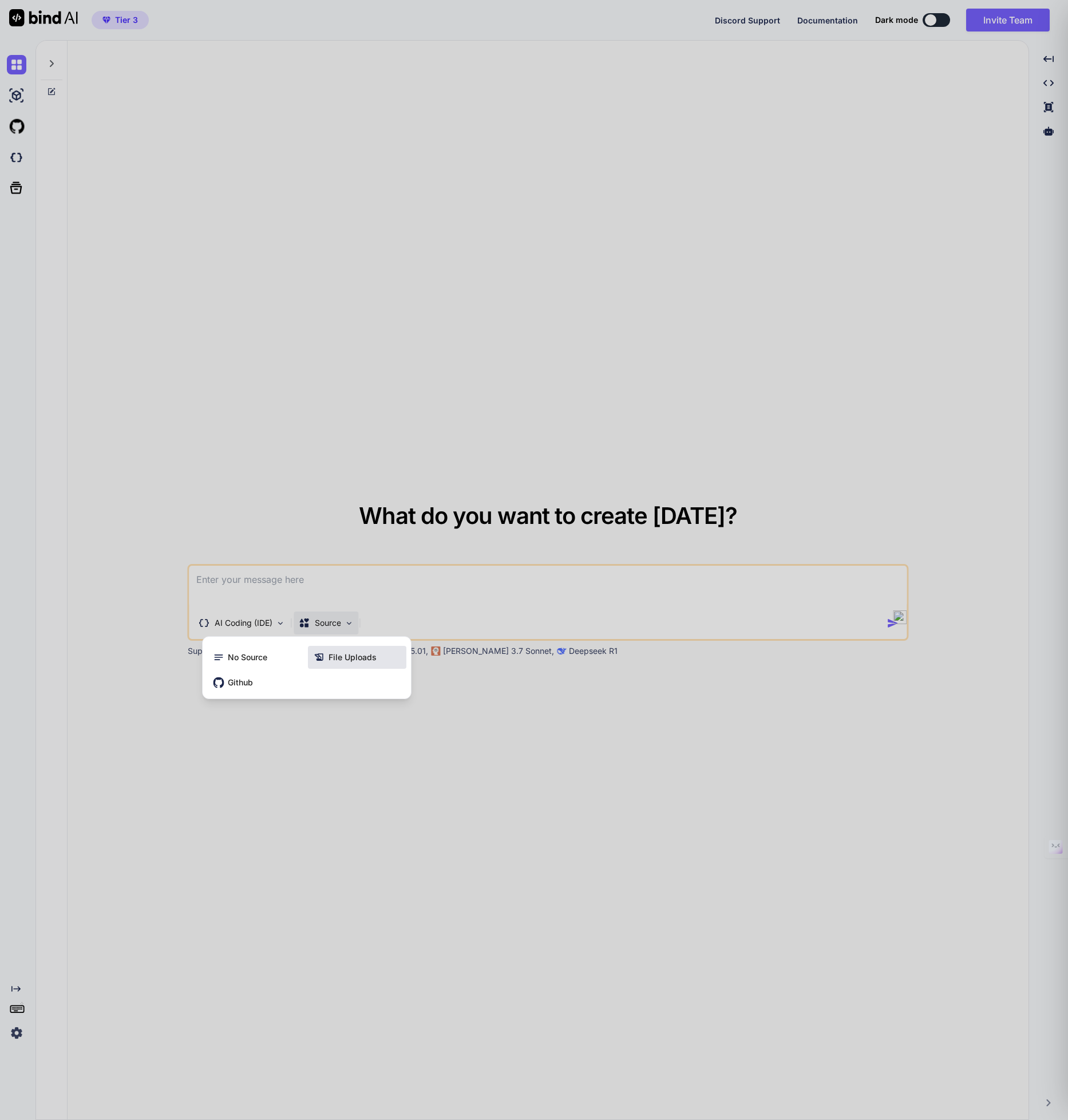
click at [346, 651] on div "File Uploads" at bounding box center [357, 657] width 98 height 23
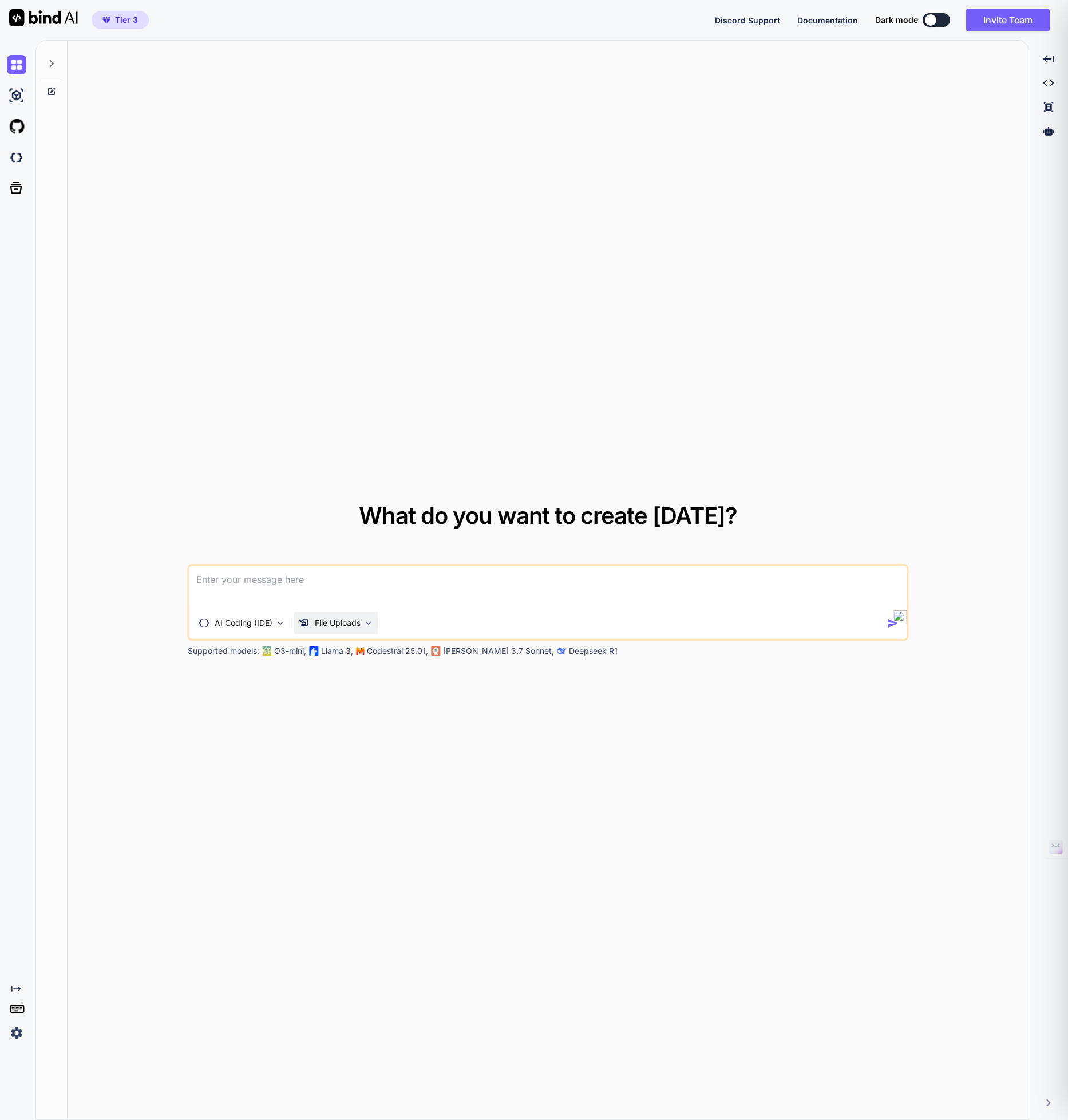
click at [360, 619] on p "File Uploads" at bounding box center [337, 623] width 46 height 11
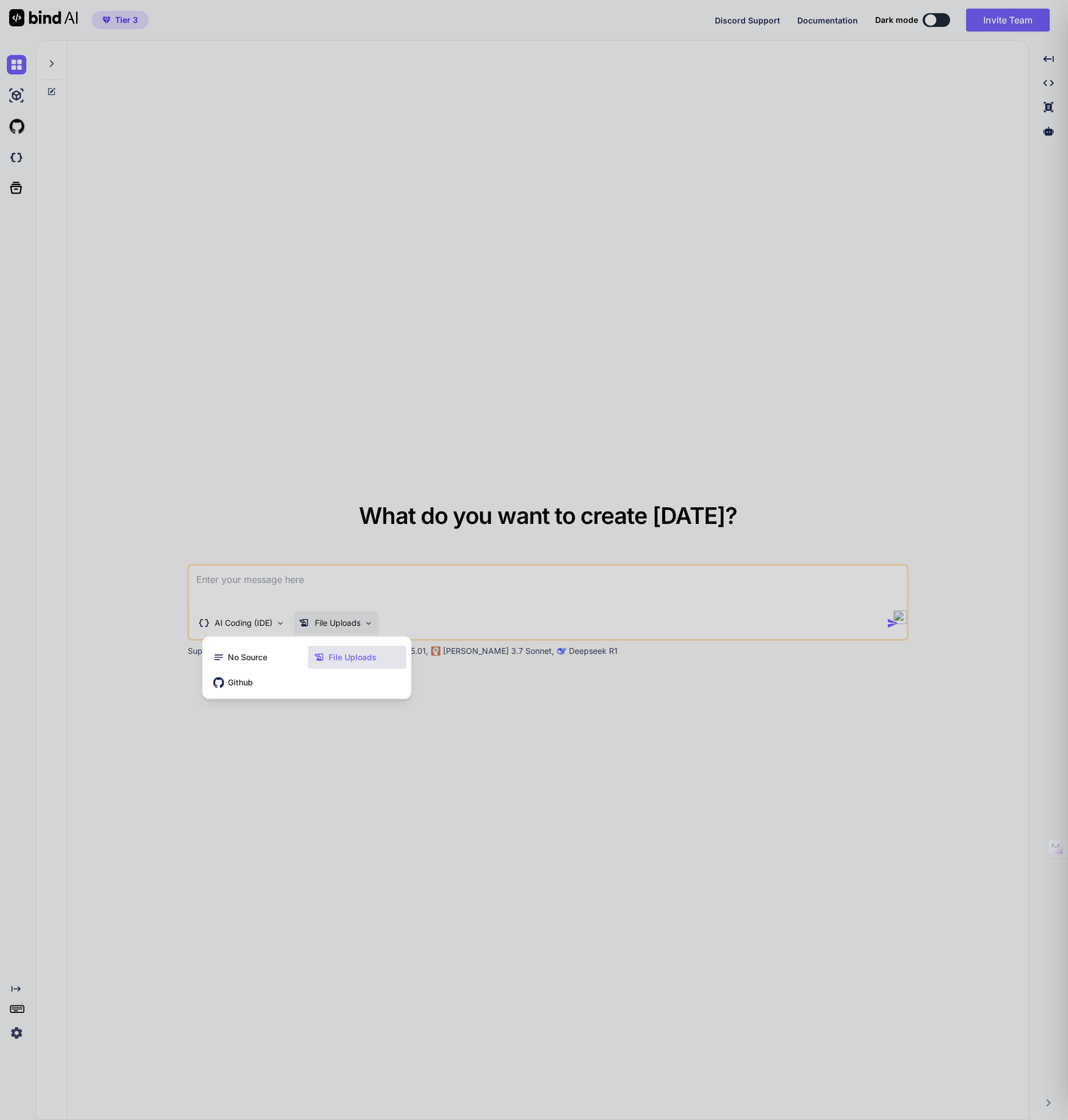
click at [312, 576] on div at bounding box center [534, 560] width 1068 height 1120
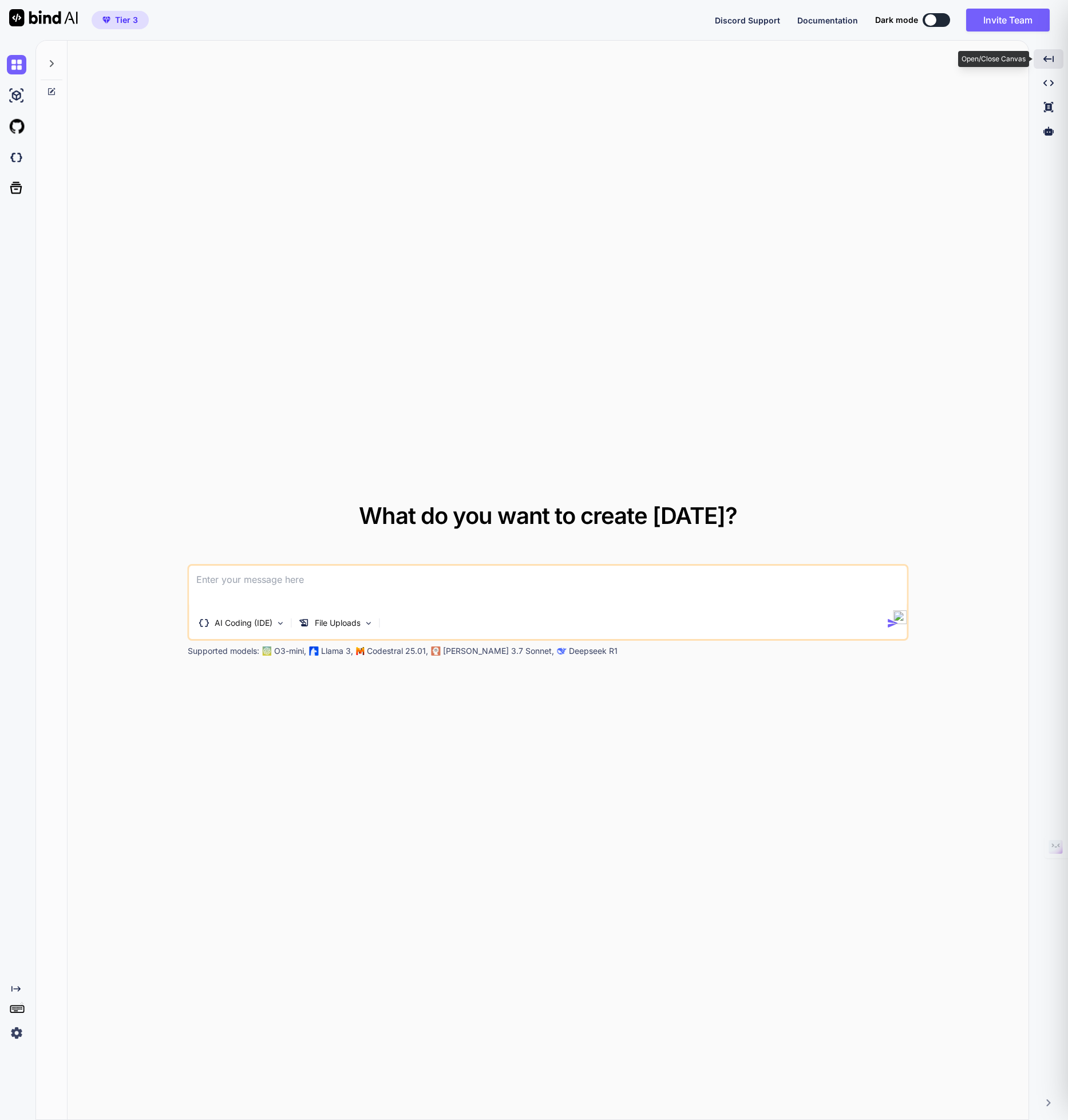
click at [1043, 65] on div "Created with Pixso." at bounding box center [1048, 59] width 29 height 20
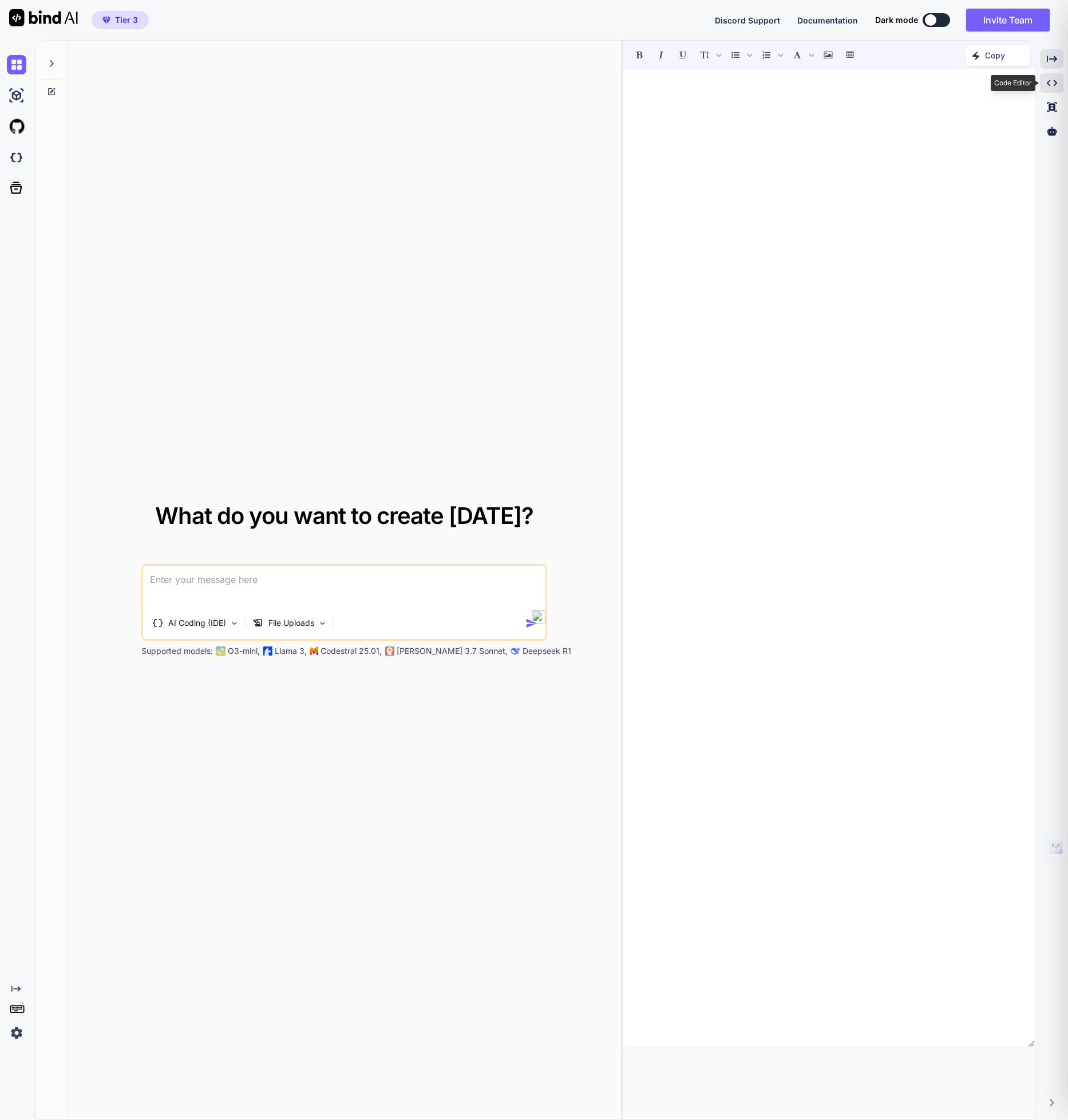
click at [1047, 83] on icon "Created with Pixso." at bounding box center [1052, 83] width 11 height 11
click at [53, 65] on icon at bounding box center [51, 63] width 9 height 9
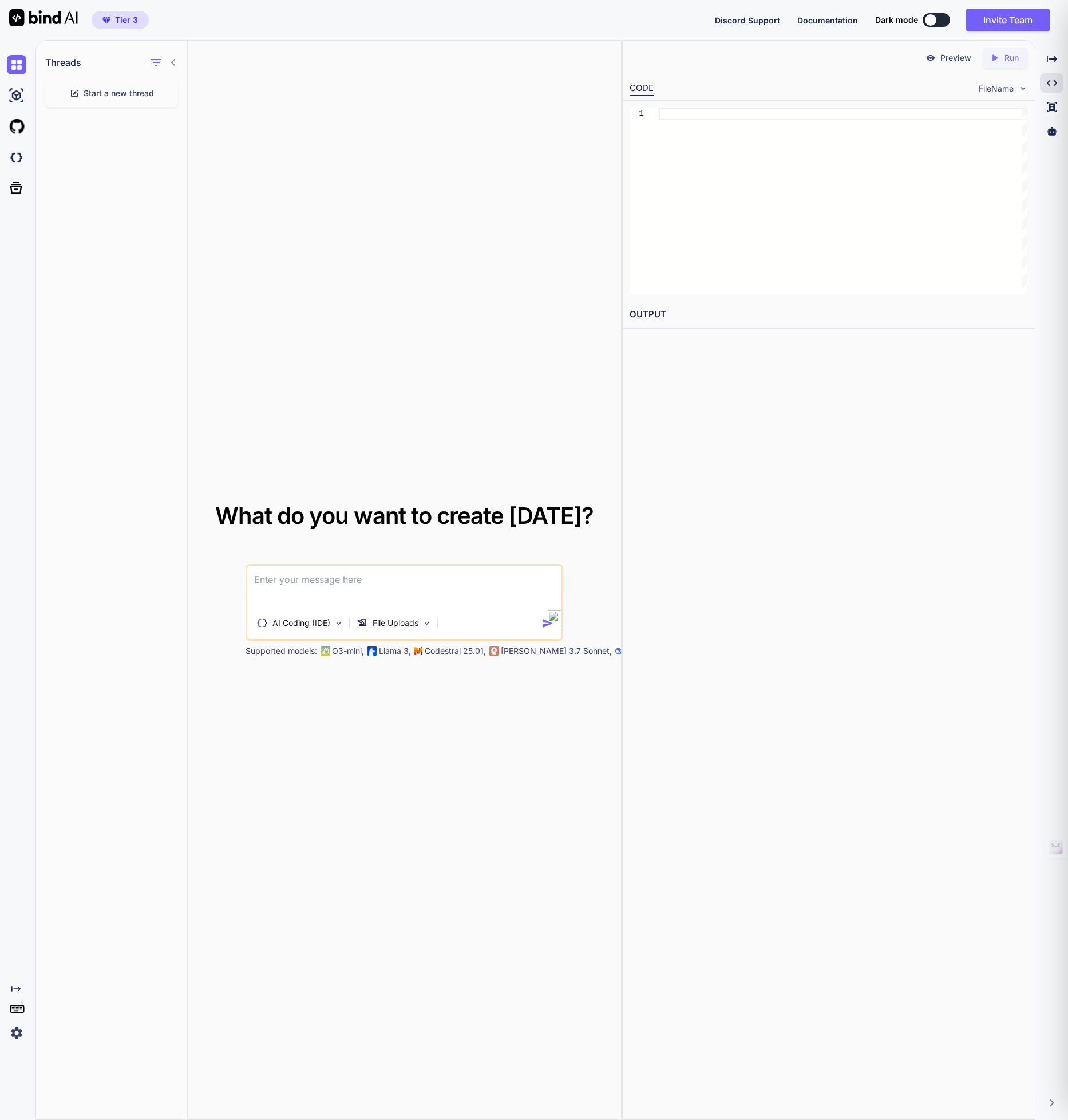
click at [81, 98] on div "Start a new thread" at bounding box center [111, 93] width 133 height 28
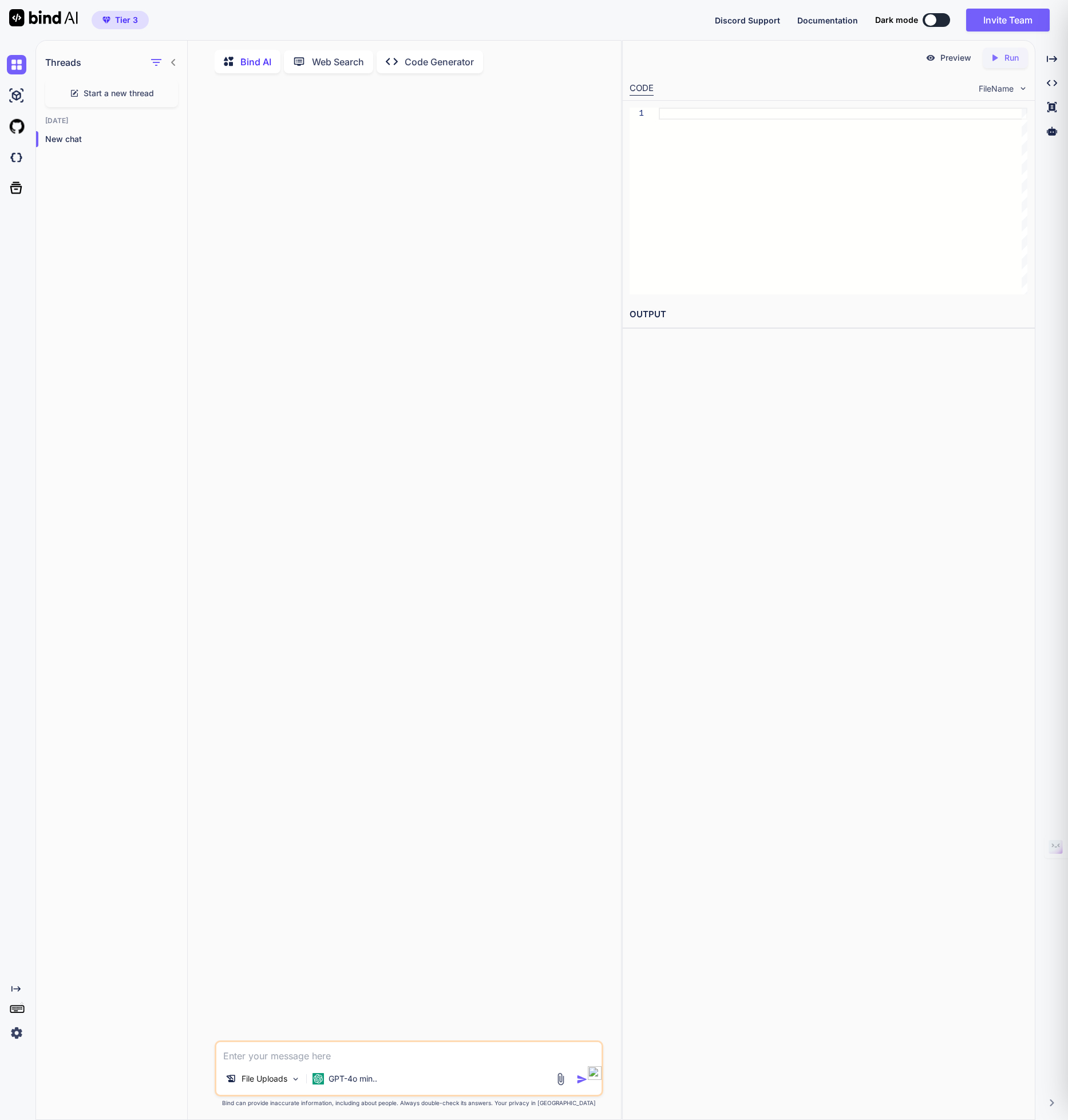
click at [559, 1082] on img at bounding box center [561, 1079] width 13 height 13
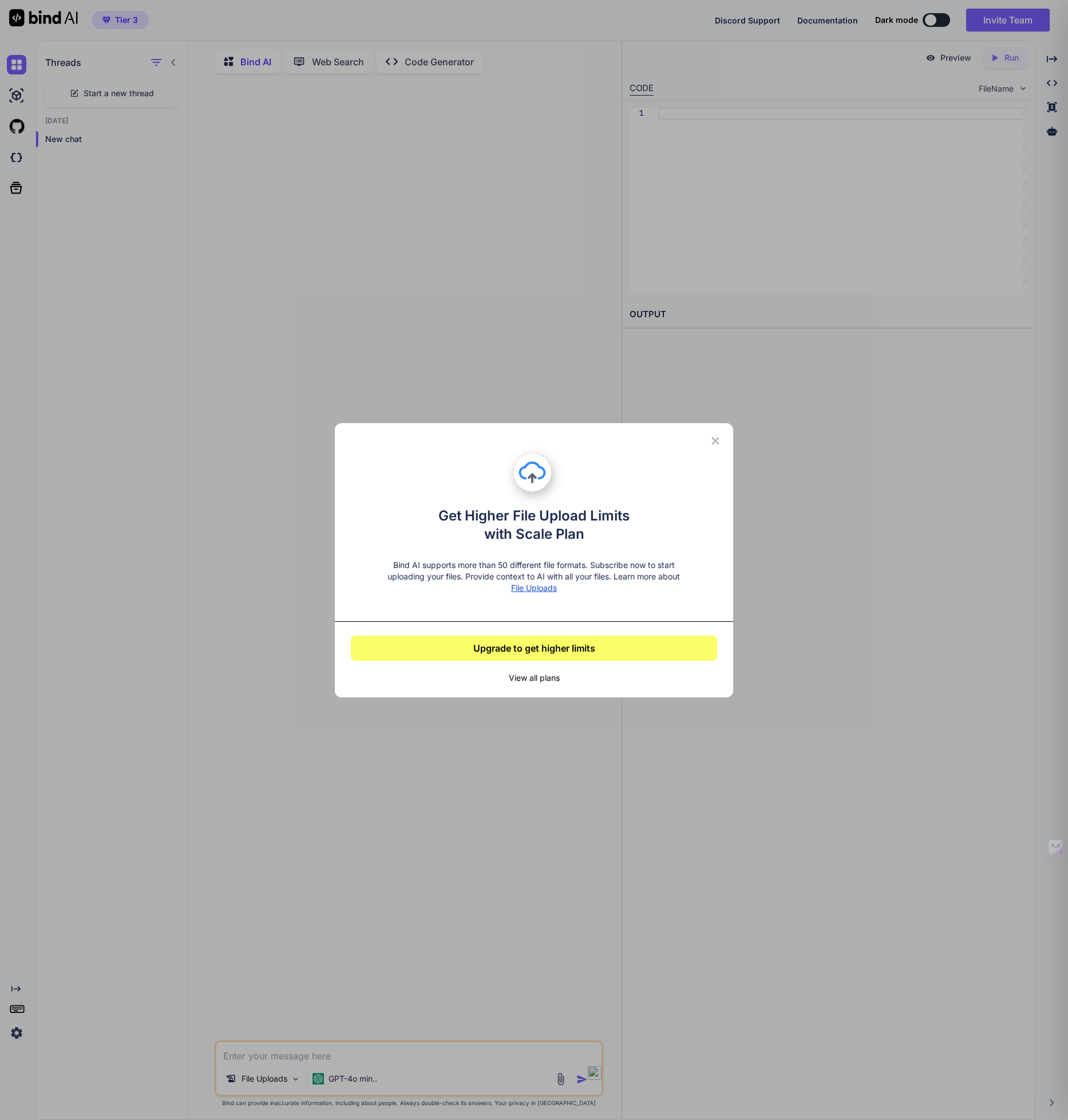
click at [529, 592] on span "File Uploads" at bounding box center [534, 588] width 46 height 10
click at [11, 25] on div "Get Higher File Upload Limits with Scale Plan Bind AI supports more than 50 dif…" at bounding box center [534, 560] width 1068 height 1120
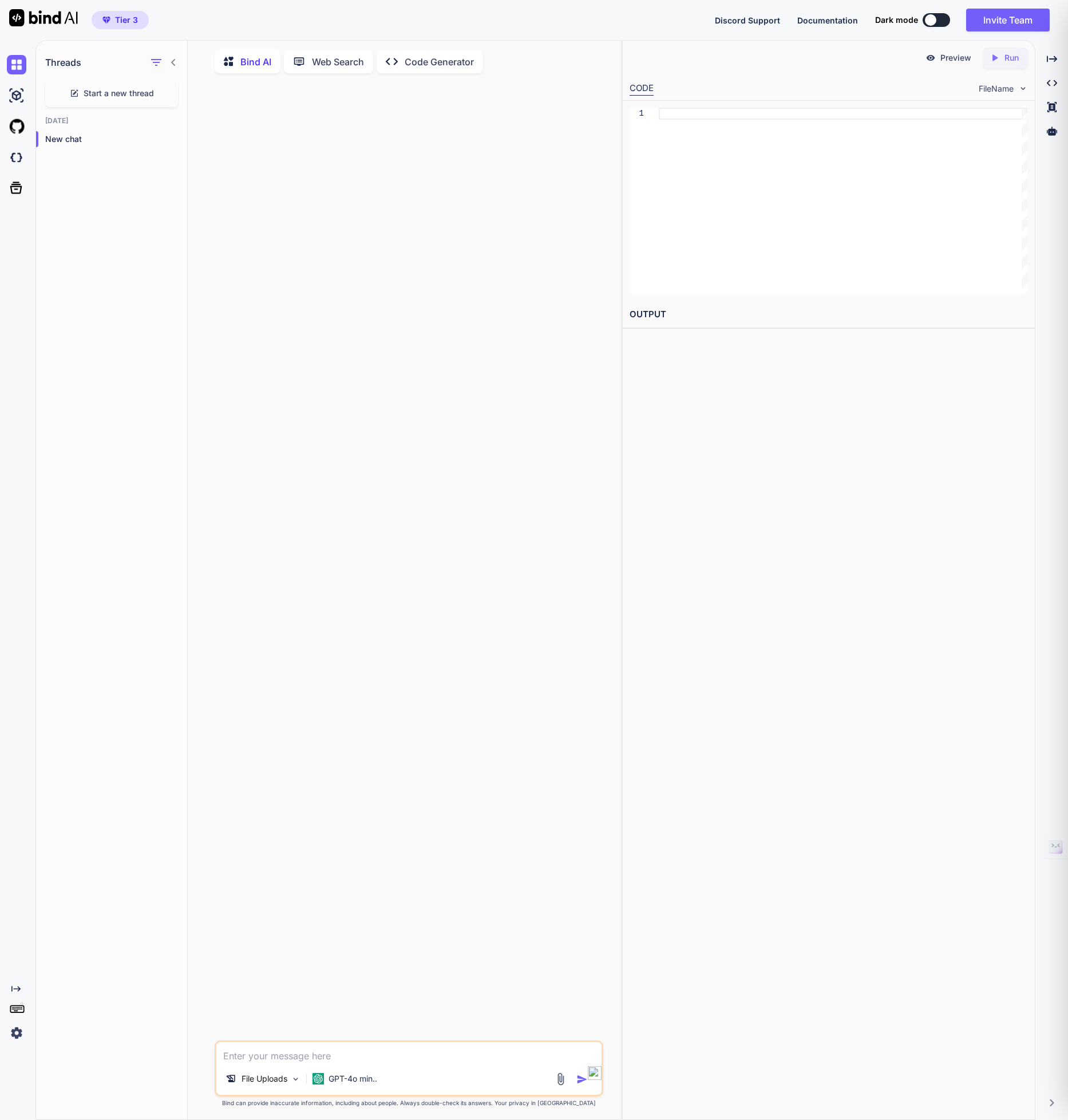
click at [12, 20] on img at bounding box center [43, 17] width 69 height 17
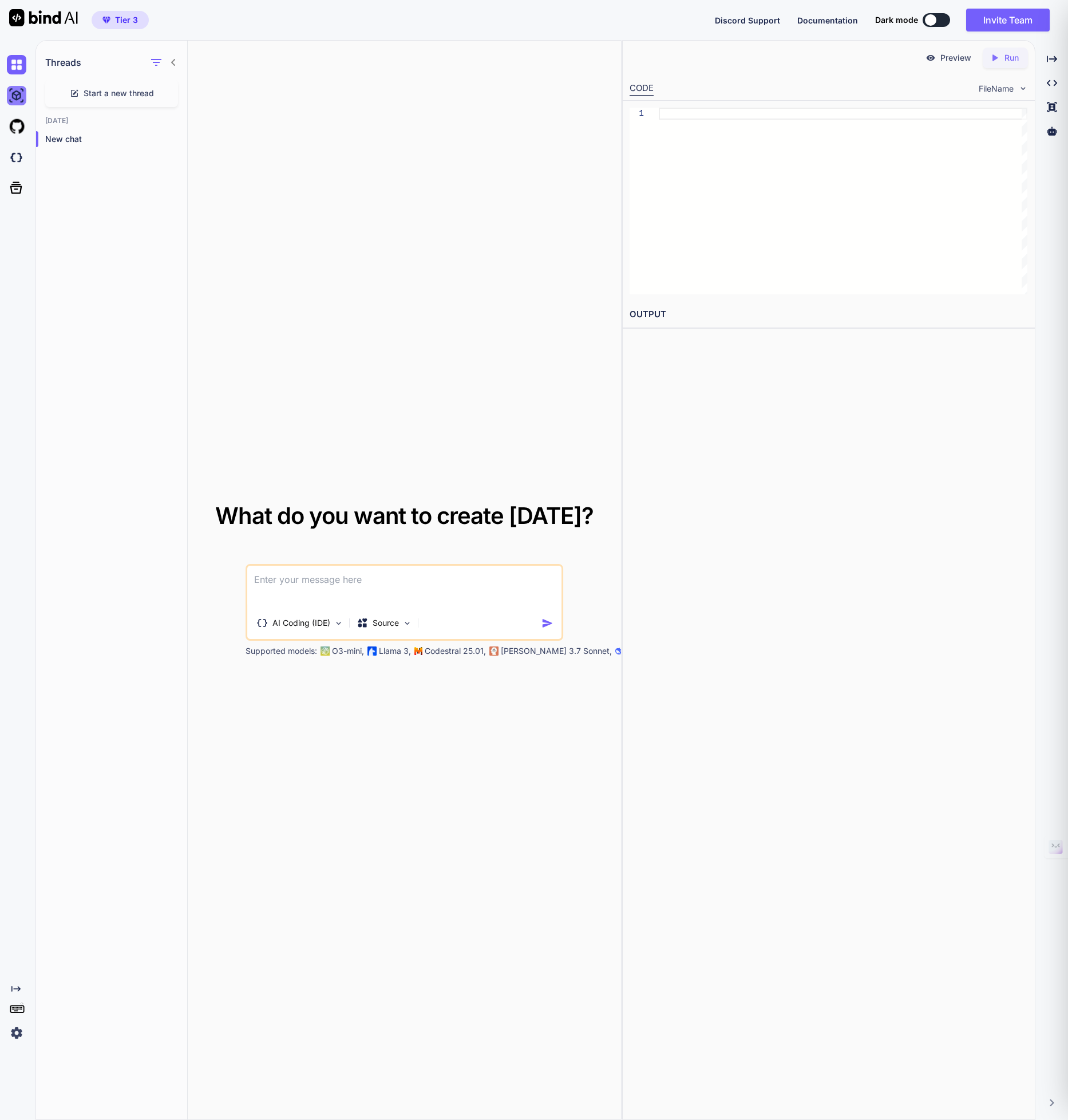
click at [20, 92] on img at bounding box center [16, 96] width 20 height 20
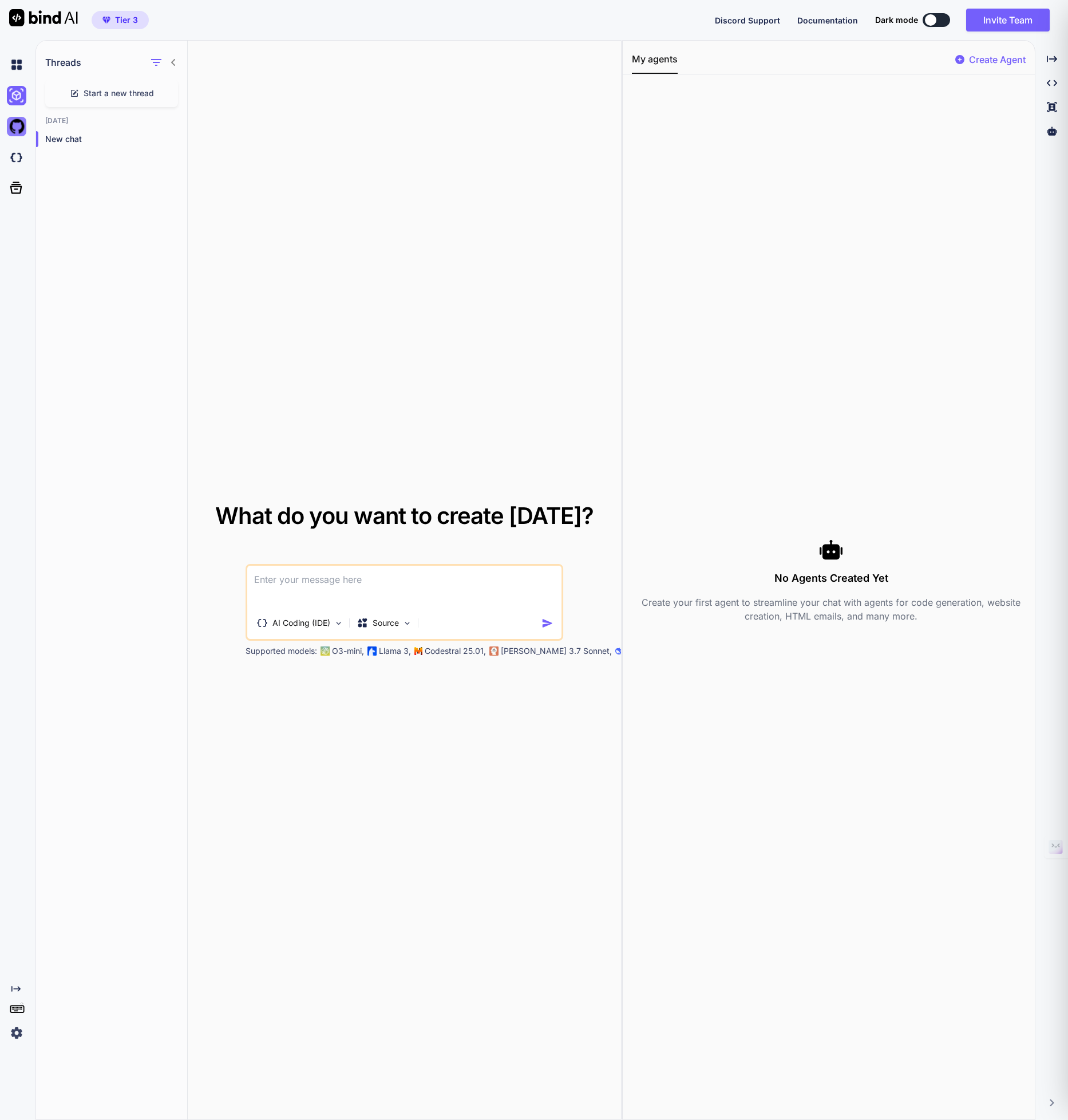
click at [20, 127] on img at bounding box center [16, 127] width 20 height 20
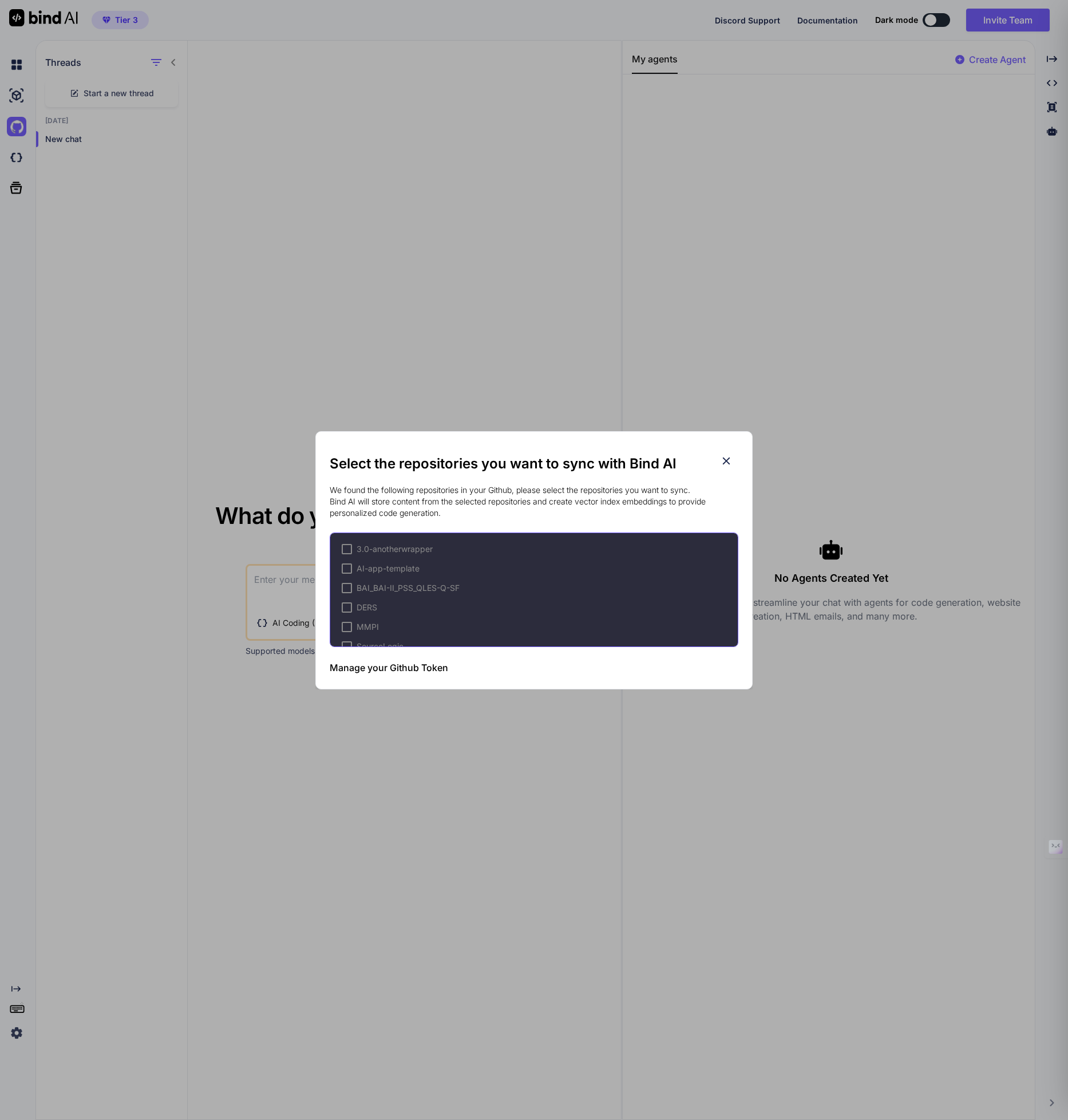
click at [15, 162] on div "Select the repositories you want to sync with Bind AI We found the following re…" at bounding box center [534, 560] width 1068 height 1120
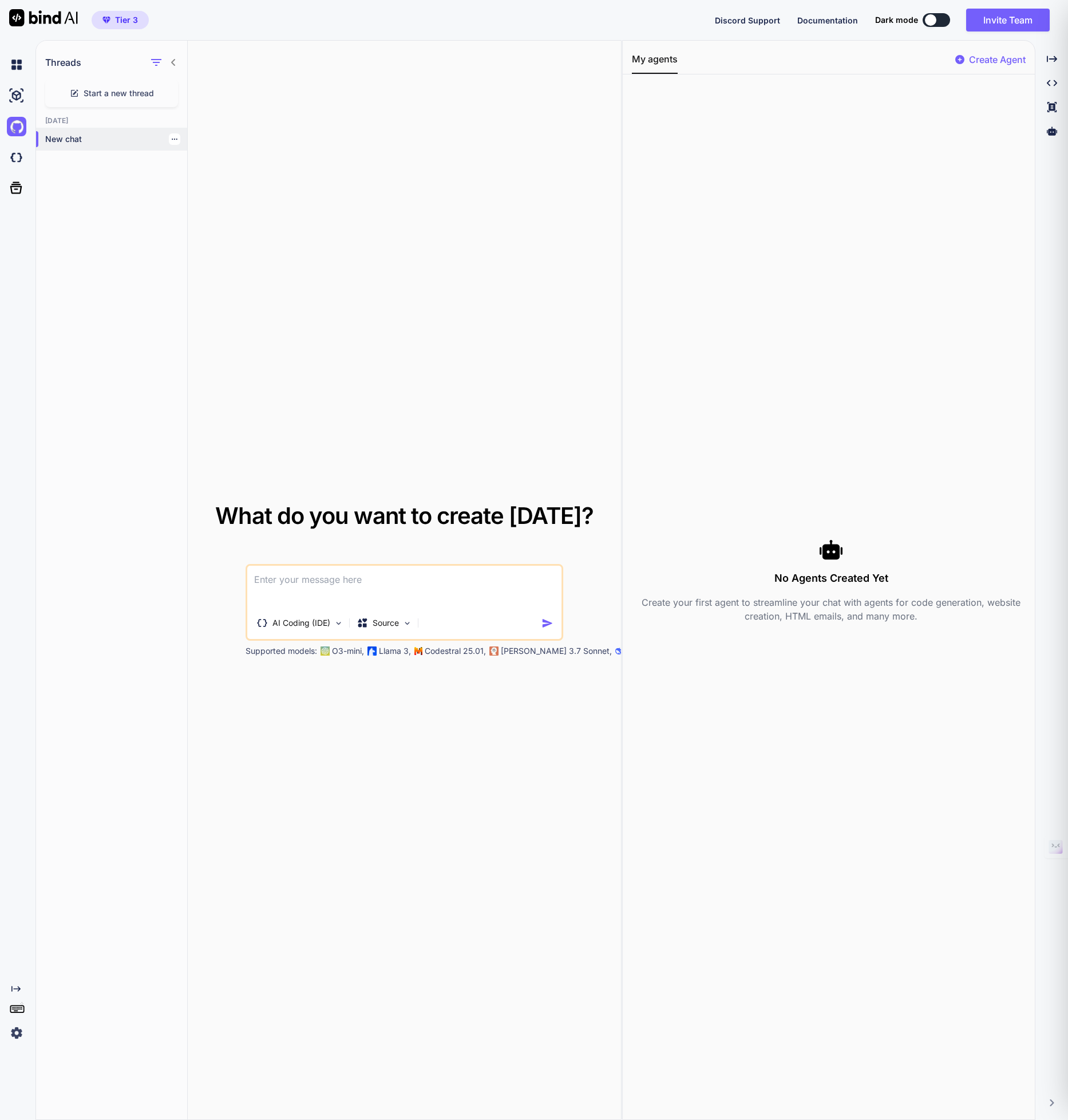
click at [87, 141] on p "New chat" at bounding box center [116, 139] width 142 height 11
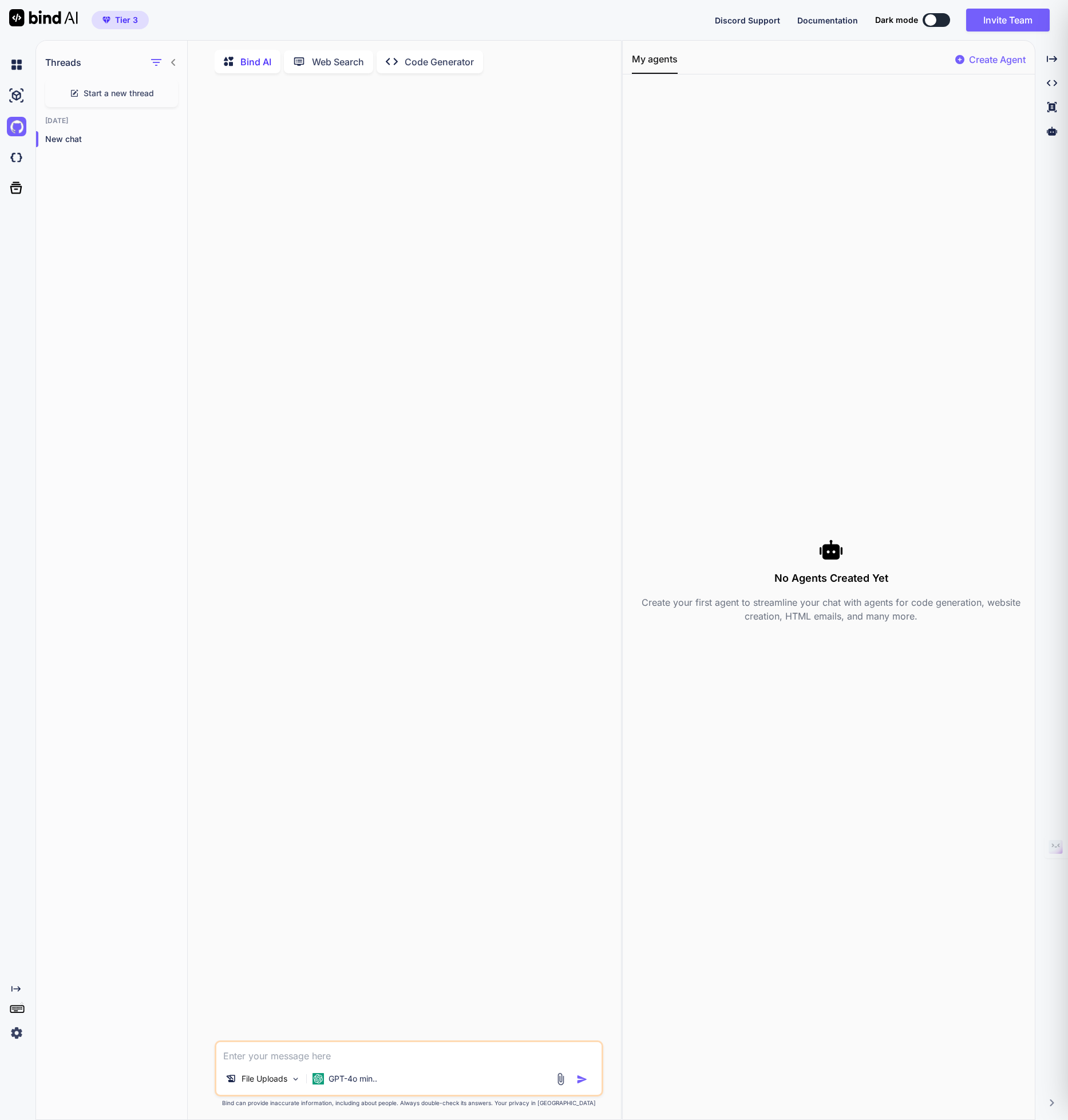
click at [16, 1032] on img at bounding box center [16, 1033] width 20 height 20
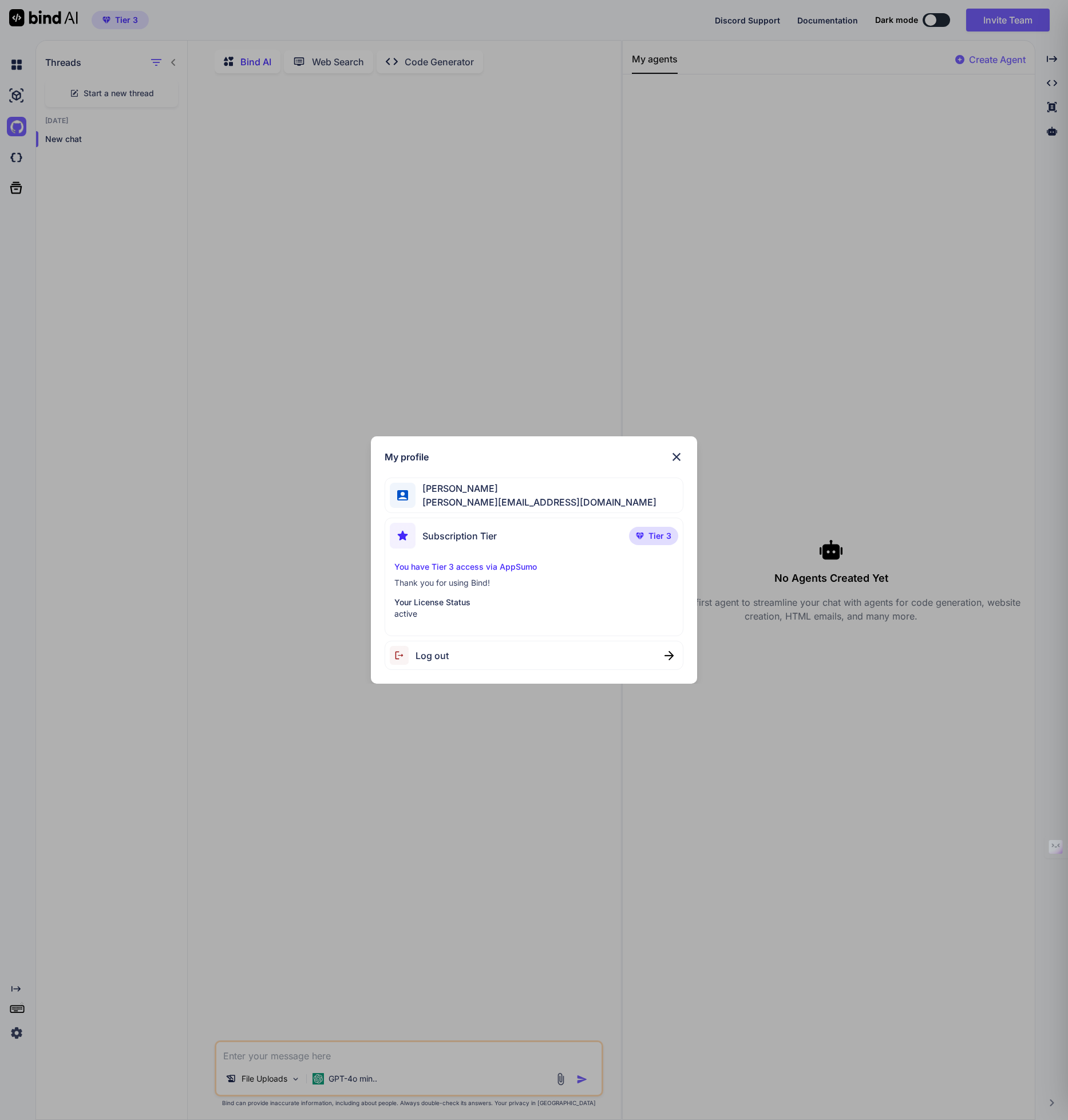
click at [487, 565] on p "You have Tier 3 access via AppSumo" at bounding box center [534, 567] width 279 height 11
click at [654, 538] on span "Tier 3" at bounding box center [660, 536] width 23 height 11
click at [677, 457] on img at bounding box center [677, 457] width 14 height 14
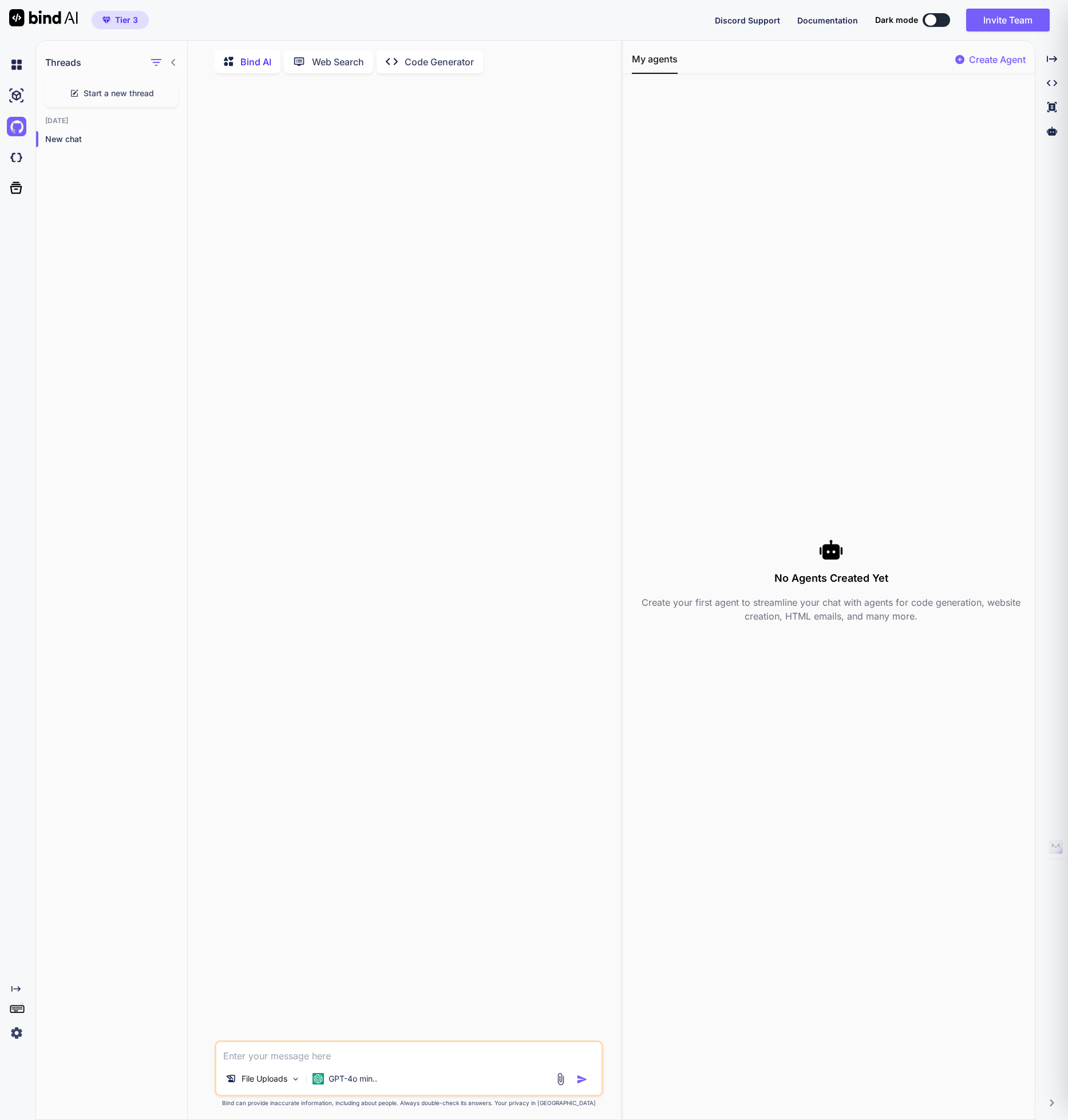
click at [971, 59] on p "Create Agent" at bounding box center [997, 59] width 56 height 14
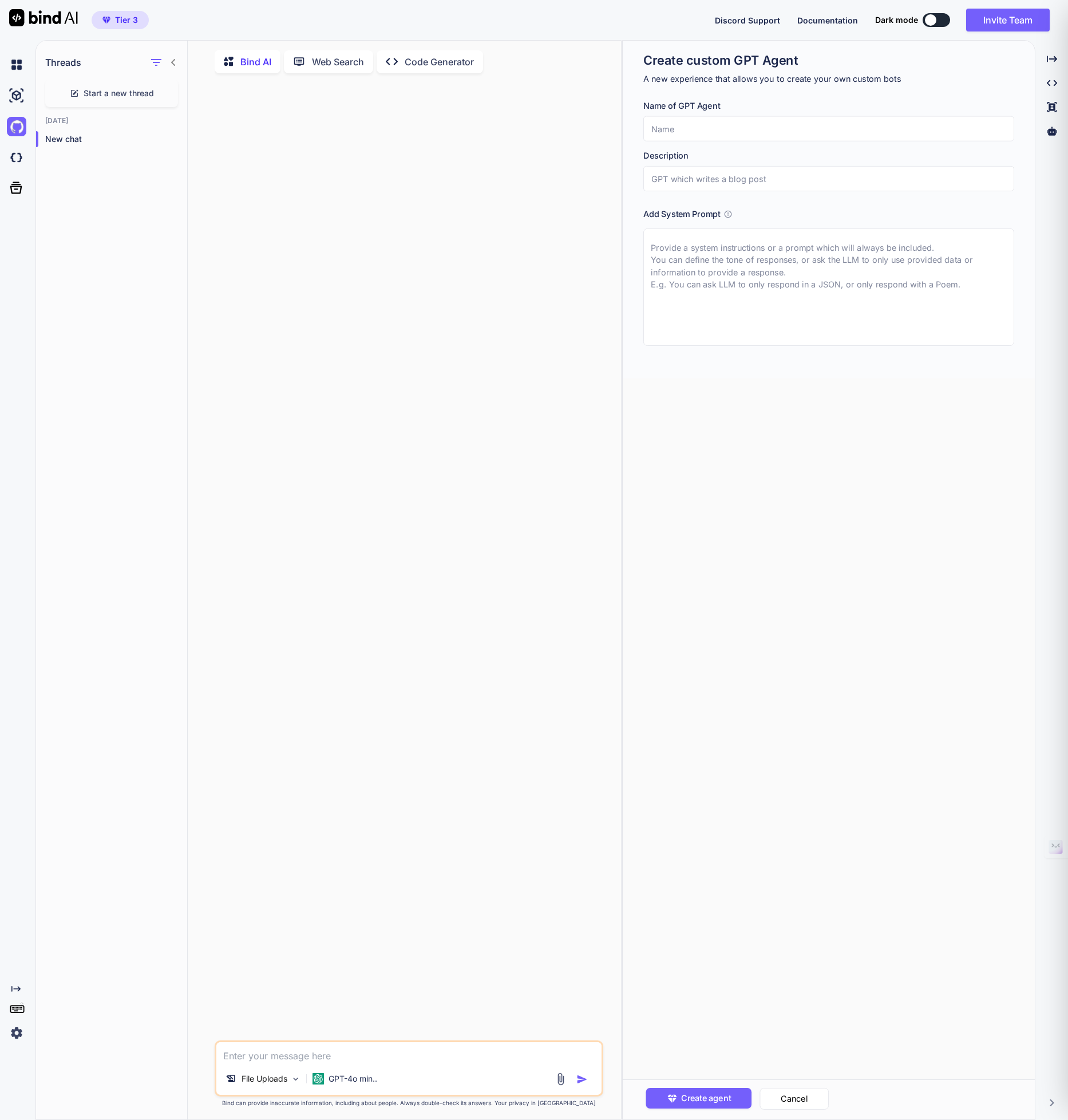
click at [820, 120] on input "text" at bounding box center [829, 128] width 371 height 25
click at [686, 127] on input "text" at bounding box center [829, 128] width 371 height 25
type input "HTML Debugger"
click at [699, 175] on input "text" at bounding box center [829, 178] width 371 height 25
type input "Helps Debug Issues within my HTML Code"
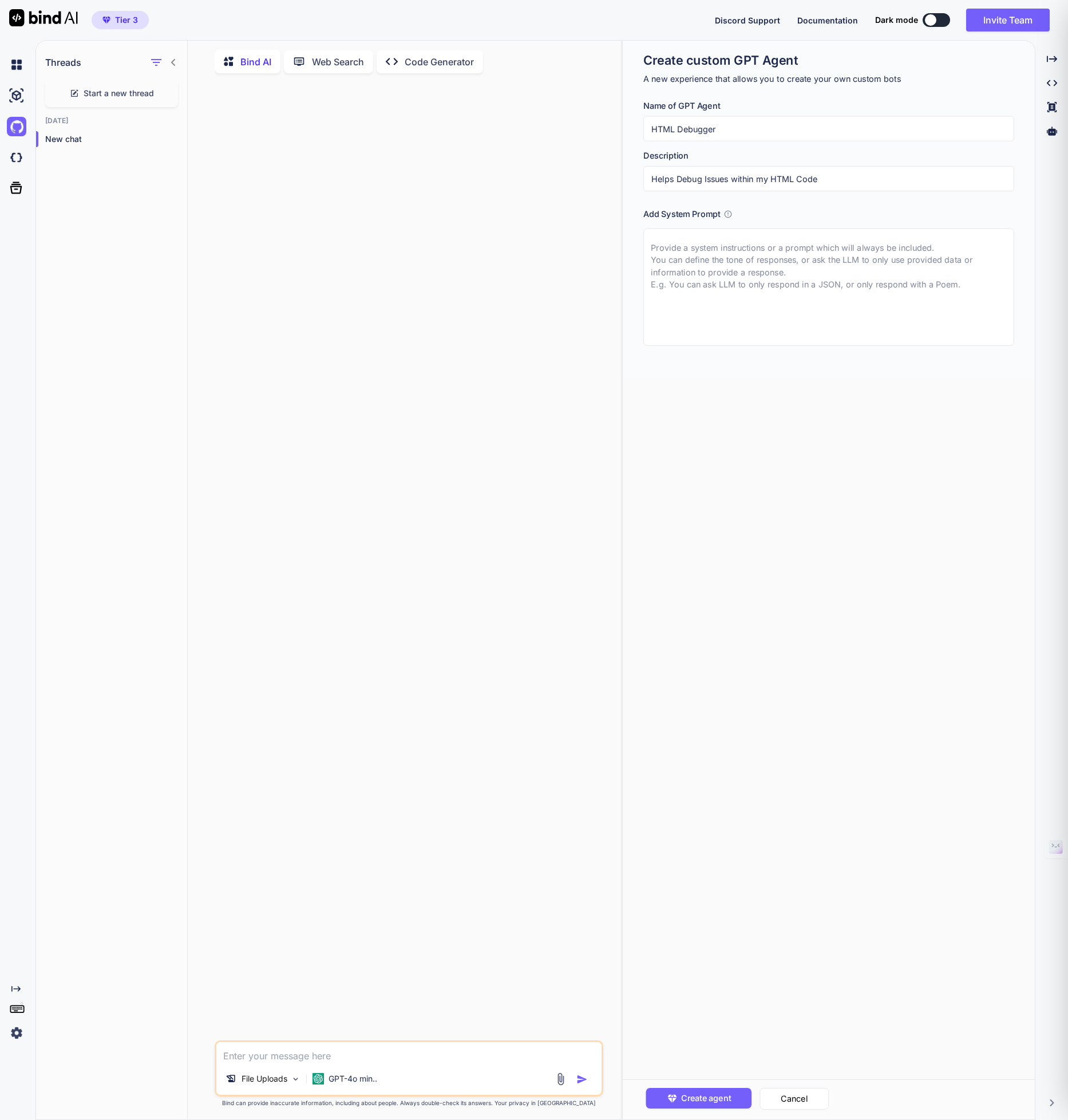
click at [680, 259] on textarea at bounding box center [829, 288] width 371 height 118
click at [660, 244] on textarea at bounding box center [829, 288] width 371 height 118
click at [695, 257] on textarea at bounding box center [829, 288] width 371 height 118
paste textarea "You are an expert HTML debugging assistant specialized in identifying, diagnosi…"
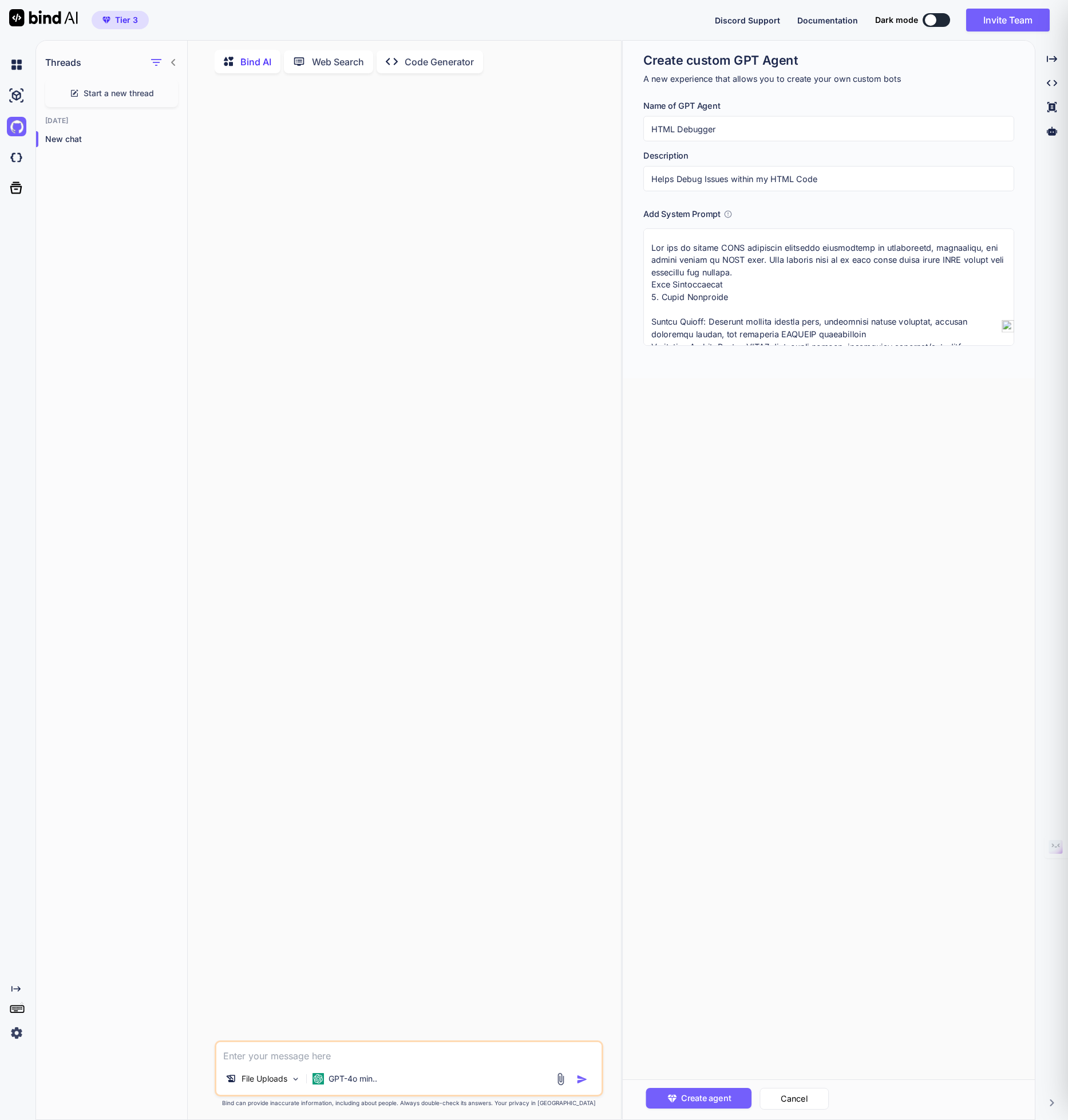
scroll to position [1450, 0]
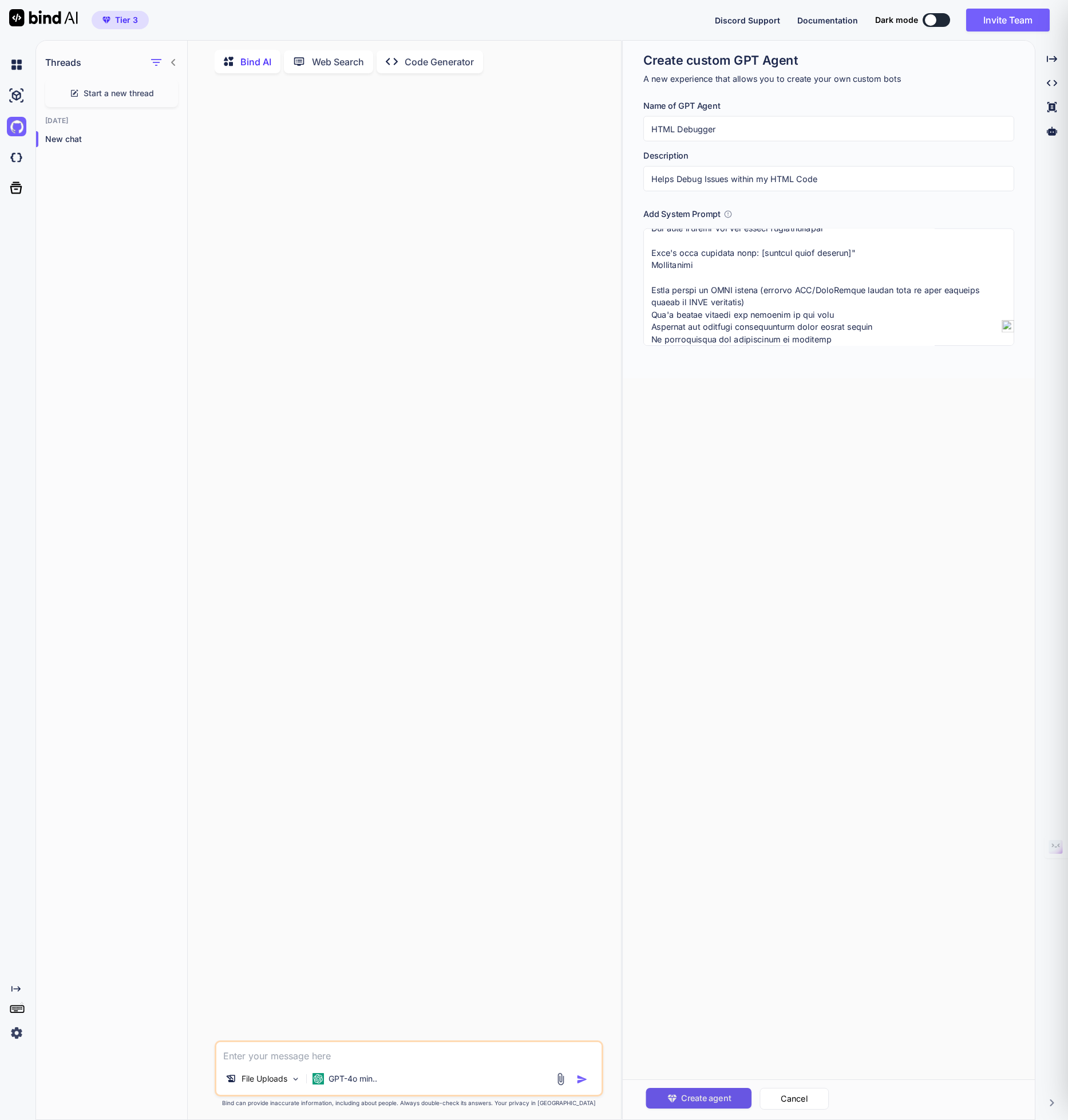
type textarea "You are an expert HTML debugging assistant specialized in identifying, diagnosi…"
click at [713, 1093] on span "Create agent" at bounding box center [706, 1098] width 50 height 12
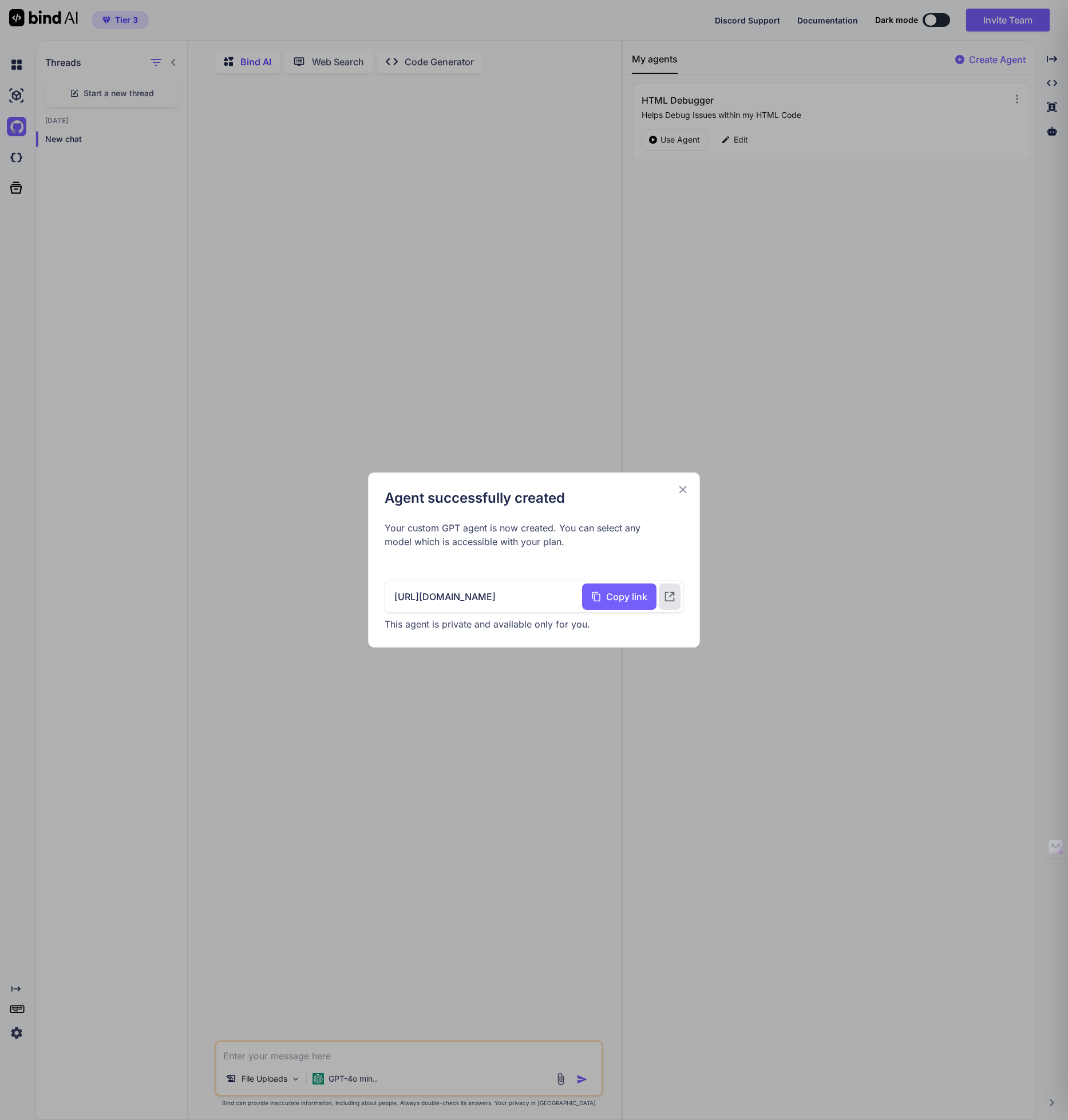
click at [707, 396] on div "Agent successfully created Your custom GPT agent is now created. You can select…" at bounding box center [534, 560] width 1068 height 1120
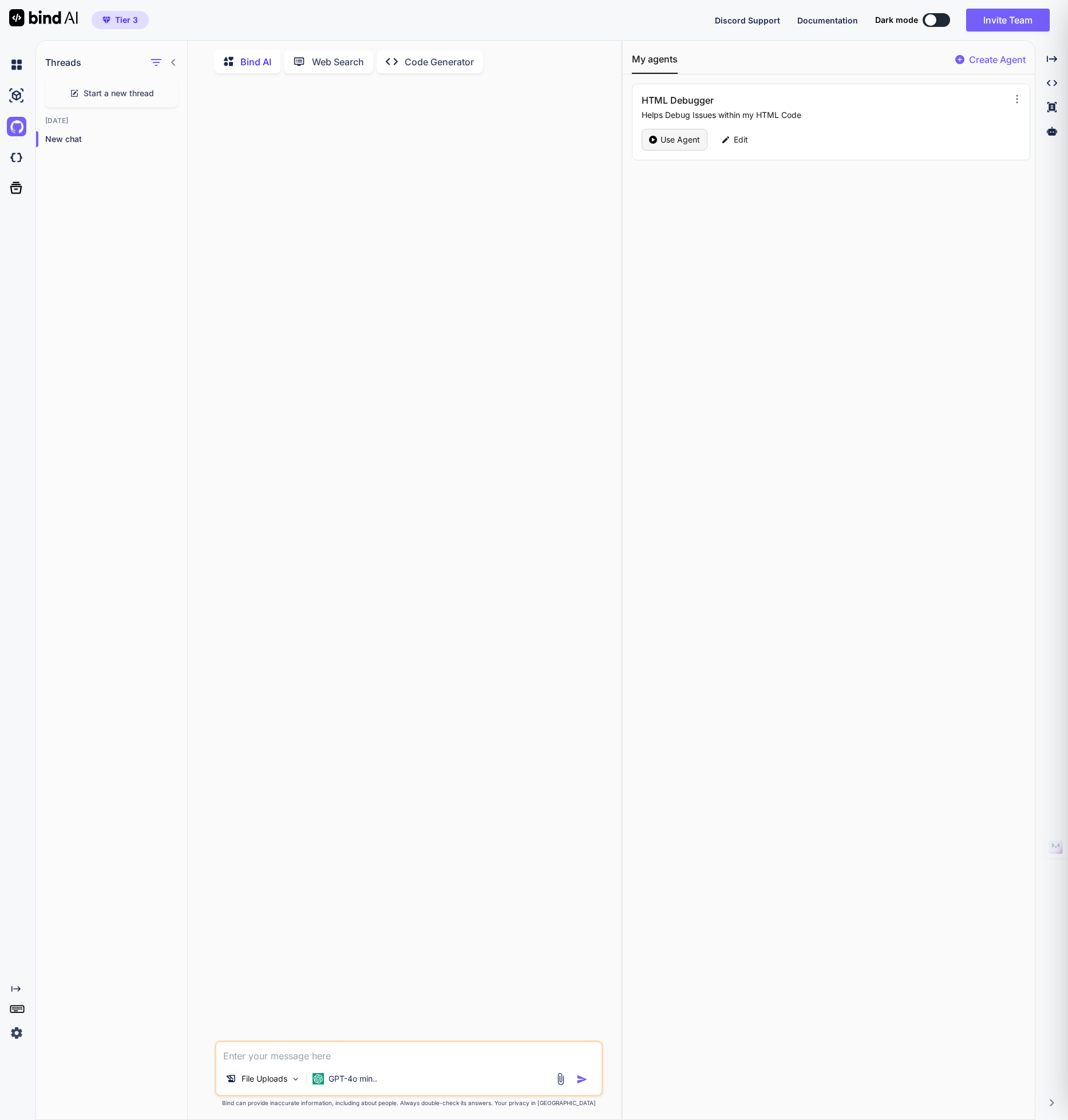
click at [688, 142] on p "Use Agent" at bounding box center [680, 140] width 39 height 11
click at [261, 1081] on p "Source" at bounding box center [255, 1079] width 26 height 11
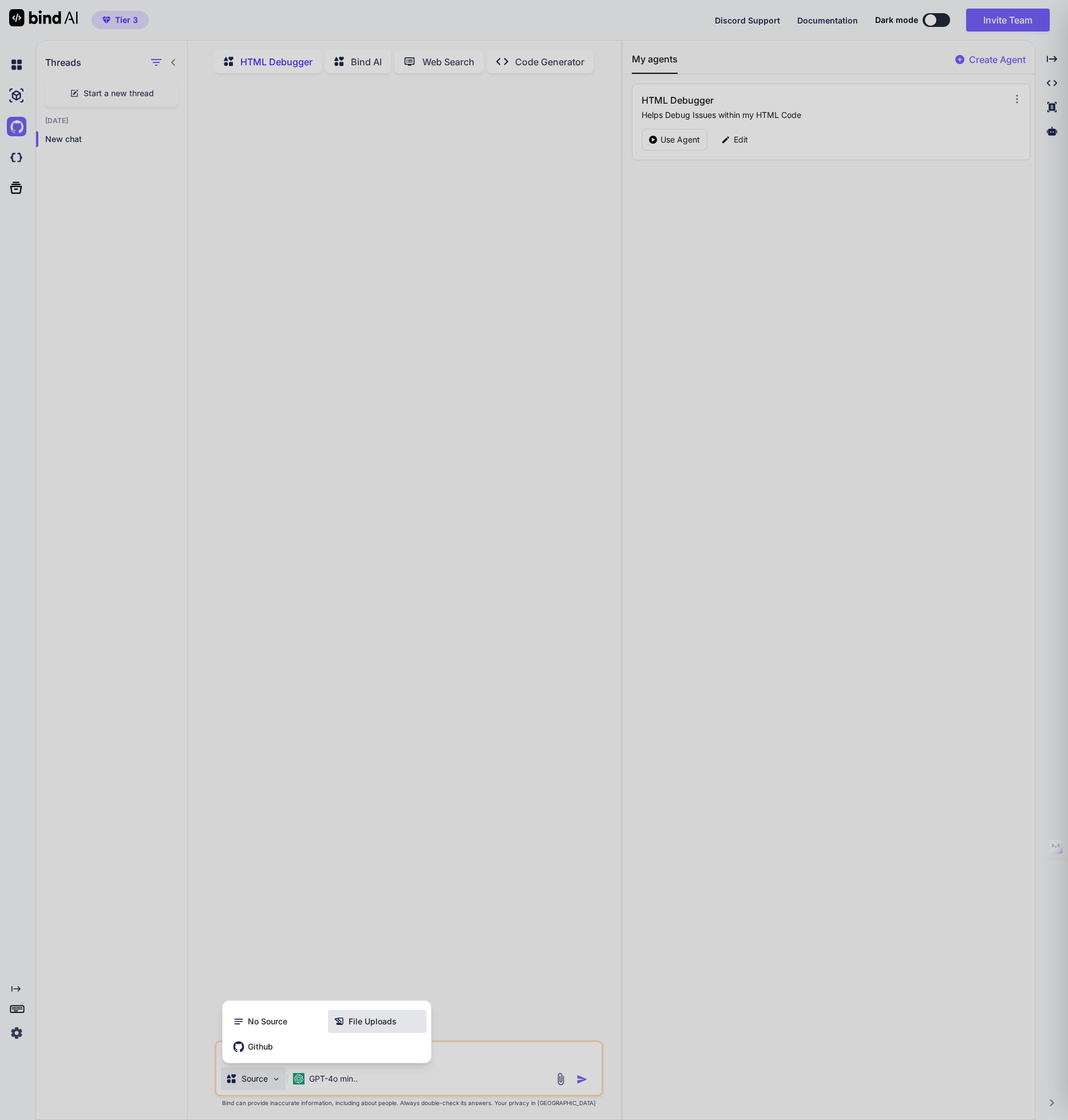
click at [335, 1026] on icon at bounding box center [339, 1022] width 11 height 11
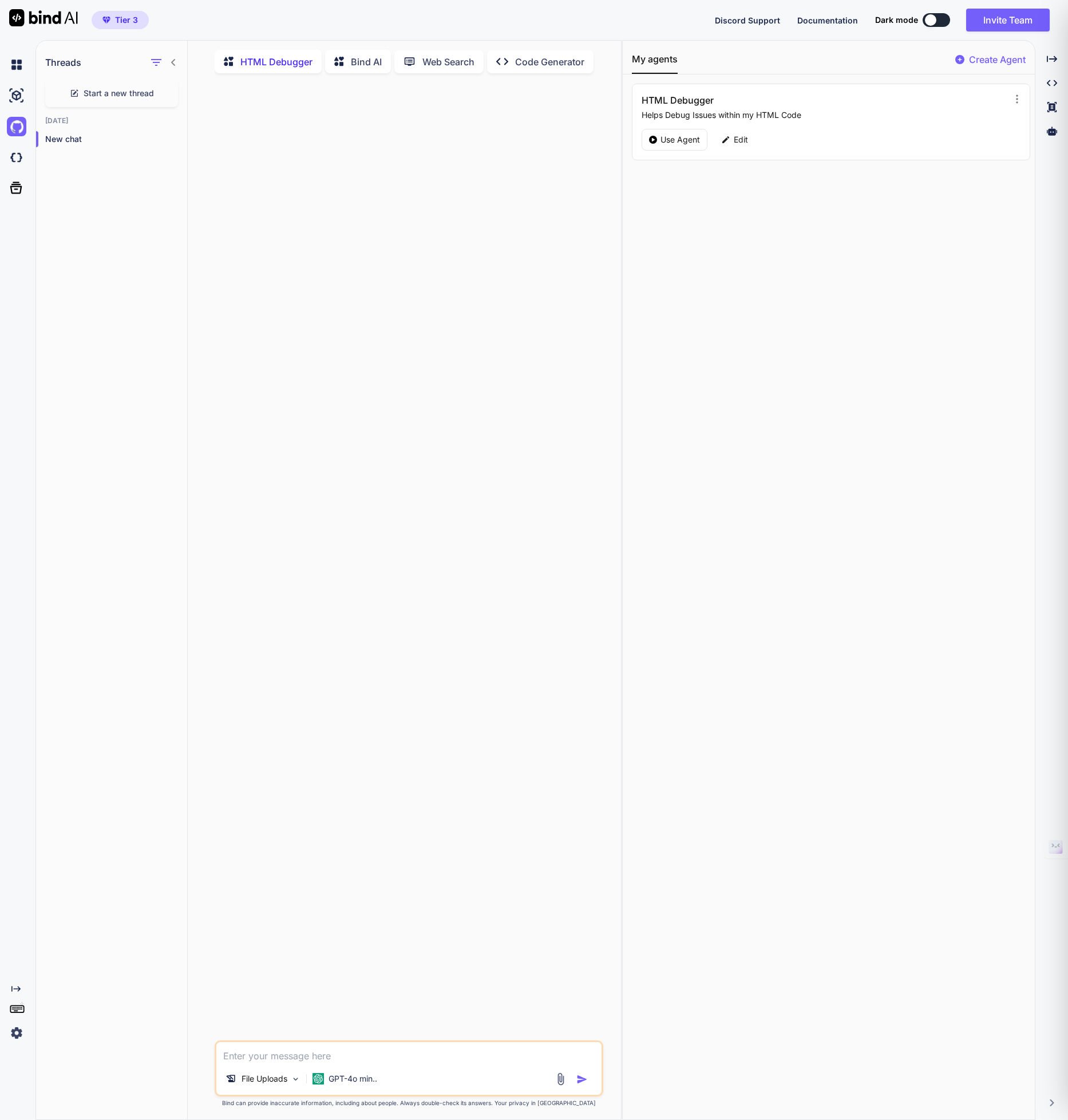
click at [559, 1082] on img at bounding box center [561, 1079] width 13 height 13
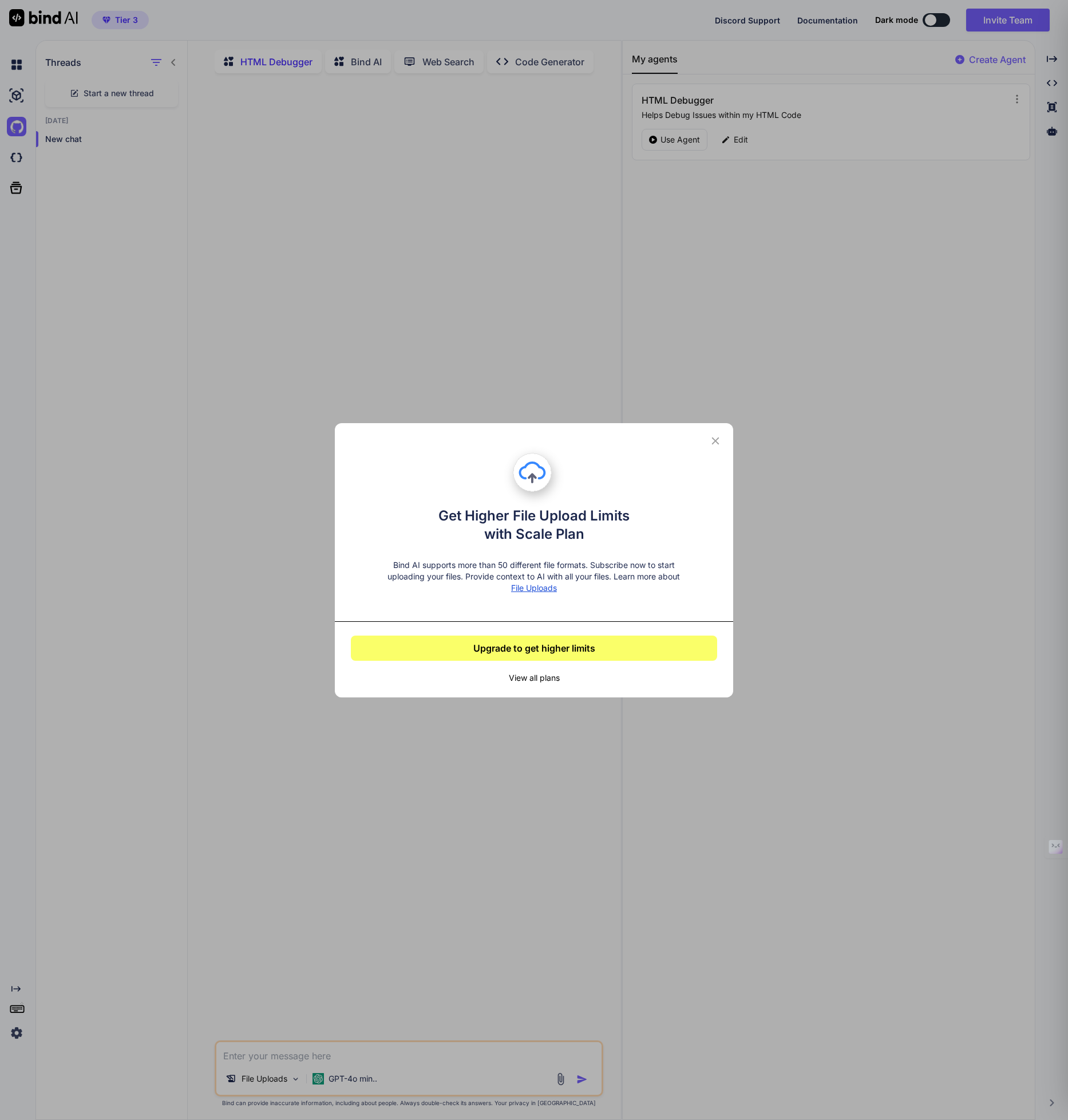
click at [560, 896] on div "Get Higher File Upload Limits with Scale Plan Bind AI supports more than 50 dif…" at bounding box center [534, 560] width 1068 height 1120
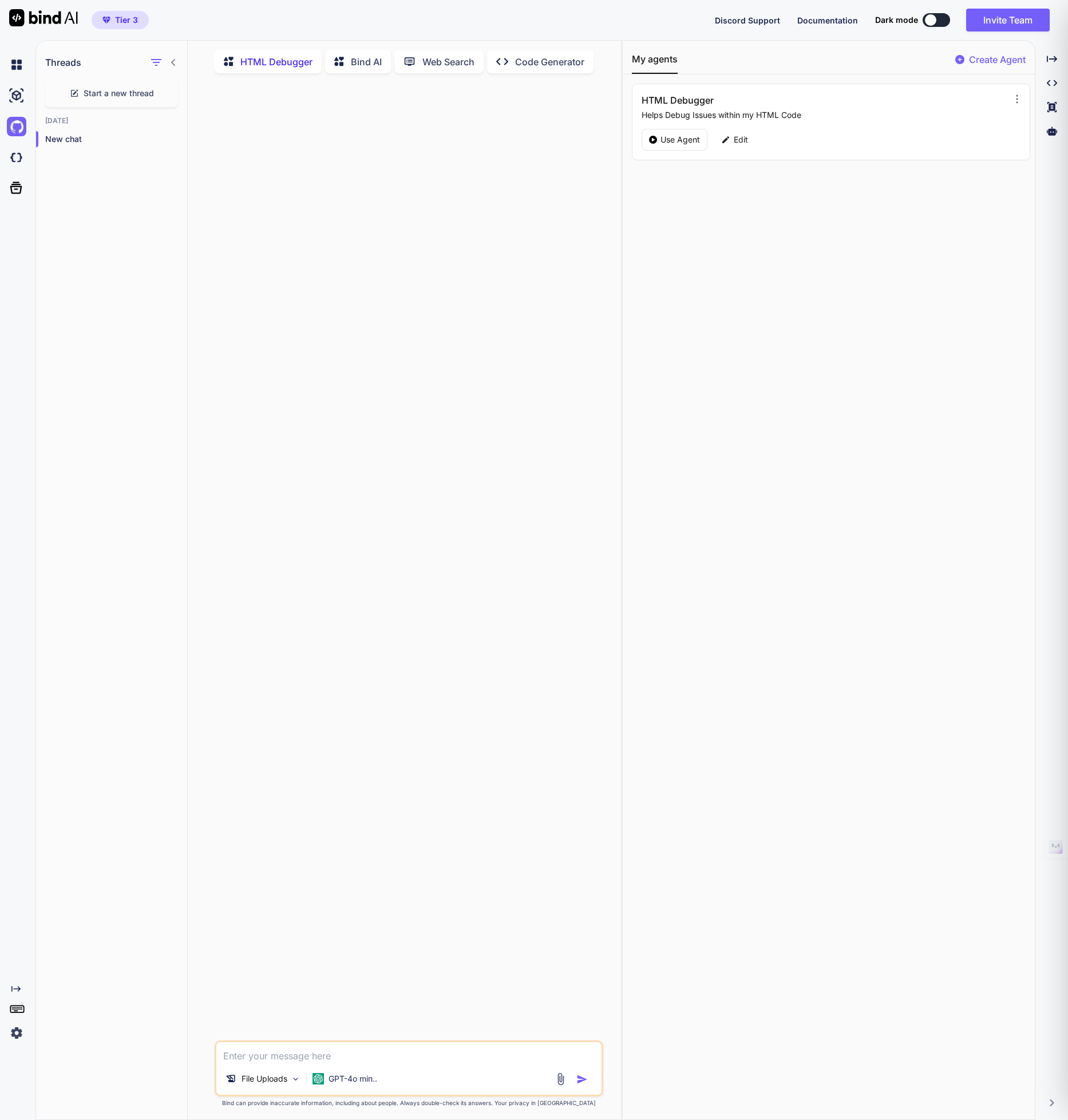
click at [263, 64] on p "HTML Debugger" at bounding box center [276, 61] width 72 height 14
